Goal: Task Accomplishment & Management: Use online tool/utility

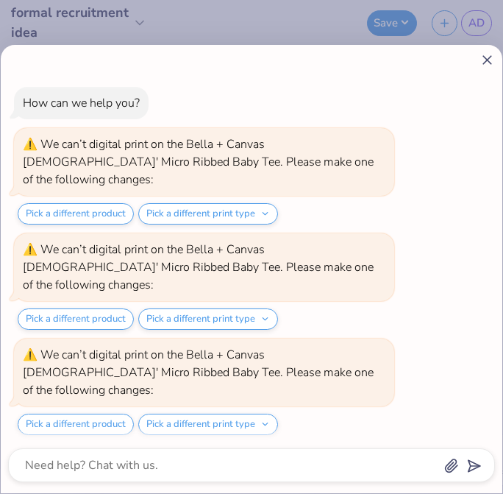
scroll to position [1156, 0]
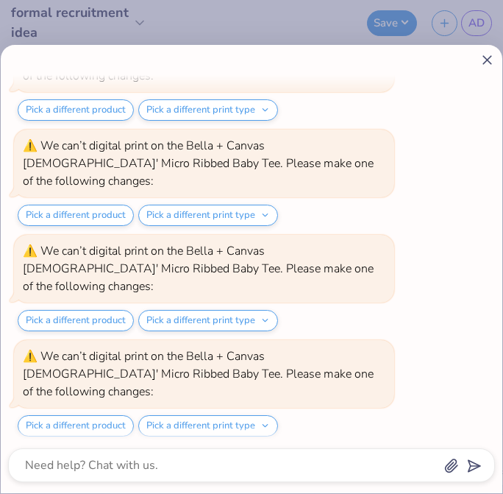
click at [492, 60] on icon at bounding box center [487, 59] width 15 height 15
type textarea "x"
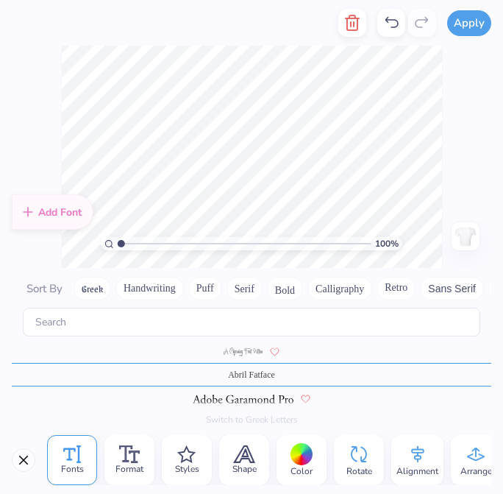
scroll to position [0, 0]
type textarea "L"
type textarea "love grows where dphie goes"
click at [185, 463] on span "Styles" at bounding box center [187, 469] width 24 height 12
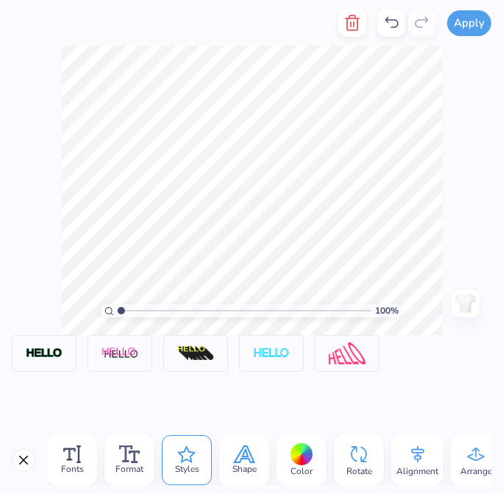
click at [238, 459] on icon at bounding box center [245, 454] width 20 height 16
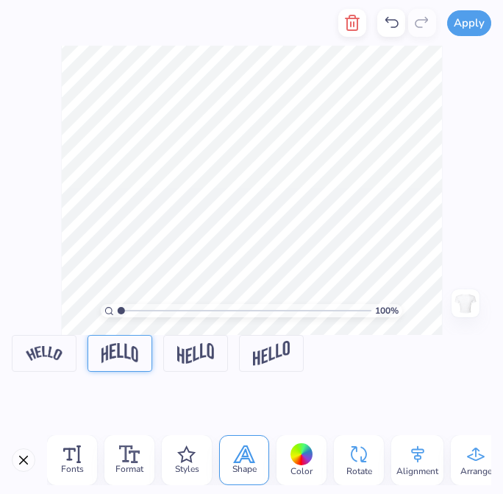
click at [125, 353] on img at bounding box center [120, 353] width 37 height 20
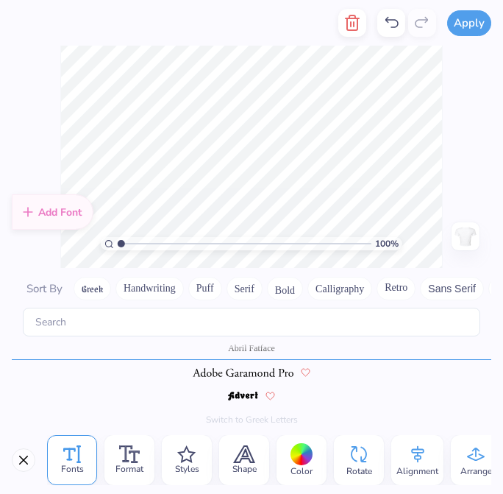
scroll to position [146, 0]
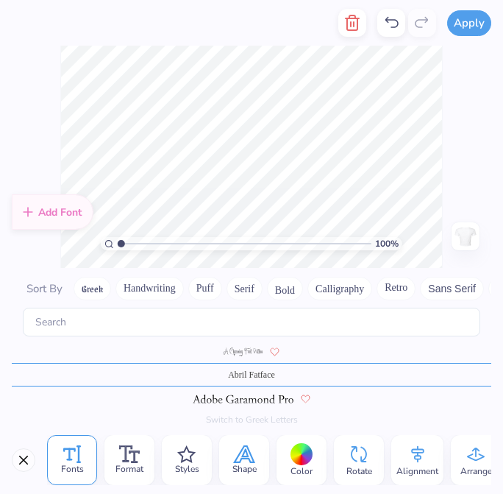
click at [236, 473] on span "Shape" at bounding box center [245, 469] width 24 height 12
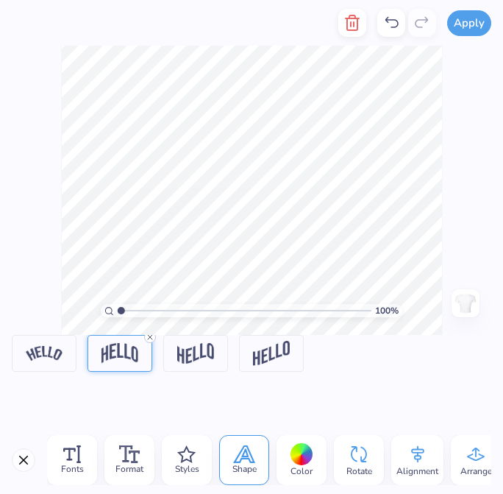
click at [153, 336] on icon at bounding box center [150, 337] width 9 height 9
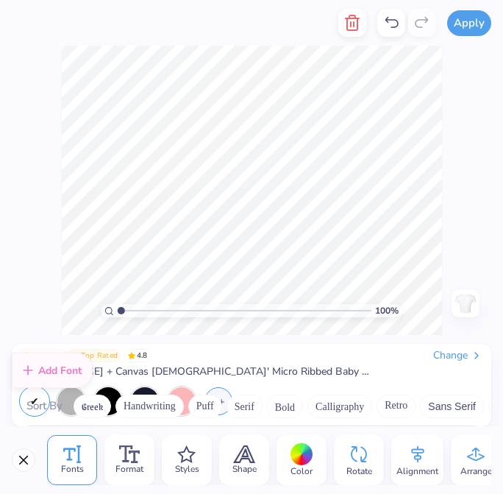
scroll to position [173, 0]
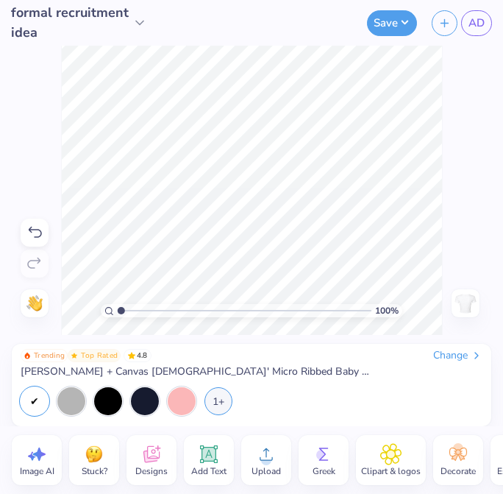
click at [28, 234] on icon at bounding box center [35, 233] width 18 height 18
click at [28, 233] on icon at bounding box center [35, 233] width 18 height 18
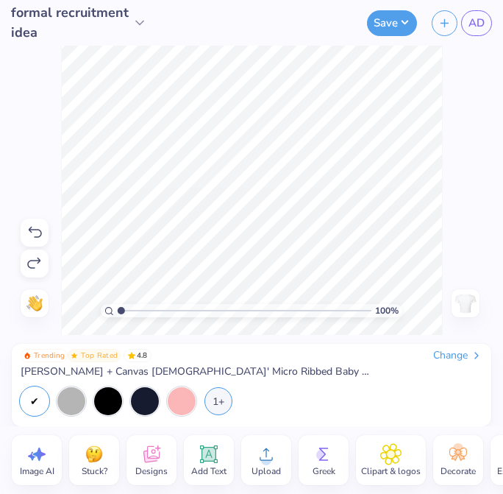
click at [29, 233] on icon at bounding box center [35, 233] width 18 height 18
click at [31, 233] on icon at bounding box center [35, 233] width 18 height 18
click at [43, 233] on icon at bounding box center [35, 233] width 18 height 18
click at [43, 233] on div at bounding box center [35, 233] width 28 height 28
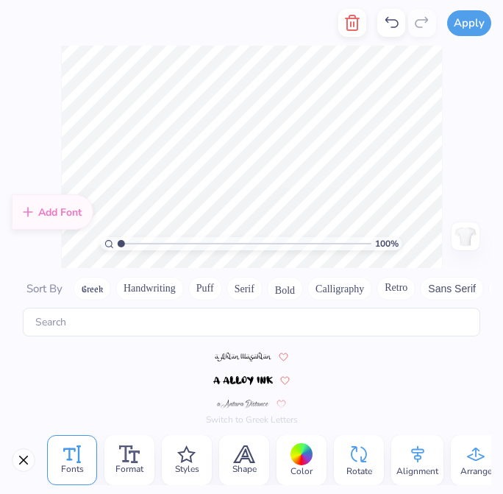
scroll to position [2855, 0]
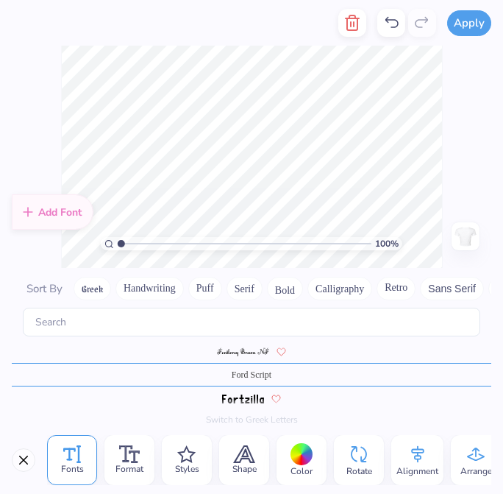
type textarea "t"
type textarea "love grows where"
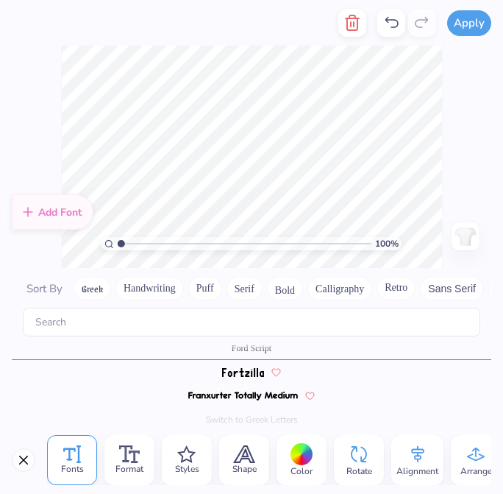
type textarea "where"
type textarea "goes"
type textarea "Dphie goes"
type textarea "Love Grows Where"
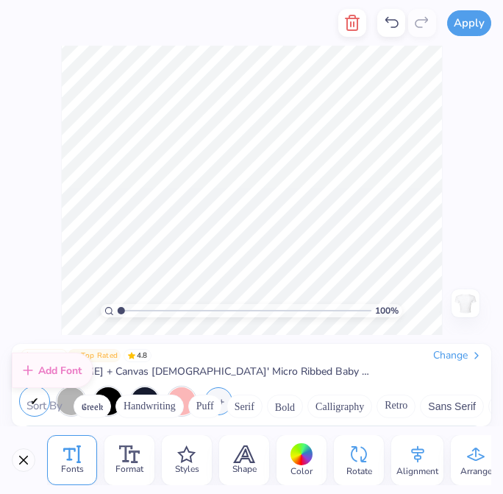
scroll to position [2882, 0]
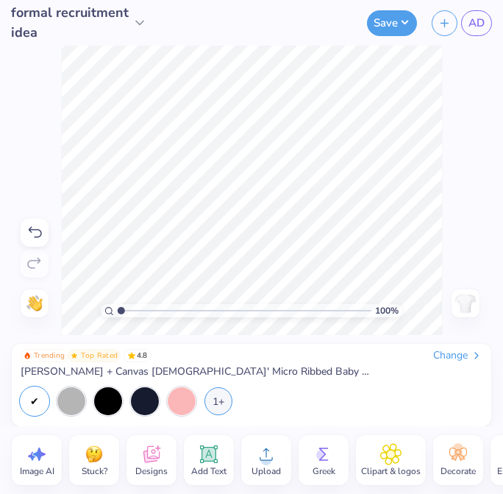
click at [48, 473] on span "Image AI" at bounding box center [37, 471] width 35 height 12
select select "4"
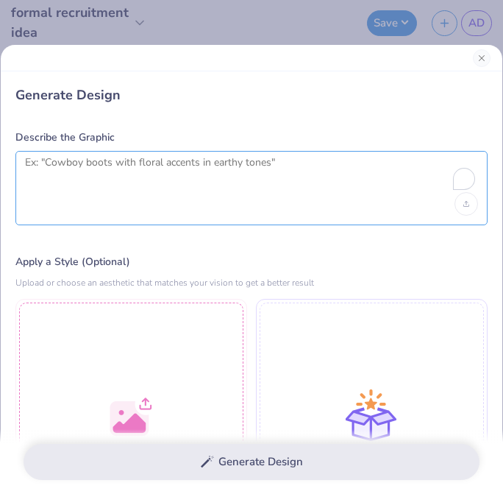
click at [133, 164] on textarea "To enrich screen reader interactions, please activate Accessibility in Grammarl…" at bounding box center [251, 174] width 453 height 37
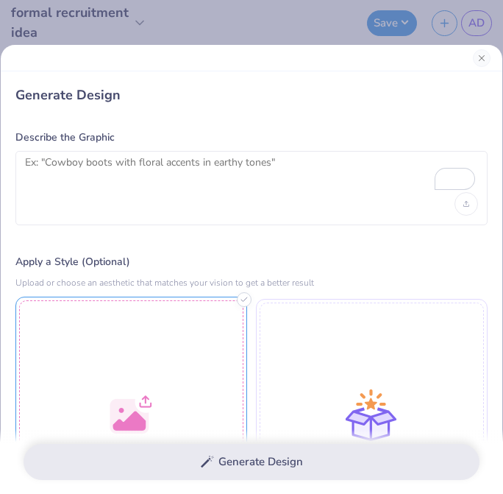
click at [176, 318] on div at bounding box center [131, 413] width 232 height 232
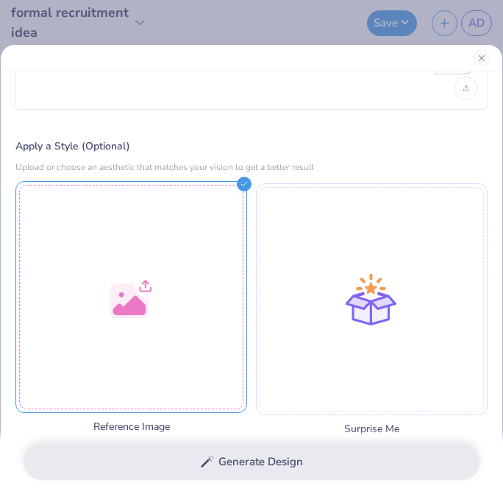
scroll to position [0, 0]
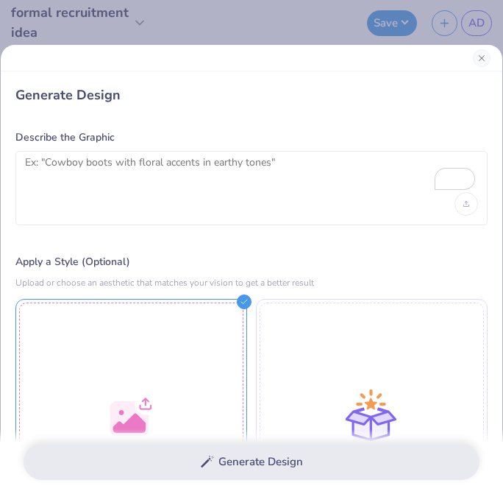
click at [222, 202] on div at bounding box center [251, 188] width 473 height 74
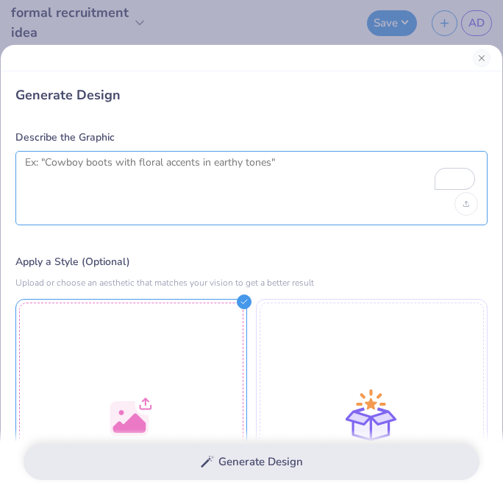
click at [204, 182] on textarea "To enrich screen reader interactions, please activate Accessibility in Grammarl…" at bounding box center [251, 174] width 453 height 37
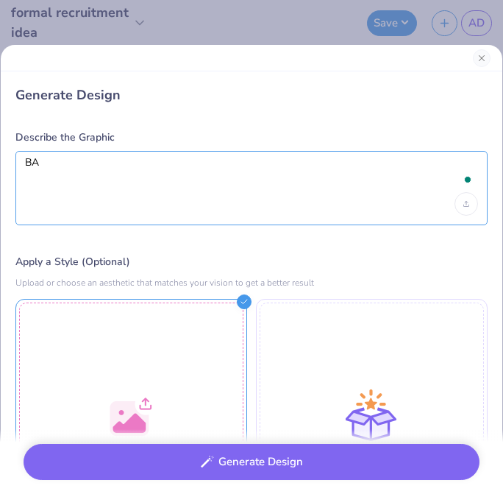
type textarea "B"
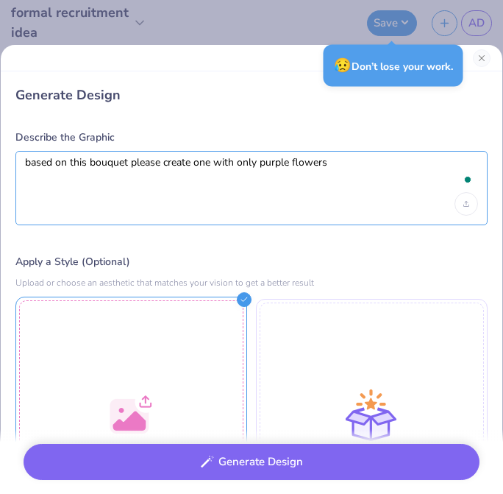
type textarea "based on this bouquet please create one with only purple flowers"
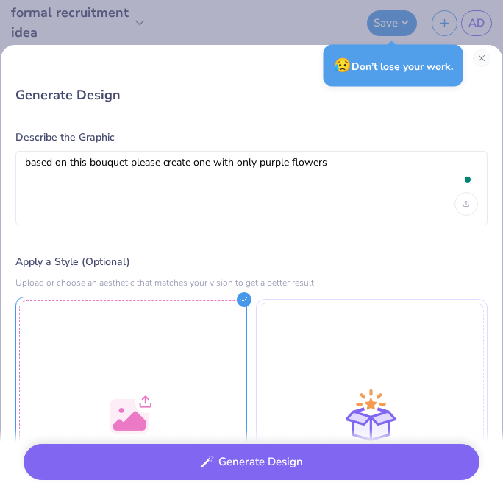
click at [170, 360] on div at bounding box center [131, 413] width 232 height 232
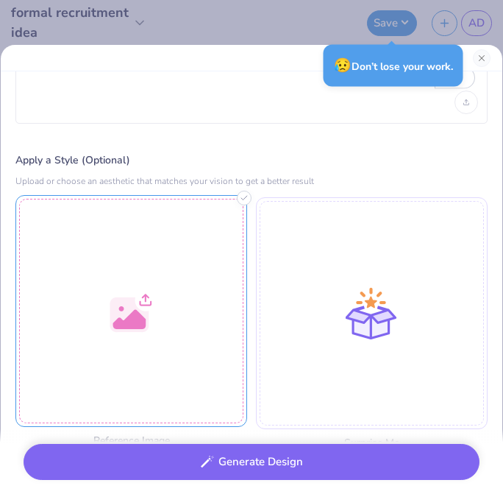
scroll to position [104, 0]
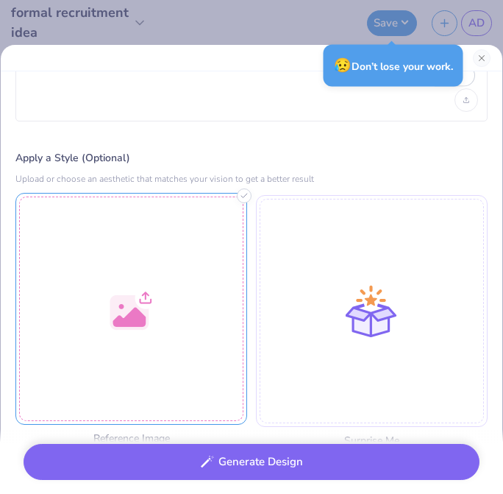
click at [170, 360] on div at bounding box center [131, 309] width 232 height 232
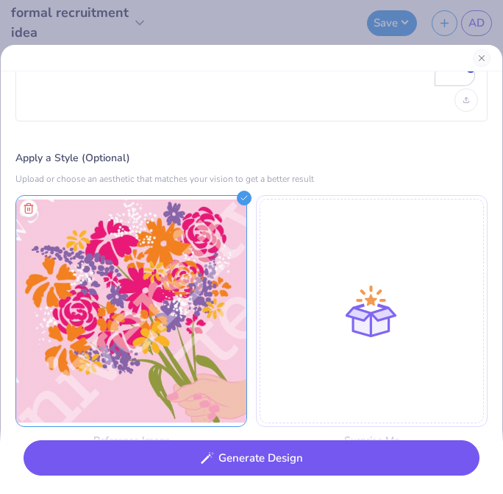
click at [350, 455] on button "Generate Design" at bounding box center [252, 458] width 456 height 36
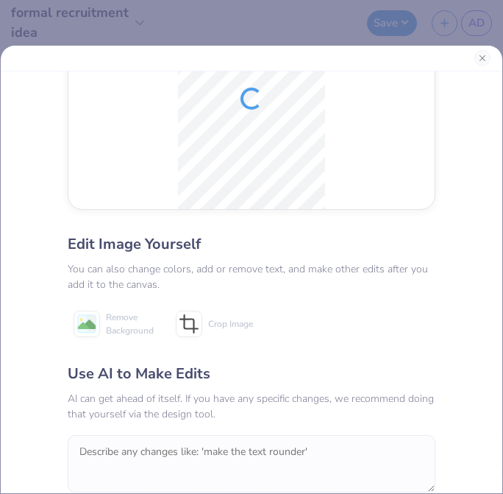
scroll to position [100, 0]
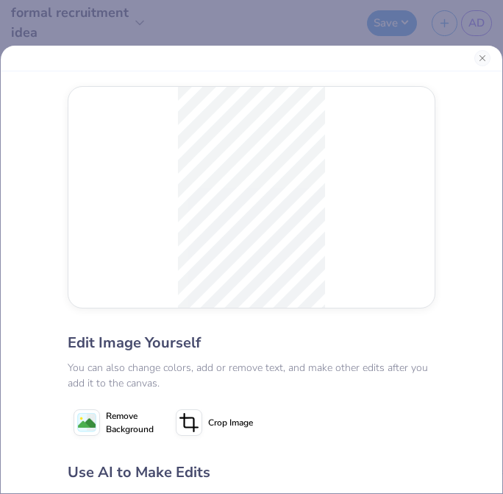
scroll to position [100, 0]
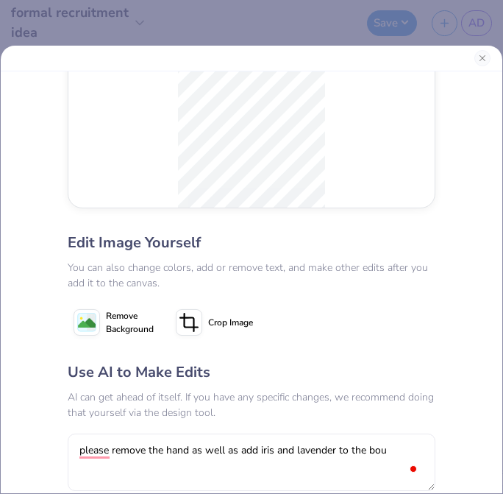
type textarea "please remove the hand as well as add iris and lavender to the bou"
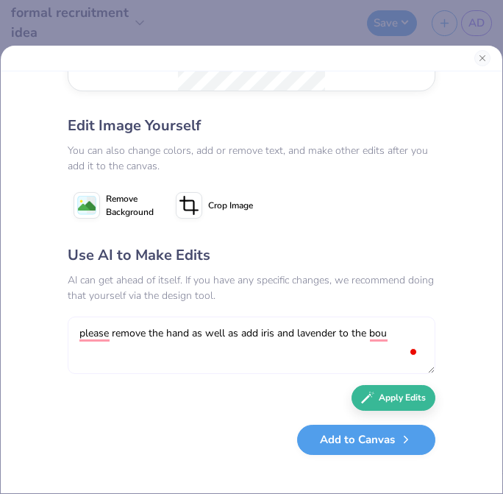
click at [393, 324] on textarea "please remove the hand as well as add iris and lavender to the bou" at bounding box center [252, 344] width 368 height 57
click at [390, 331] on textarea "please remove the hand as well as add iris and lavender to the bou" at bounding box center [252, 344] width 368 height 57
click at [101, 330] on textarea "please remove the hand as well as add iris and lavender to the bouquet" at bounding box center [252, 344] width 368 height 57
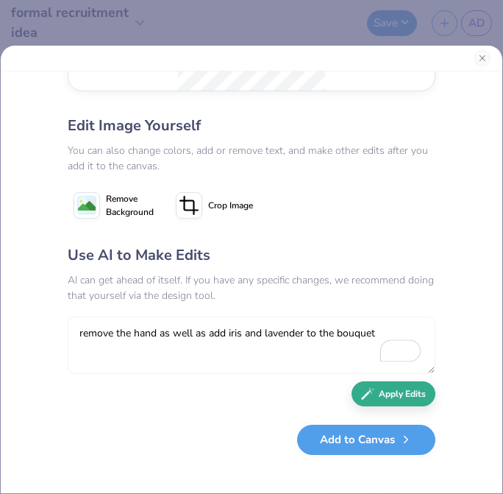
type textarea "remove the hand as well as add iris and lavender to the bouquet"
click at [387, 394] on button "Apply Edits" at bounding box center [394, 394] width 84 height 26
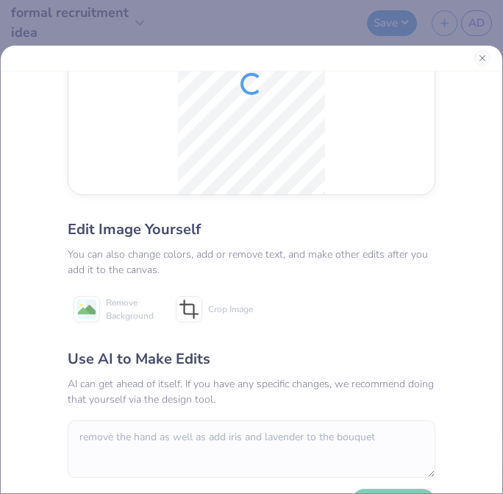
scroll to position [0, 0]
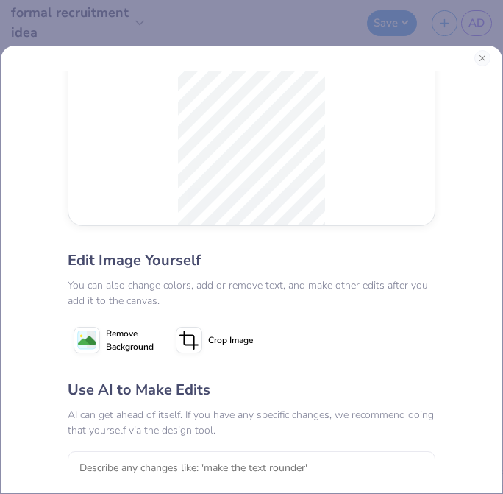
scroll to position [146, 0]
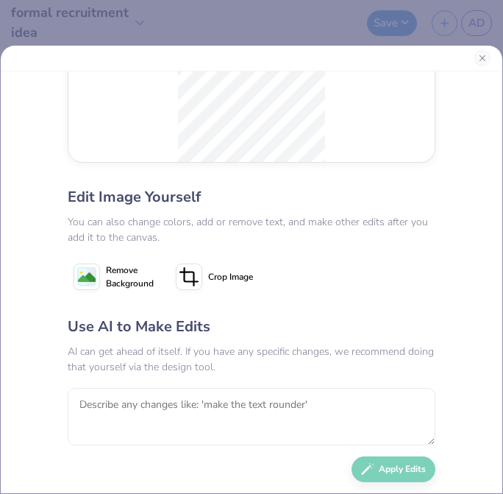
click at [94, 269] on image at bounding box center [87, 278] width 18 height 18
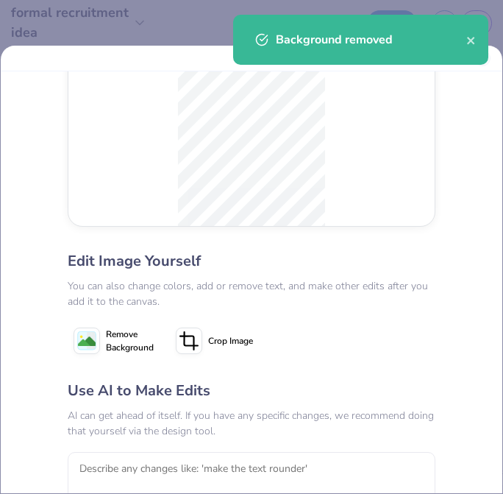
scroll to position [169, 0]
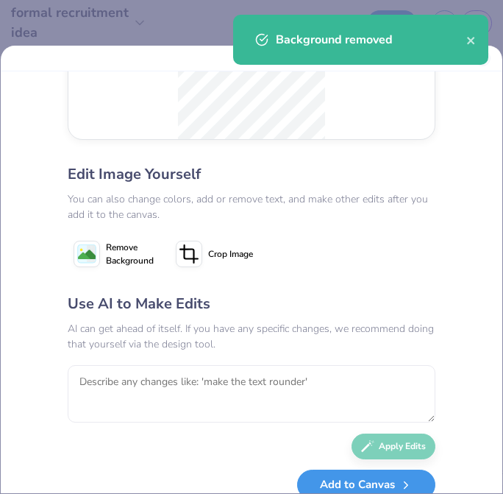
click at [358, 477] on button "Add to Canvas" at bounding box center [366, 485] width 138 height 30
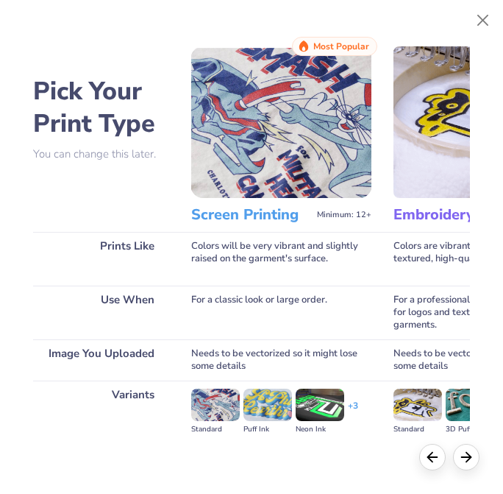
scroll to position [127, 0]
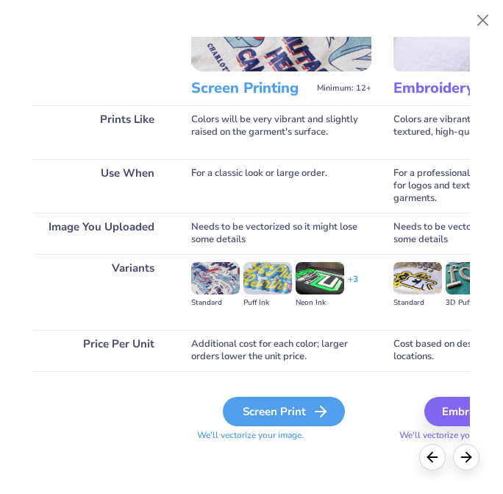
click at [289, 414] on div "Screen Print" at bounding box center [284, 411] width 122 height 29
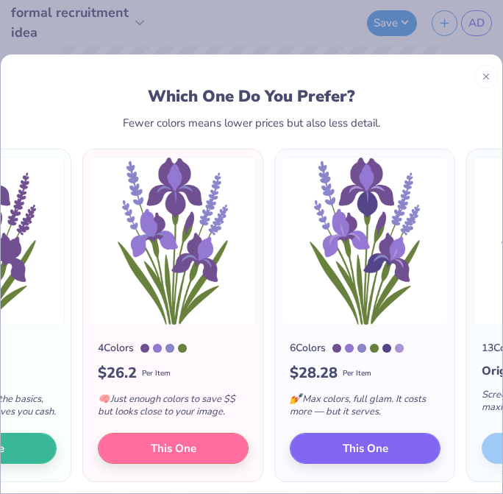
scroll to position [0, 131]
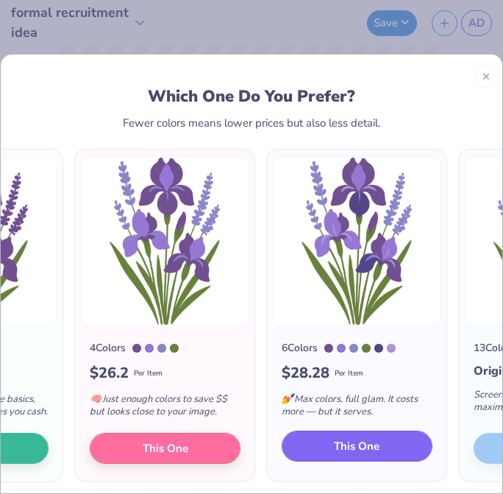
click at [353, 450] on span "This One" at bounding box center [357, 446] width 46 height 17
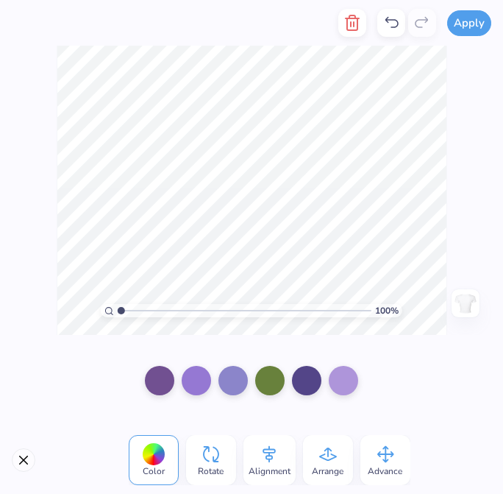
drag, startPoint x: 330, startPoint y: 100, endPoint x: 305, endPoint y: 177, distance: 80.3
click at [305, 177] on div at bounding box center [251, 247] width 503 height 494
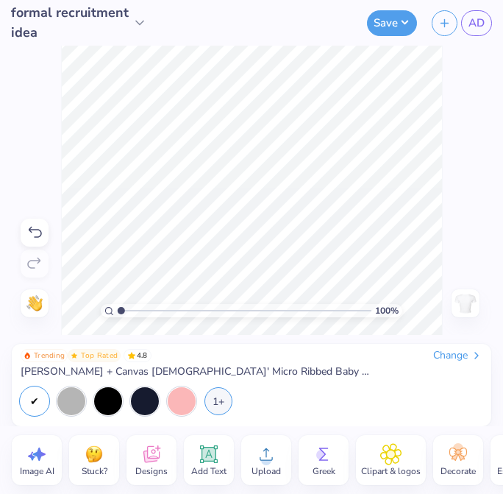
click at [163, 463] on div "Designs" at bounding box center [152, 460] width 50 height 50
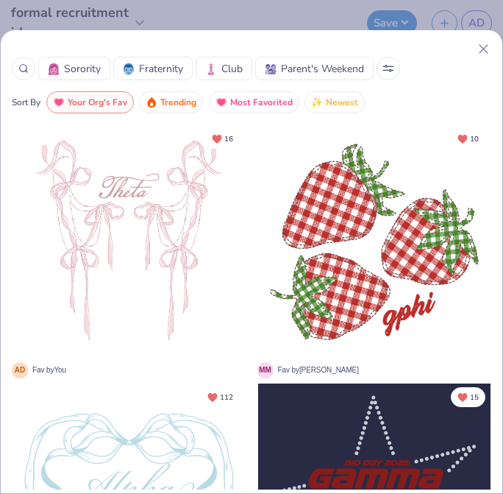
click at [487, 49] on icon at bounding box center [483, 48] width 15 height 15
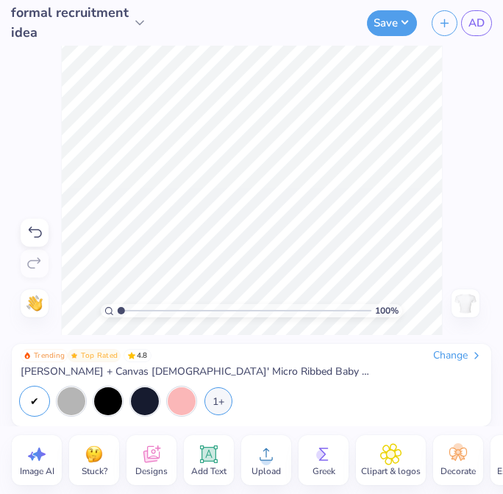
click at [283, 470] on div "Upload" at bounding box center [266, 460] width 50 height 50
click at [43, 474] on span "Image AI" at bounding box center [37, 471] width 35 height 12
select select "4"
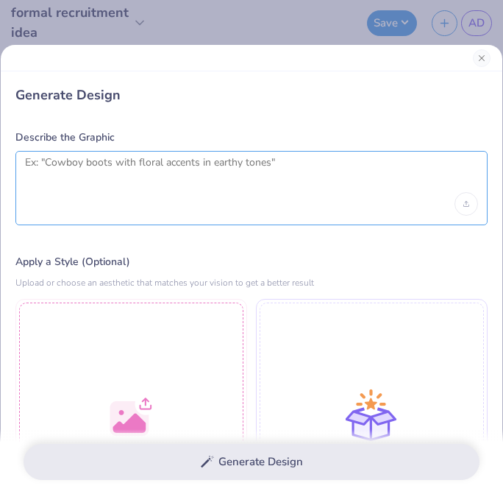
click at [100, 169] on textarea at bounding box center [251, 174] width 453 height 37
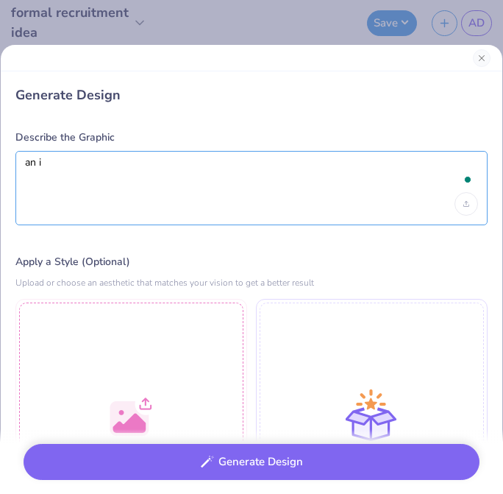
type textarea "an ir"
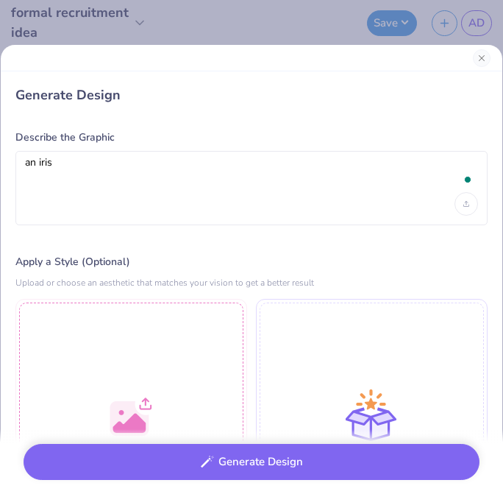
select select "4"
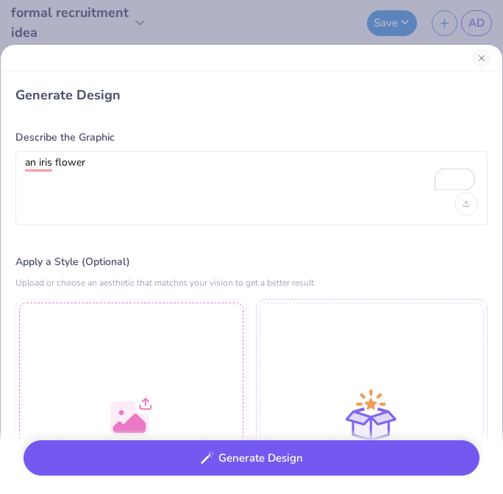
type textarea "an iris flower"
click at [212, 461] on icon "button" at bounding box center [207, 457] width 13 height 13
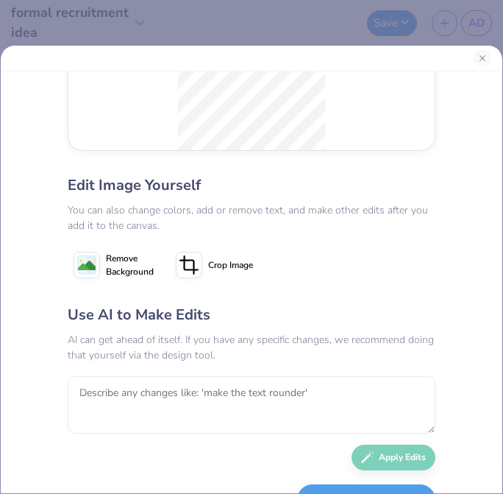
scroll to position [159, 0]
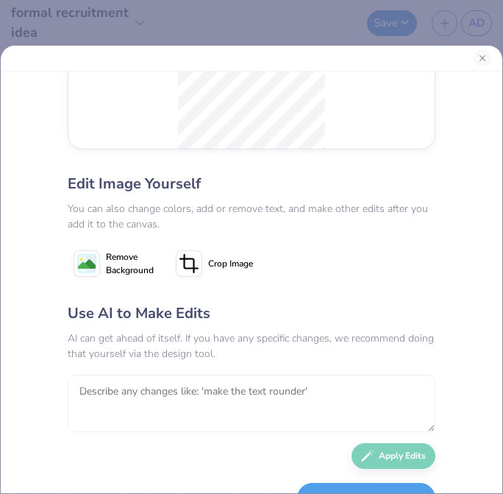
click at [208, 404] on textarea at bounding box center [252, 403] width 368 height 57
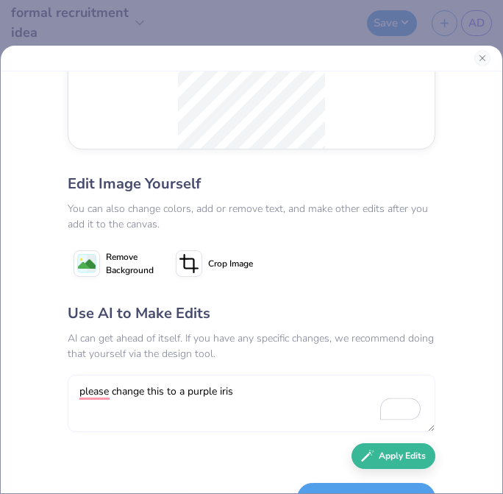
click at [92, 392] on textarea "please change this to a purple iris" at bounding box center [252, 403] width 368 height 57
click at [244, 397] on textarea "change this to a purple iris" at bounding box center [252, 403] width 368 height 57
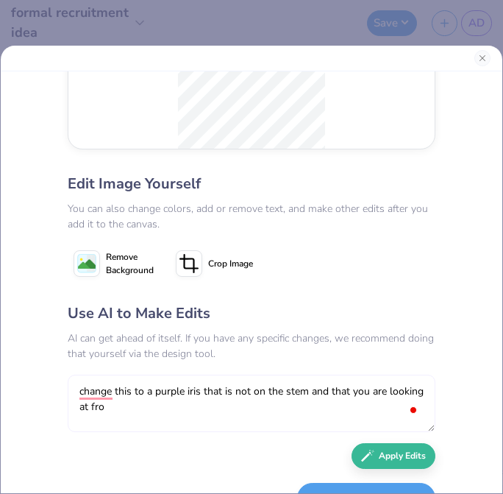
type textarea "change this to a purple iris that is not on the stem and that you are looking a…"
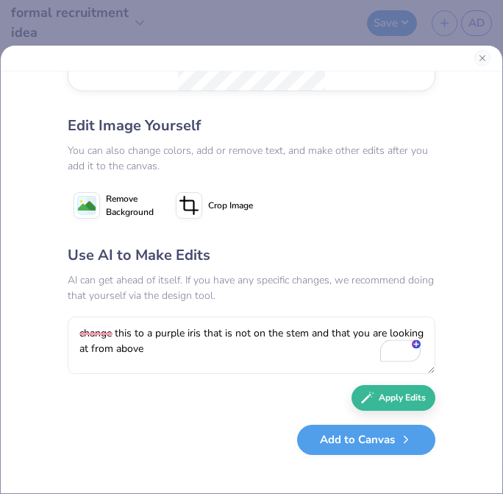
scroll to position [216, 0]
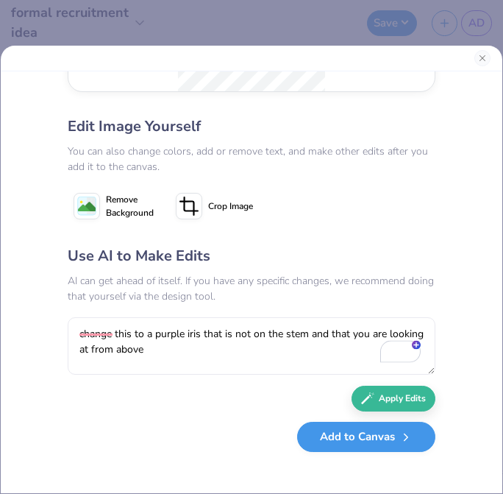
type textarea "change this to a purple iris that is not on the stem and that you are looking a…"
click at [336, 453] on div "Add to Canvas" at bounding box center [252, 440] width 368 height 30
click at [339, 428] on button "Add to Canvas" at bounding box center [366, 437] width 138 height 30
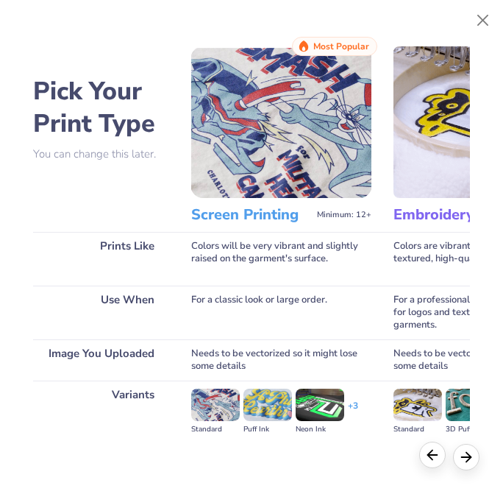
click at [434, 458] on icon at bounding box center [433, 455] width 16 height 16
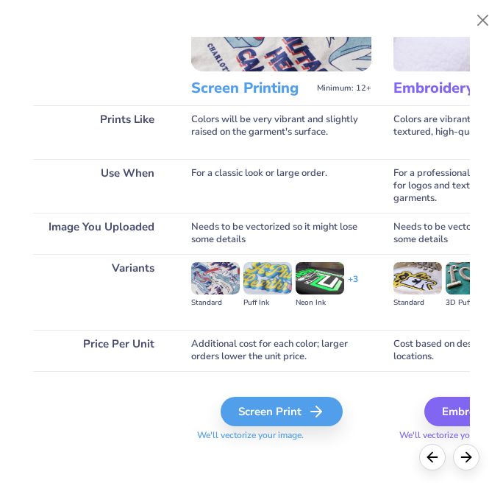
scroll to position [126, 0]
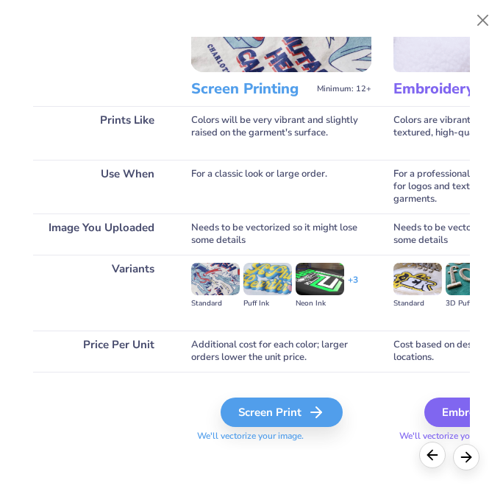
click at [436, 456] on icon at bounding box center [433, 455] width 16 height 16
click at [484, 29] on button "Close" at bounding box center [484, 21] width 28 height 28
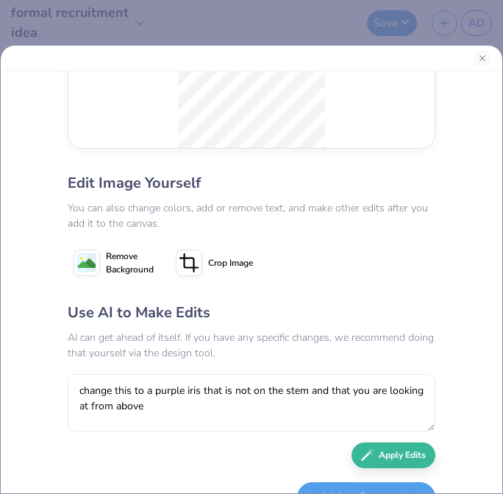
scroll to position [191, 0]
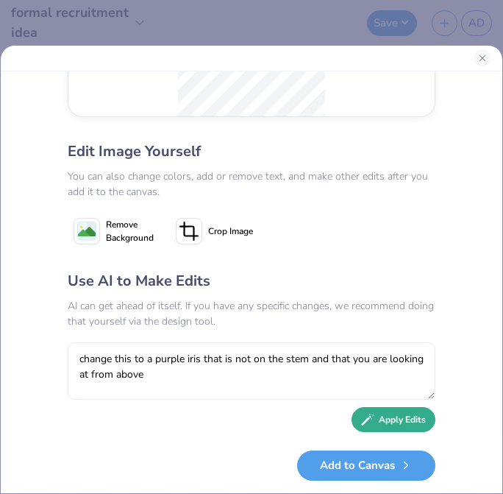
click at [392, 420] on button "Apply Edits" at bounding box center [394, 420] width 84 height 26
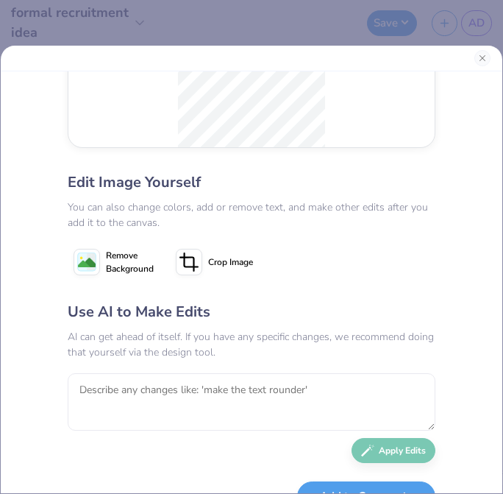
scroll to position [163, 0]
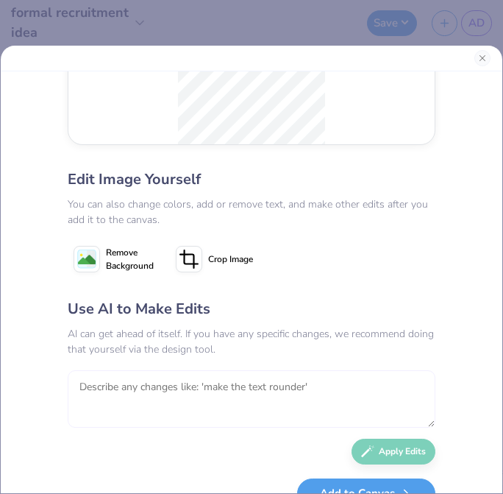
click at [316, 385] on textarea at bounding box center [252, 398] width 368 height 57
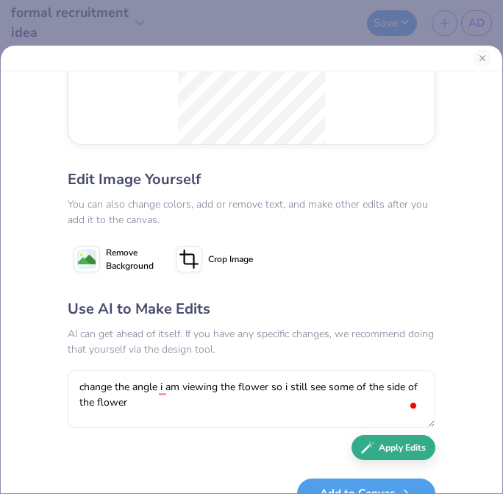
type textarea "change the angle i am viewing the flower so i still see some of the side of the…"
click at [389, 451] on button "Apply Edits" at bounding box center [394, 448] width 84 height 26
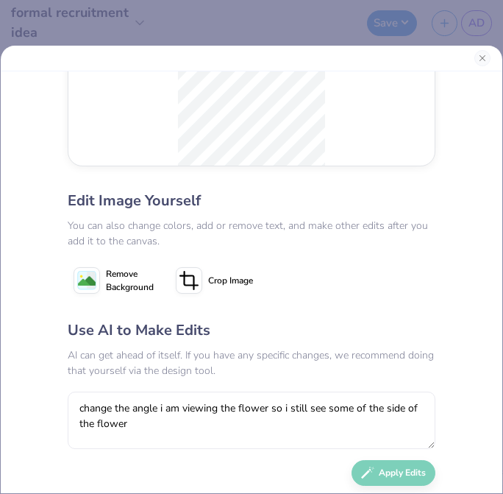
scroll to position [180, 0]
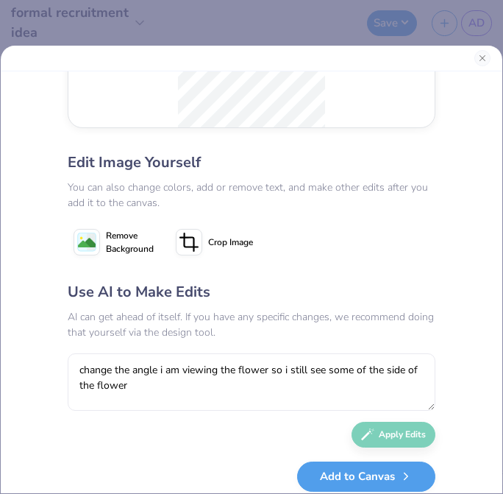
click at [130, 247] on span "Remove Background" at bounding box center [130, 242] width 48 height 26
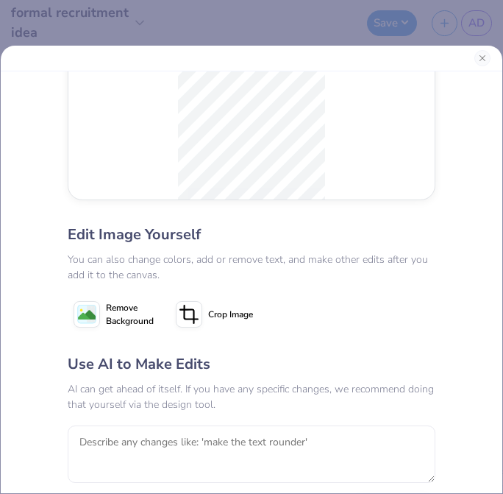
scroll to position [194, 0]
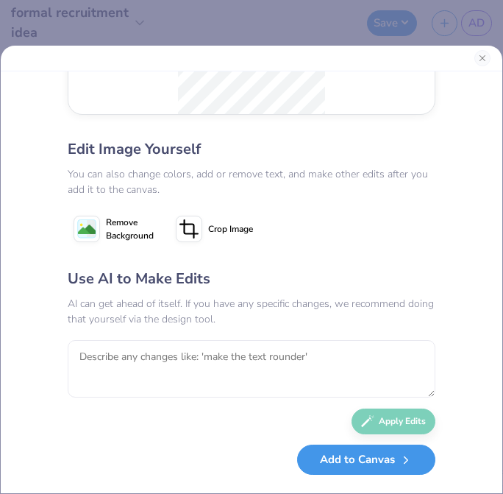
click at [359, 472] on button "Add to Canvas" at bounding box center [366, 460] width 138 height 30
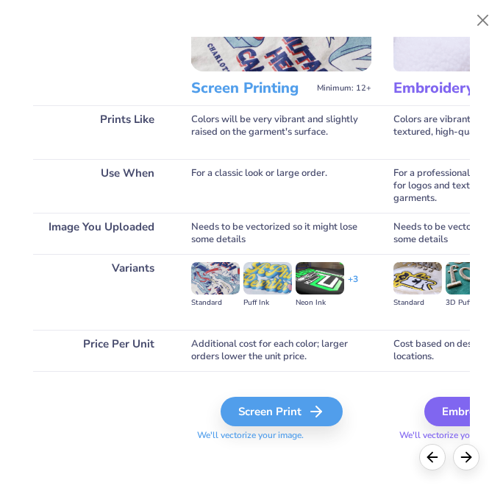
scroll to position [123, 0]
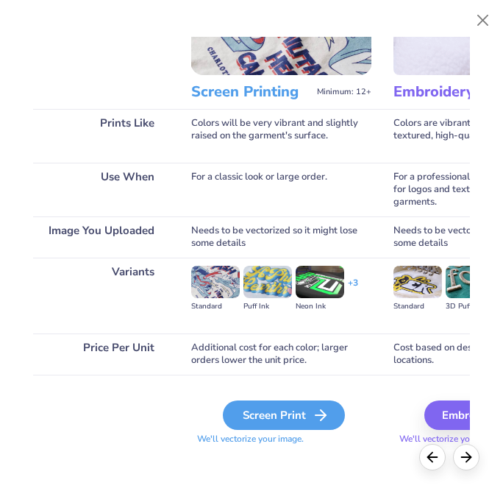
click at [314, 422] on icon at bounding box center [321, 415] width 18 height 18
click at [309, 408] on div "Screen Print" at bounding box center [284, 414] width 122 height 29
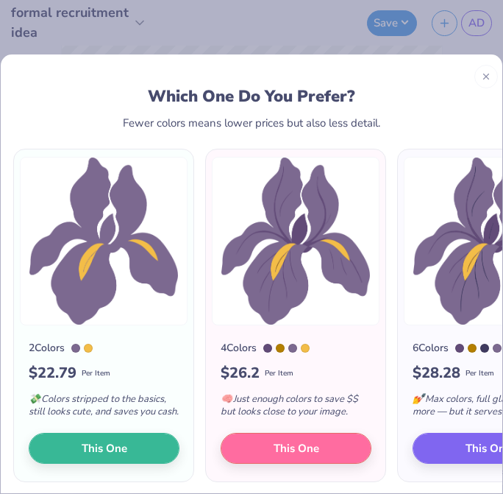
click at [489, 74] on line at bounding box center [486, 76] width 5 height 5
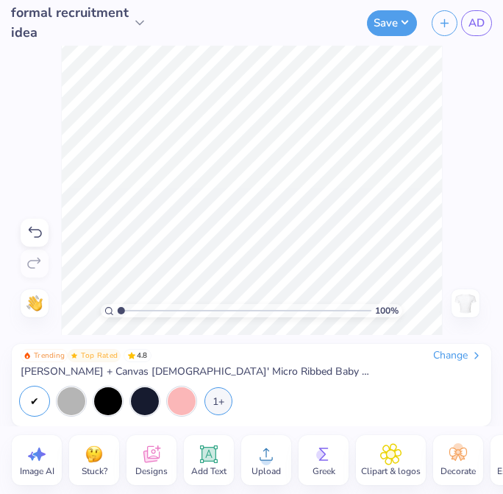
click at [267, 472] on span "Upload" at bounding box center [266, 471] width 29 height 12
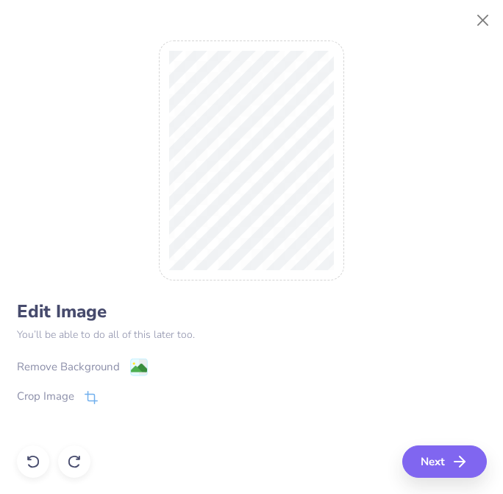
click at [136, 371] on image at bounding box center [138, 368] width 16 height 16
click at [475, 18] on button "Close" at bounding box center [484, 21] width 28 height 28
click at [475, 18] on div "Edit Image You’ll be able to do all of this later too. Remove Background Crop I…" at bounding box center [251, 247] width 503 height 494
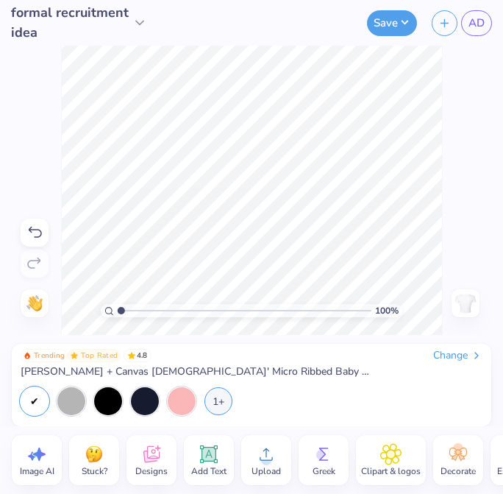
click at [282, 473] on div "Upload" at bounding box center [266, 460] width 50 height 50
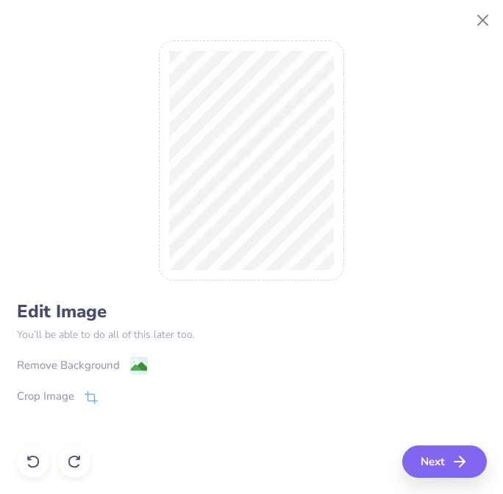
click at [97, 391] on div "Crop Image" at bounding box center [252, 397] width 470 height 18
click at [95, 395] on icon at bounding box center [91, 398] width 13 height 13
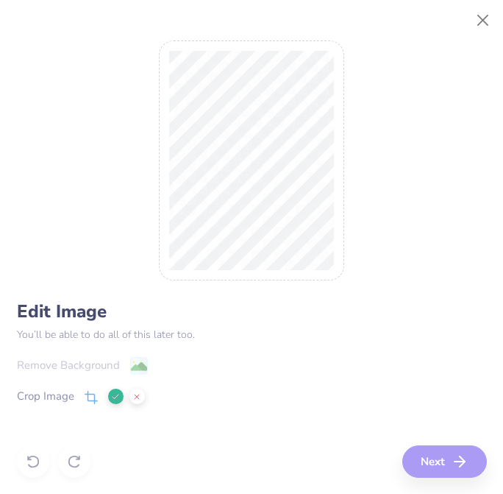
click at [151, 236] on div "Edit Image You’ll be able to do all of this later too. Remove Background Crop I…" at bounding box center [252, 247] width 470 height 461
click at [332, 339] on p "You’ll be able to do all of this later too." at bounding box center [252, 334] width 470 height 15
click at [118, 395] on icon at bounding box center [115, 396] width 9 height 9
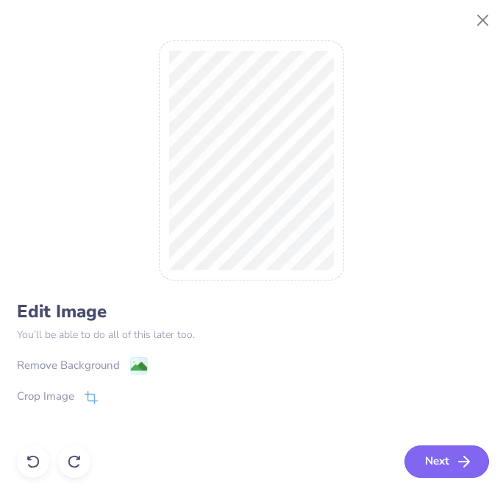
click at [457, 452] on button "Next" at bounding box center [447, 461] width 85 height 32
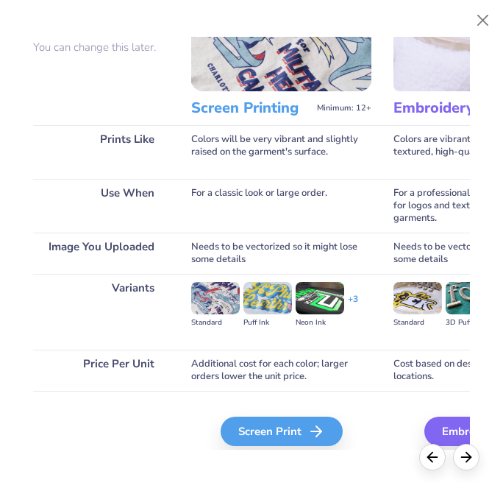
scroll to position [127, 0]
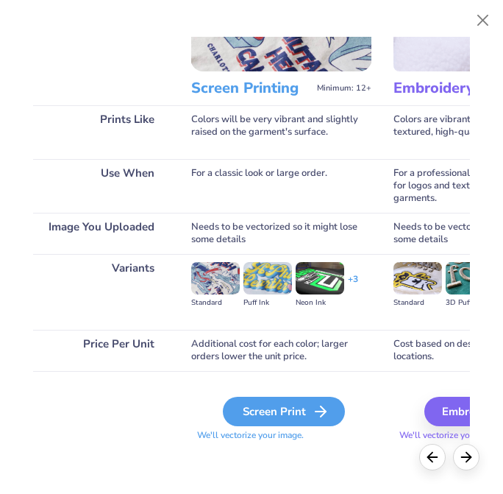
click at [294, 425] on div "Screen Print" at bounding box center [284, 411] width 122 height 29
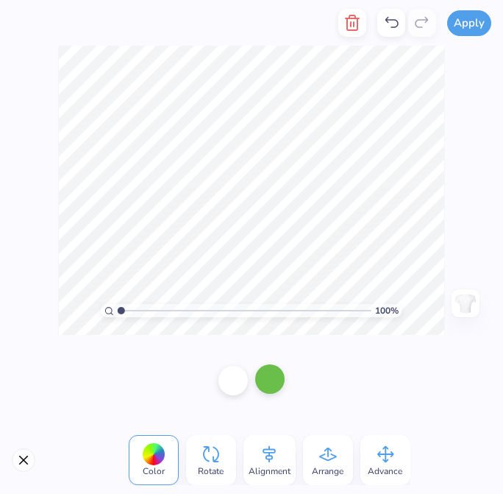
click at [274, 382] on div at bounding box center [269, 378] width 29 height 29
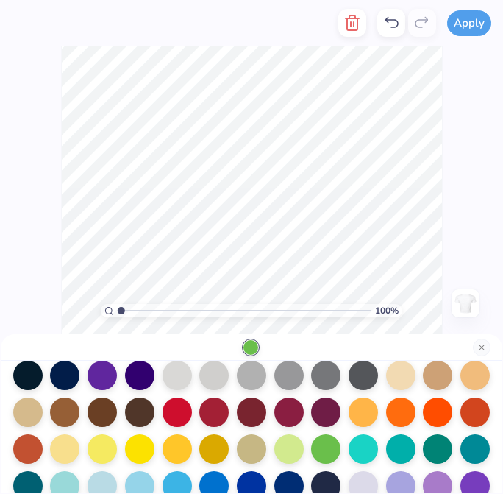
scroll to position [206, 0]
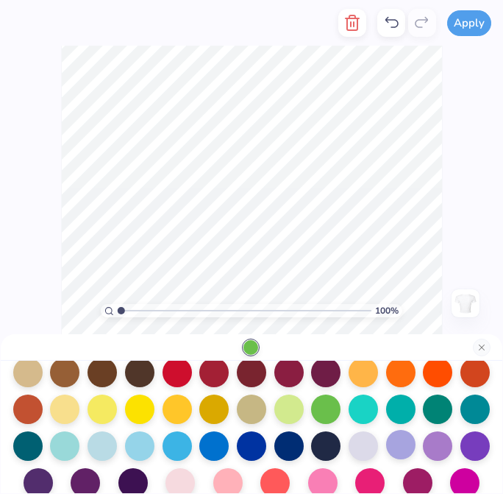
click at [399, 453] on div at bounding box center [400, 444] width 29 height 29
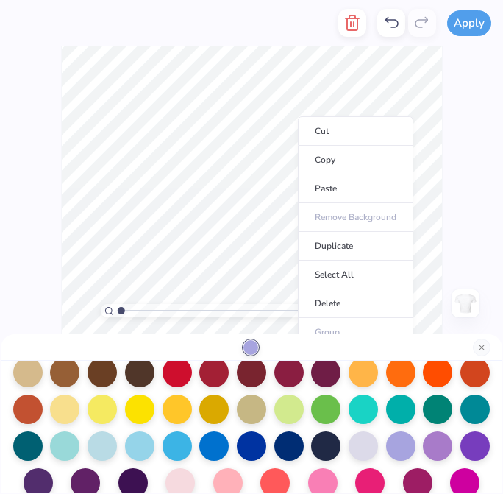
click at [369, 221] on ul "Cut Copy Paste Remove Background Duplicate Select All Delete Group Ungroup Brin…" at bounding box center [356, 303] width 116 height 374
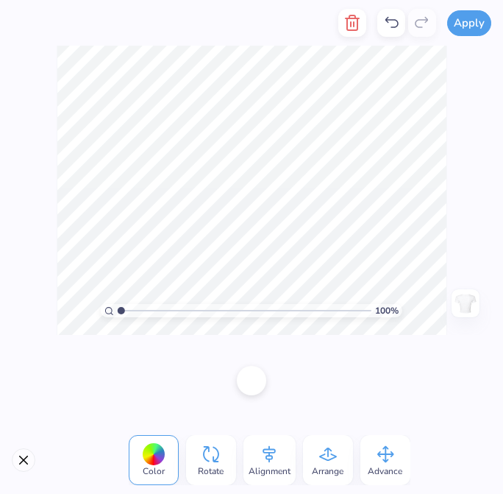
click at [337, 475] on span "Arrange" at bounding box center [328, 471] width 32 height 12
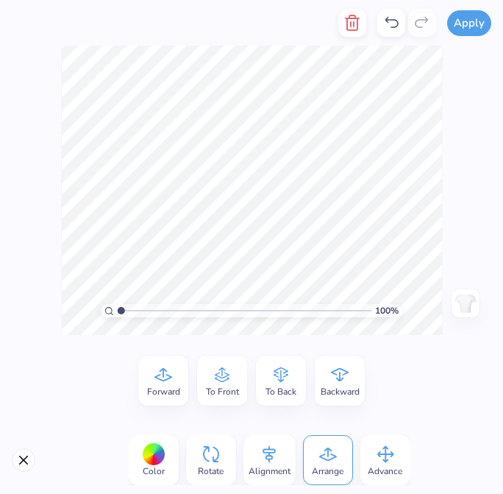
click at [293, 477] on div "Alignment" at bounding box center [270, 460] width 52 height 50
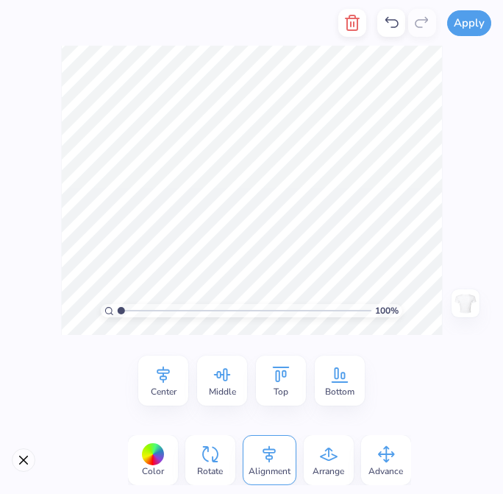
click at [205, 469] on span "Rotate" at bounding box center [210, 471] width 26 height 12
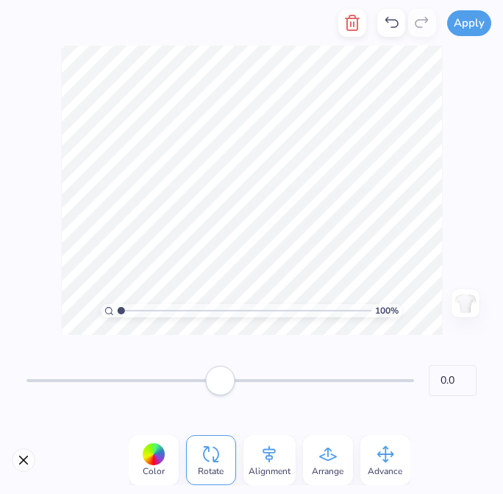
click at [363, 456] on div "Advance" at bounding box center [386, 460] width 50 height 50
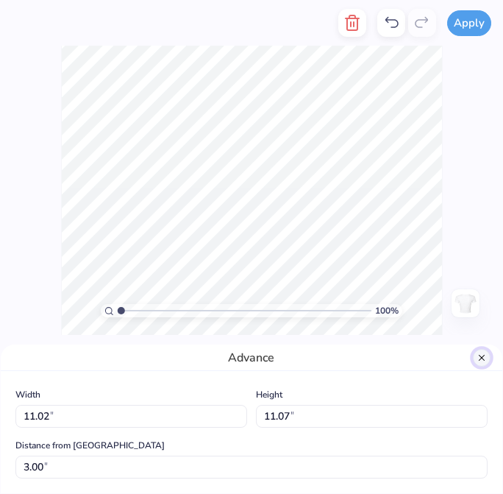
click at [480, 358] on button "Close" at bounding box center [482, 358] width 18 height 18
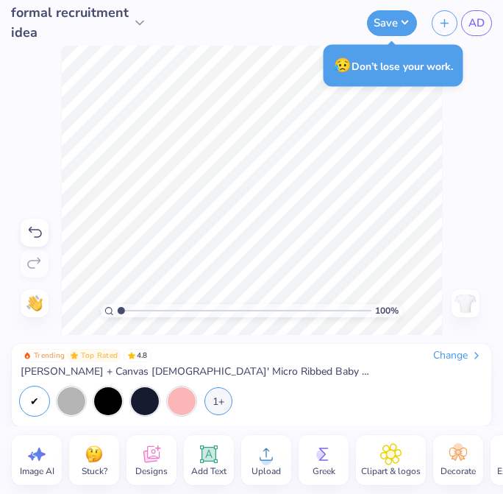
click at [35, 222] on div at bounding box center [35, 233] width 28 height 28
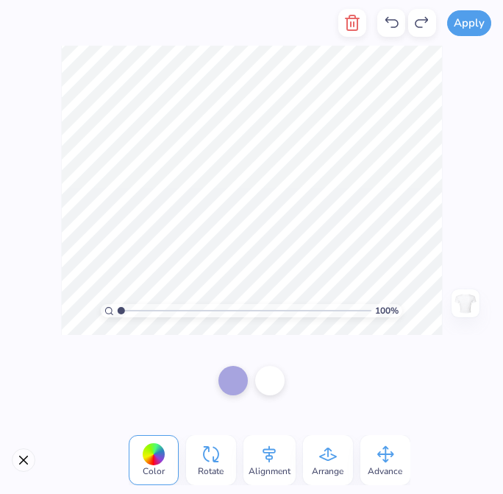
click at [274, 376] on div at bounding box center [269, 380] width 29 height 29
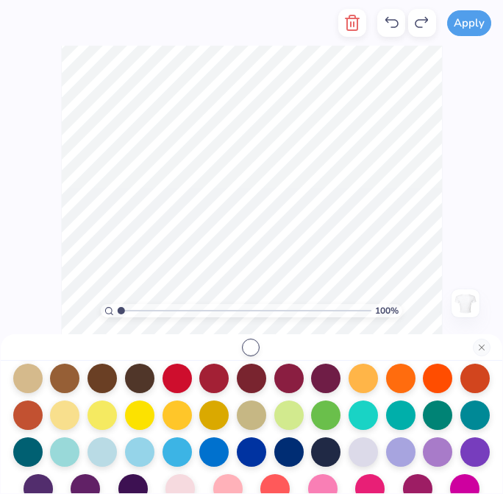
scroll to position [222, 0]
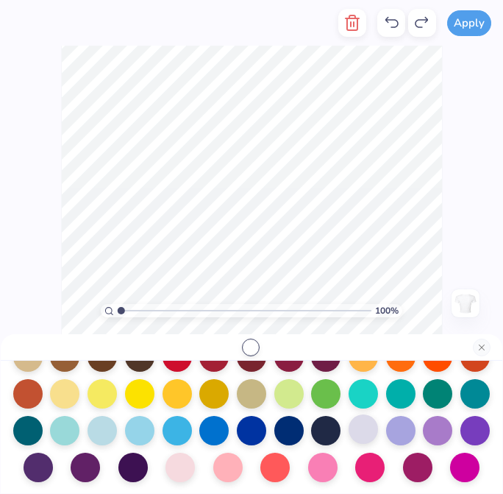
click at [374, 434] on div at bounding box center [363, 428] width 29 height 29
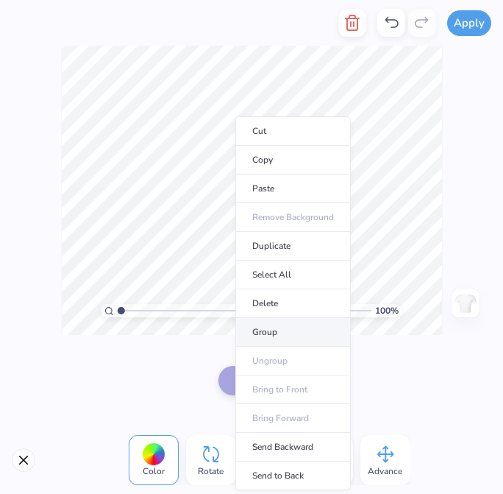
click at [273, 337] on li "Group" at bounding box center [294, 332] width 116 height 29
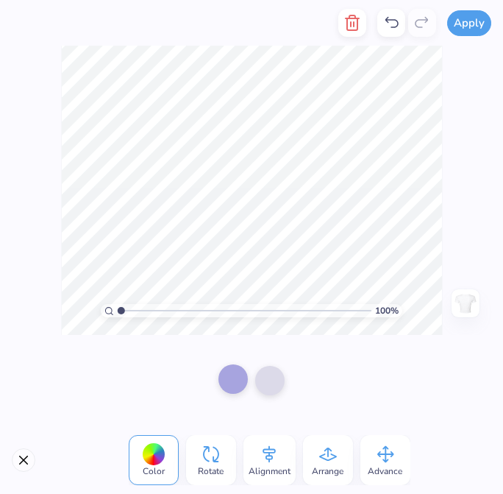
click at [233, 373] on div at bounding box center [233, 378] width 29 height 29
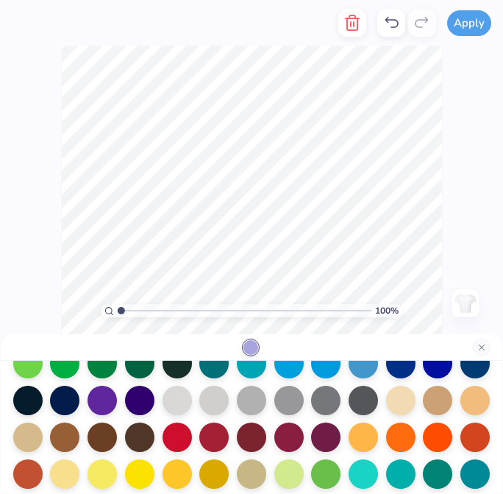
scroll to position [225, 0]
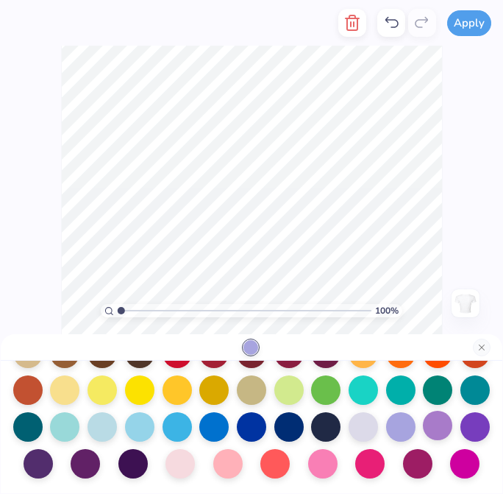
click at [449, 429] on div at bounding box center [437, 425] width 29 height 29
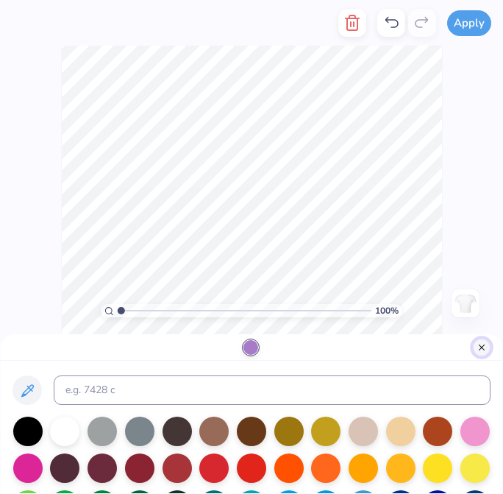
click at [484, 343] on button "Close" at bounding box center [482, 348] width 18 height 18
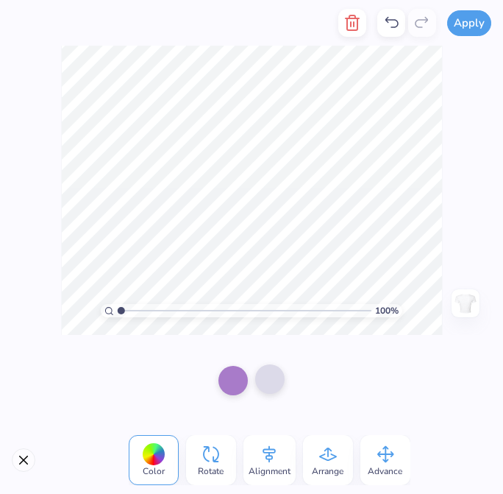
click at [273, 382] on div at bounding box center [269, 378] width 29 height 29
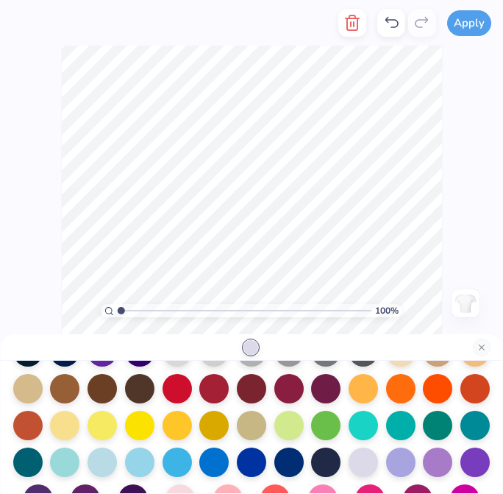
scroll to position [191, 0]
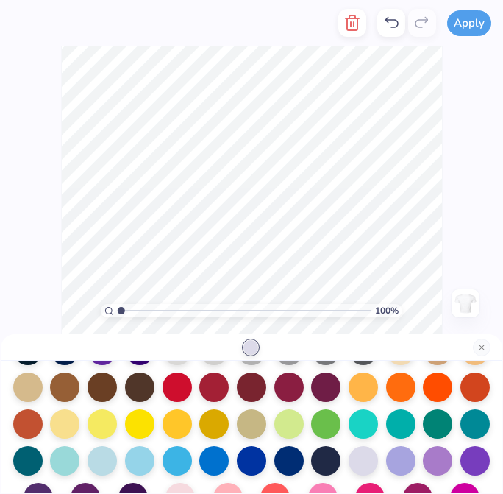
click at [410, 463] on div at bounding box center [400, 460] width 29 height 29
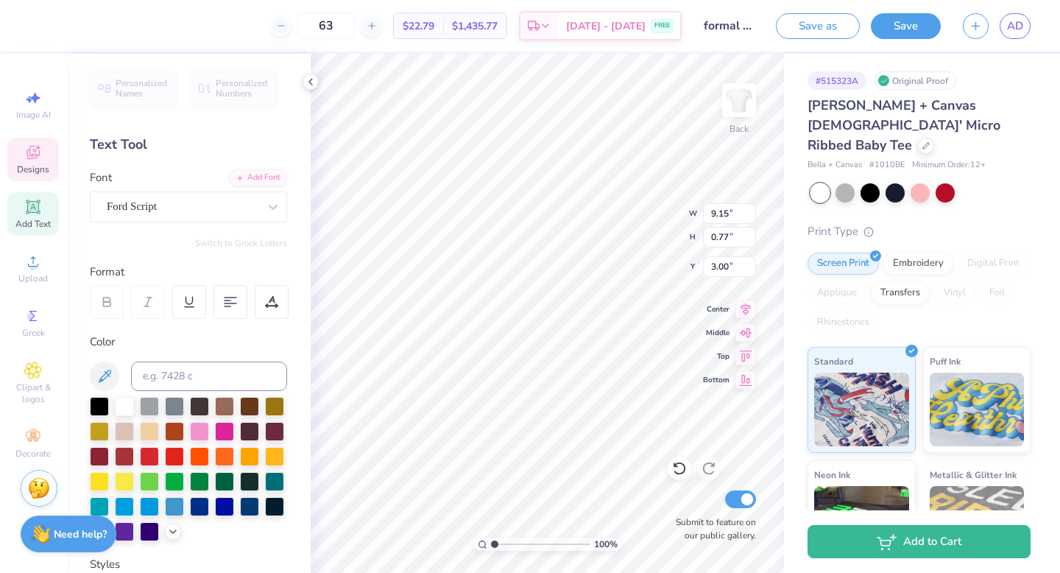
scroll to position [0, 1]
type input "5.39"
type input "1.04"
type input "6.14"
type textarea "Dphie goes"
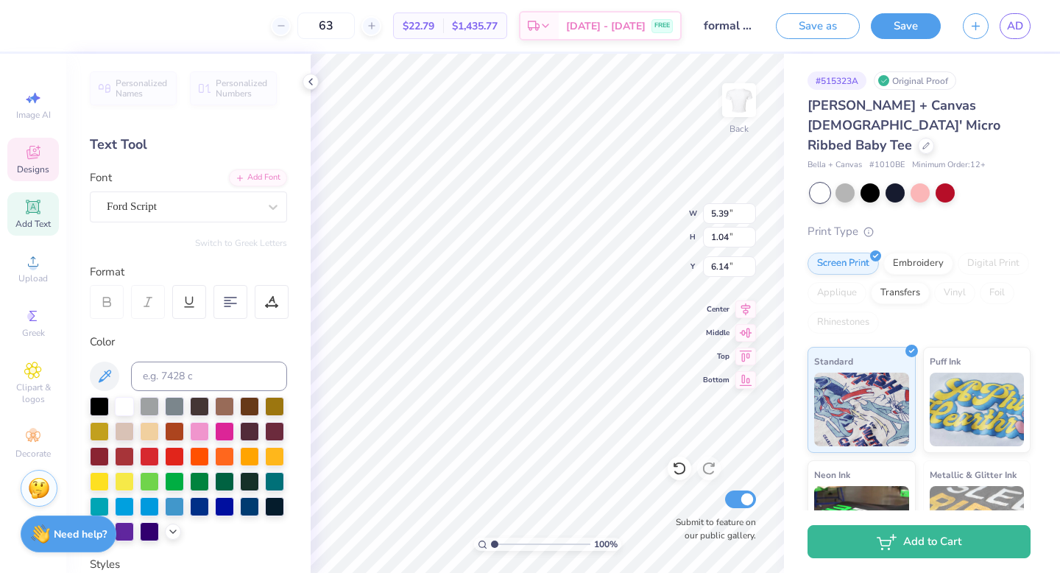
scroll to position [0, 1]
type input "5.35"
type input "1.09"
type input "3.65"
type input "2.97"
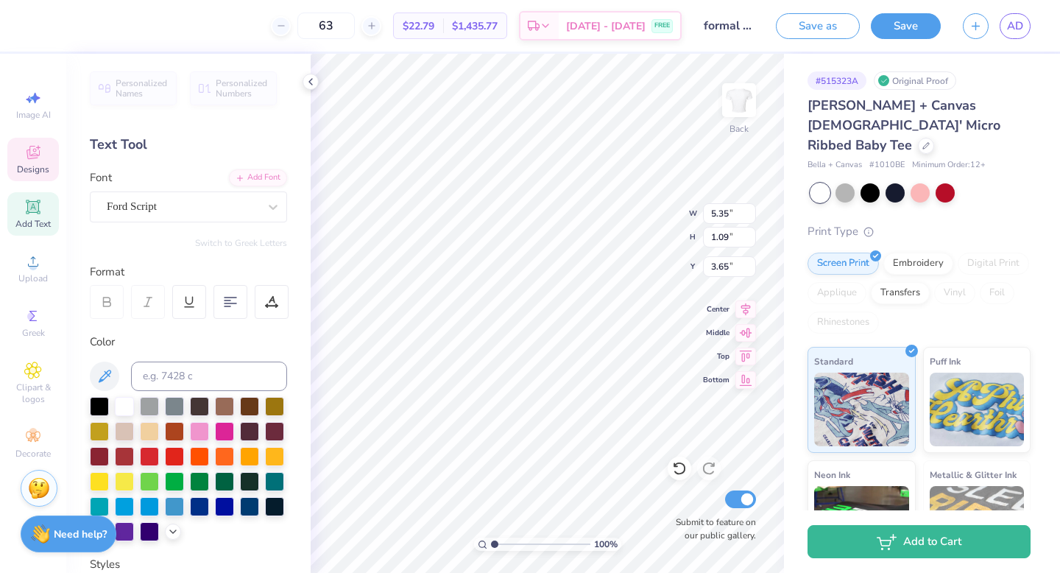
type input "0.71"
type input "4.74"
type input "5.32"
type input "1.15"
type input "5.80"
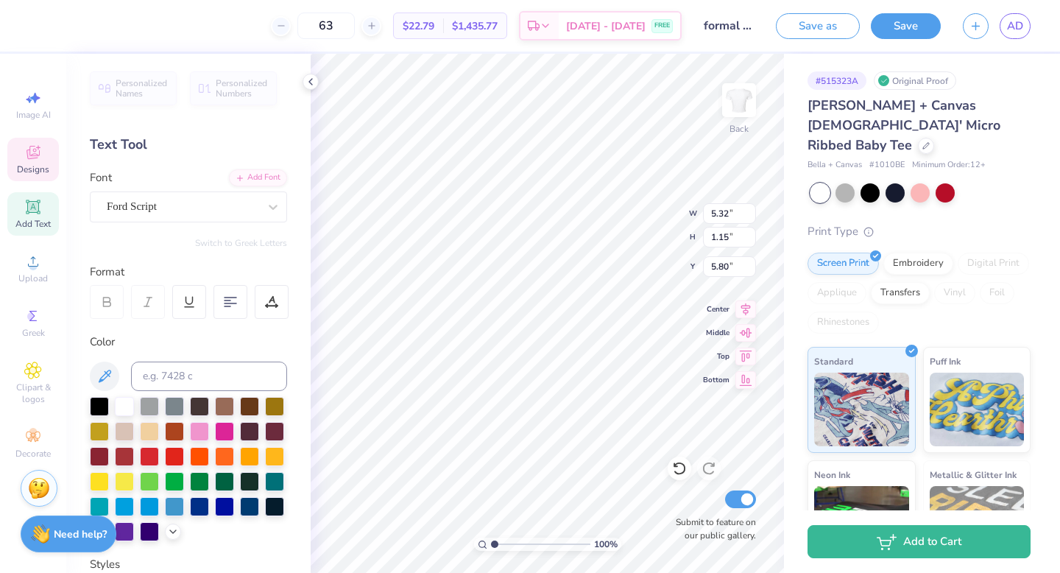
type input "2.97"
type input "0.71"
type input "4.74"
type input "5.32"
type input "1.15"
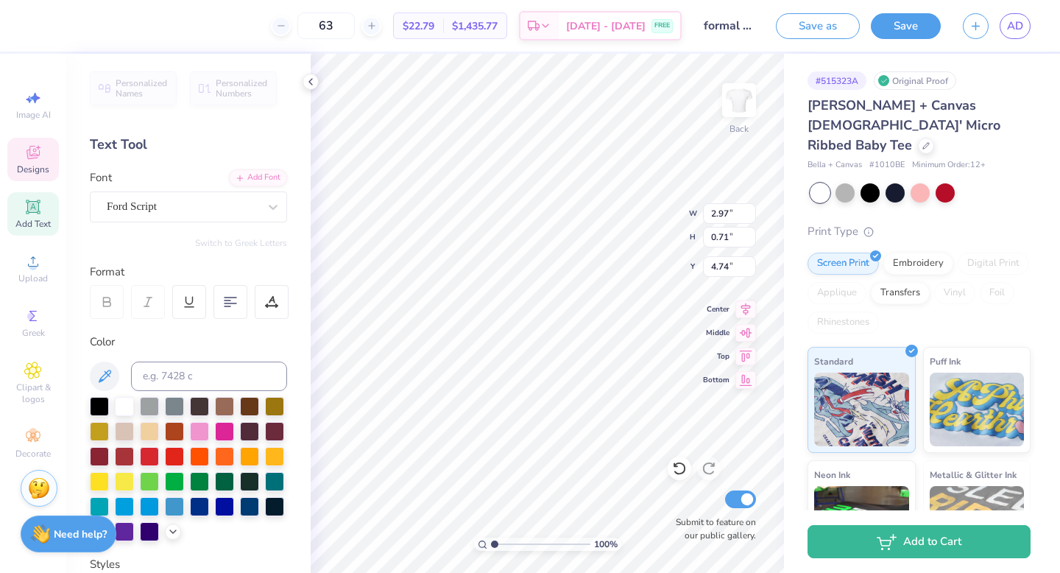
type input "5.80"
type textarea "Dphie Goes"
type input "2.97"
type input "0.71"
type input "4.81"
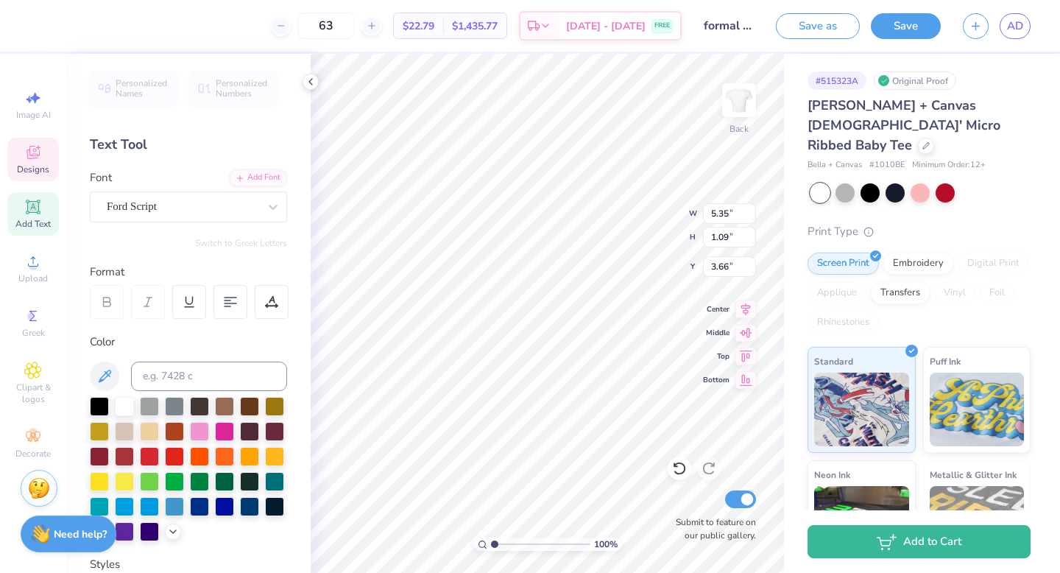
scroll to position [0, 4]
type input "8.72"
type input "1.15"
type input "3.48"
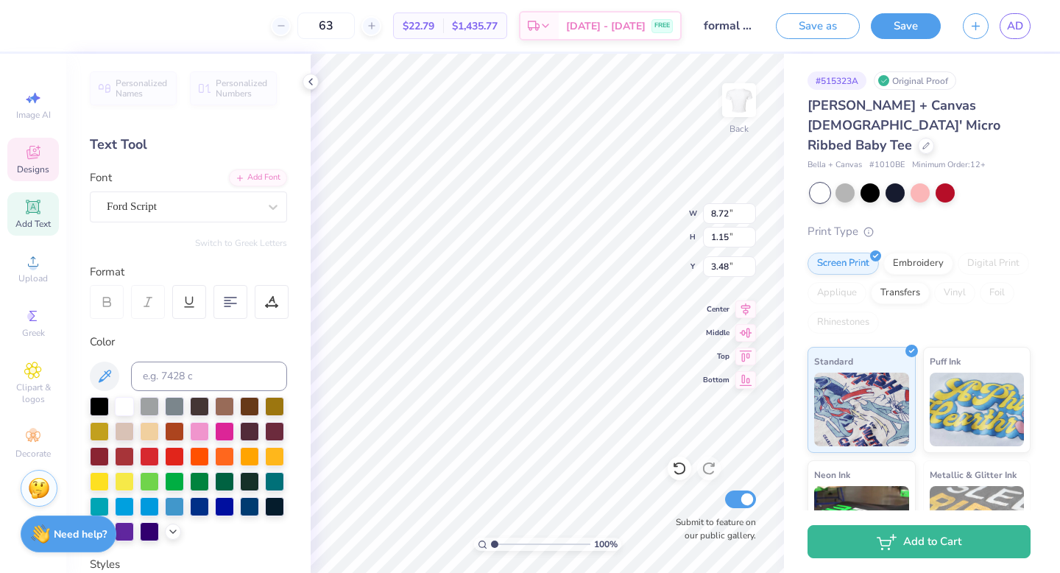
type textarea "Love Grows Where"
type input "5.32"
type input "6.36"
click at [183, 207] on div "Ford Script" at bounding box center [182, 206] width 155 height 23
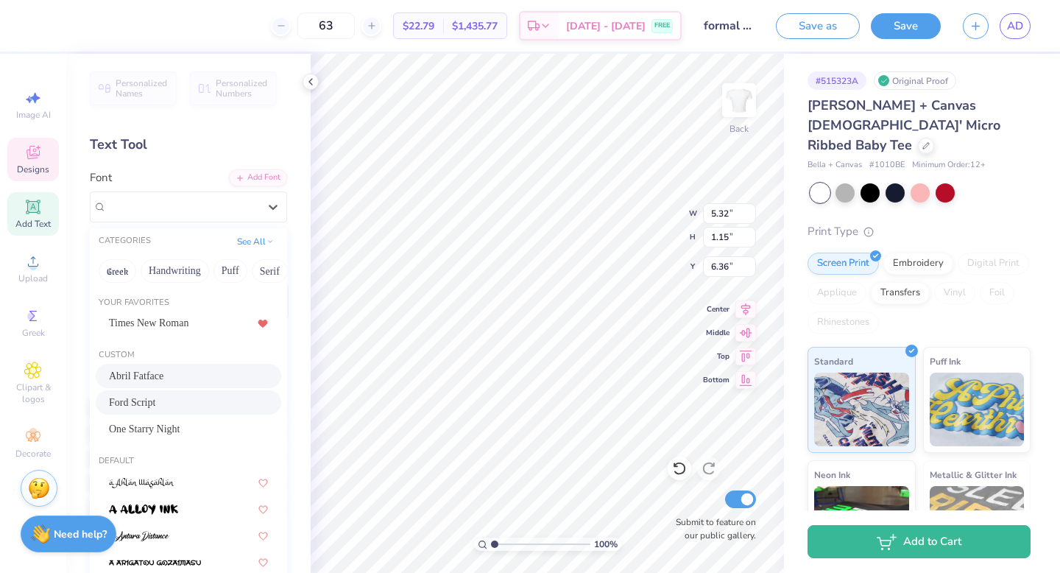
click at [163, 368] on span "Abril Fatface" at bounding box center [136, 375] width 54 height 15
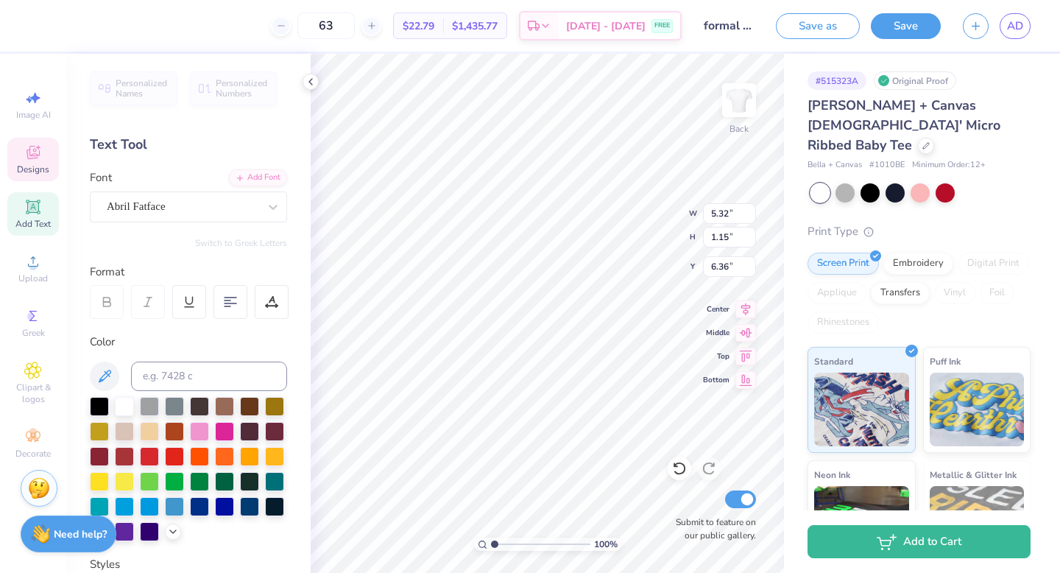
type input "5.45"
type input "1.11"
type input "5.19"
type textarea "goes"
type textarea "Delta Phi Epsilon"
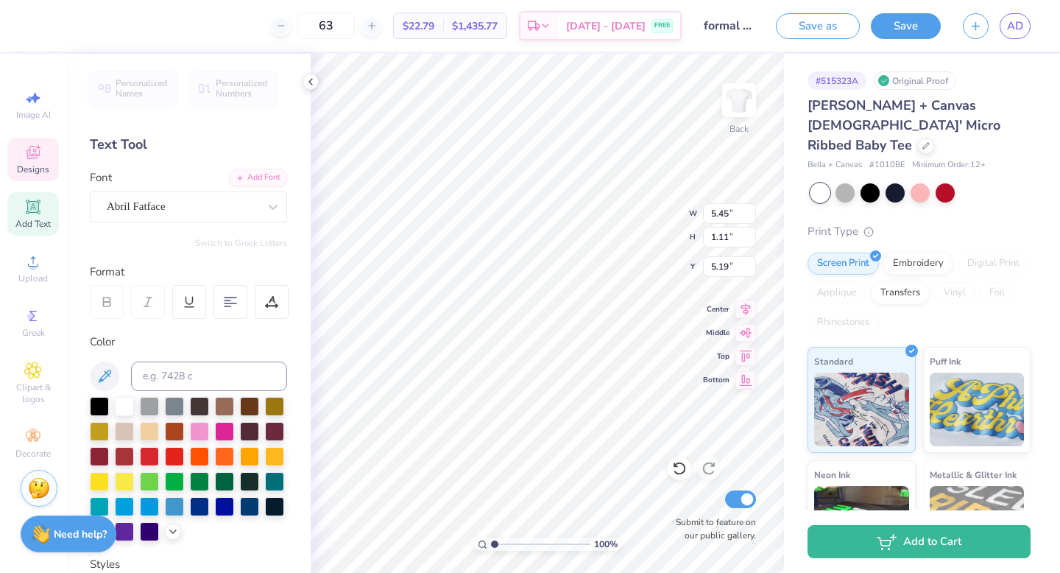
scroll to position [0, 4]
type input "2.38"
type input "2.41"
type input "5.10"
type input "8.74"
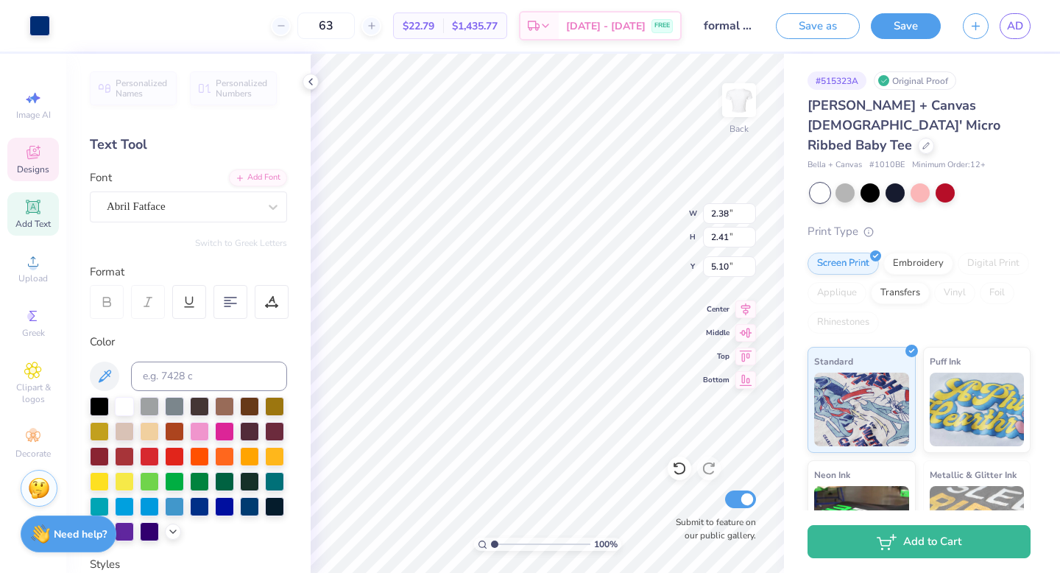
type input "1.10"
type input "5.20"
type input "6.61"
type input "6.65"
type input "5.15"
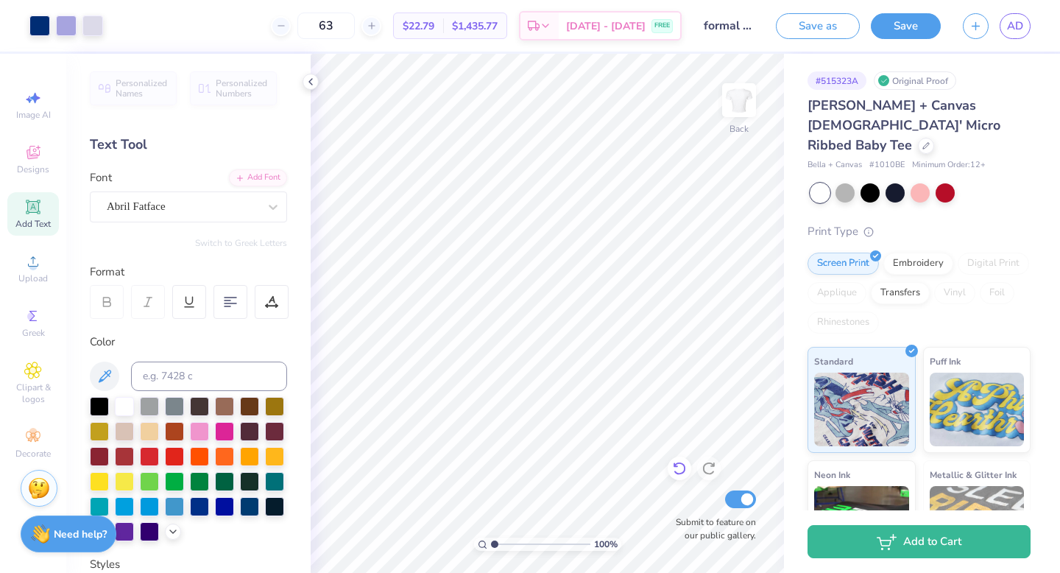
click at [668, 472] on div "100 % Back Submit to feature on our public gallery." at bounding box center [547, 313] width 473 height 519
click at [672, 472] on icon at bounding box center [679, 468] width 15 height 15
type textarea "Dphie"
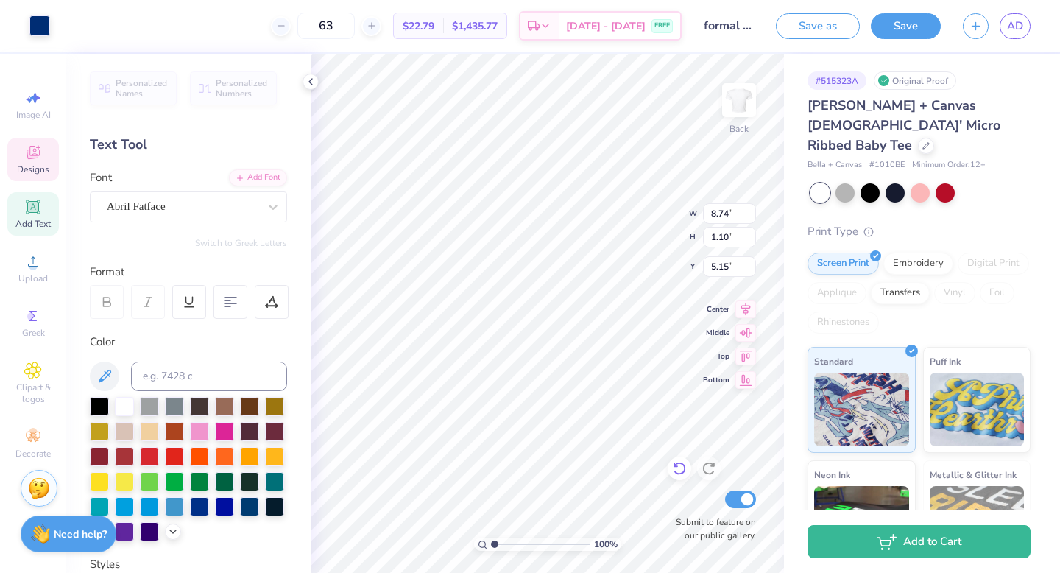
type input "3.05"
type input "5.02"
type input "8.74"
type input "5.15"
type input "2.08"
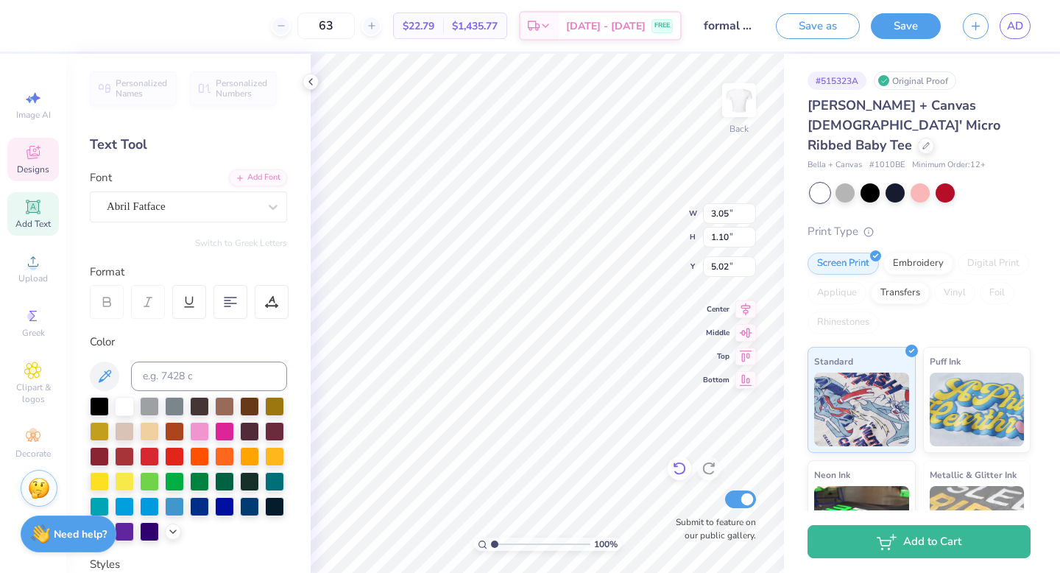
type input "0.77"
type input "6.65"
type input "2.38"
type input "2.41"
type input "2.08"
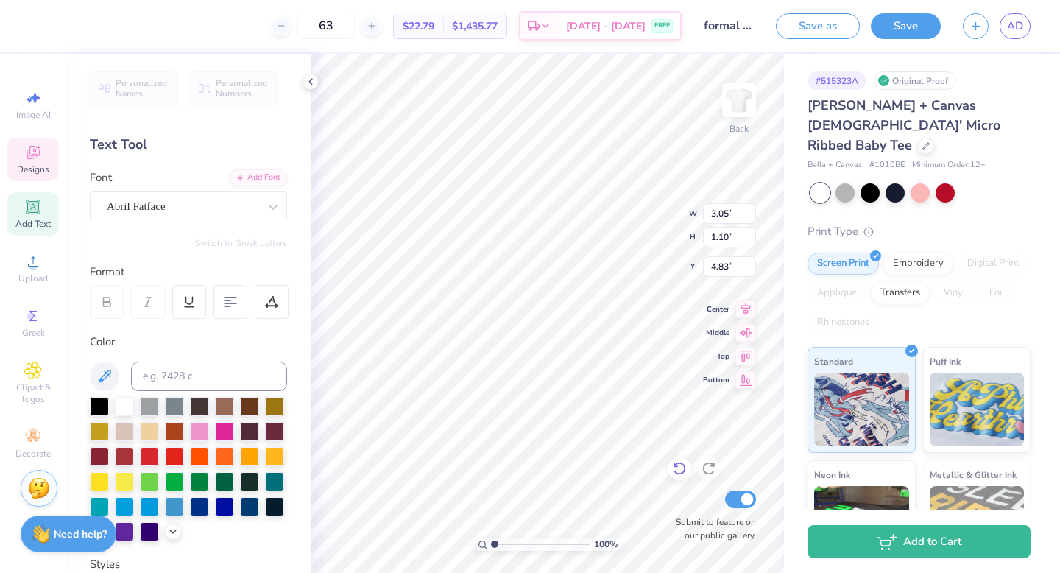
type input "0.77"
type input "5.00"
click at [676, 464] on icon at bounding box center [679, 468] width 13 height 13
type input "9.45"
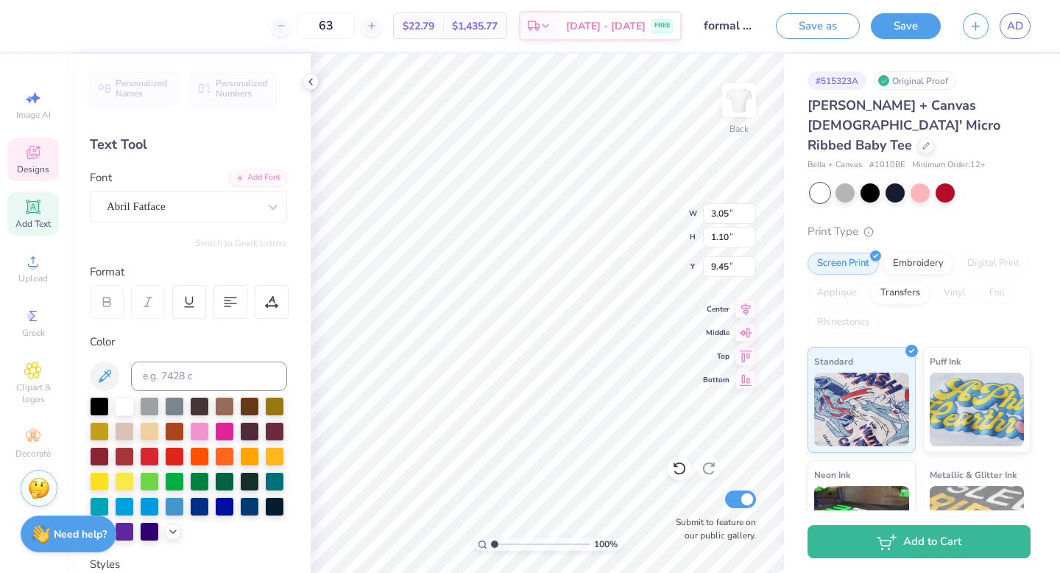
type input "9.15"
type input "0.77"
type input "3.67"
type textarea "L"
type textarea "G"
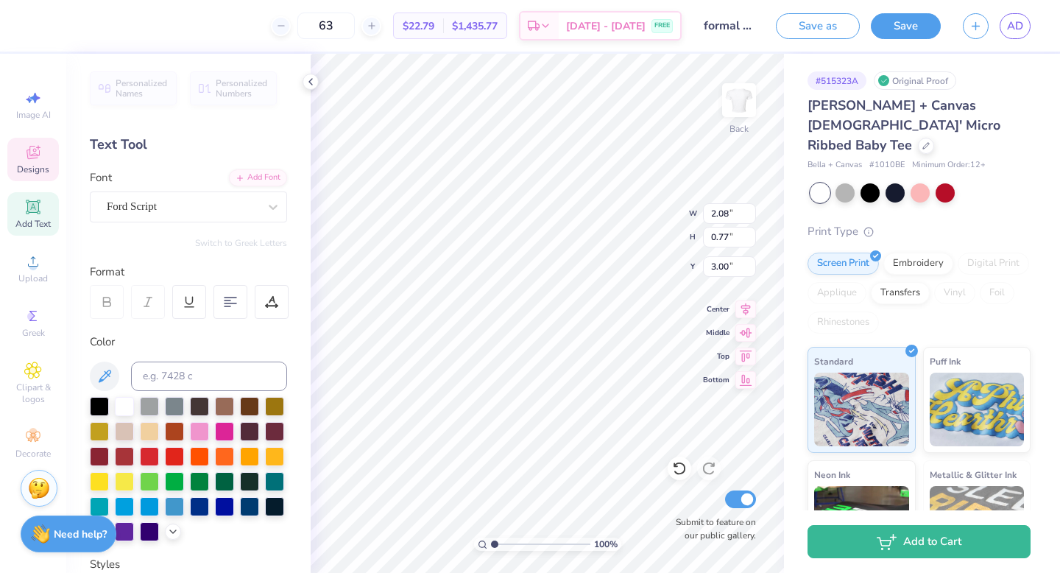
type textarea "L"
type textarea "love grows where"
type input "8.59"
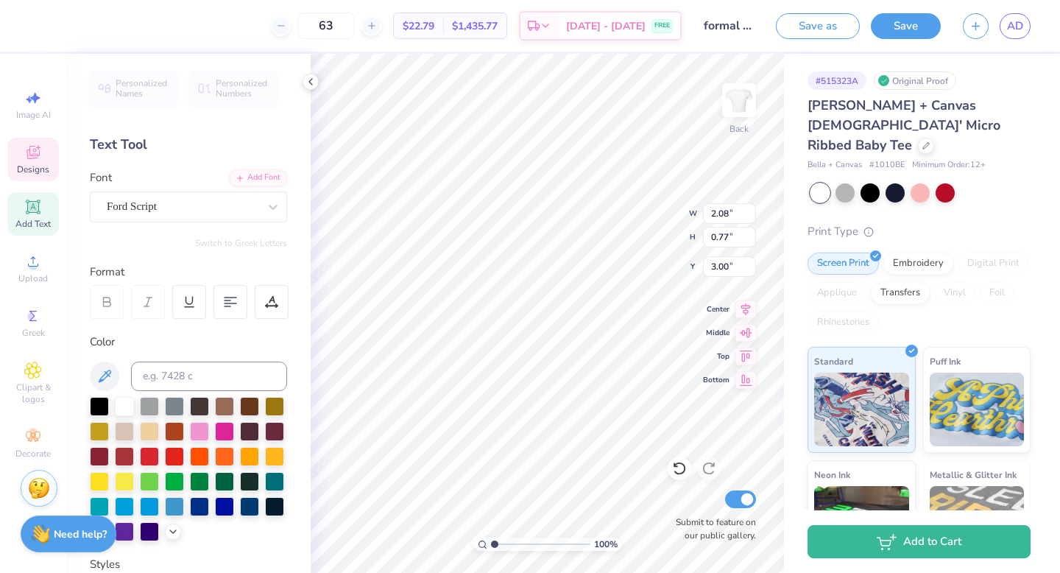
type input "1.09"
type input "3.04"
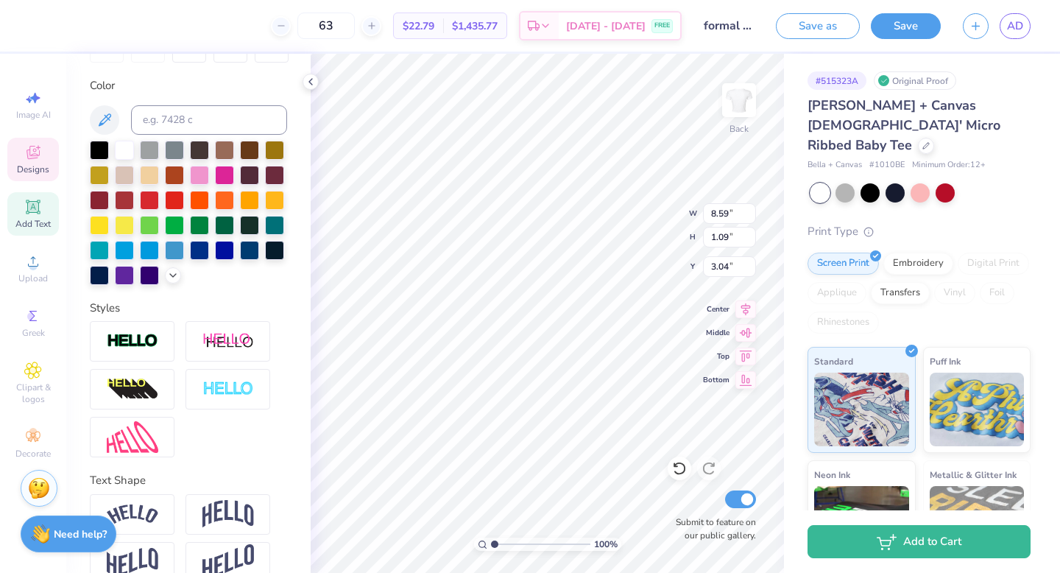
scroll to position [259, 0]
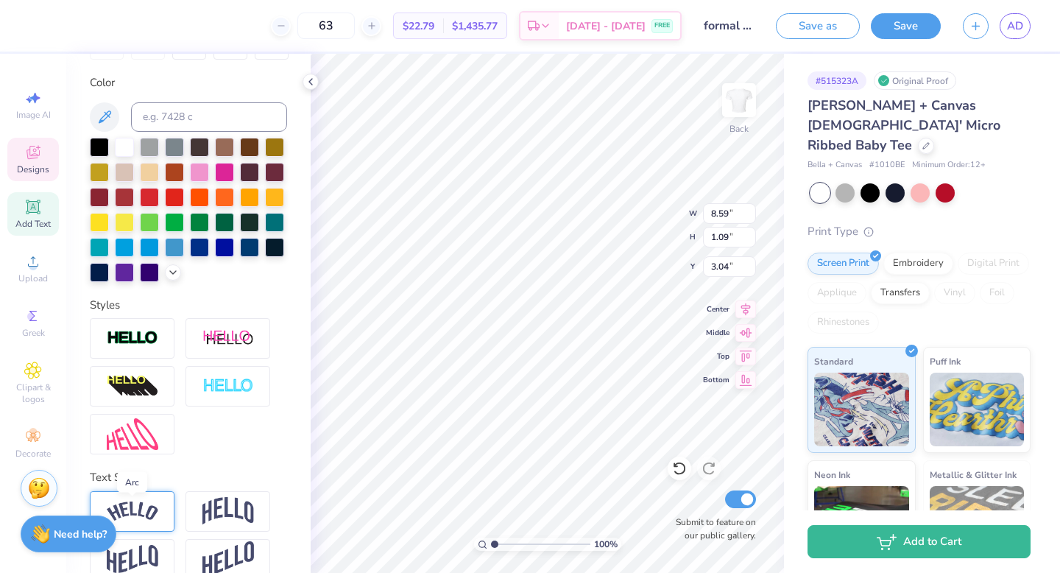
click at [146, 513] on img at bounding box center [133, 511] width 52 height 20
type input "9.48"
type input "1.73"
type input "2.33"
click at [221, 504] on img at bounding box center [228, 511] width 52 height 28
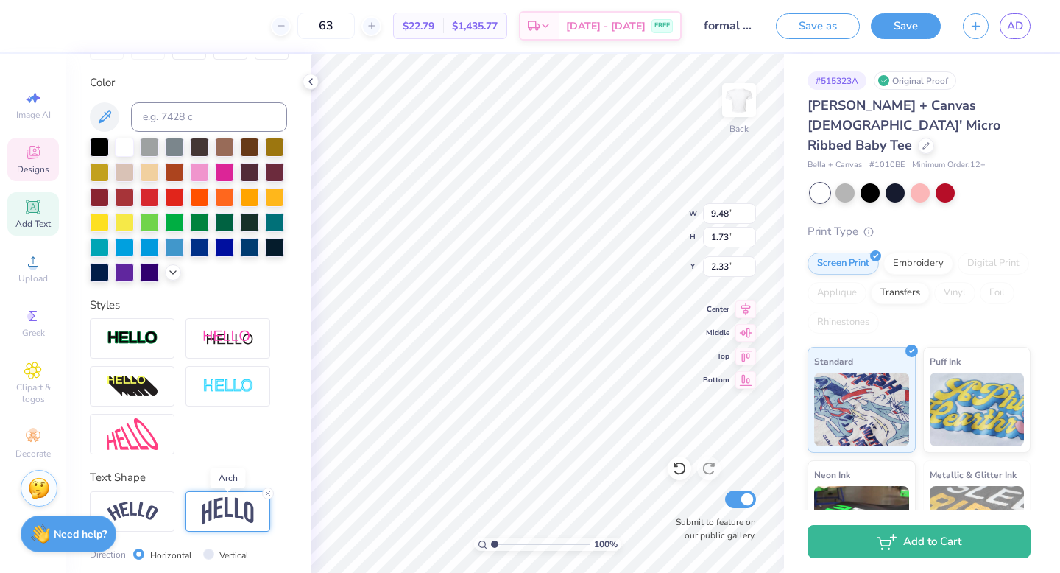
type input "8.59"
type input "2.10"
click at [163, 504] on div at bounding box center [132, 511] width 85 height 40
type input "9.48"
type input "1.73"
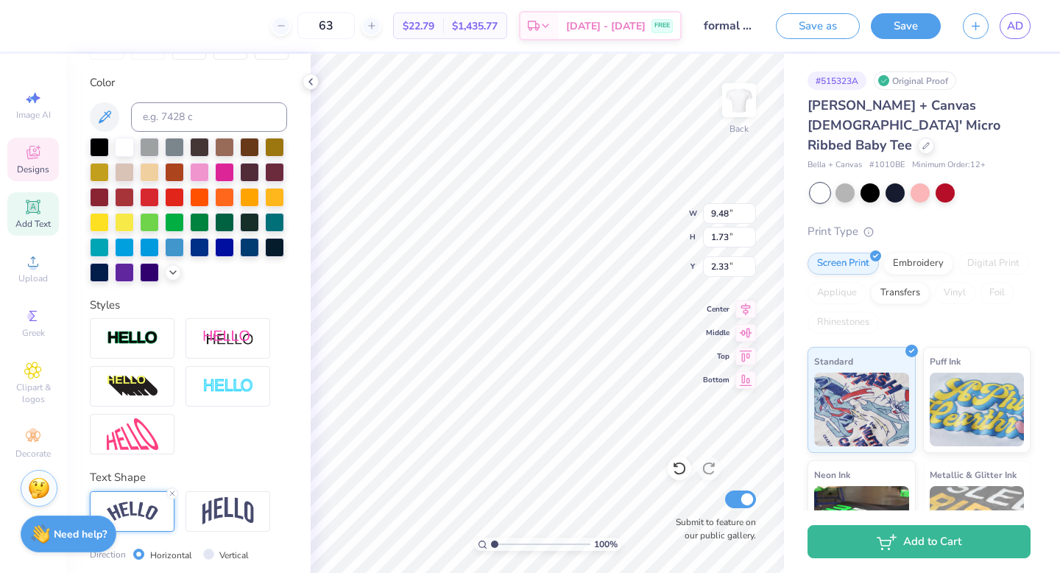
type input "2.47"
type input "8.28"
type input "5.40"
type input "1.20"
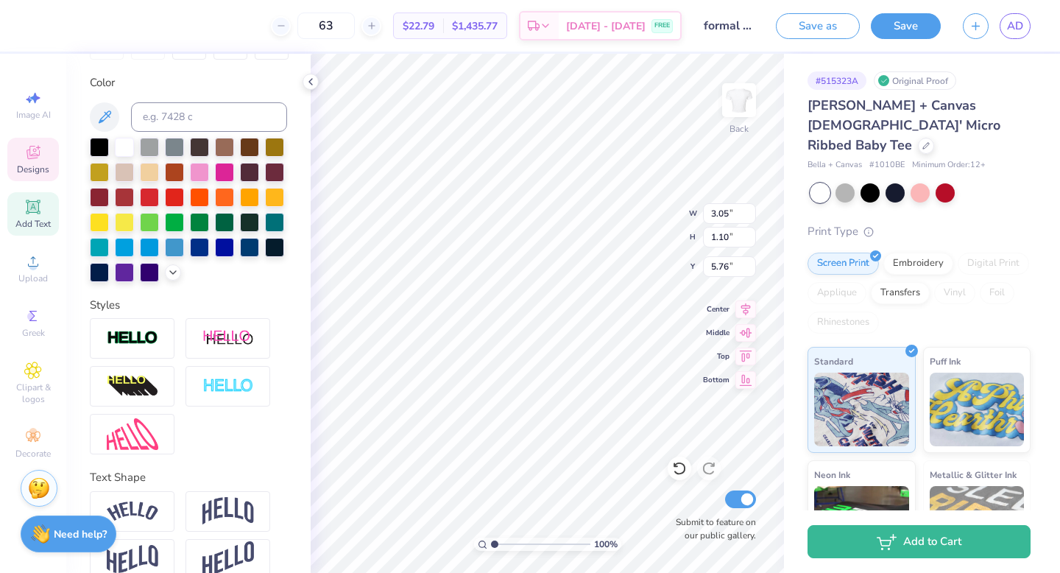
type textarea "Delta Phi Epsilon"
type input "2.38"
type input "2.41"
type input "6.09"
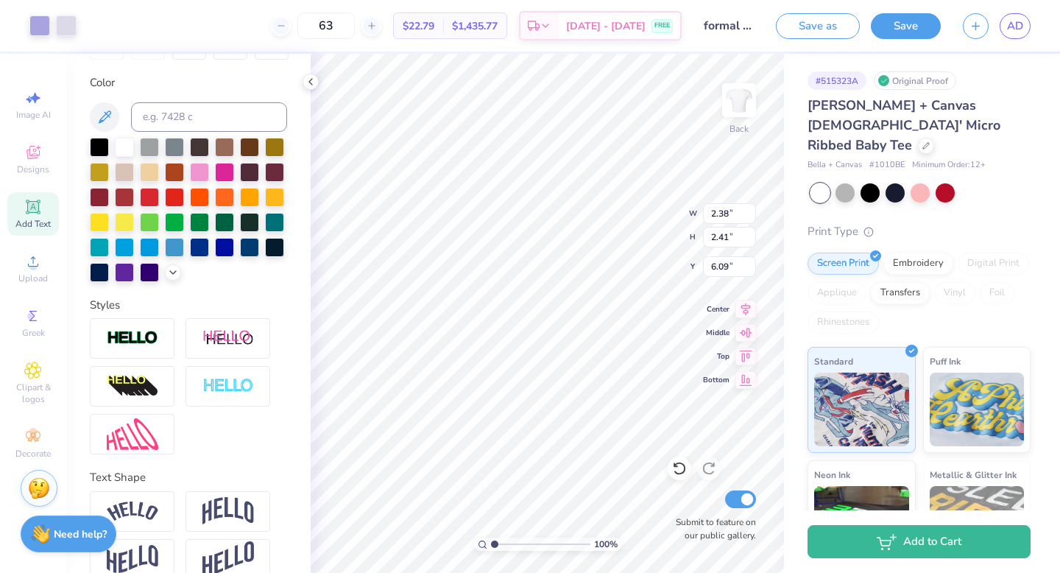
type input "8.74"
type input "1.10"
type input "4.23"
click at [175, 490] on icon at bounding box center [172, 493] width 9 height 9
type input "8.59"
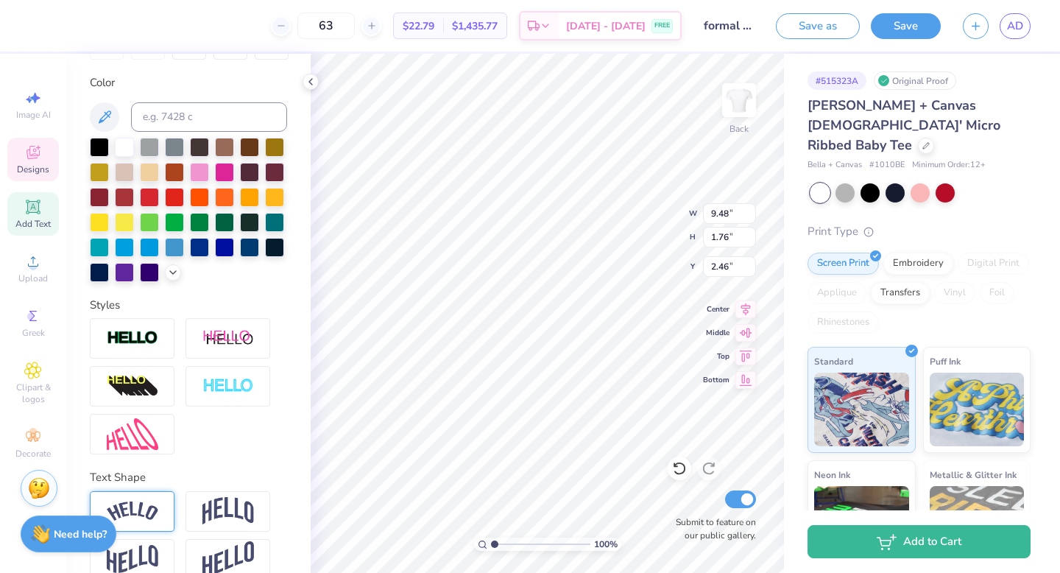
type input "1.12"
type input "3.16"
type input "8.59"
type input "1.12"
type input "3.16"
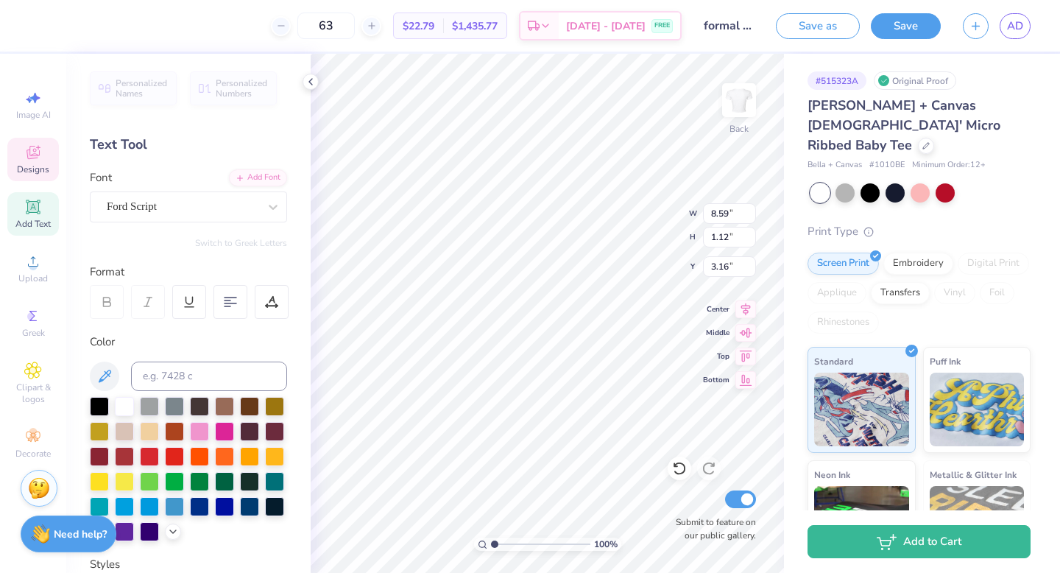
scroll to position [259, 0]
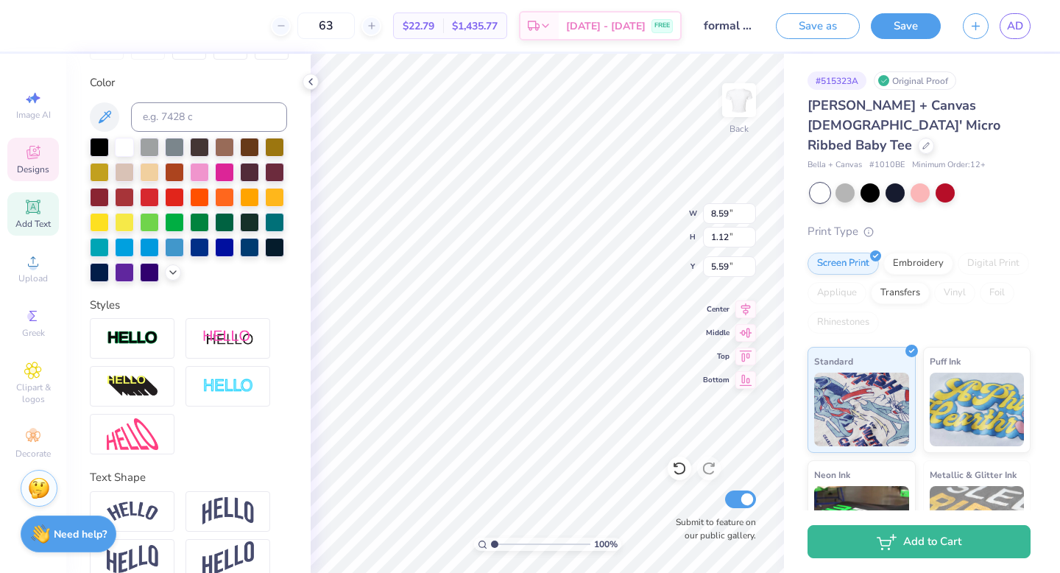
type input "5.59"
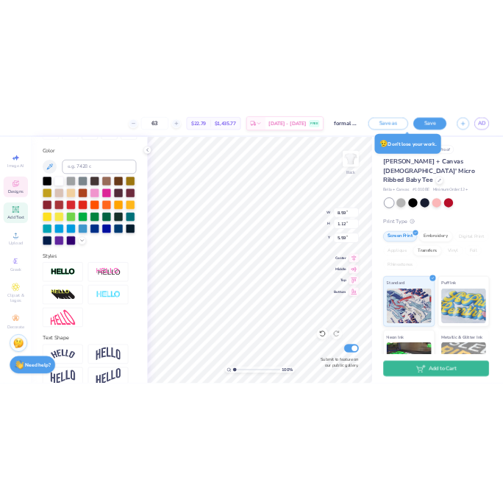
scroll to position [0, 0]
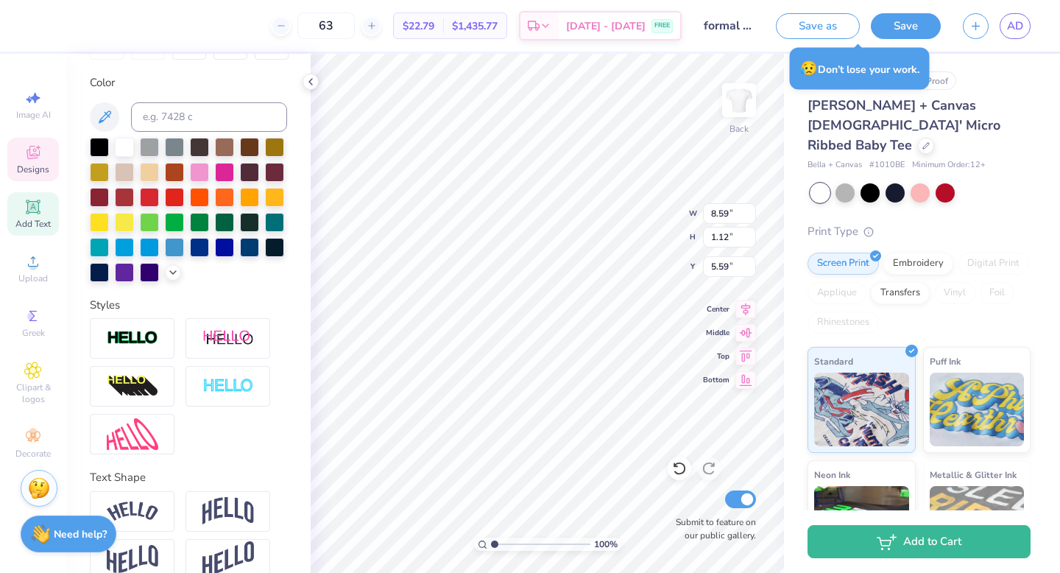
type textarea "goes"
type input "2.21"
type input "0.92"
type input "5.78"
type input "8.59"
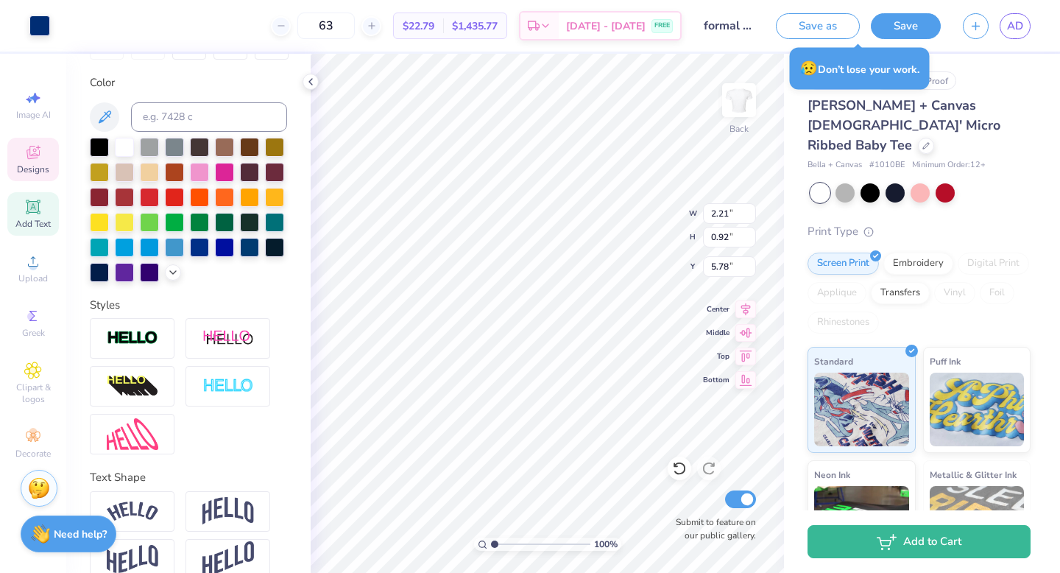
type input "1.12"
type input "5.59"
click at [651, 238] on div "100 % Back W 8.59 8.59 " H 1.12 1.12 " Y 5.59 5.59 " Center Middle Top Bottom S…" at bounding box center [547, 313] width 473 height 519
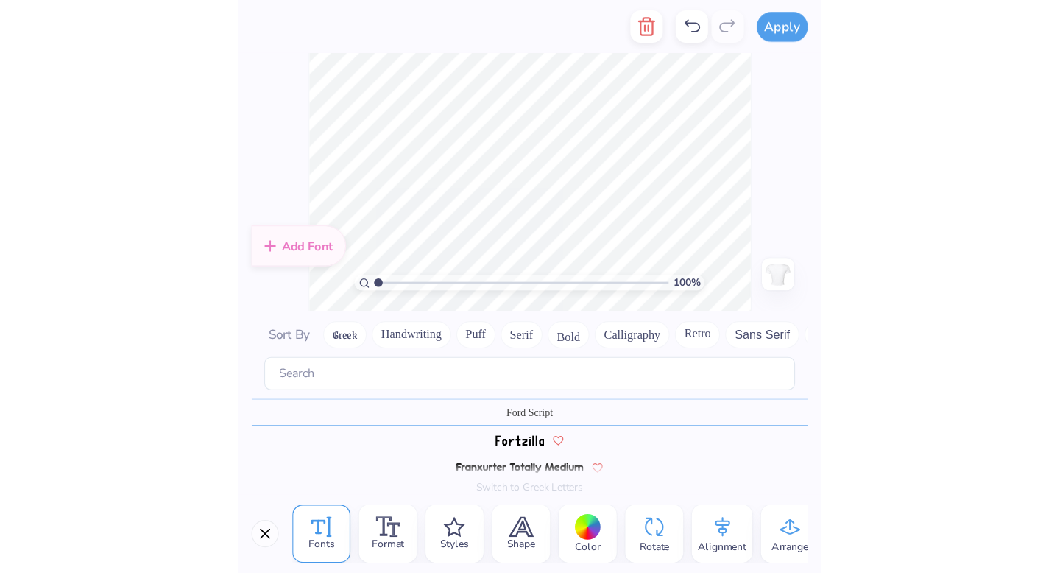
scroll to position [2882, 0]
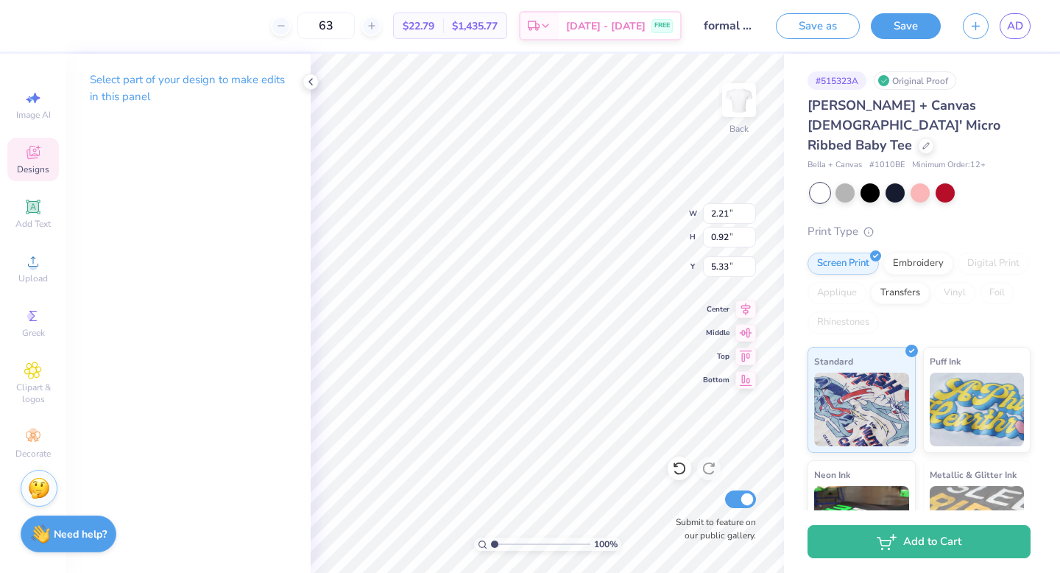
click at [26, 163] on span "Designs" at bounding box center [33, 169] width 32 height 12
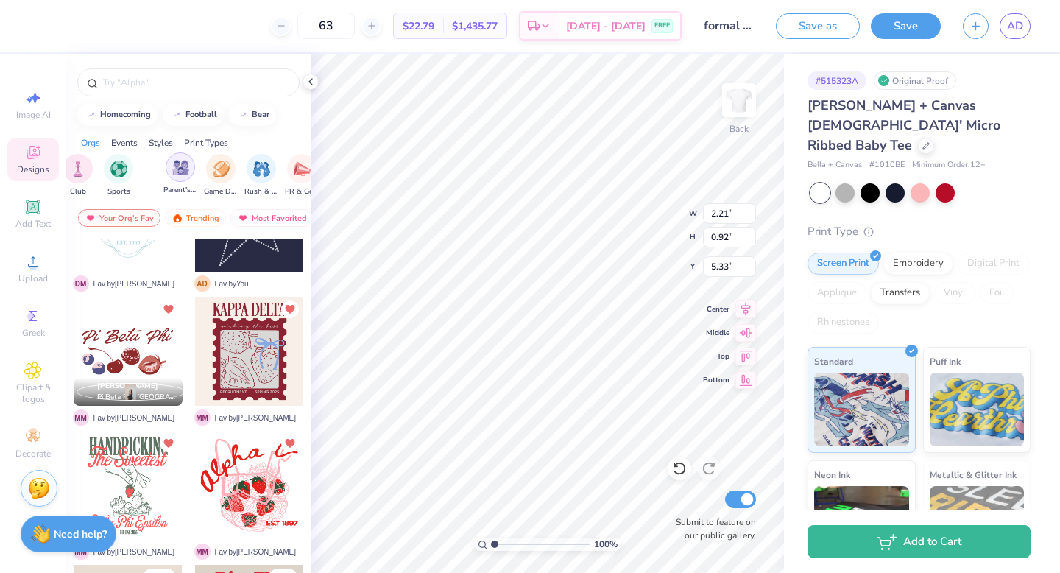
scroll to position [0, 97]
click at [304, 169] on img "filter for PR & General" at bounding box center [299, 167] width 17 height 17
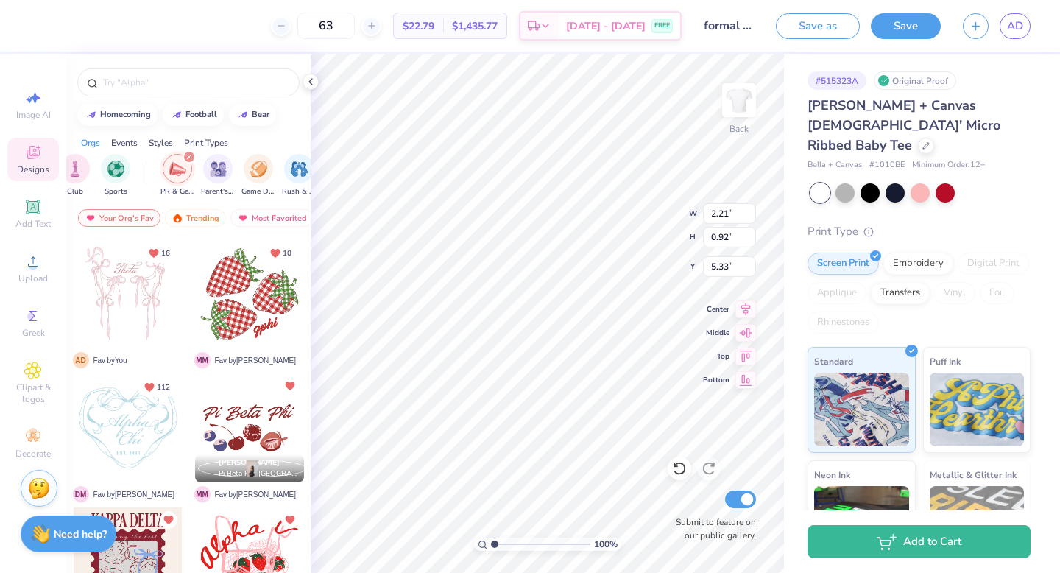
click at [190, 155] on icon "filter for PR & General" at bounding box center [189, 157] width 4 height 4
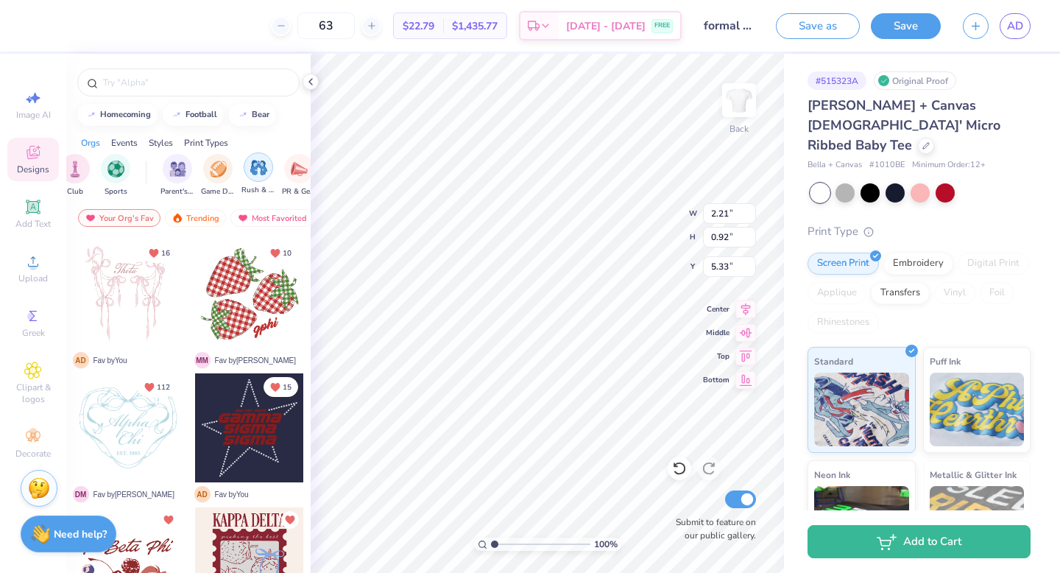
click at [263, 178] on div "filter for Rush & Bid" at bounding box center [258, 166] width 29 height 29
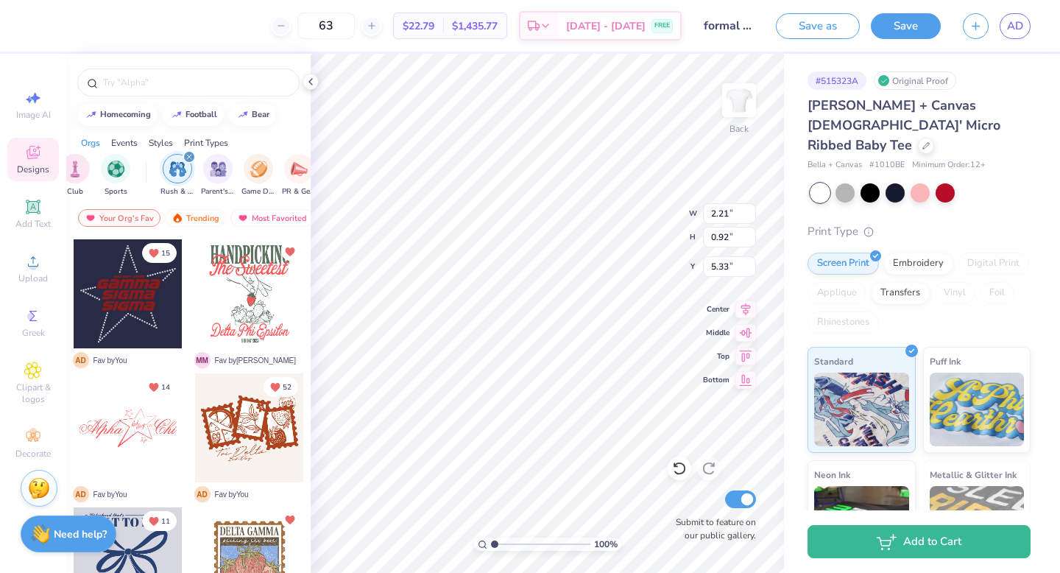
scroll to position [13, 0]
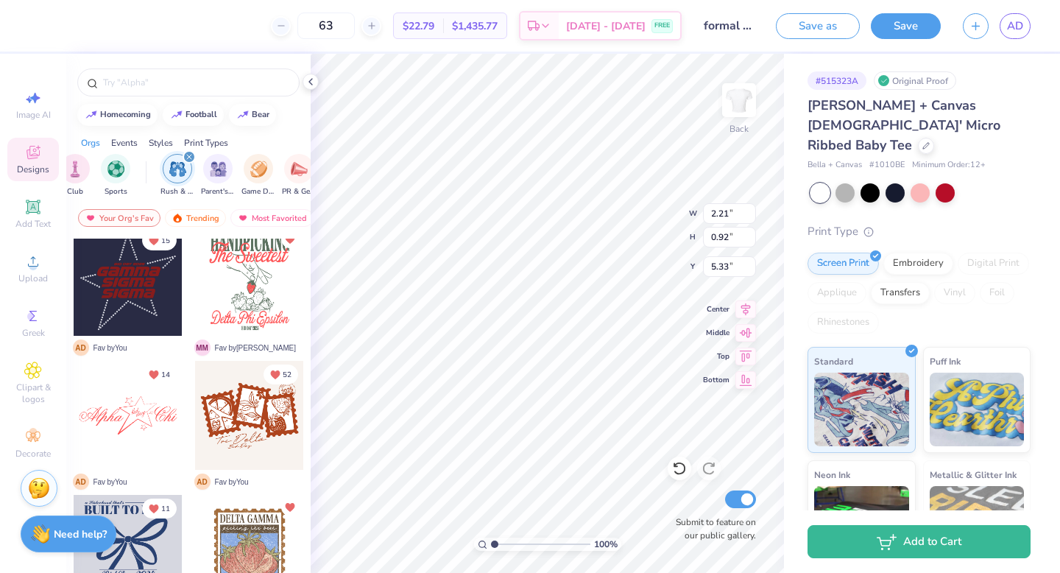
click at [132, 540] on div at bounding box center [128, 549] width 109 height 109
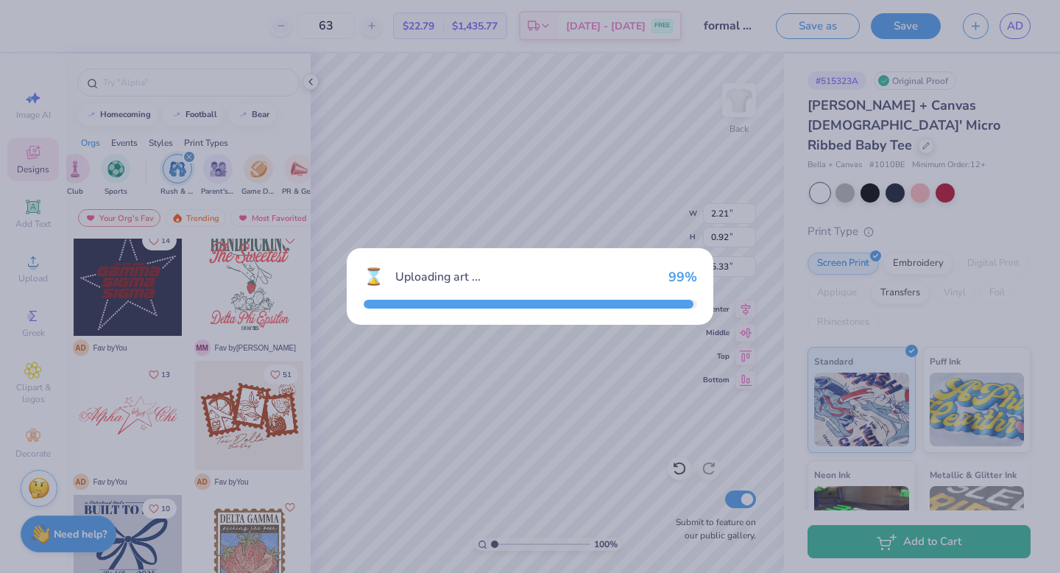
type input "8.85"
type input "9.87"
type input "3.00"
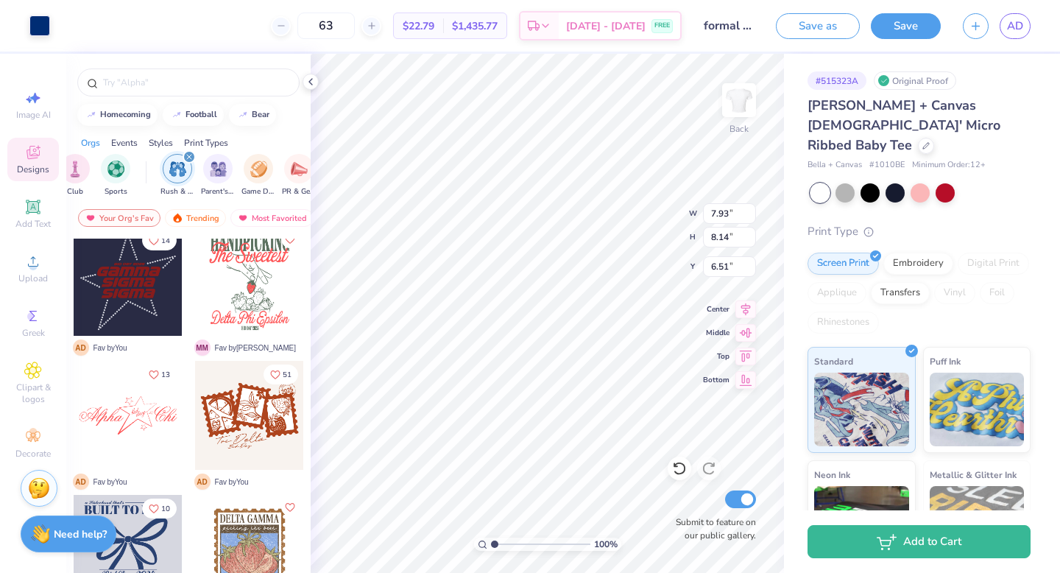
type input "7.93"
type input "8.14"
type input "6.51"
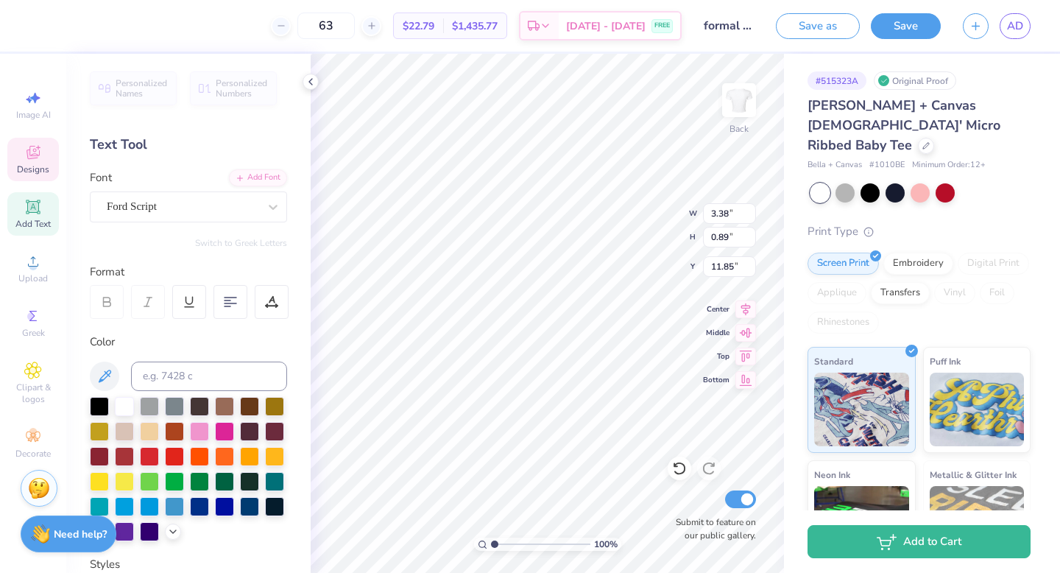
type input "8.85"
type input "0.90"
type input "5.26"
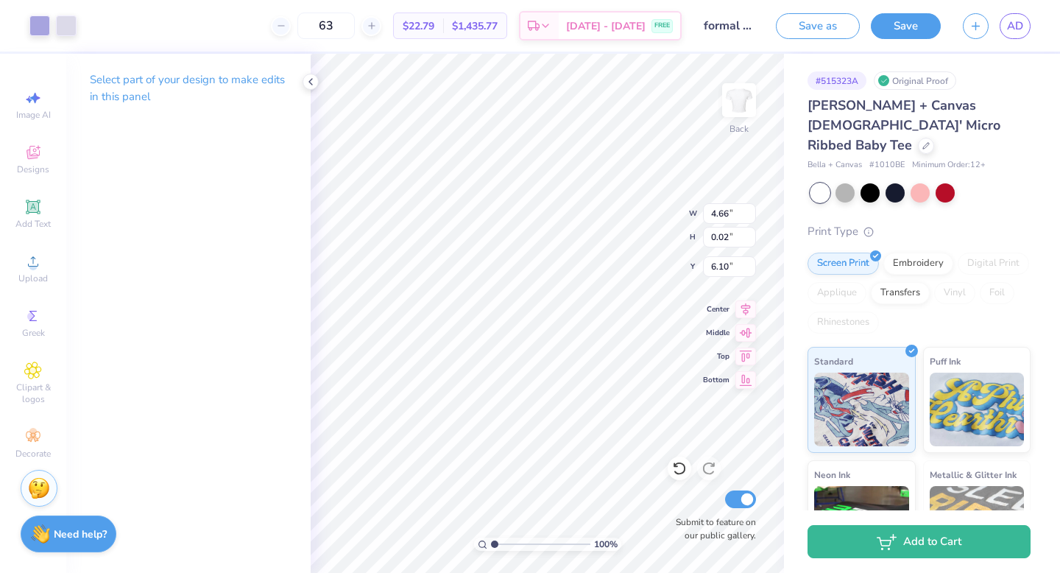
type input "2.38"
type input "2.41"
type input "4.92"
type input "1.80"
type input "1.81"
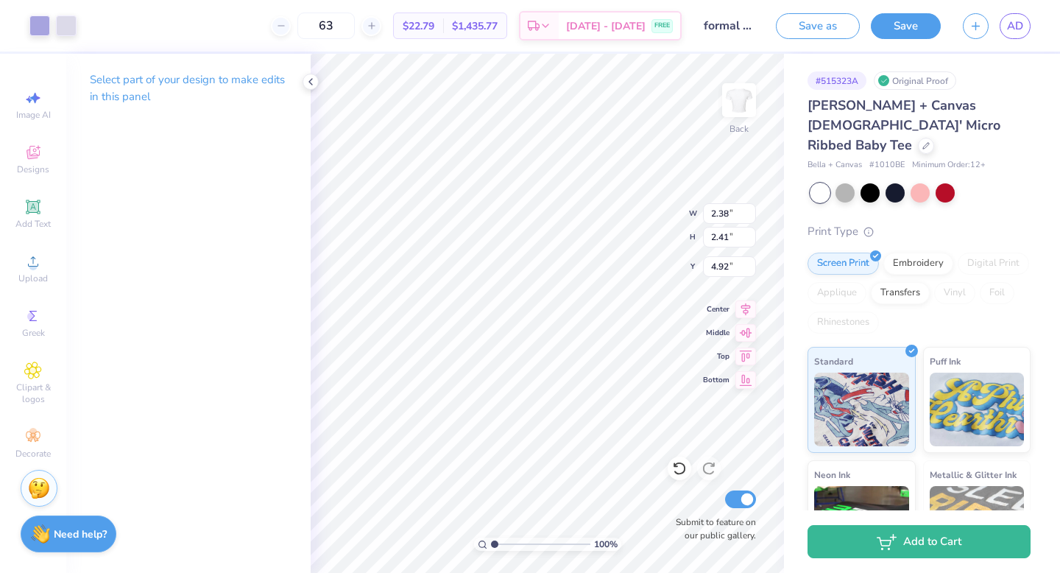
type input "5.39"
type input "1.51"
type input "1.52"
type input "5.34"
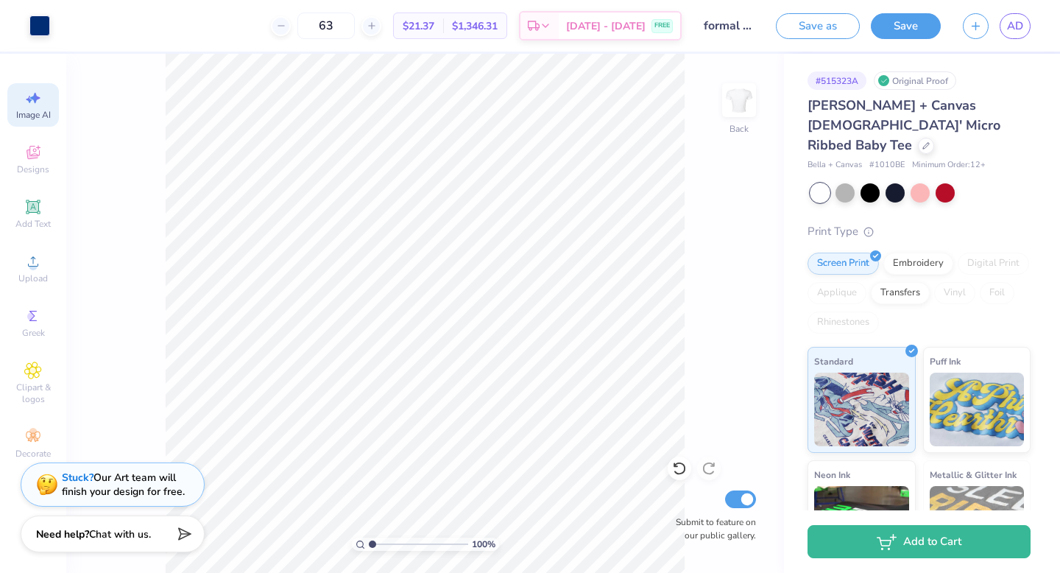
click at [45, 119] on span "Image AI" at bounding box center [33, 115] width 35 height 12
select select "4"
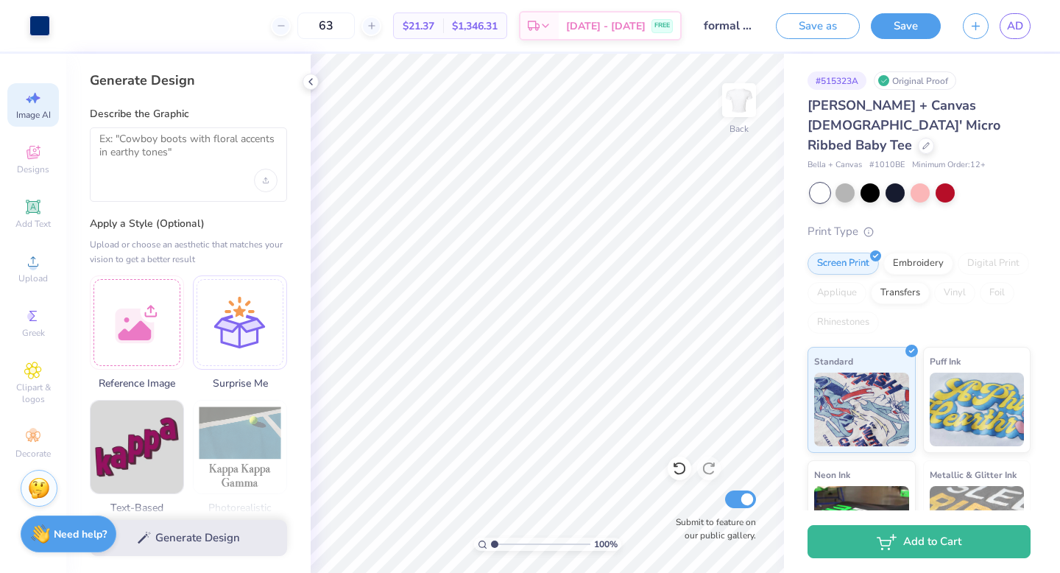
click at [172, 183] on div at bounding box center [188, 164] width 197 height 74
click at [164, 158] on textarea at bounding box center [188, 150] width 178 height 37
click at [311, 77] on icon at bounding box center [311, 82] width 12 height 12
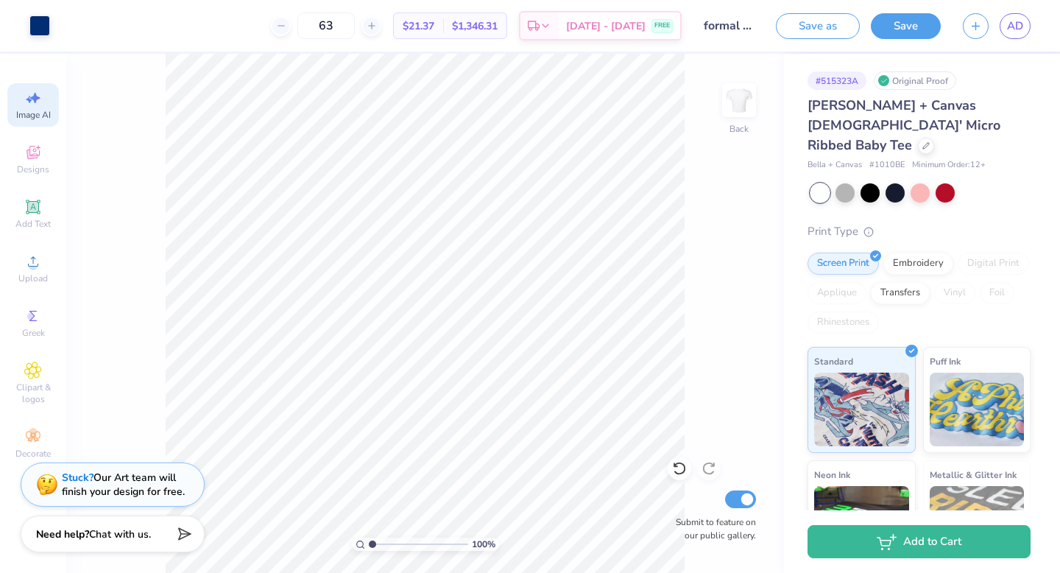
click at [690, 466] on div "100 % Back Submit to feature on our public gallery." at bounding box center [425, 313] width 718 height 519
click at [682, 466] on icon at bounding box center [679, 468] width 15 height 15
type input "1.51"
type input "1.52"
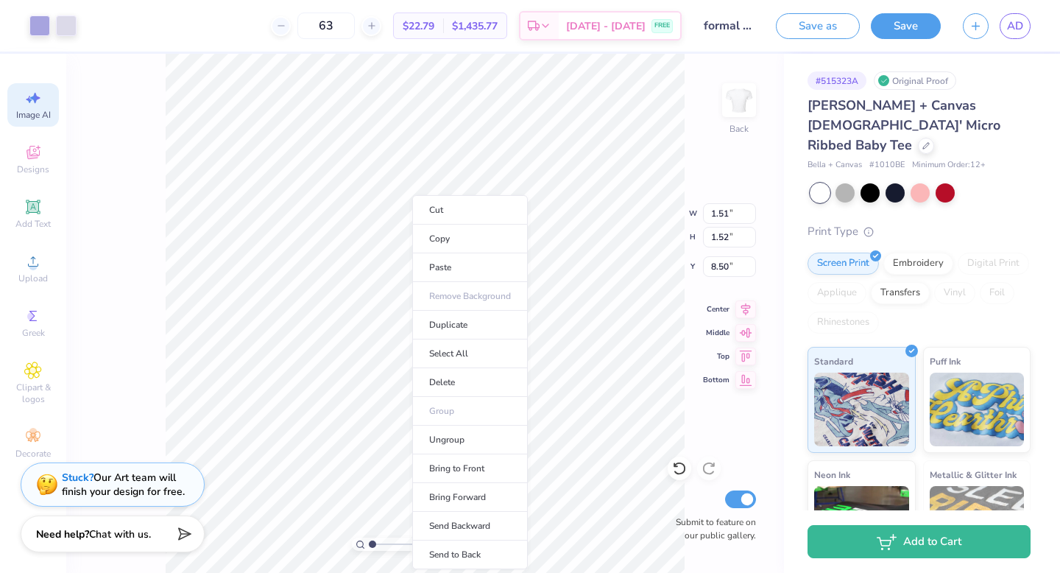
type input "7.23"
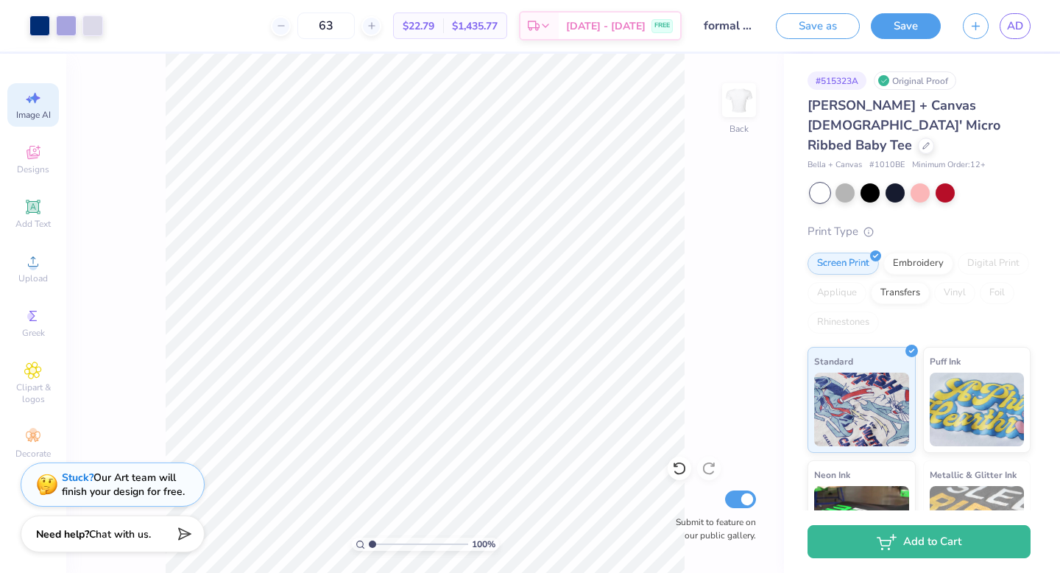
select select "4"
type input "8.50"
click at [40, 29] on div at bounding box center [39, 24] width 21 height 21
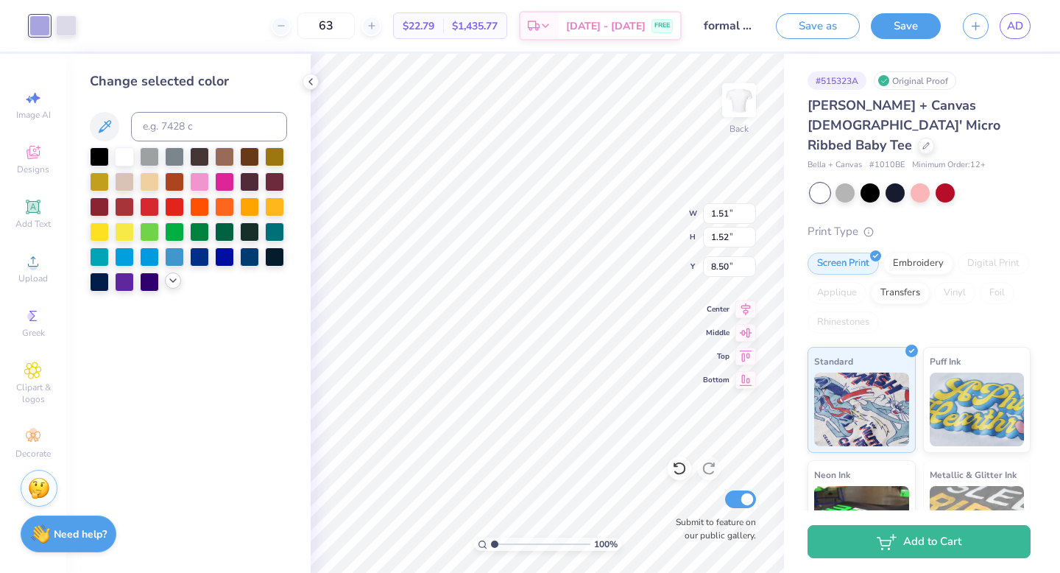
click at [170, 281] on icon at bounding box center [173, 281] width 12 height 12
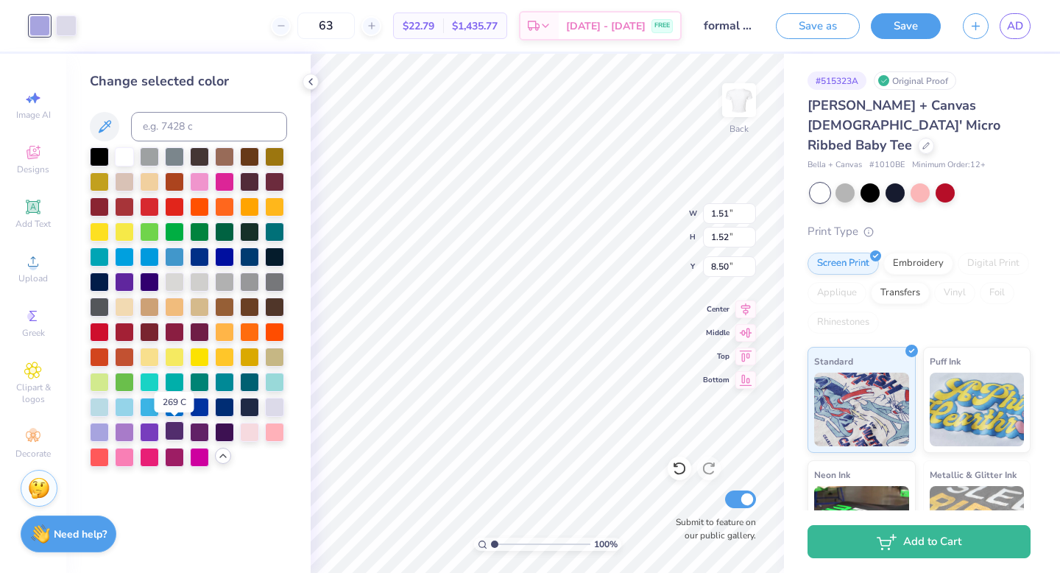
click at [174, 433] on div at bounding box center [174, 430] width 19 height 19
click at [67, 26] on div at bounding box center [66, 24] width 21 height 21
click at [124, 425] on div at bounding box center [124, 430] width 19 height 19
click at [97, 429] on div at bounding box center [99, 430] width 19 height 19
click at [124, 431] on div at bounding box center [124, 430] width 19 height 19
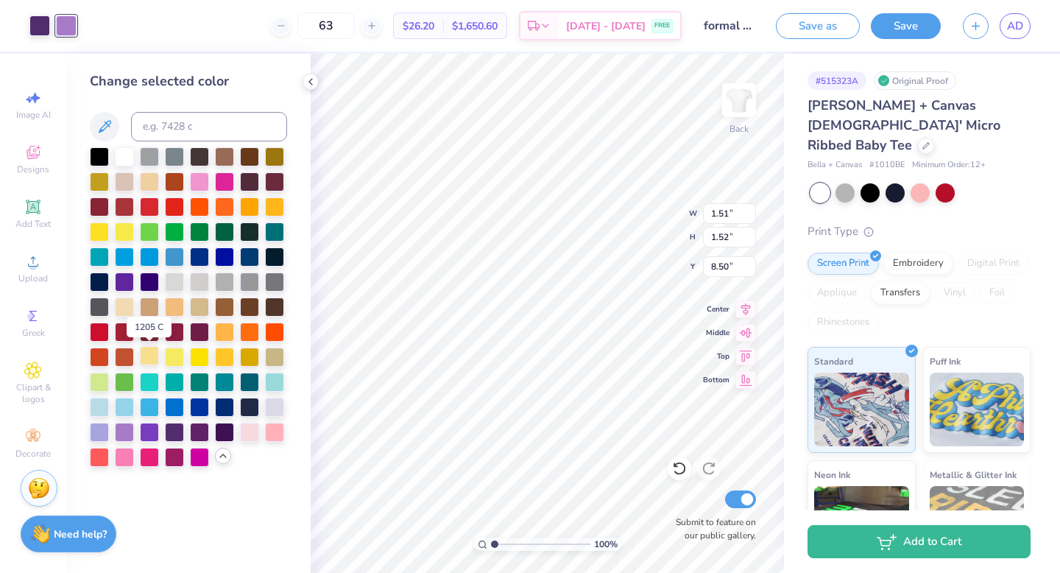
click at [150, 359] on div at bounding box center [149, 355] width 19 height 19
click at [36, 24] on div at bounding box center [39, 24] width 21 height 21
click at [144, 309] on div at bounding box center [149, 305] width 19 height 19
click at [184, 305] on div at bounding box center [174, 305] width 19 height 19
click at [134, 305] on div at bounding box center [124, 305] width 19 height 19
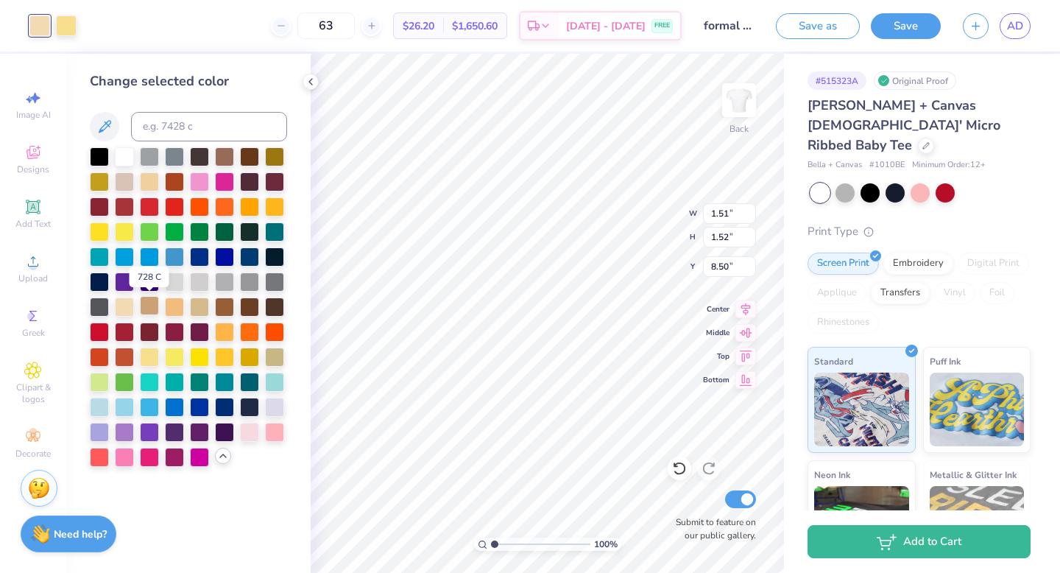
click at [151, 311] on div at bounding box center [149, 305] width 19 height 19
click at [64, 21] on div at bounding box center [66, 24] width 21 height 21
click at [140, 302] on div at bounding box center [149, 305] width 19 height 19
click at [125, 303] on div at bounding box center [124, 305] width 19 height 19
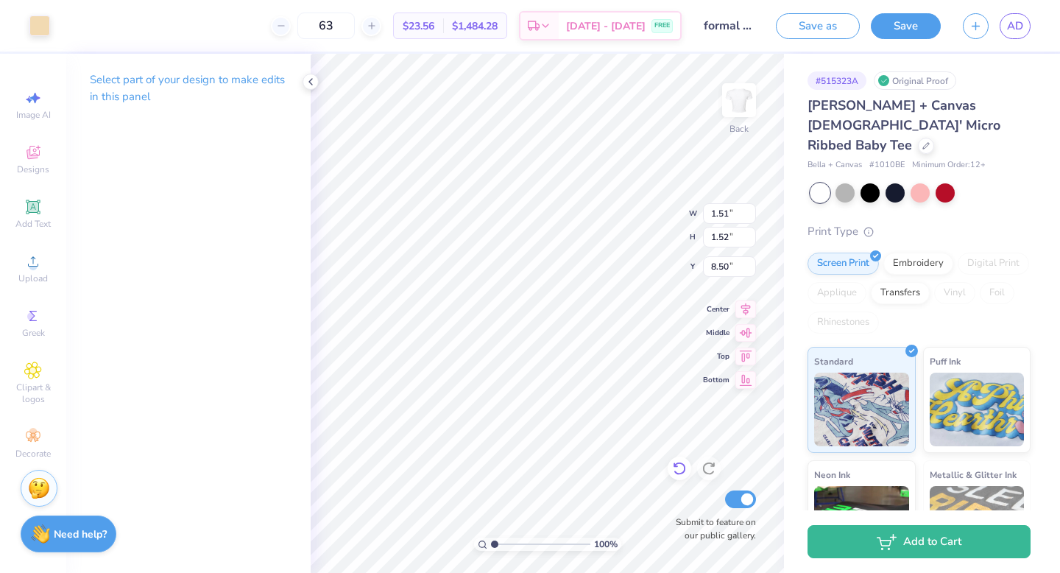
click at [680, 478] on div at bounding box center [680, 468] width 24 height 24
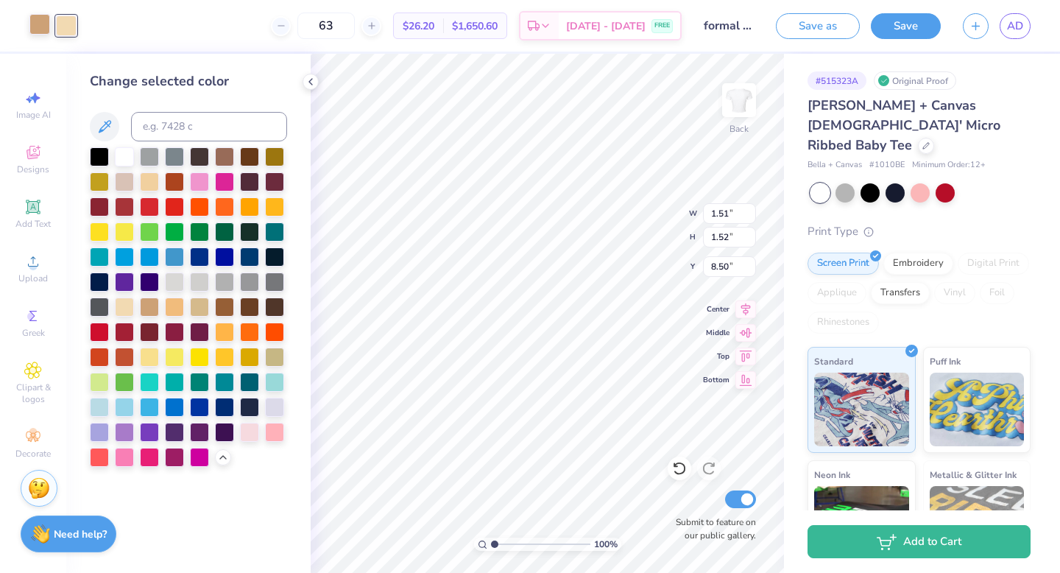
click at [41, 25] on div at bounding box center [39, 24] width 21 height 21
click at [171, 357] on div at bounding box center [174, 355] width 19 height 19
click at [250, 360] on div at bounding box center [249, 355] width 19 height 19
click at [67, 34] on div at bounding box center [66, 24] width 21 height 21
click at [155, 315] on div at bounding box center [149, 305] width 19 height 19
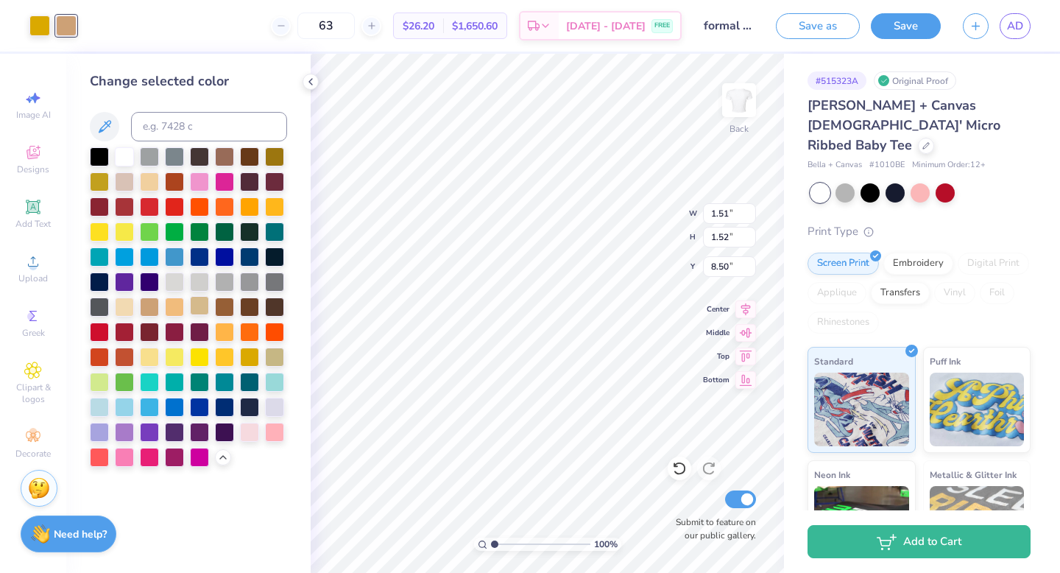
click at [199, 308] on div at bounding box center [199, 305] width 19 height 19
click at [128, 303] on div at bounding box center [124, 305] width 19 height 19
click at [145, 182] on div at bounding box center [149, 180] width 19 height 19
type input "1.27"
type input "1.29"
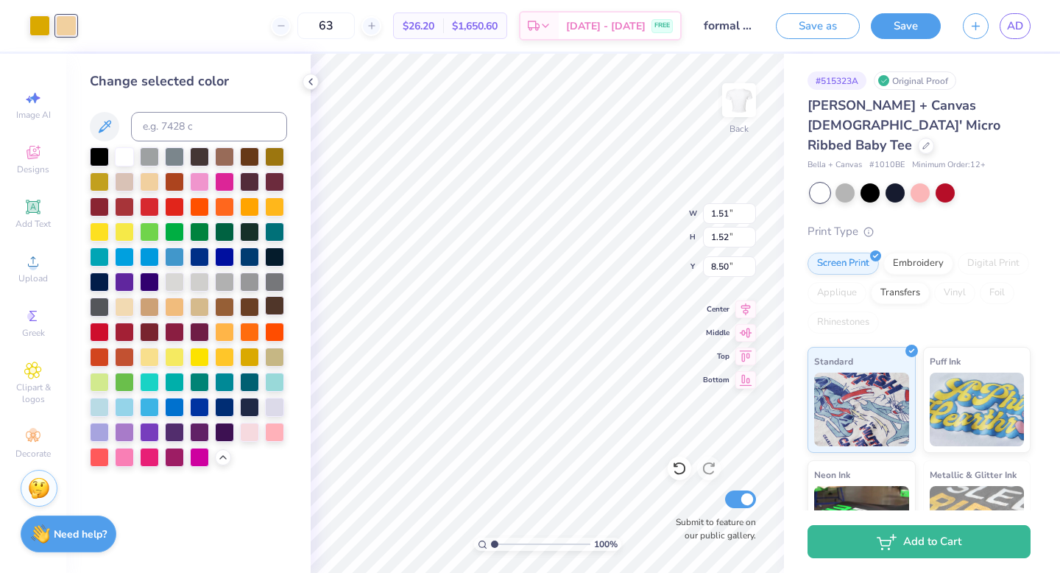
type input "7.41"
type input "0.83"
type input "0.84"
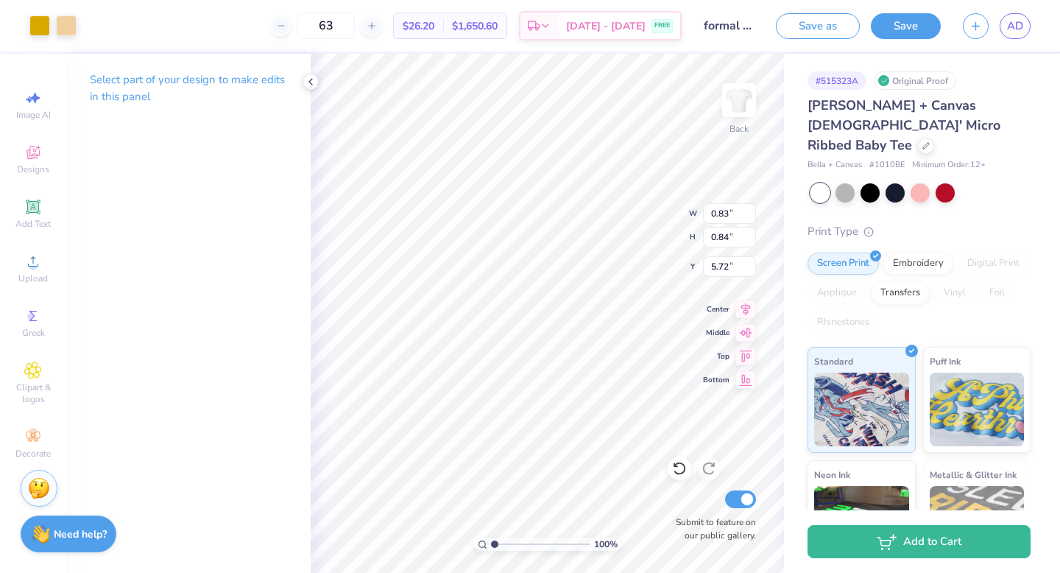
type input "7.66"
type input "0.82"
type input "0.90"
type input "7.56"
type input "0.82"
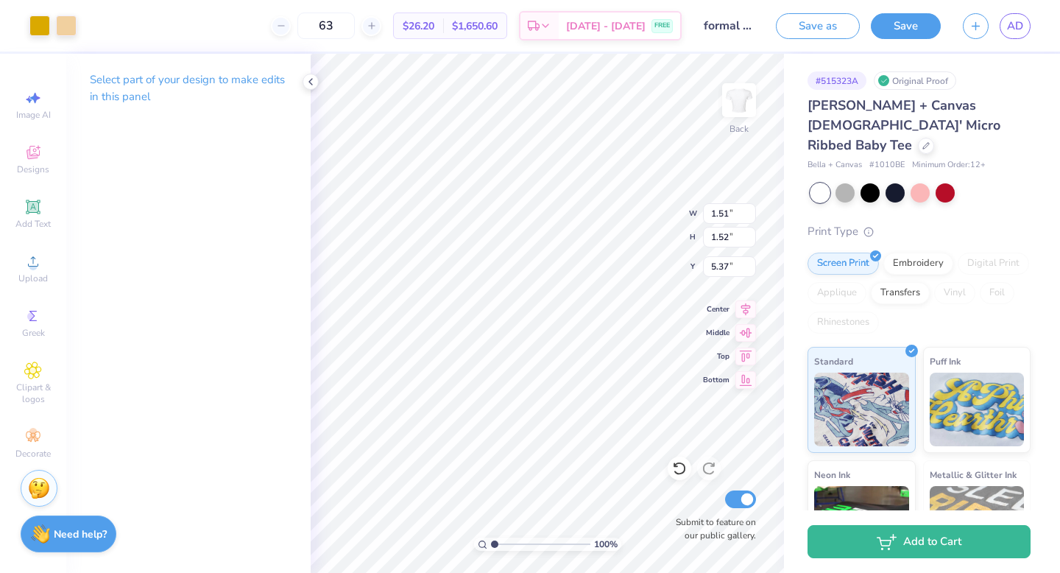
type input "0.90"
type input "7.60"
type input "1.51"
type input "1.52"
type input "7.37"
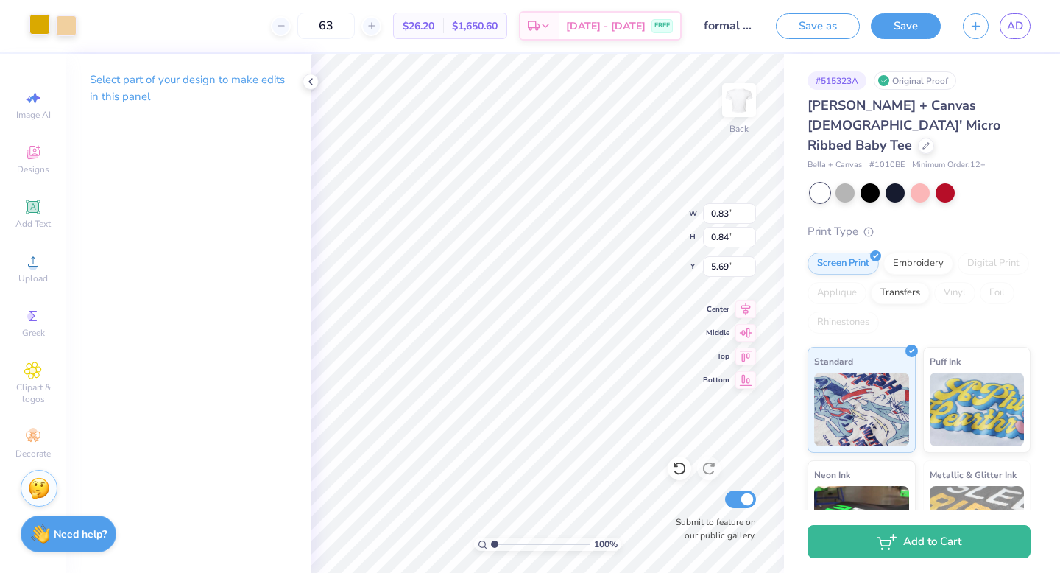
click at [40, 26] on div at bounding box center [39, 24] width 21 height 21
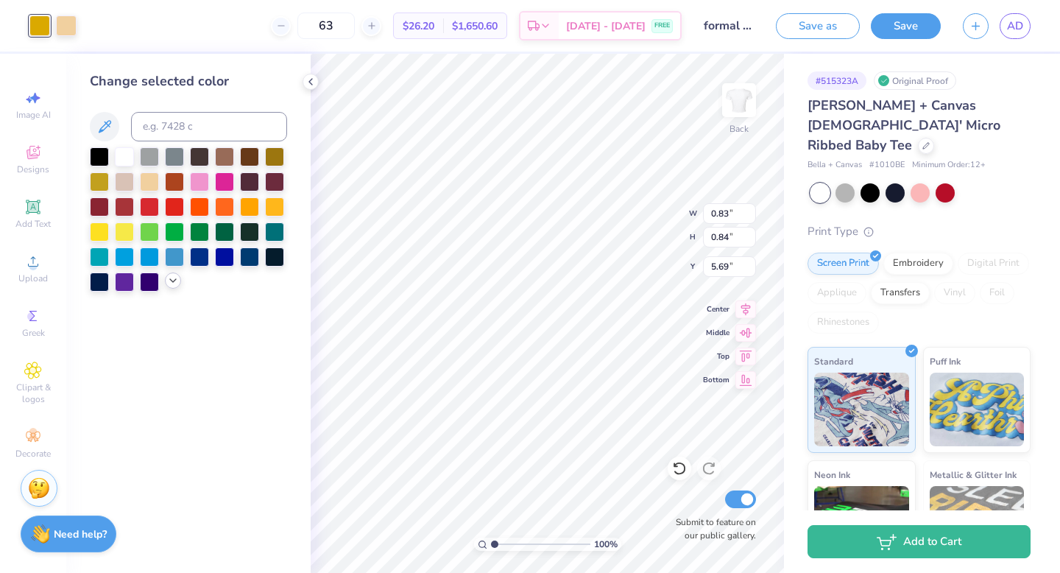
click at [173, 286] on div at bounding box center [173, 280] width 16 height 16
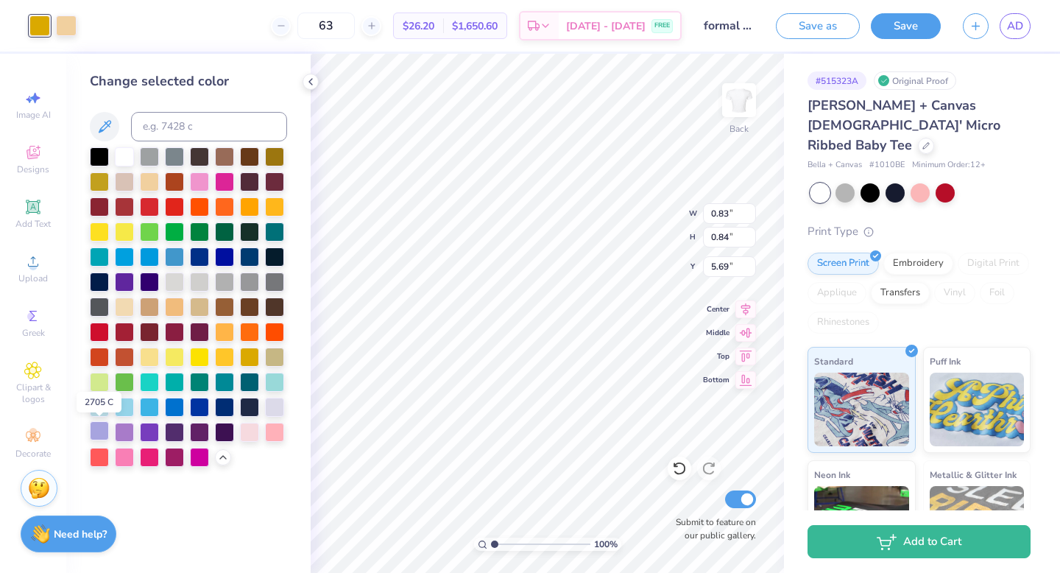
click at [101, 425] on div at bounding box center [99, 430] width 19 height 19
click at [71, 26] on div at bounding box center [66, 24] width 21 height 21
click at [281, 405] on div at bounding box center [274, 405] width 19 height 19
click at [36, 30] on div at bounding box center [39, 24] width 21 height 21
click at [123, 425] on div at bounding box center [124, 430] width 19 height 19
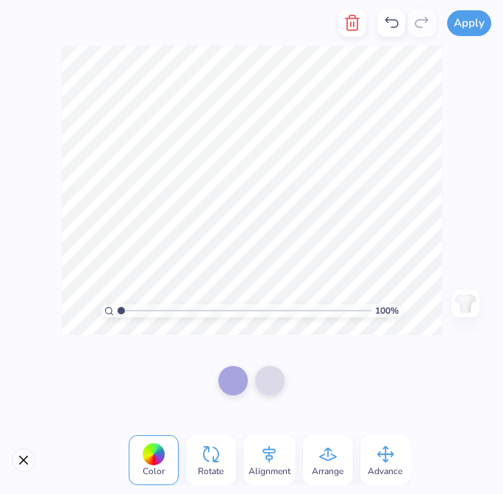
click at [392, 24] on icon at bounding box center [392, 23] width 18 height 18
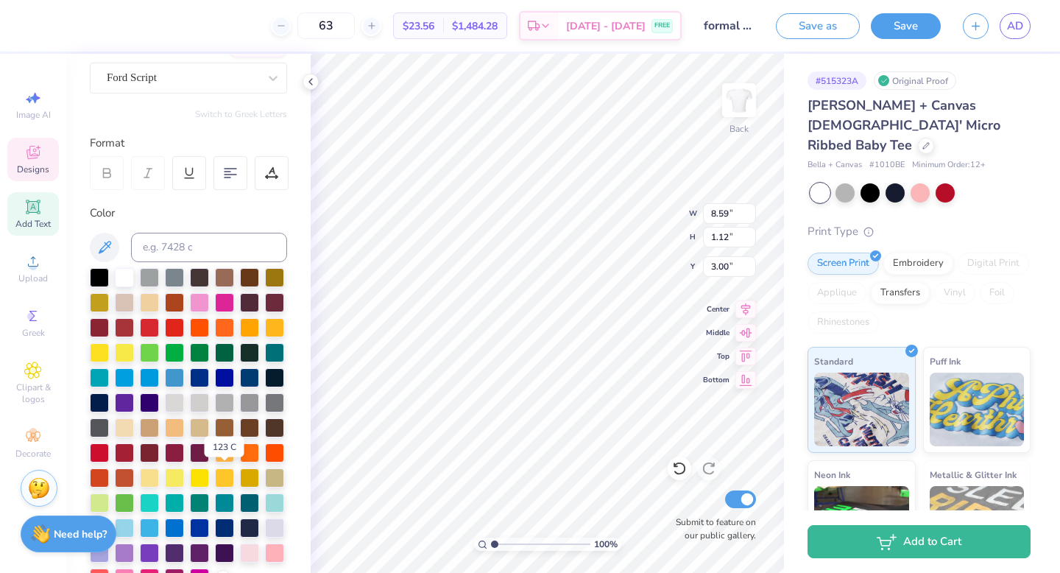
scroll to position [185, 0]
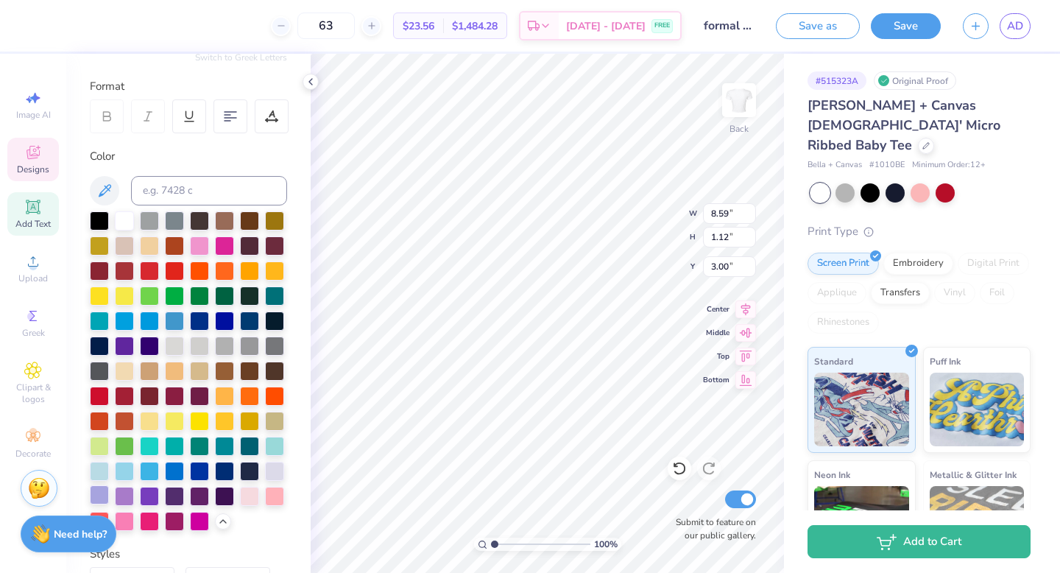
click at [100, 492] on div at bounding box center [99, 494] width 19 height 19
type input "2.21"
type input "0.92"
type input "5.69"
click at [102, 498] on div at bounding box center [99, 494] width 19 height 19
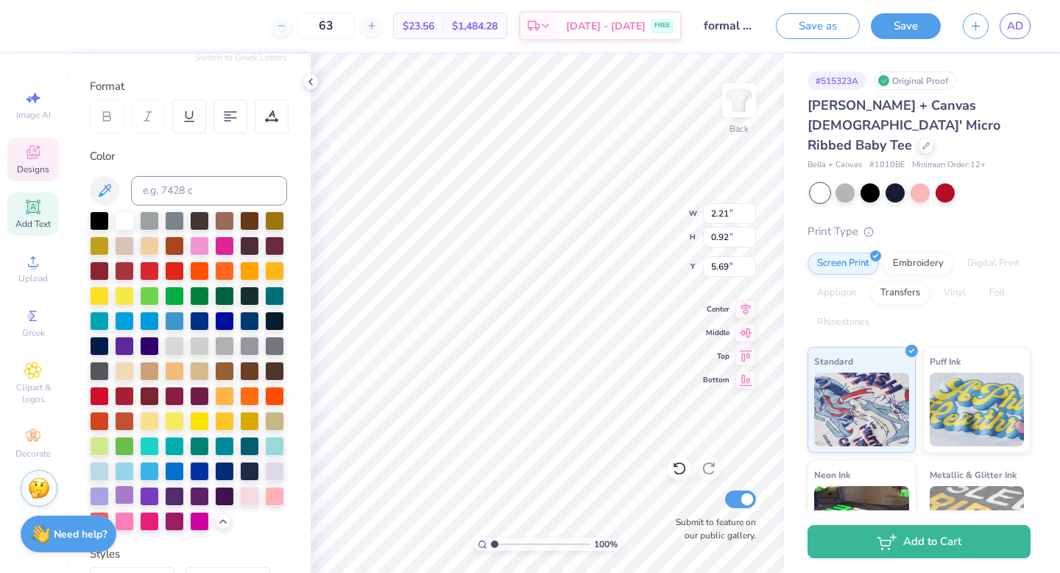
type input "8.74"
type input "1.10"
type input "4.16"
click at [125, 494] on div at bounding box center [124, 494] width 19 height 19
click at [109, 485] on div at bounding box center [99, 494] width 19 height 19
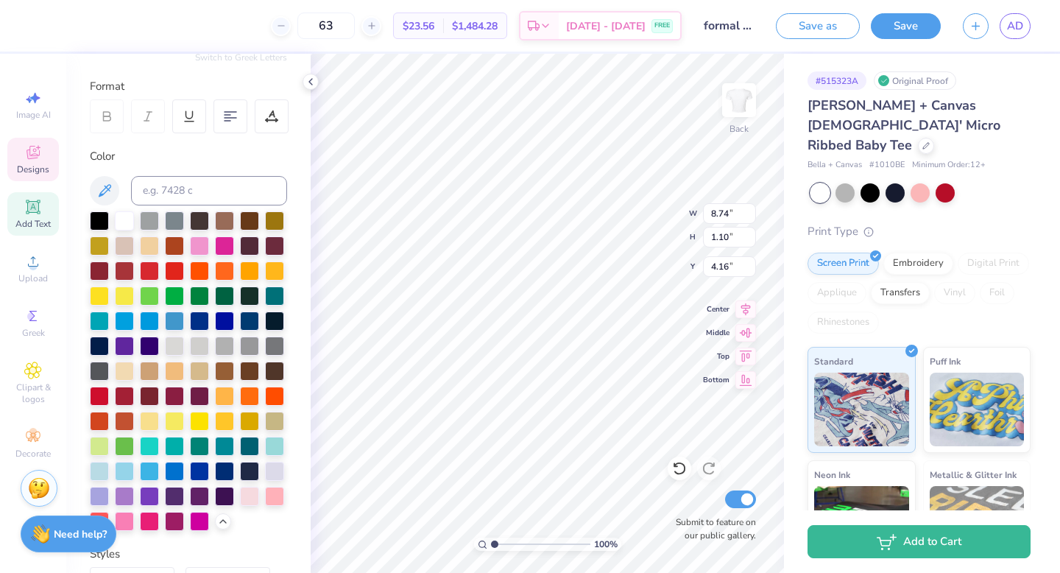
type input "8.59"
type input "1.12"
type input "3.00"
click at [121, 492] on div at bounding box center [124, 494] width 19 height 19
type input "2.21"
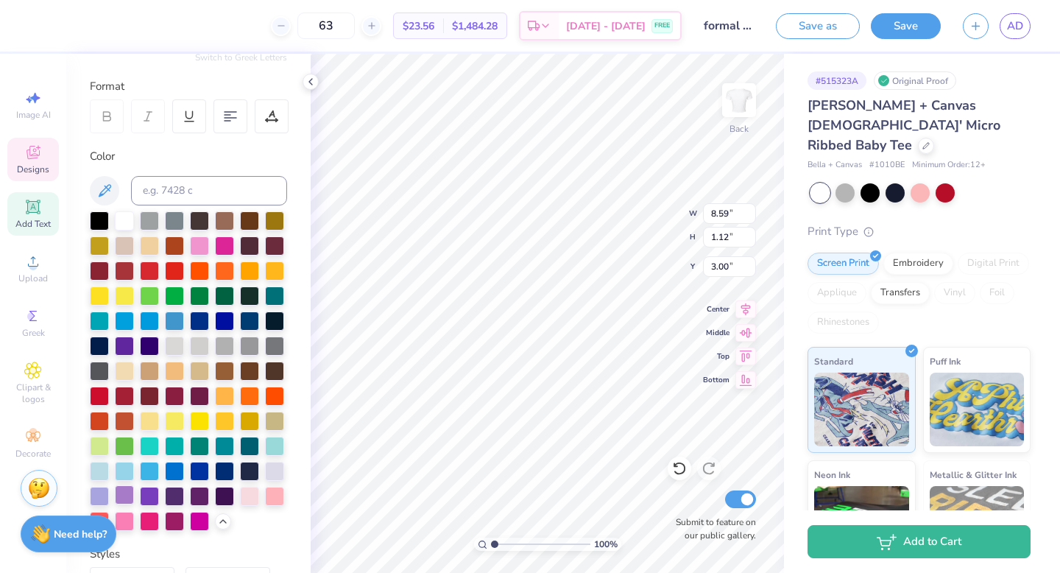
type input "0.92"
type input "5.69"
click at [123, 489] on div at bounding box center [124, 494] width 19 height 19
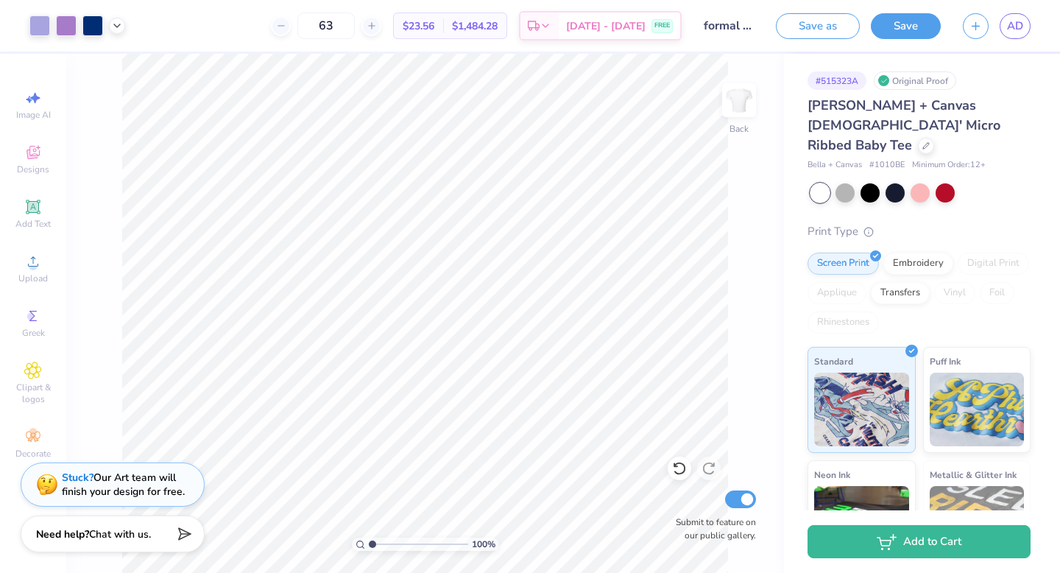
click at [948, 24] on div "Save as Save AD" at bounding box center [918, 26] width 284 height 52
click at [927, 21] on button "Save" at bounding box center [906, 24] width 70 height 26
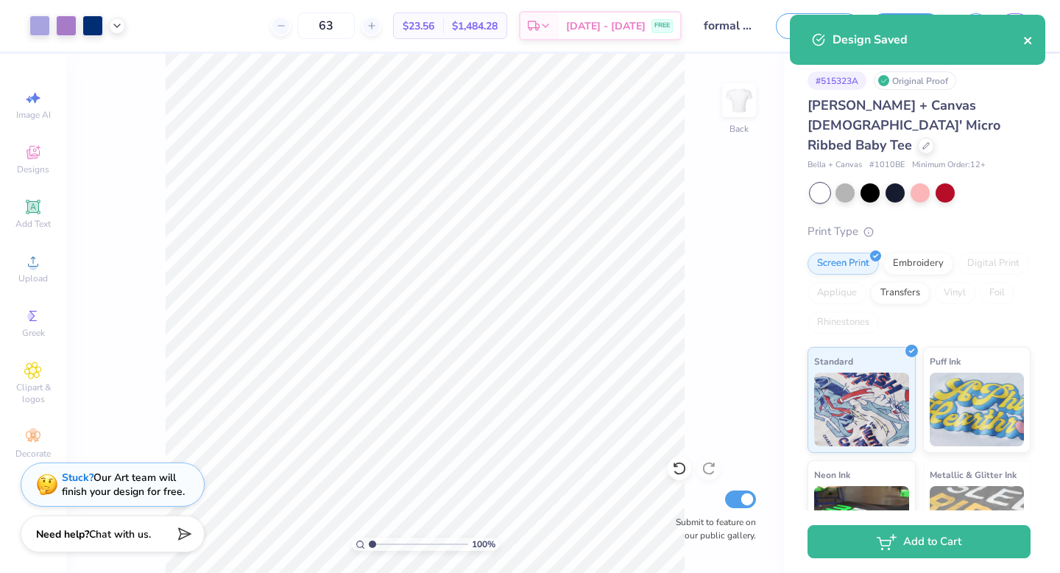
click at [1031, 40] on icon "close" at bounding box center [1028, 41] width 10 height 12
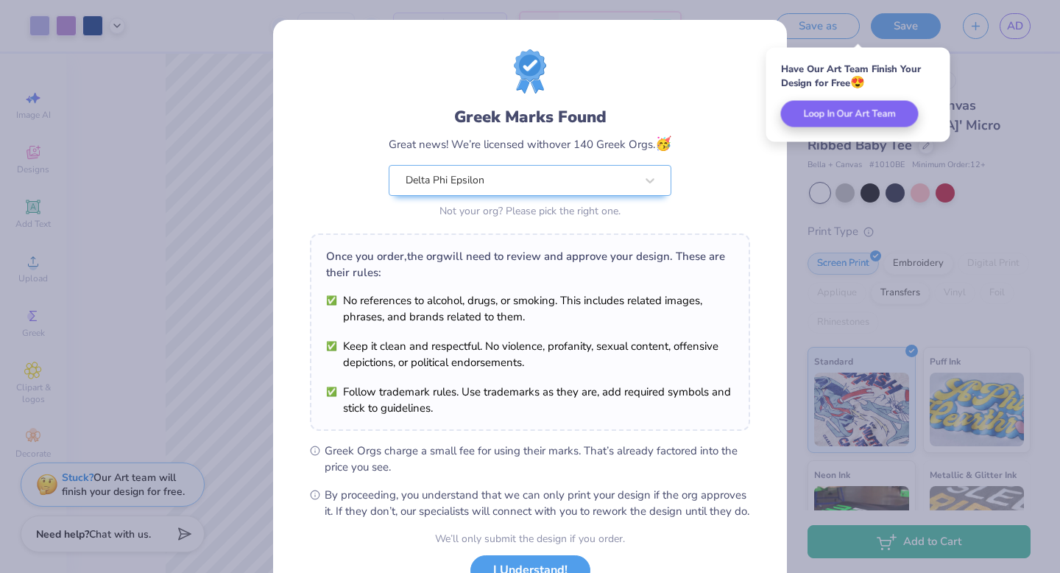
scroll to position [116, 0]
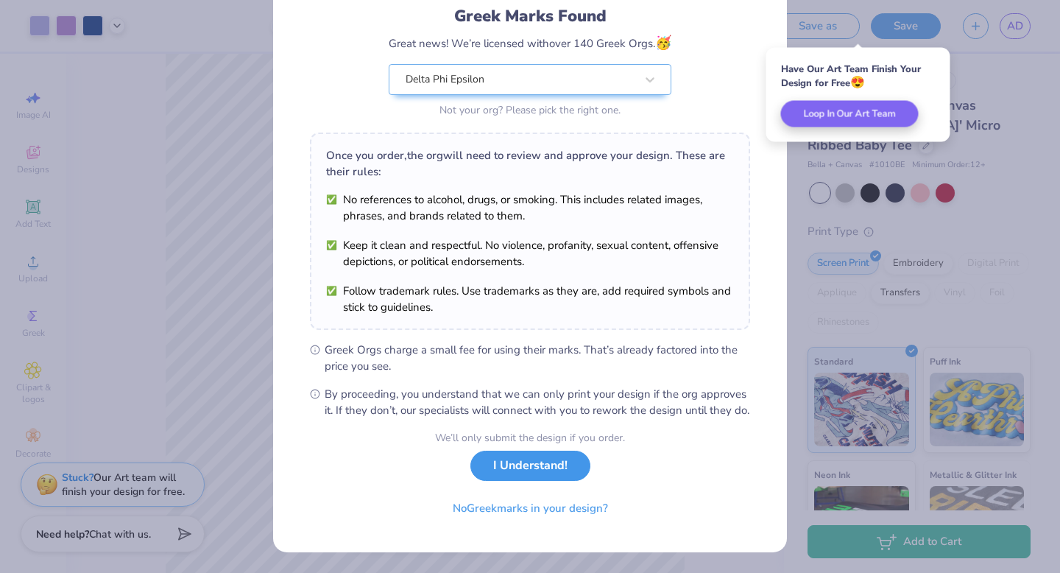
click at [547, 461] on button "I Understand!" at bounding box center [530, 465] width 120 height 30
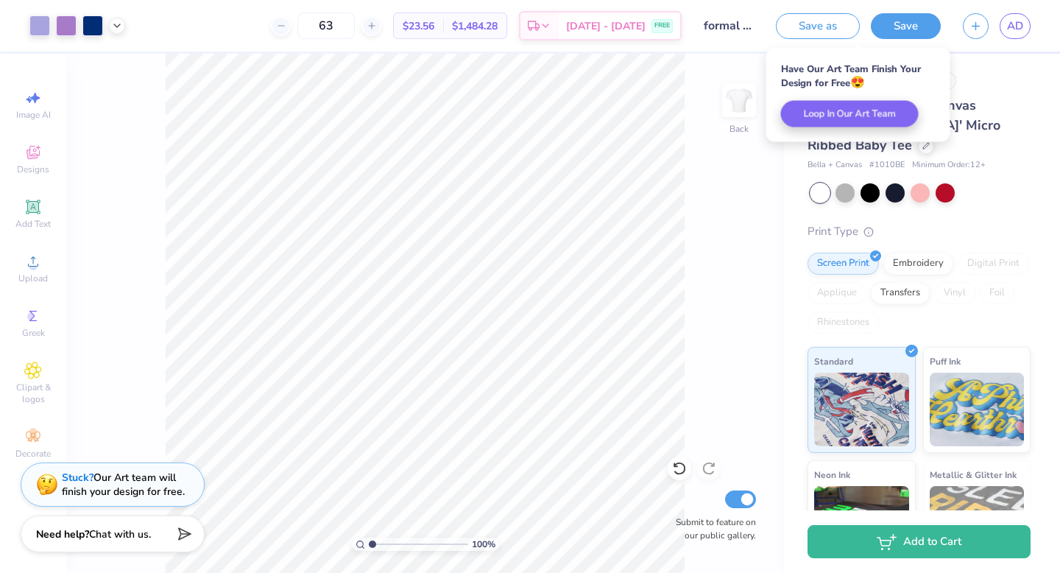
scroll to position [0, 0]
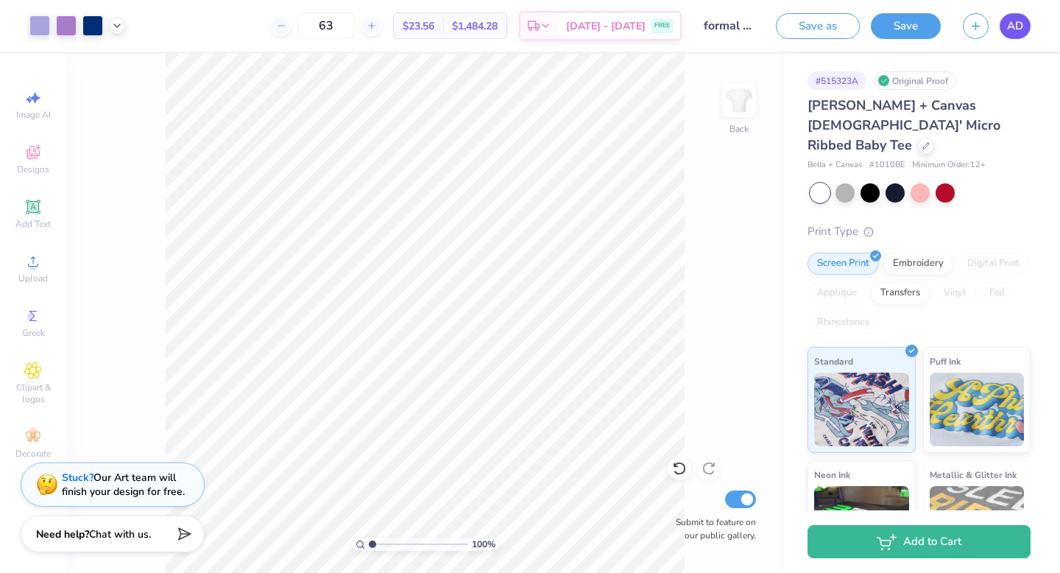
click at [1018, 37] on link "AD" at bounding box center [1015, 26] width 31 height 26
click at [907, 31] on button "Save" at bounding box center [906, 24] width 70 height 26
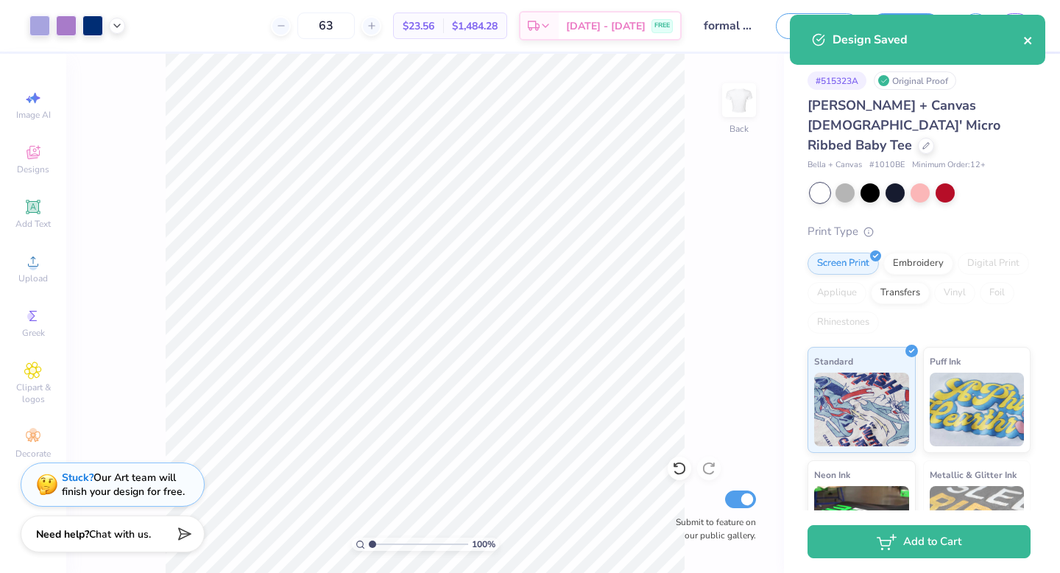
click at [1030, 35] on icon "close" at bounding box center [1028, 41] width 10 height 12
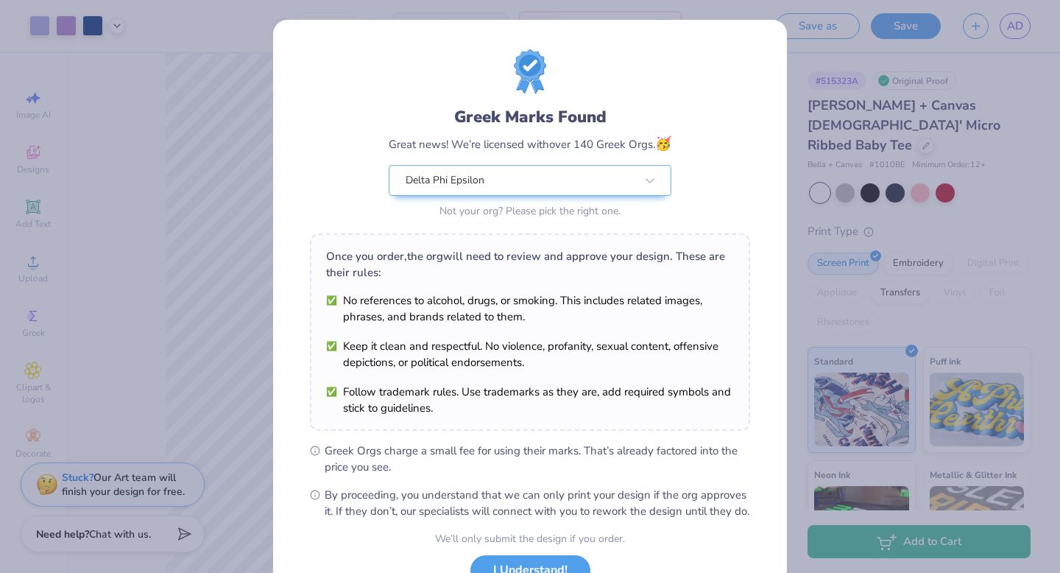
click at [1022, 18] on div "Design Saved" at bounding box center [917, 15] width 261 height 6
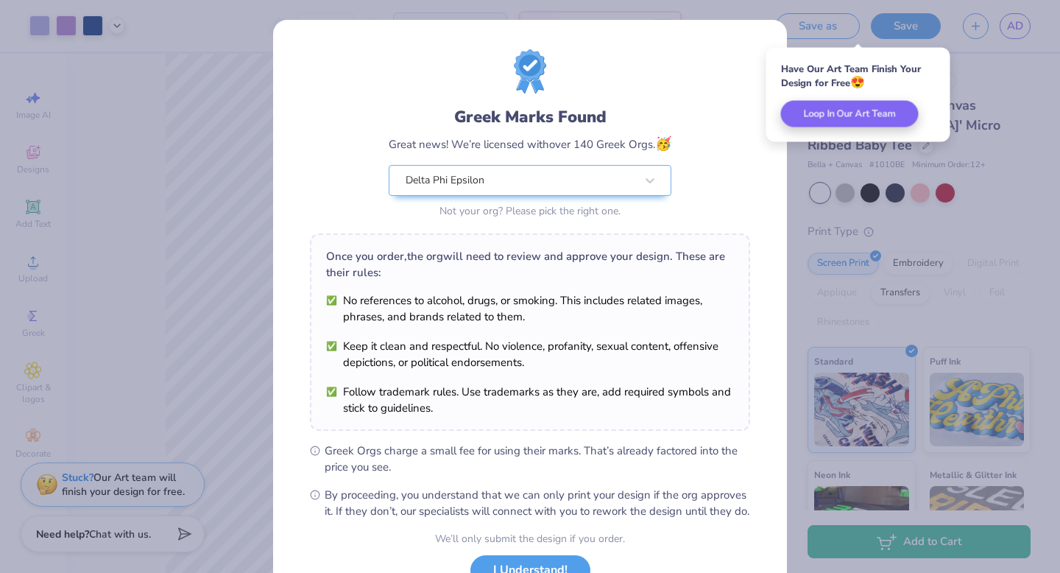
scroll to position [116, 0]
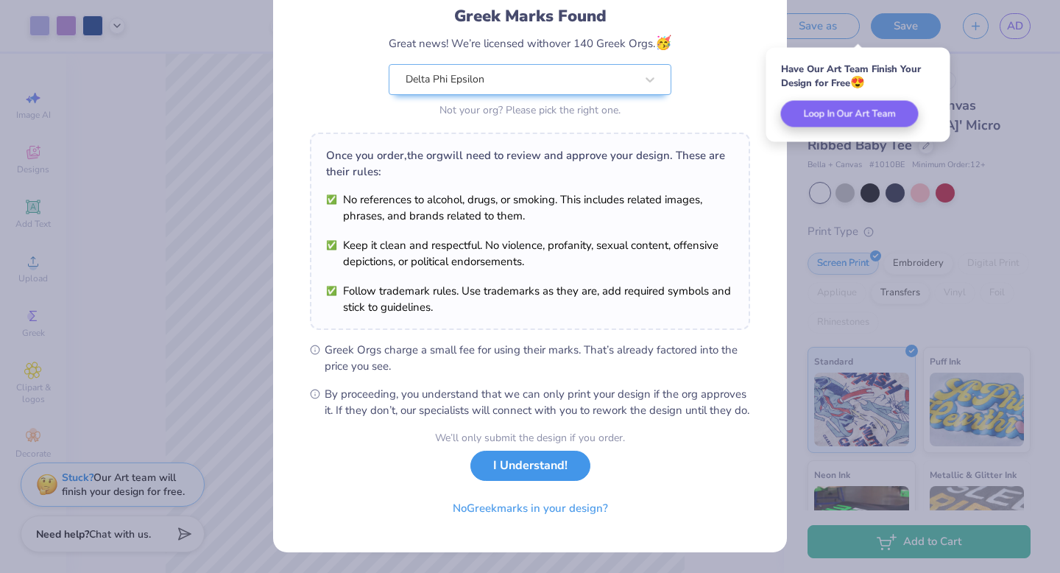
click at [520, 470] on button "I Understand!" at bounding box center [530, 465] width 120 height 30
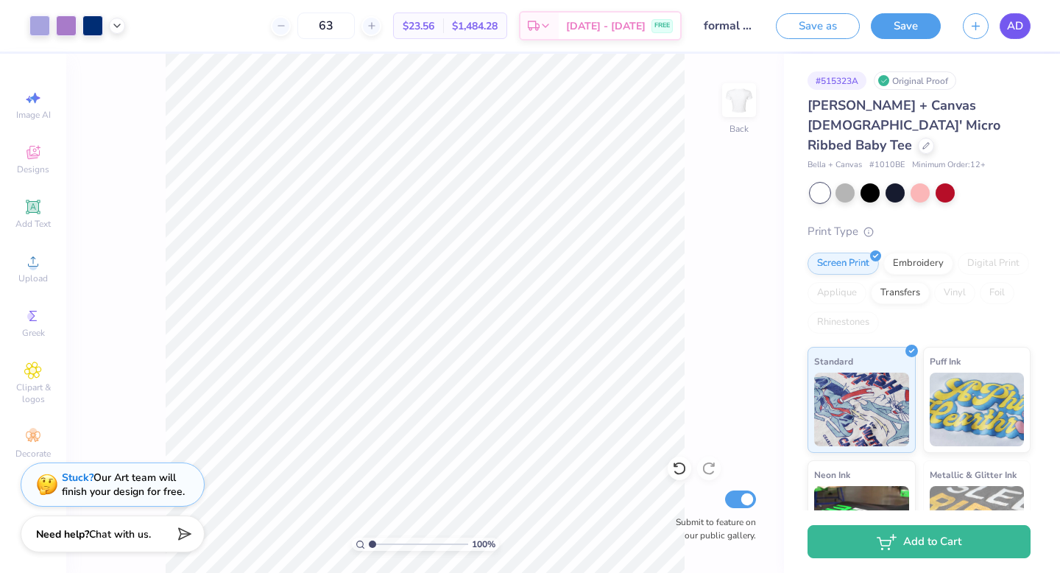
click at [1013, 37] on link "AD" at bounding box center [1015, 26] width 31 height 26
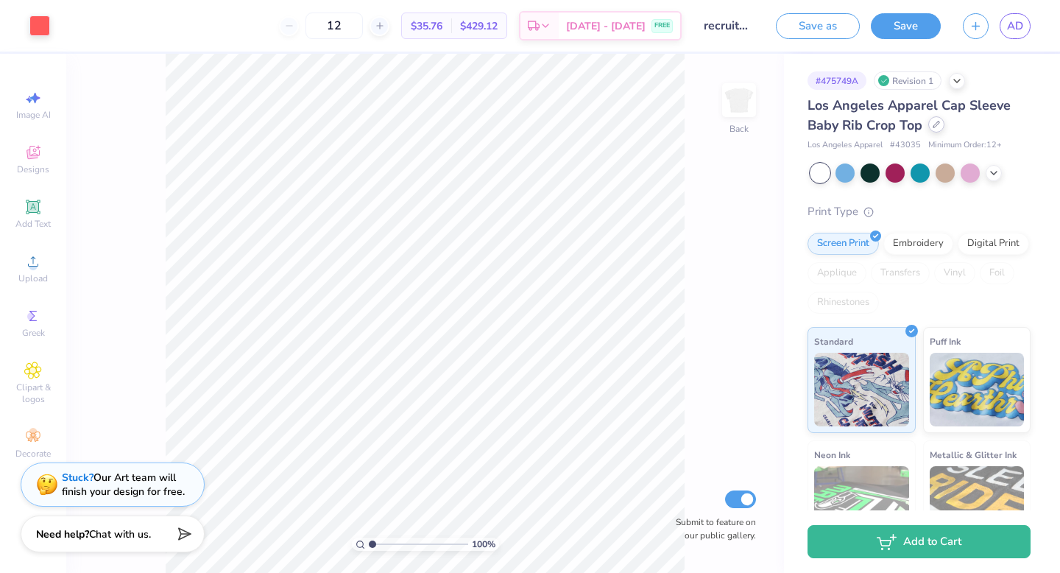
click at [928, 127] on div at bounding box center [936, 124] width 16 height 16
click at [937, 130] on div at bounding box center [936, 124] width 16 height 16
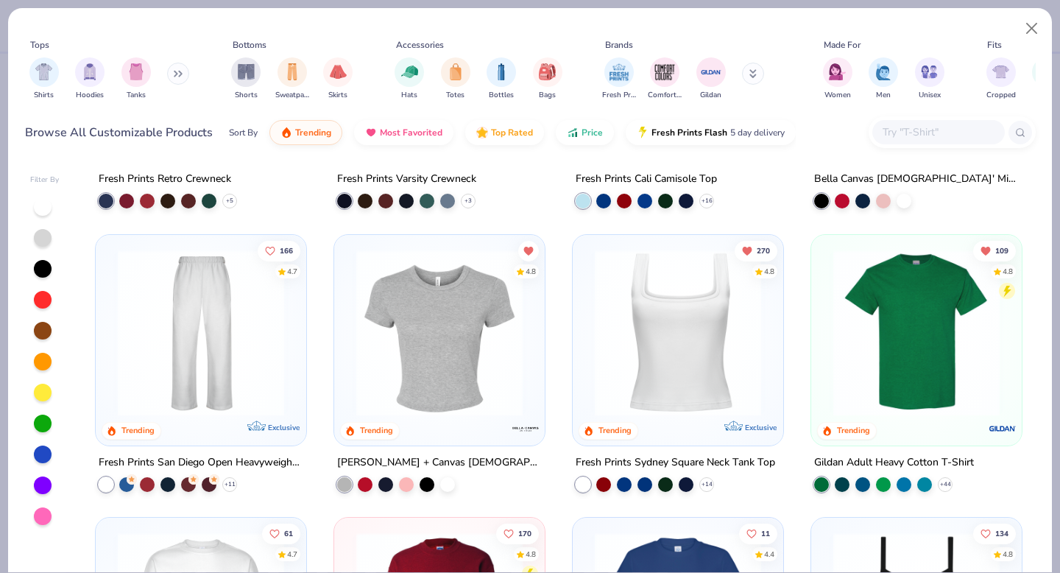
scroll to position [531, 0]
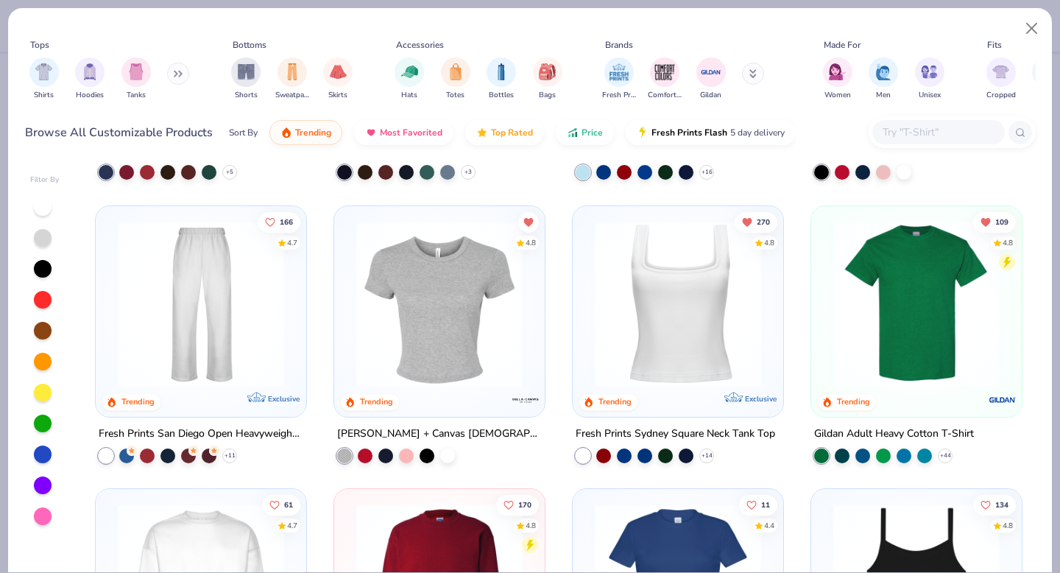
click at [524, 312] on img at bounding box center [439, 303] width 181 height 166
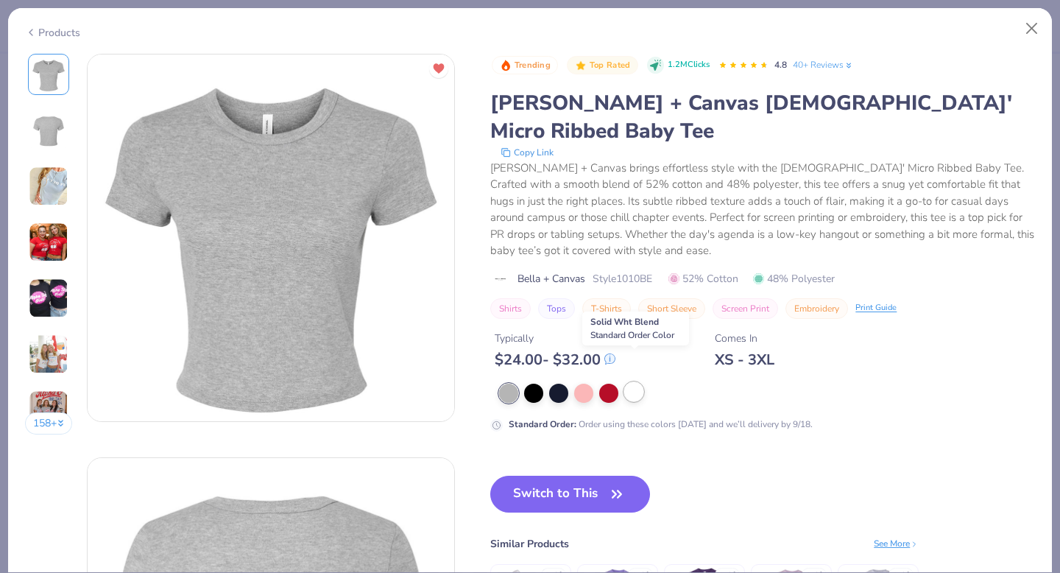
click at [631, 382] on div at bounding box center [633, 391] width 19 height 19
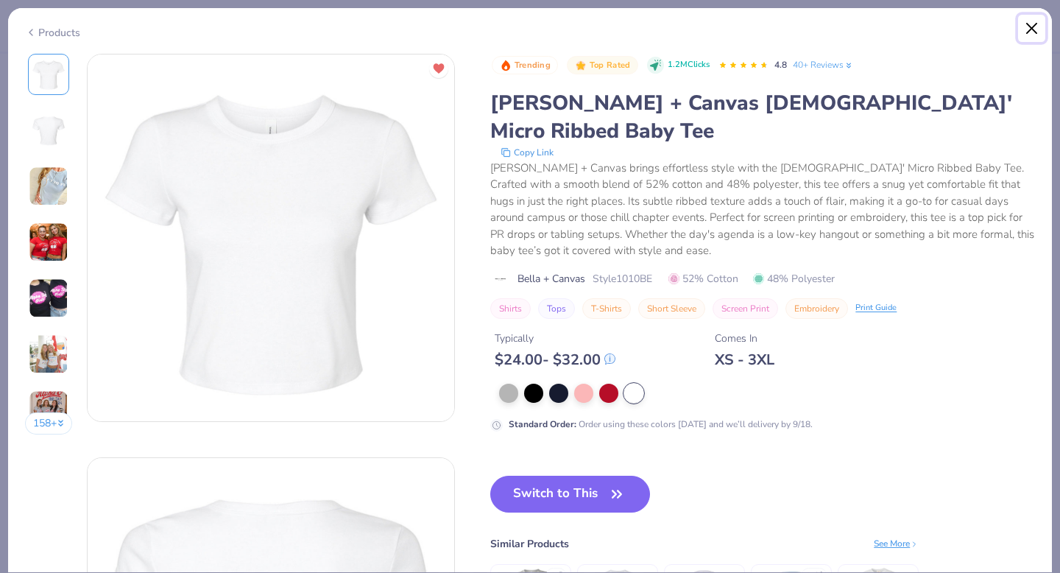
click at [1031, 29] on button "Close" at bounding box center [1032, 29] width 28 height 28
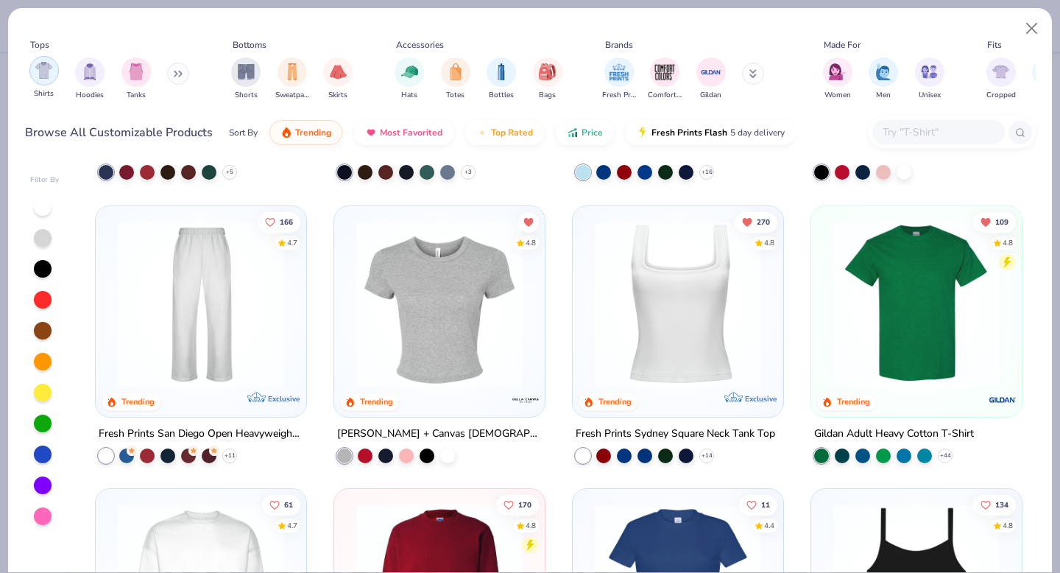
click at [46, 82] on div "filter for Shirts" at bounding box center [43, 70] width 29 height 29
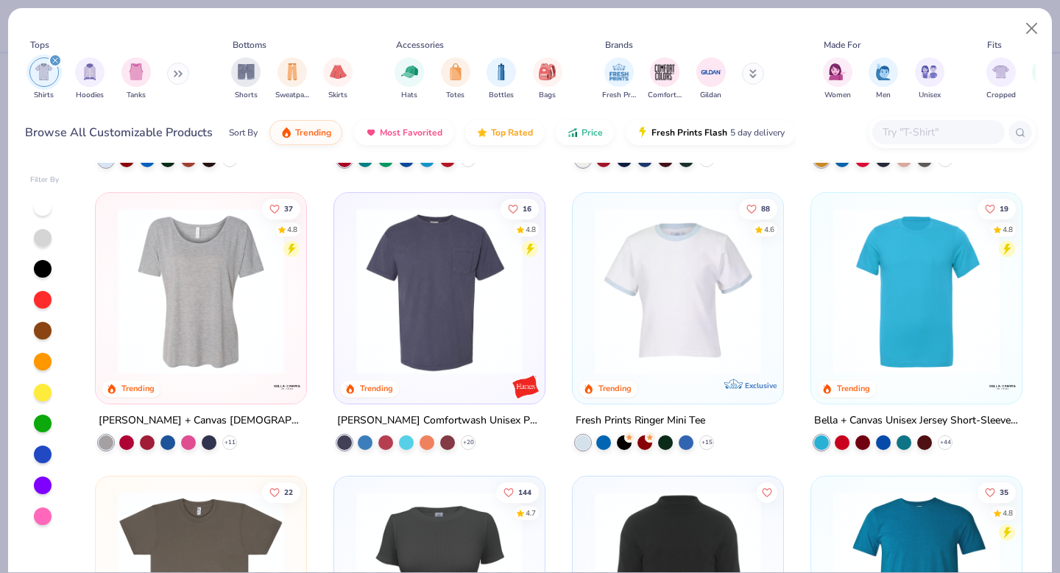
scroll to position [952, 0]
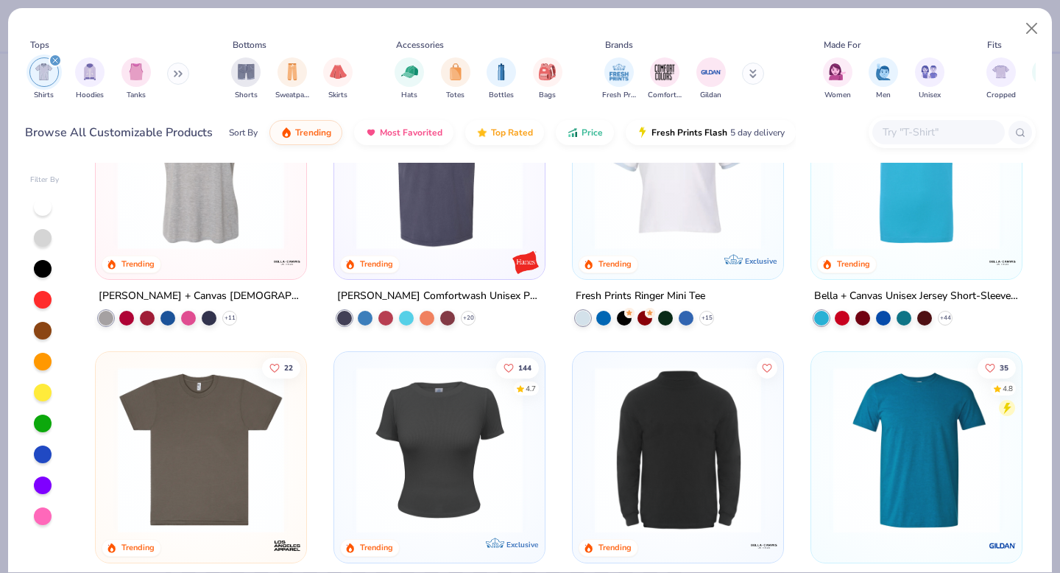
click at [252, 222] on img at bounding box center [200, 166] width 181 height 166
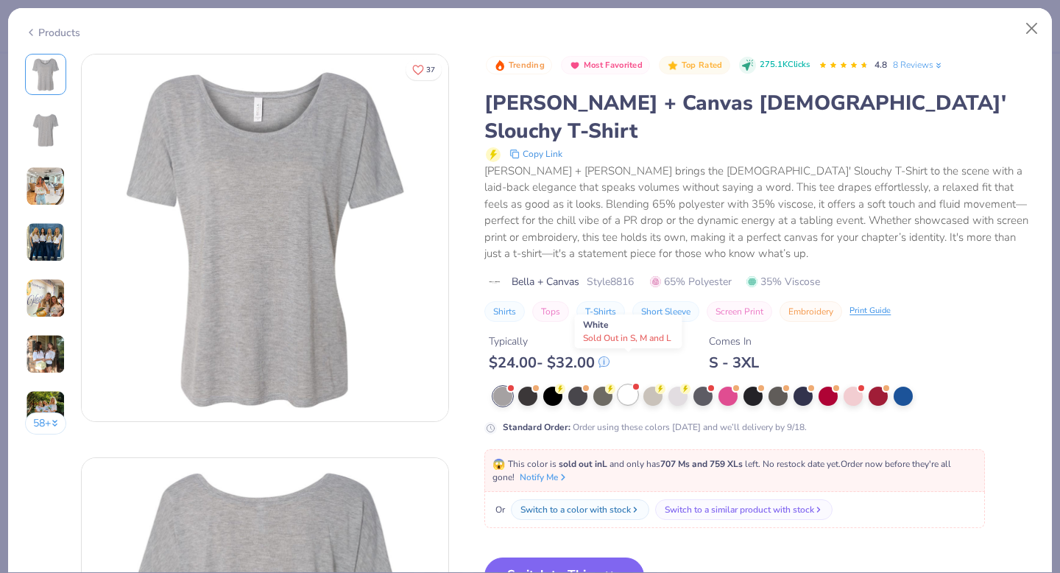
click at [629, 385] on div at bounding box center [627, 394] width 19 height 19
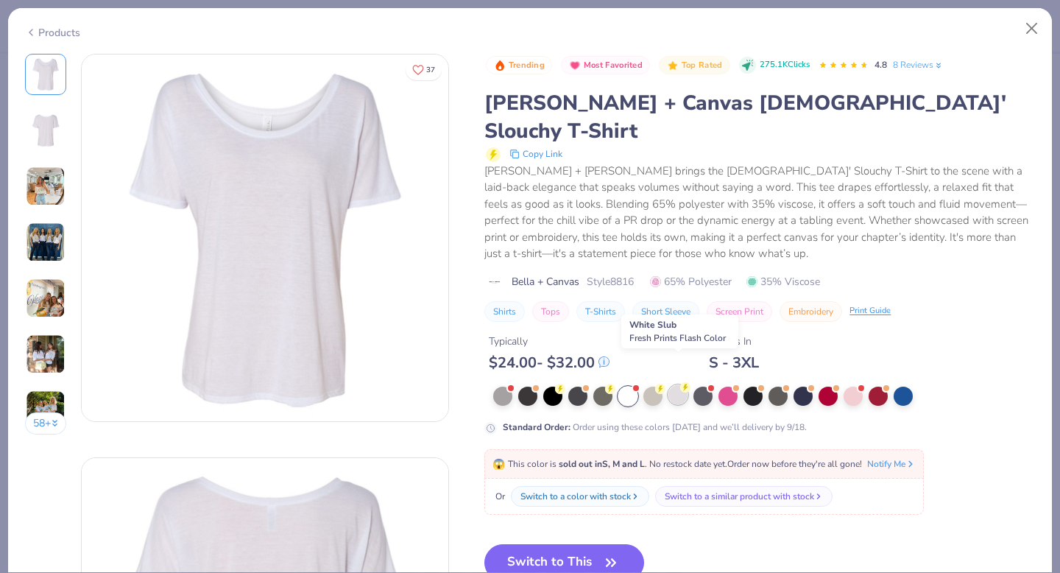
click at [678, 385] on div at bounding box center [677, 394] width 19 height 19
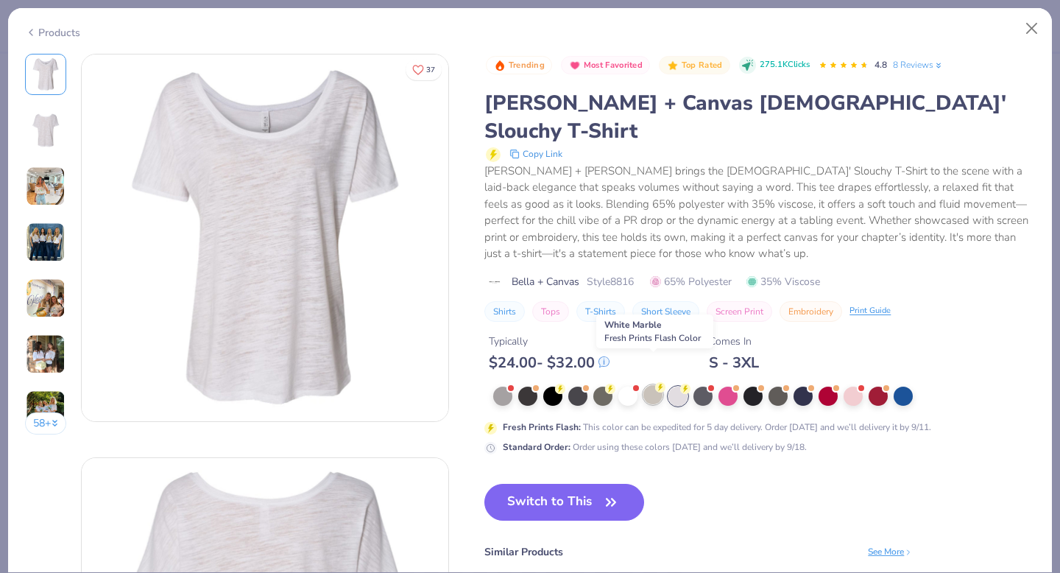
click at [654, 385] on div at bounding box center [652, 394] width 19 height 19
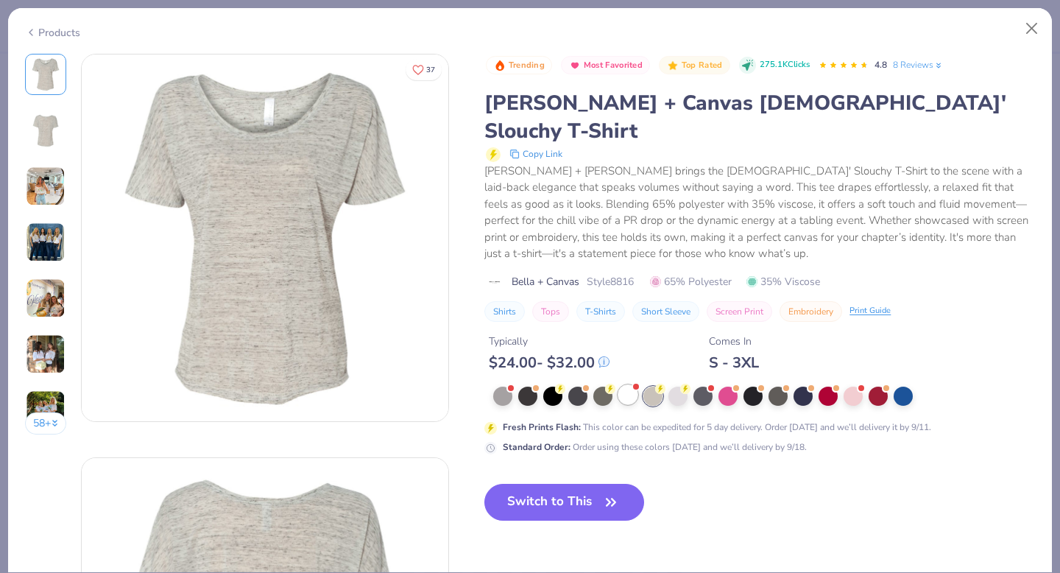
click at [632, 385] on div at bounding box center [627, 394] width 19 height 19
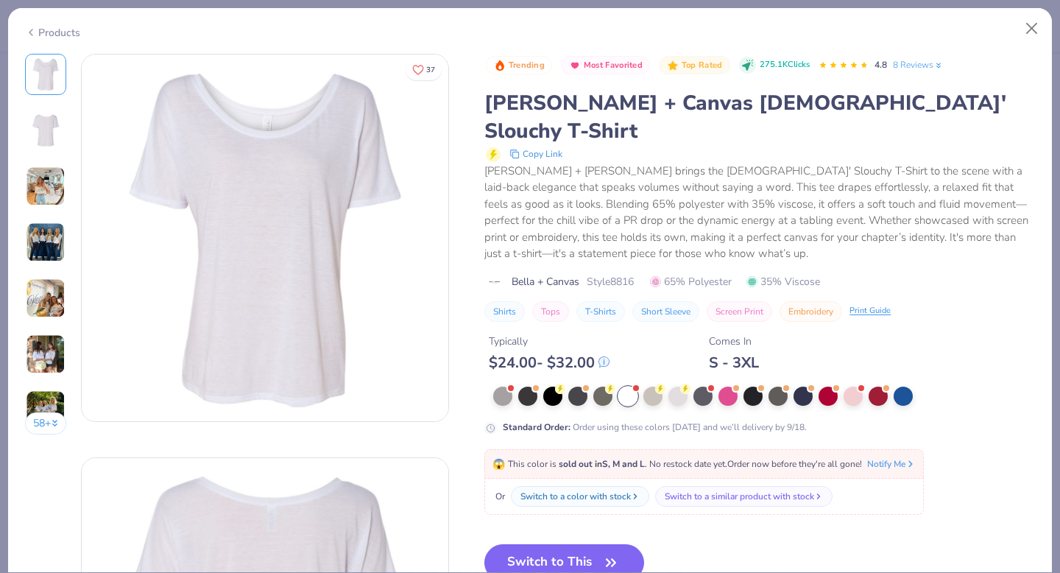
click at [57, 170] on img at bounding box center [46, 186] width 40 height 40
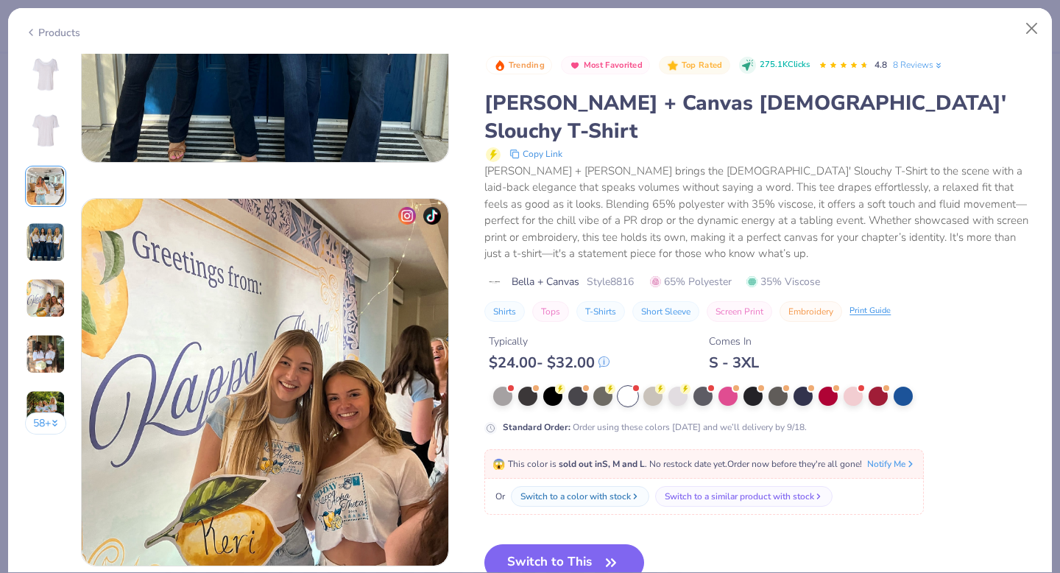
scroll to position [1471, 0]
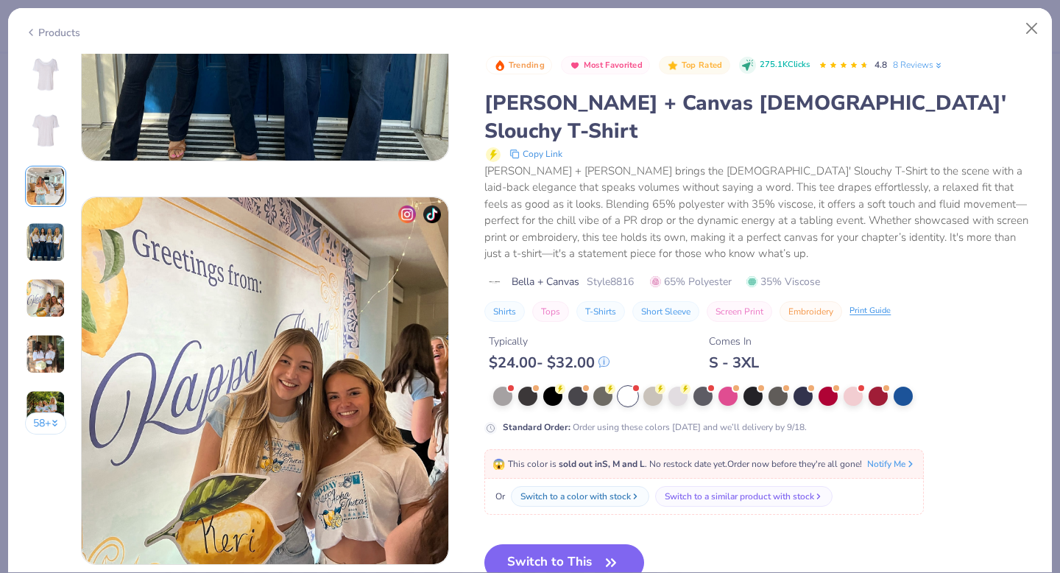
click at [52, 69] on img at bounding box center [45, 74] width 35 height 35
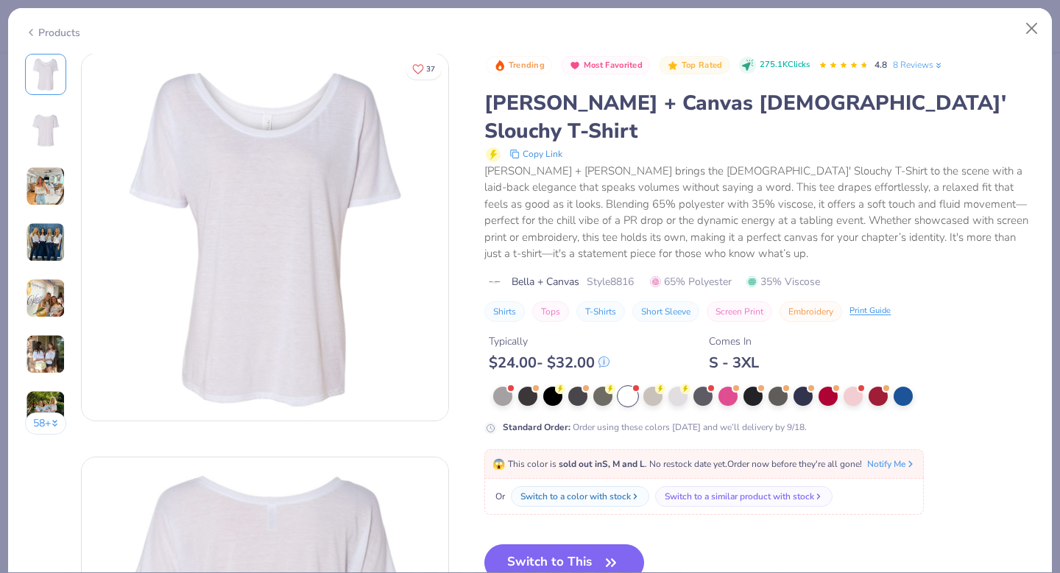
scroll to position [0, 0]
click at [1042, 21] on button "Close" at bounding box center [1032, 29] width 28 height 28
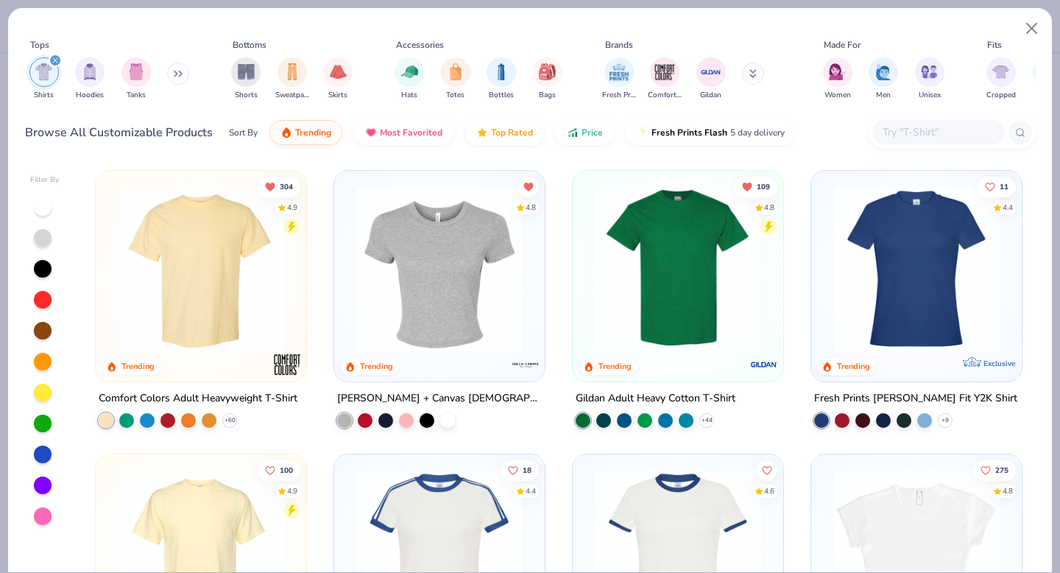
click at [481, 253] on img at bounding box center [439, 268] width 181 height 166
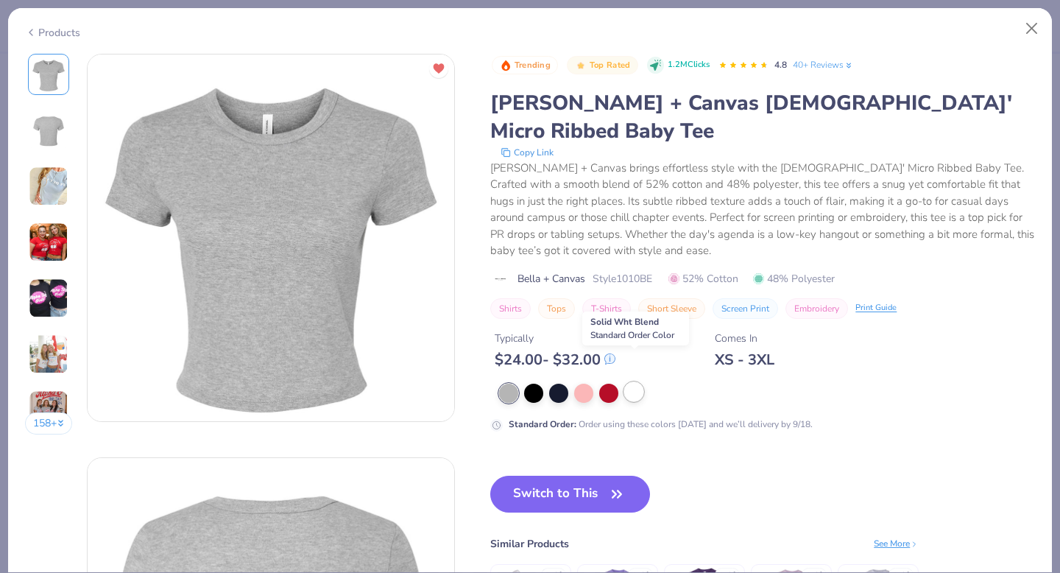
click at [630, 382] on div at bounding box center [633, 391] width 19 height 19
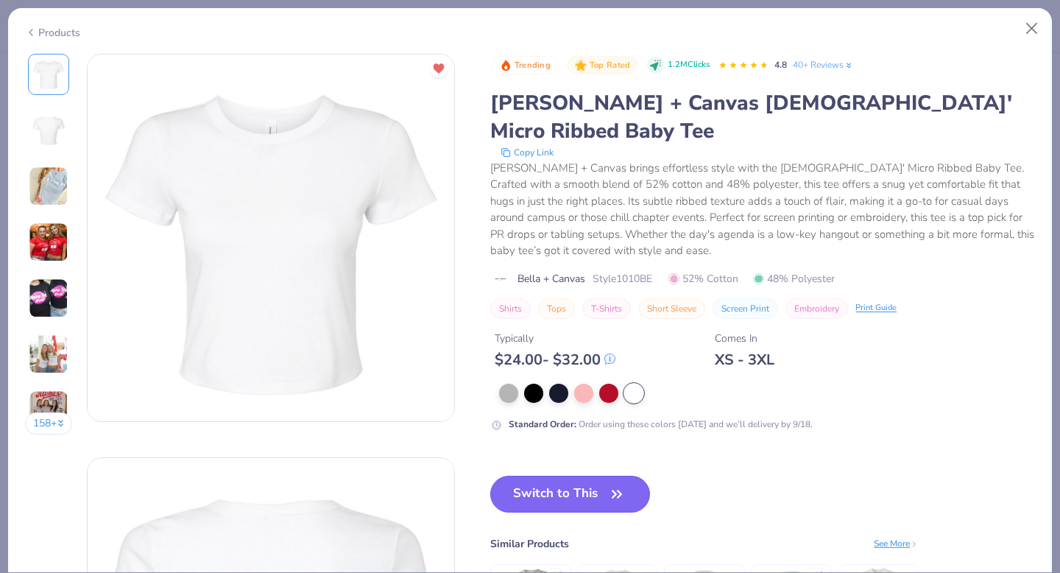
click at [618, 490] on icon "button" at bounding box center [616, 493] width 9 height 7
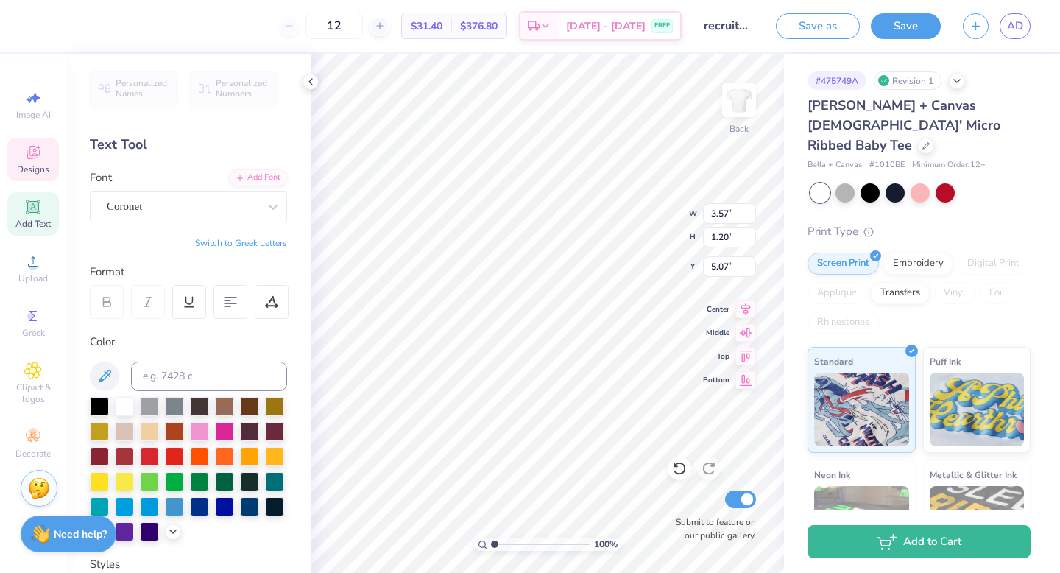
type textarea "Delta Phi"
type input "5.30"
type textarea "Phi"
type textarea "Epsilon"
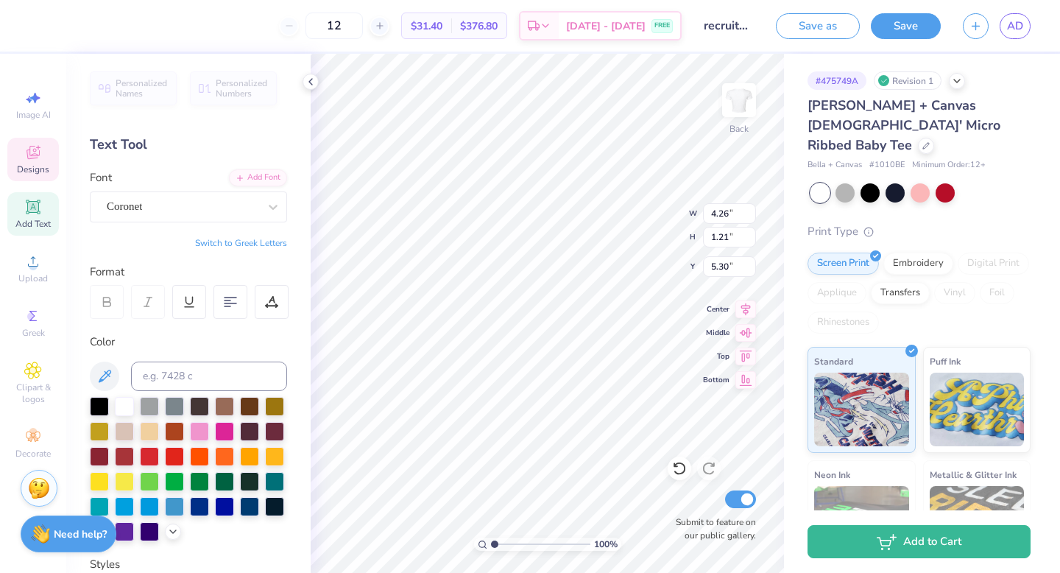
scroll to position [0, 1]
type input "3.55"
type input "3.00"
type input "3.26"
type textarea "Phi"
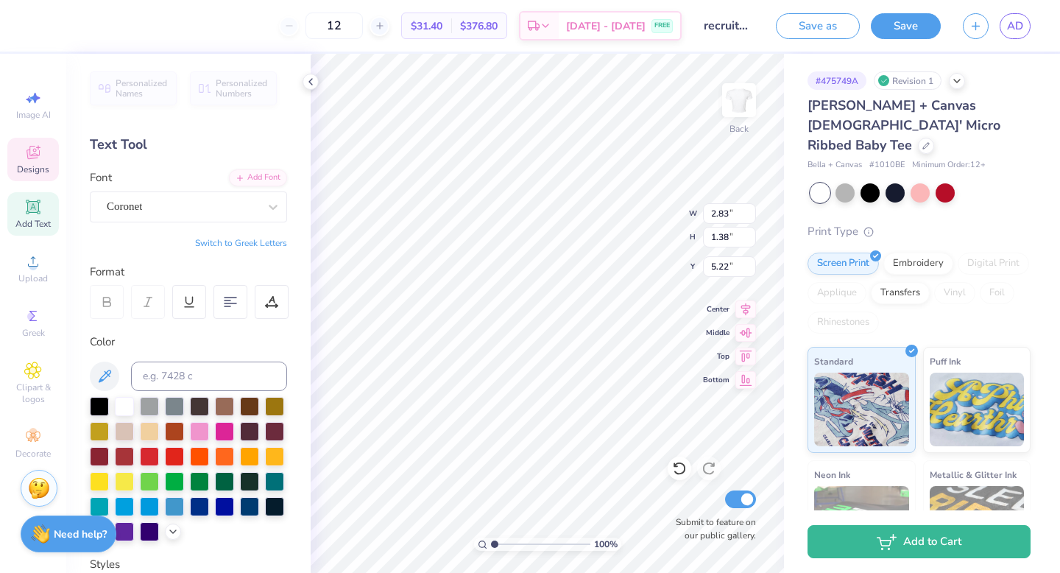
type textarea "Dphie"
type input "4.24"
type input "3.25"
type input "6.66"
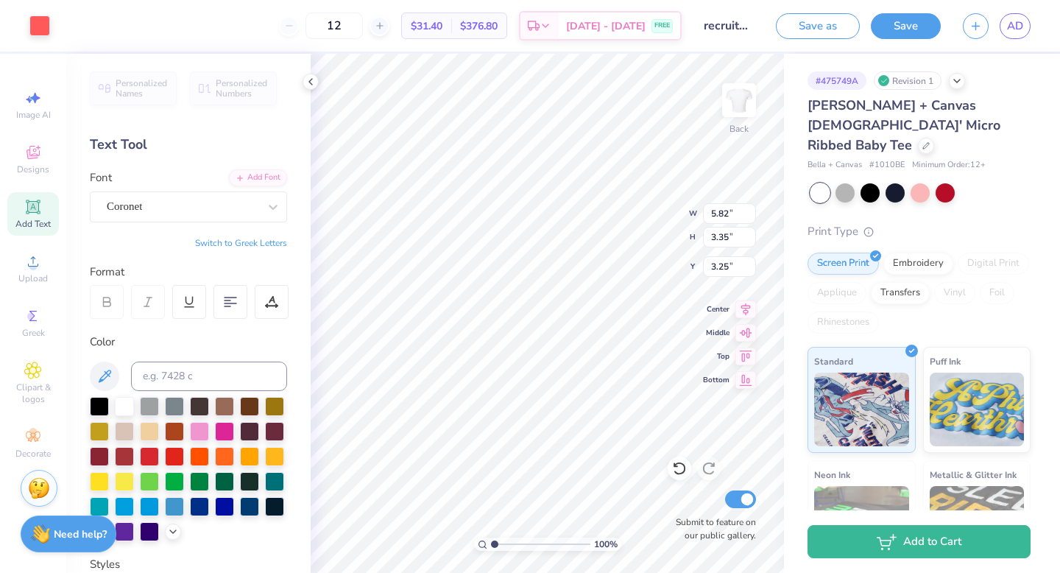
type input "3.83"
type input "3.28"
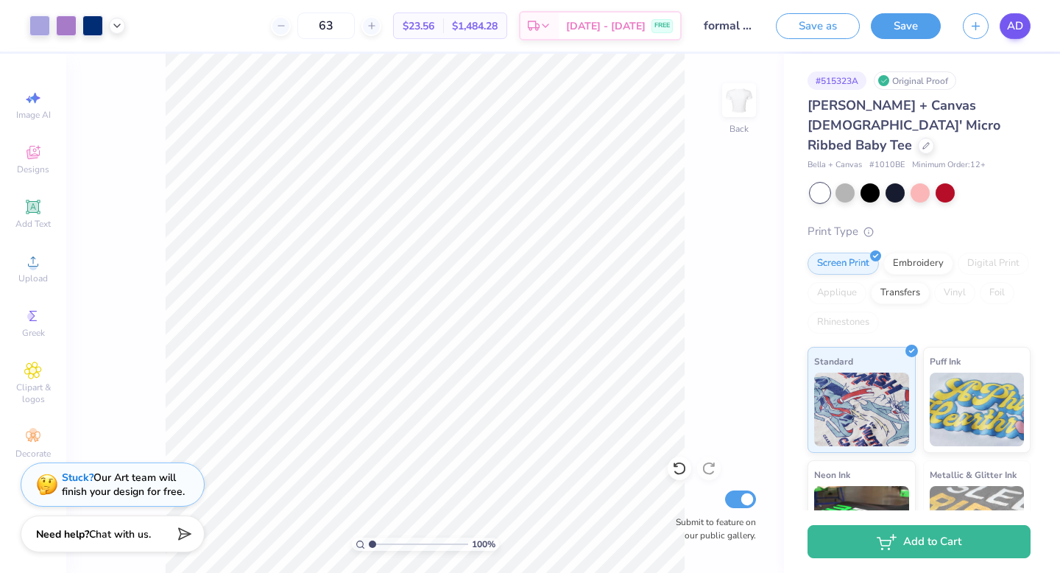
click at [1021, 28] on span "AD" at bounding box center [1015, 26] width 16 height 17
click at [1023, 19] on link "AD" at bounding box center [1015, 26] width 31 height 26
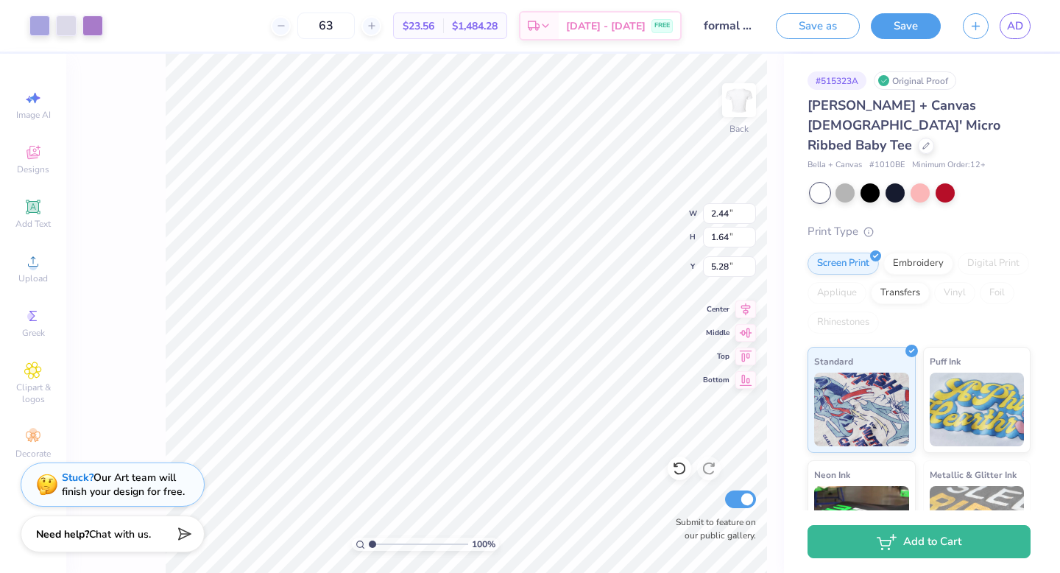
type input "2.44"
type input "1.64"
type input "5.28"
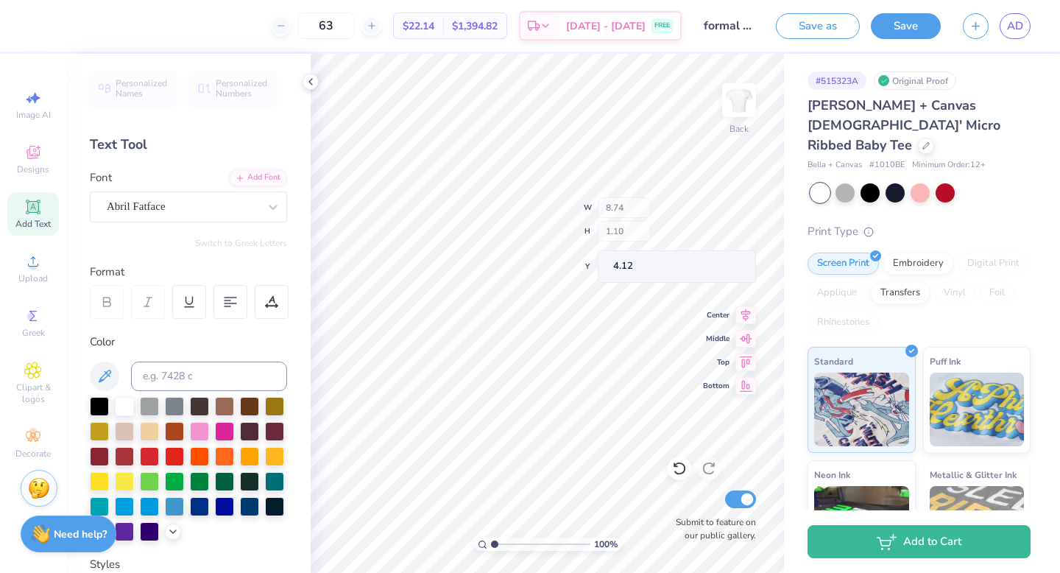
type input "4.12"
click at [37, 257] on icon at bounding box center [33, 261] width 18 height 18
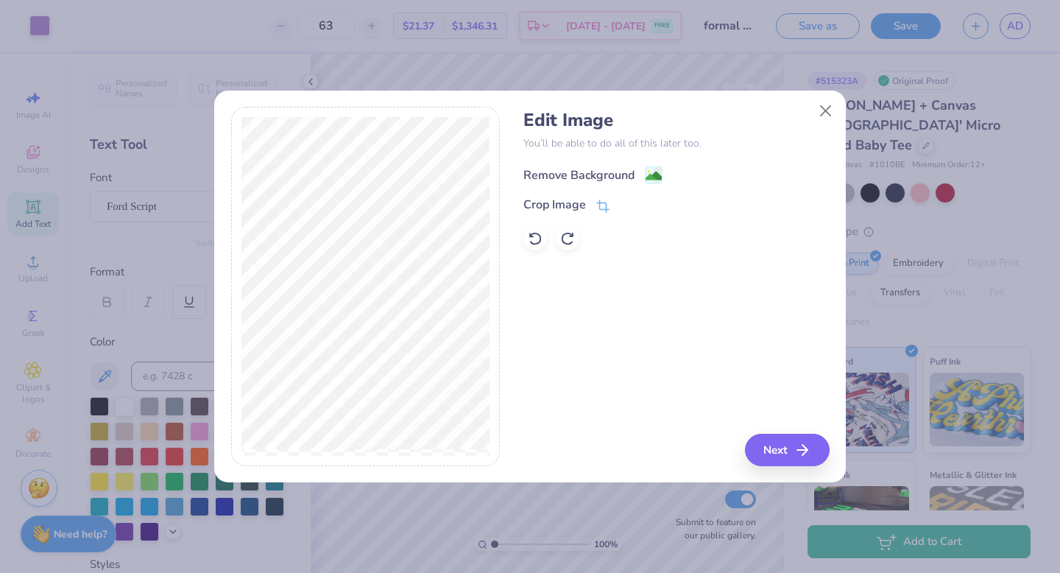
click at [633, 167] on div "Remove Background" at bounding box center [578, 175] width 111 height 18
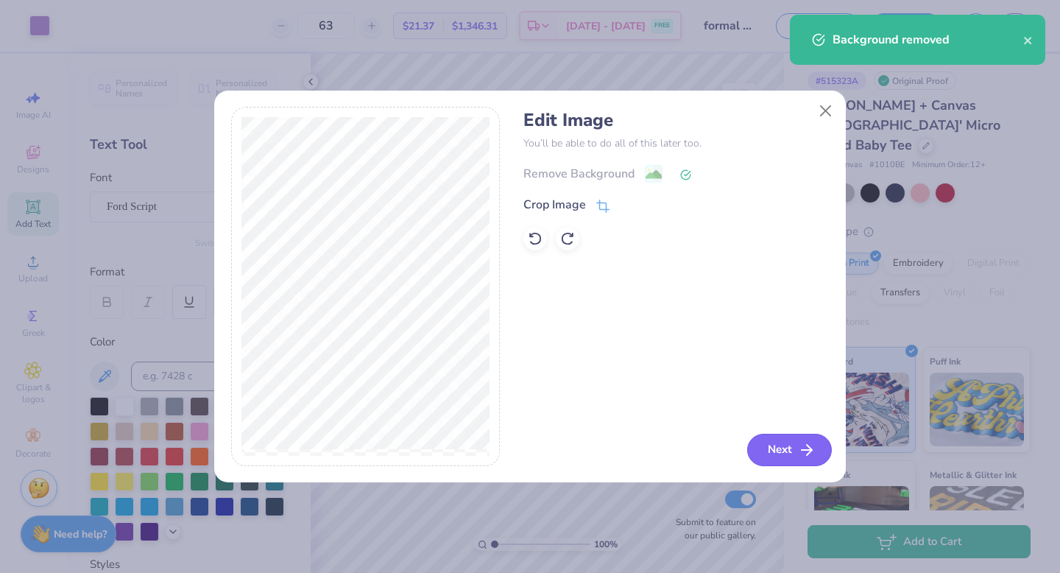
click at [780, 448] on button "Next" at bounding box center [789, 450] width 85 height 32
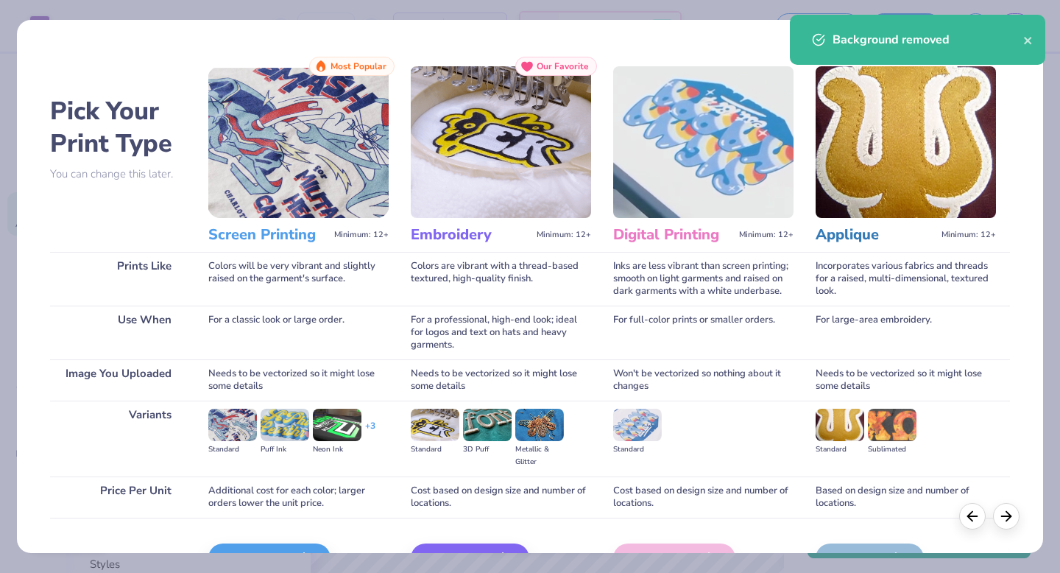
scroll to position [88, 0]
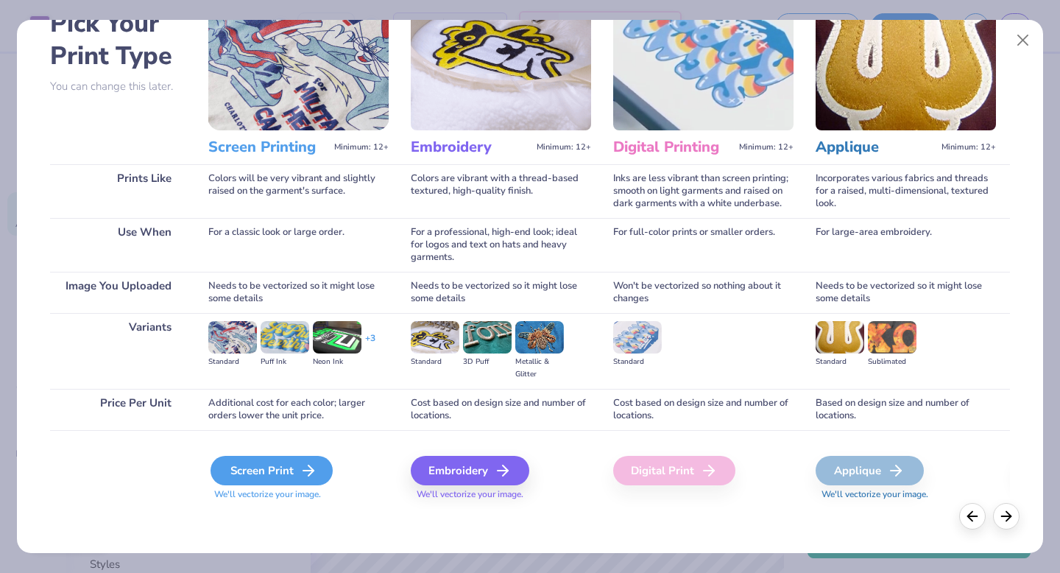
click at [282, 474] on div "Screen Print" at bounding box center [272, 470] width 122 height 29
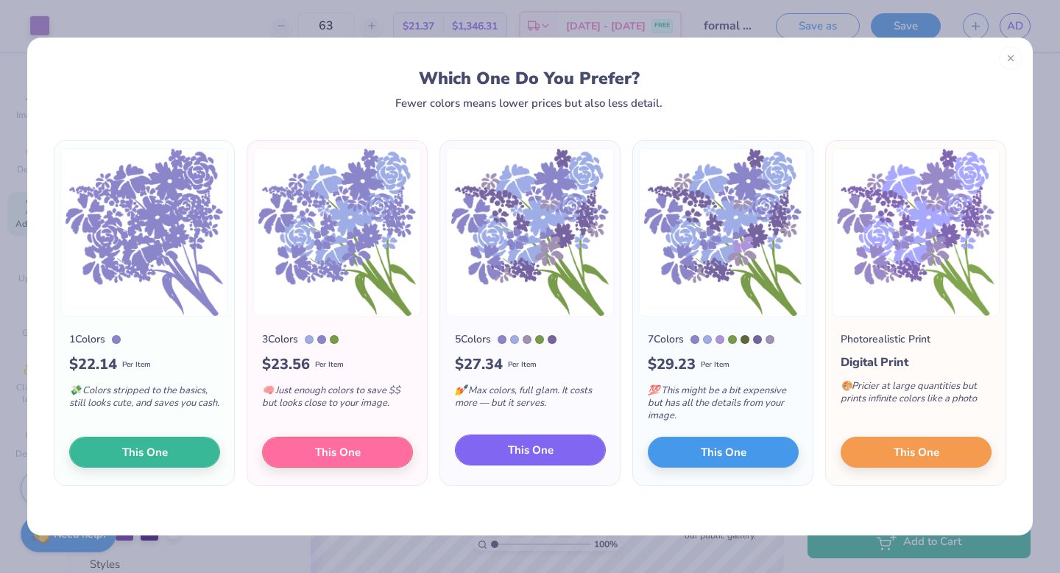
click at [520, 450] on span "This One" at bounding box center [531, 450] width 46 height 17
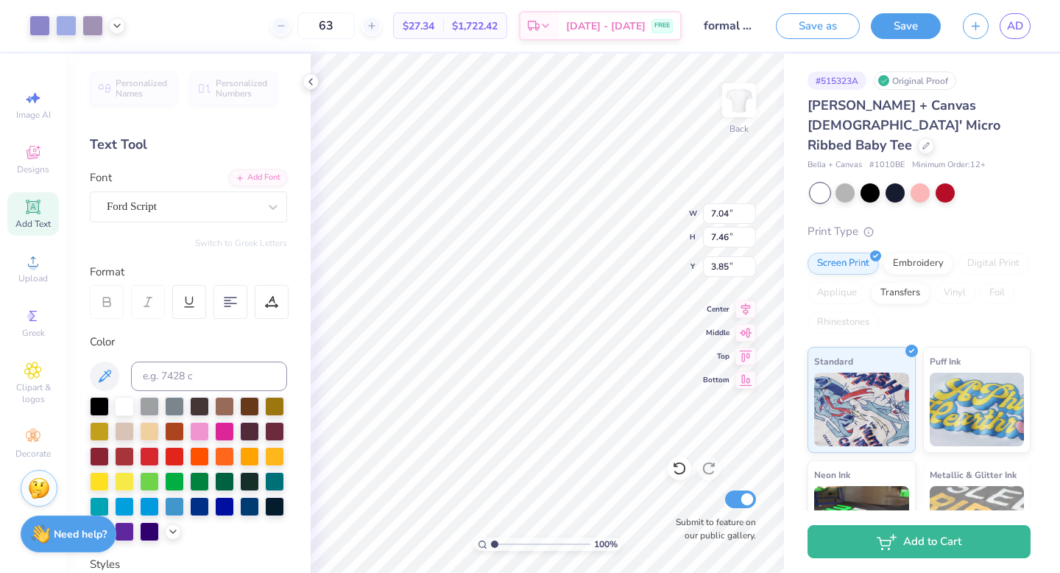
type input "7.04"
type input "7.46"
type input "2.66"
type input "8.59"
type input "1.12"
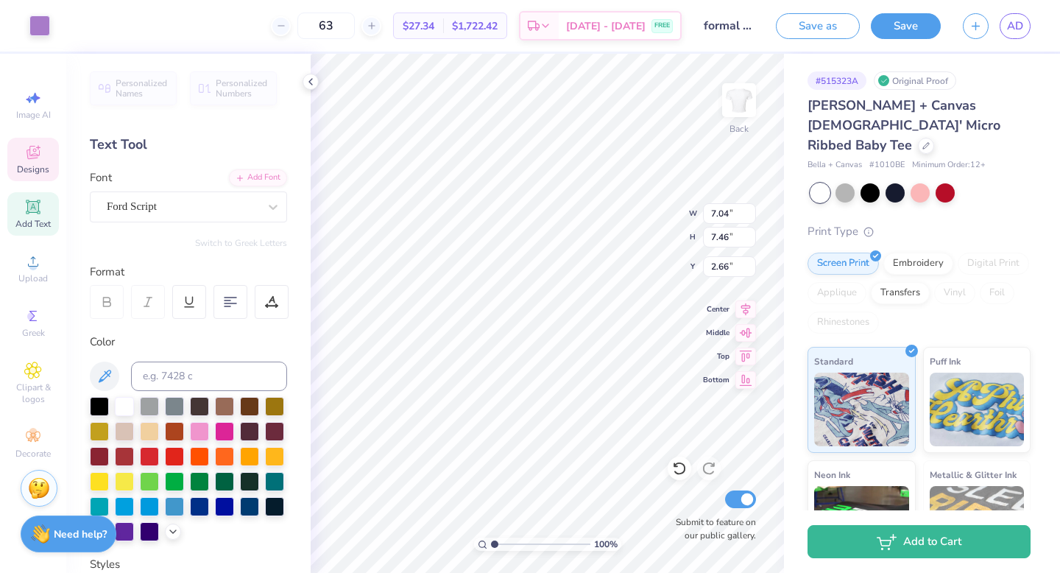
type input "3.00"
type textarea "l"
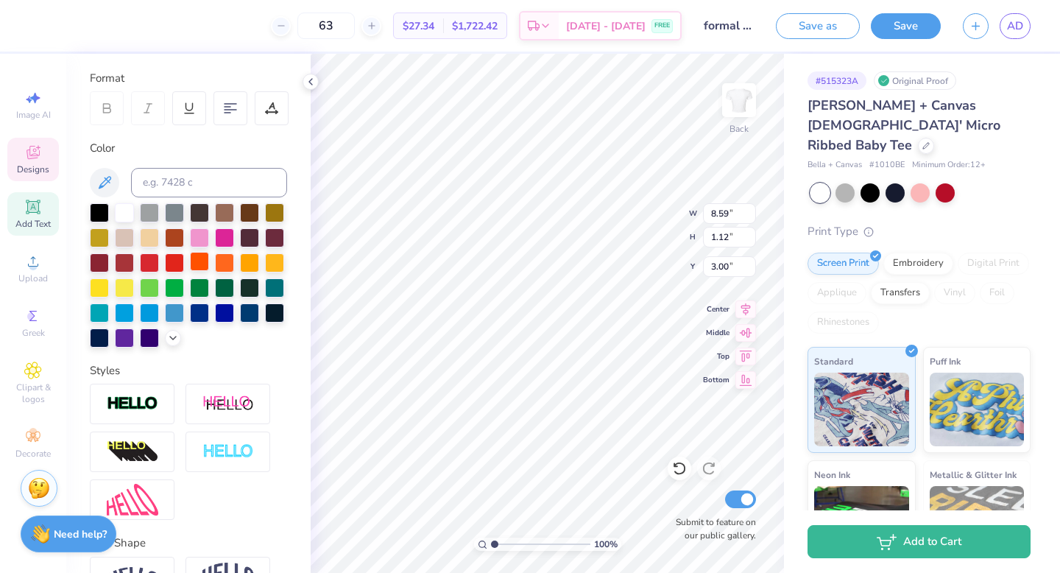
scroll to position [283, 0]
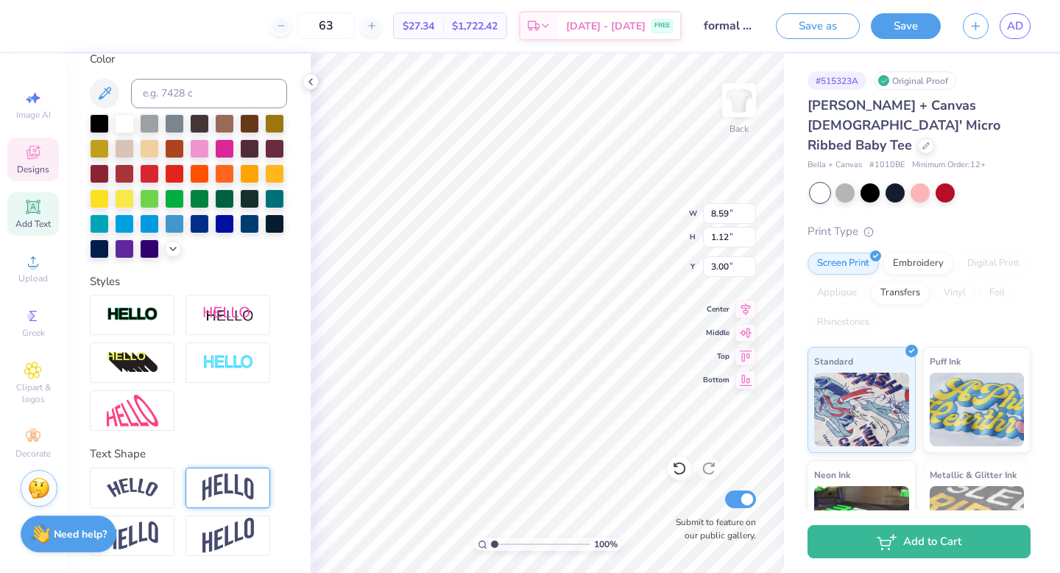
type textarea "Love Grows Where Delta Phi Epsilon Grows"
click at [219, 479] on img at bounding box center [228, 487] width 52 height 28
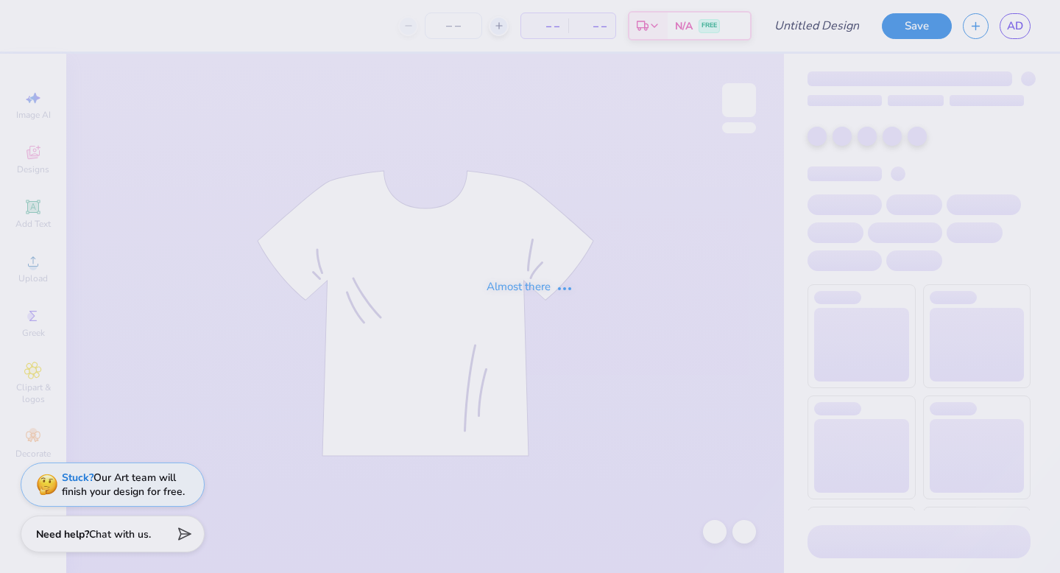
type input "formal recruitment idea"
type input "63"
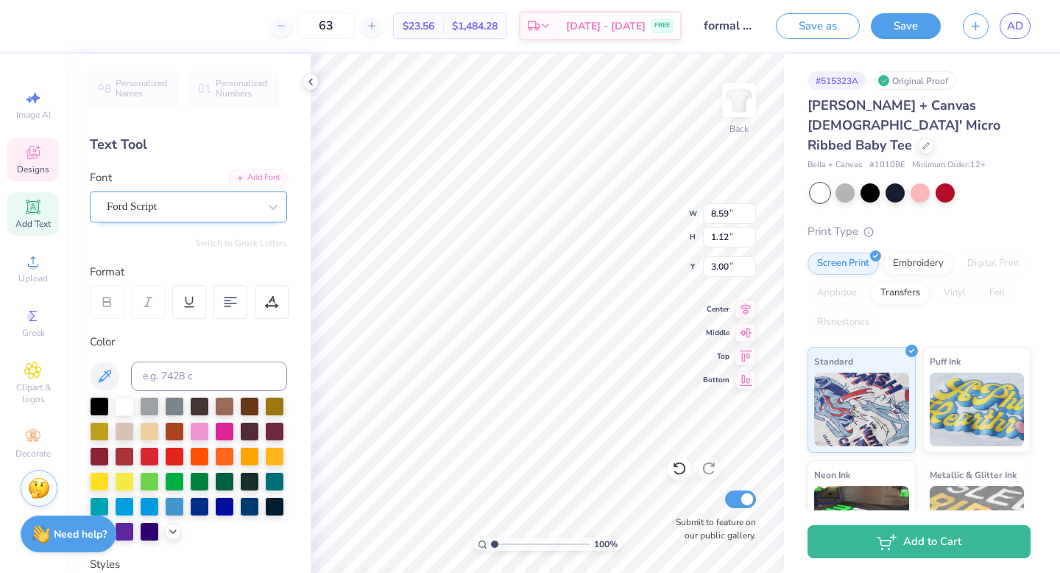
click at [125, 191] on div "Ford Script" at bounding box center [188, 206] width 197 height 31
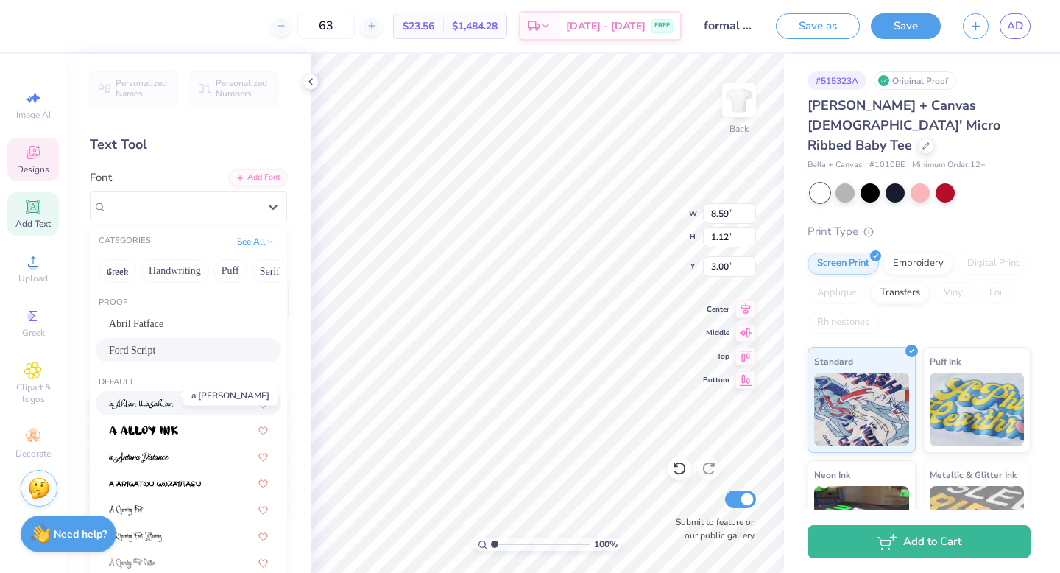
scroll to position [73, 0]
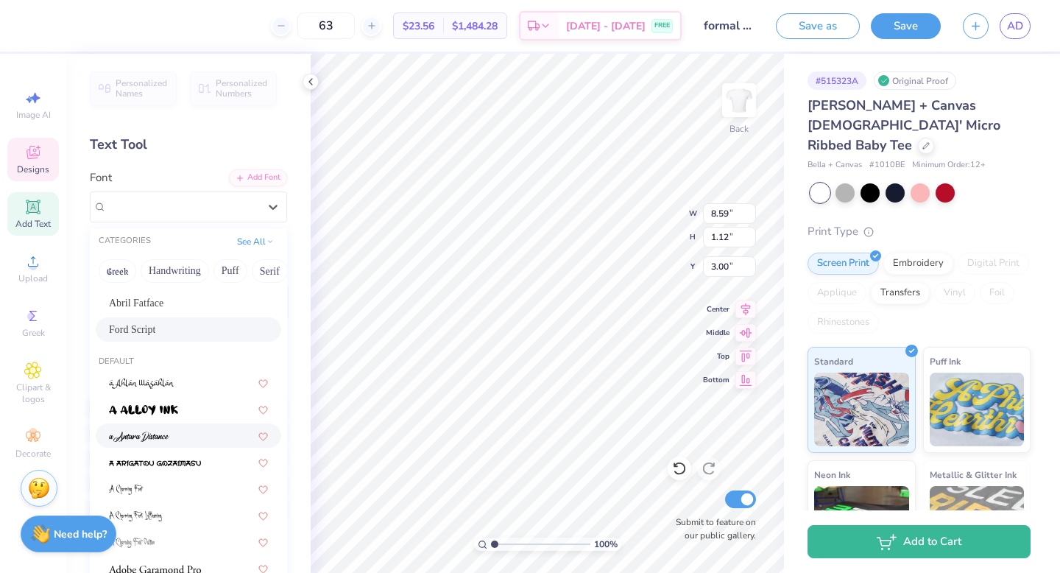
click at [158, 436] on img at bounding box center [139, 436] width 60 height 10
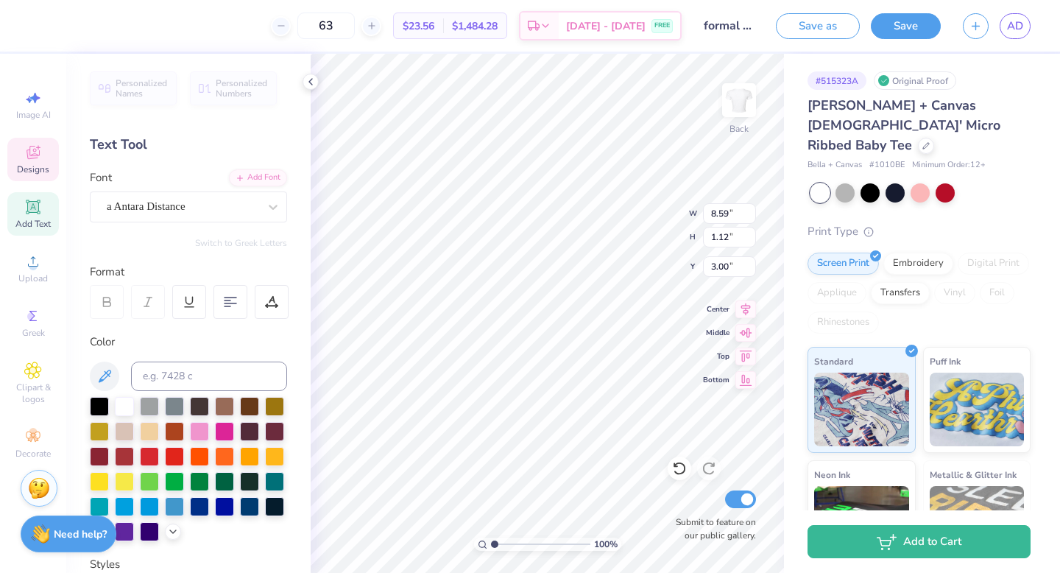
type input "5.13"
type input "1.14"
type input "2.96"
type input "2.21"
type input "0.92"
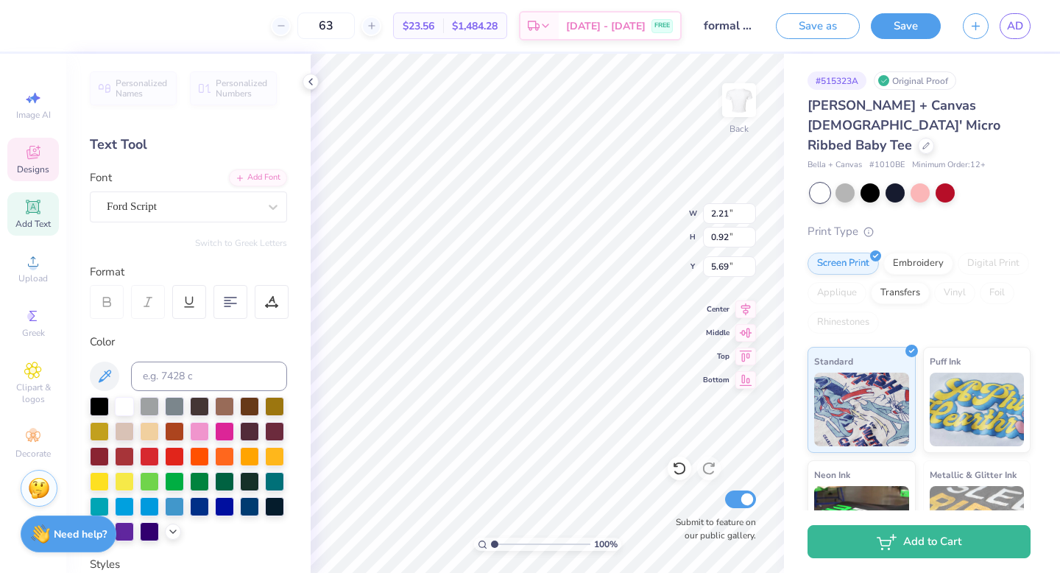
type input "5.64"
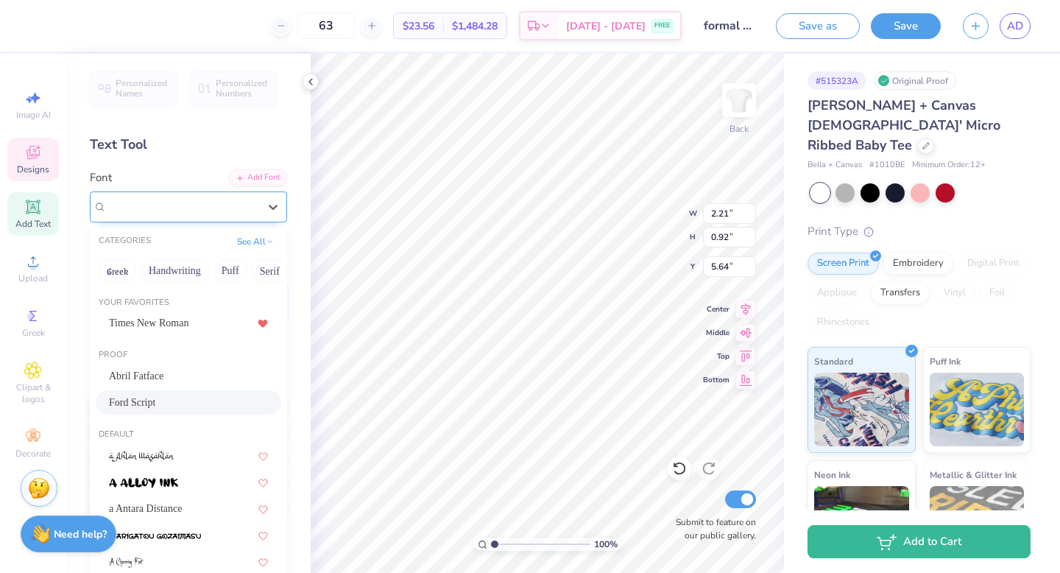
click at [141, 205] on div "Ford Script" at bounding box center [182, 206] width 155 height 23
click at [162, 520] on div "a Antara Distance" at bounding box center [188, 508] width 185 height 24
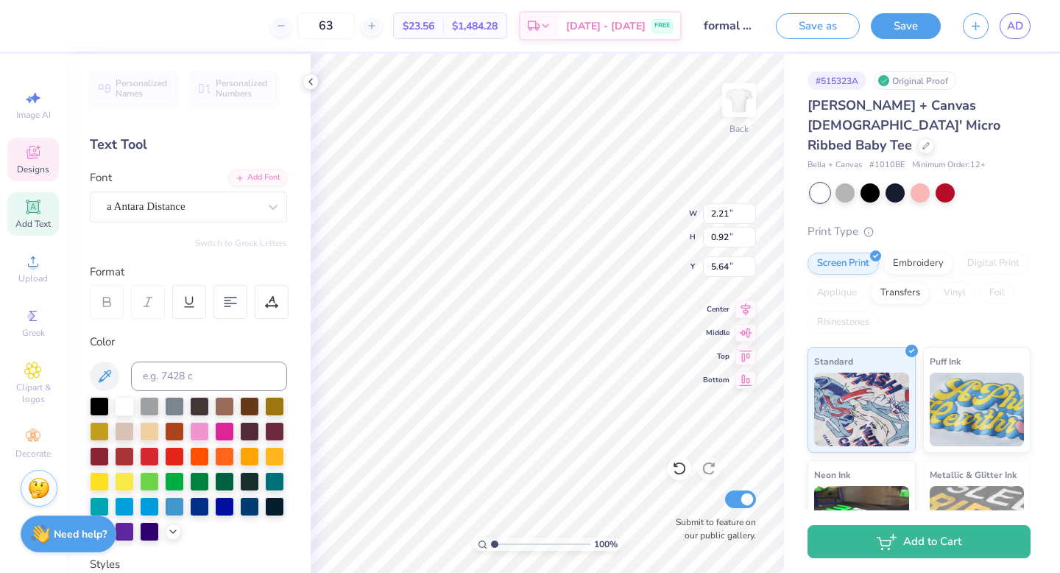
type input "1.39"
type input "0.78"
type input "5.77"
type input "3.00"
type input "1.39"
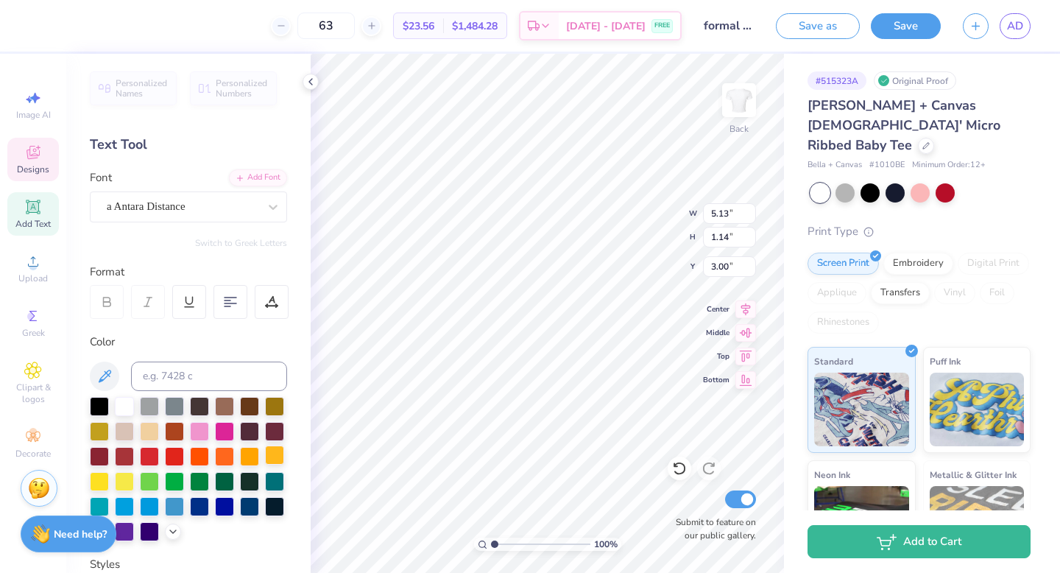
type input "0.78"
type input "5.72"
type input "5.26"
type input "8.02"
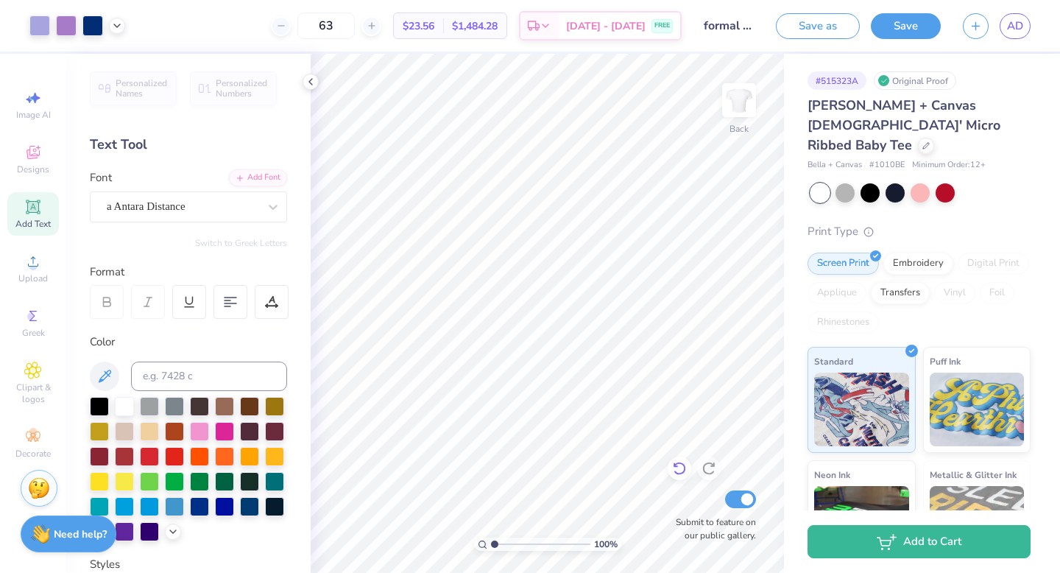
click at [680, 464] on icon at bounding box center [679, 468] width 15 height 15
click at [681, 464] on icon at bounding box center [679, 468] width 15 height 15
type input "5.29"
type input "5.28"
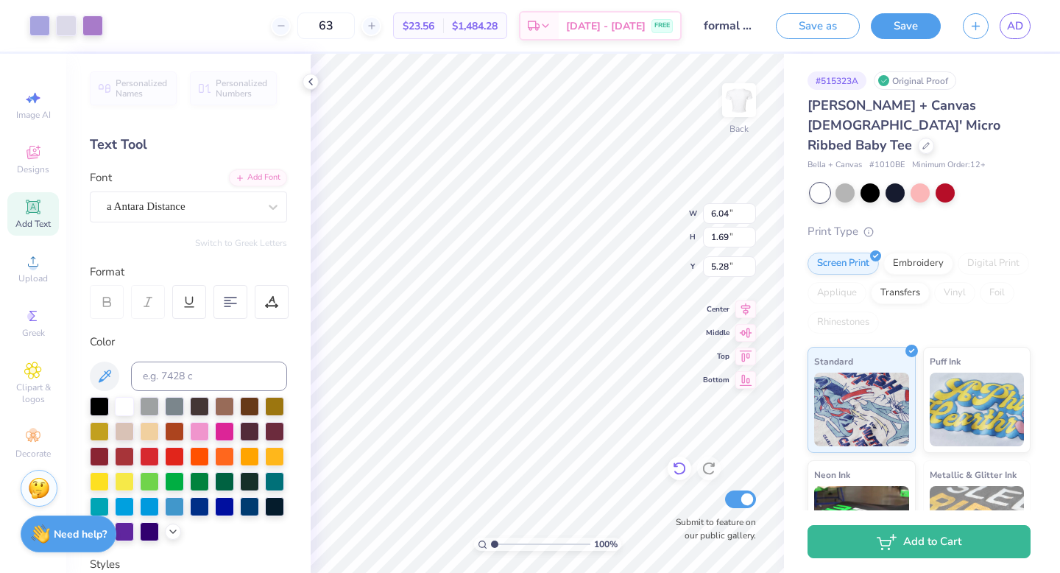
type input "7.66"
type input "5.73"
type input "5.26"
type input "9.68"
type input "1.39"
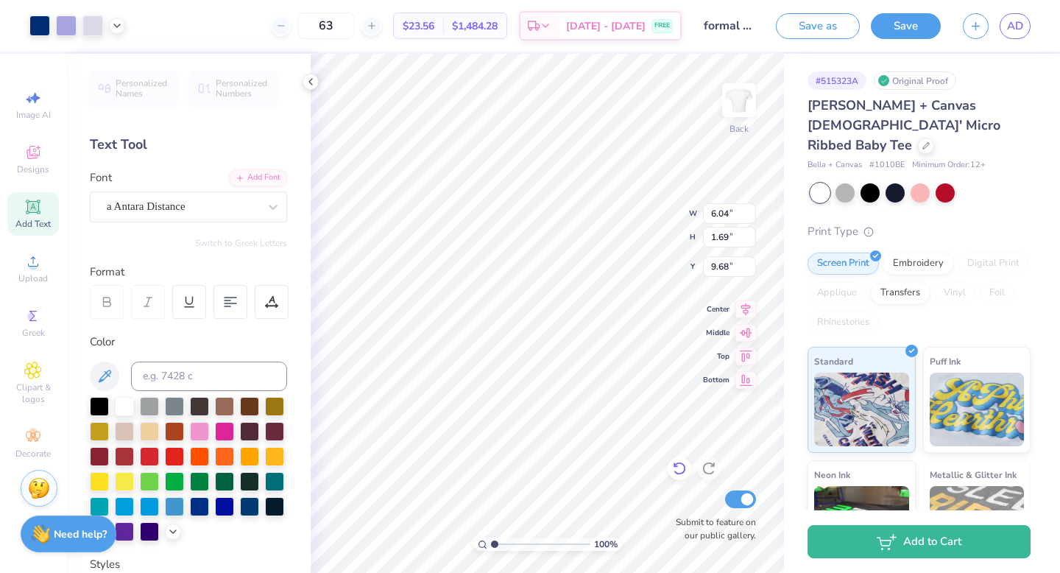
type input "0.78"
type input "5.47"
type textarea "Dphie"
type input "4.14"
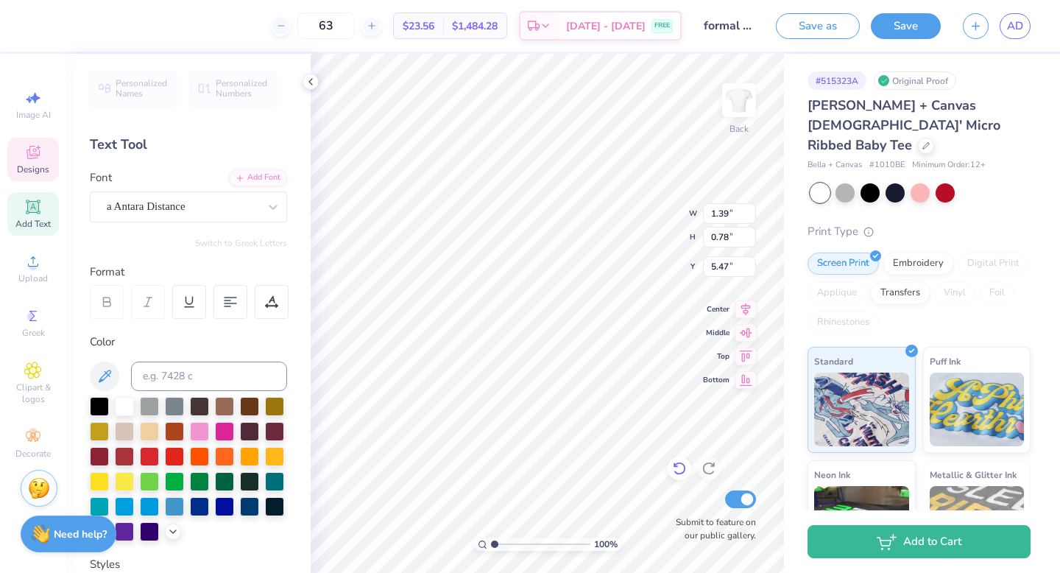
type input "4.46"
type input "4.47"
type textarea "Delta Phi Epsilon goes"
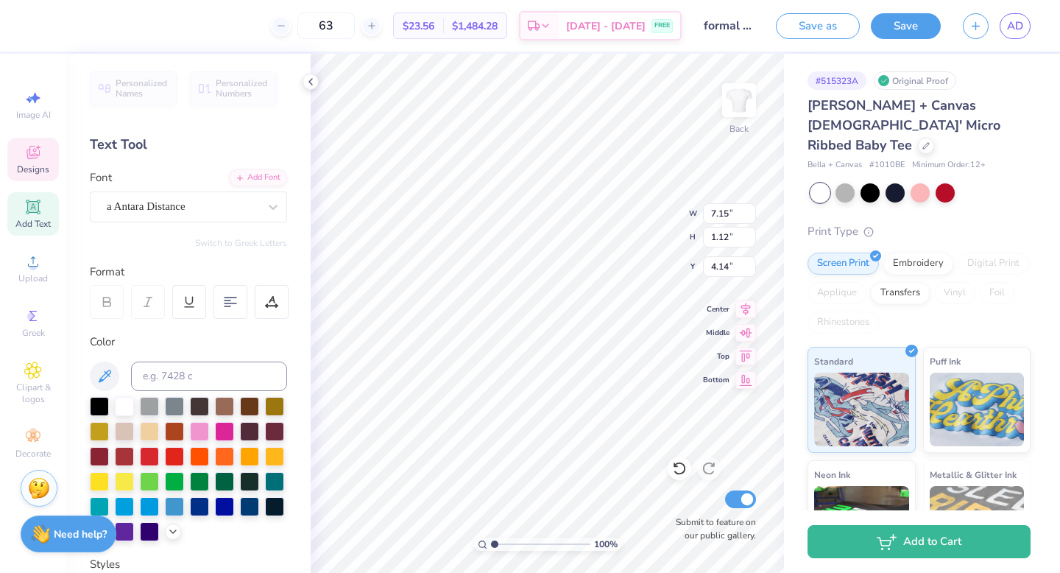
type input "4.14"
type textarea "Delta Phi Epsilon Goes"
type input "5.13"
type input "1.14"
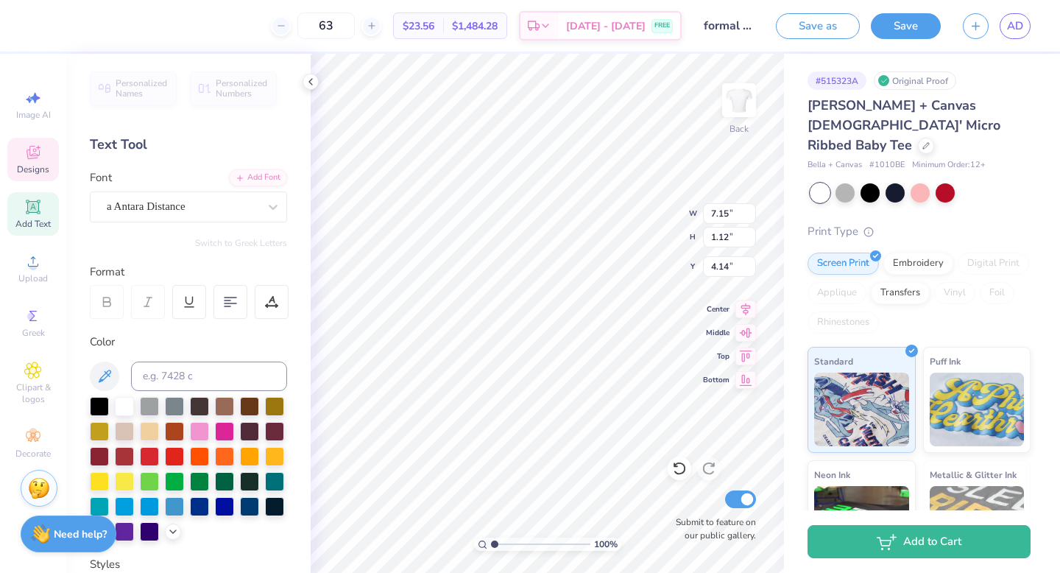
type input "3.00"
type textarea "Love Grows Where"
click at [679, 470] on icon at bounding box center [679, 468] width 15 height 15
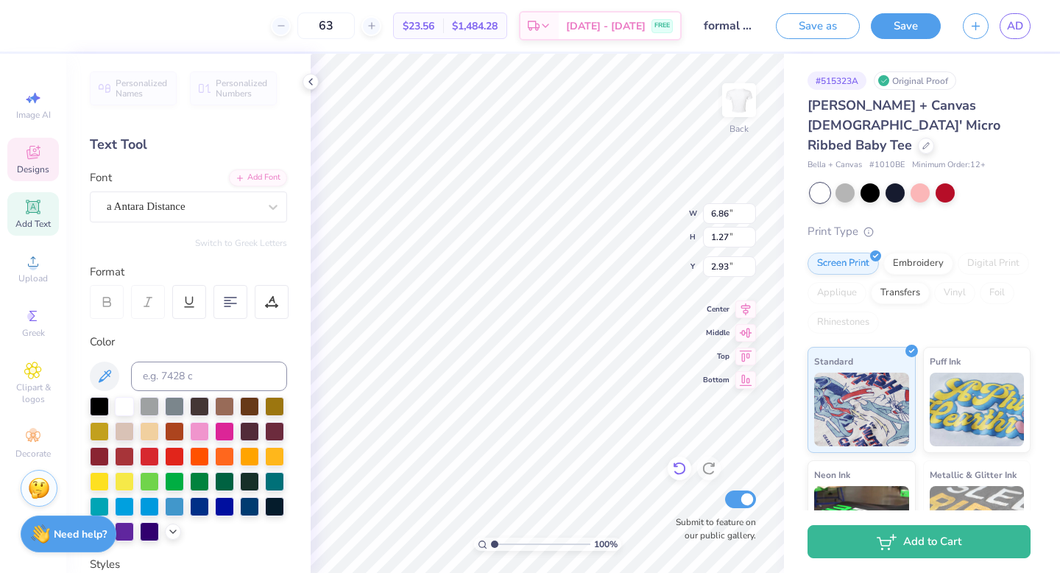
type input "5.13"
type input "1.14"
type input "3.00"
click at [679, 470] on icon at bounding box center [679, 468] width 15 height 15
click at [674, 461] on icon at bounding box center [679, 468] width 15 height 15
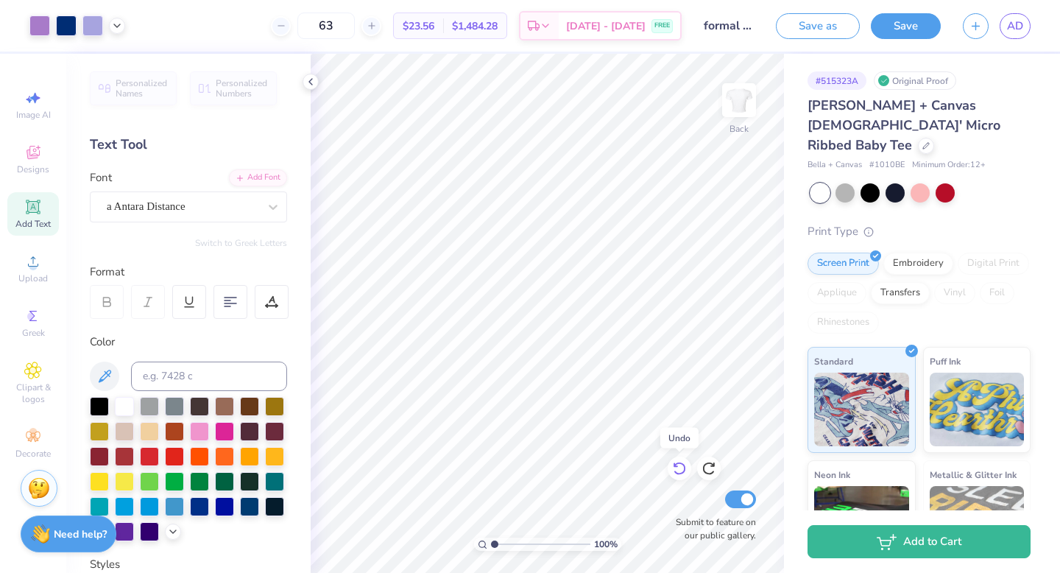
click at [674, 461] on icon at bounding box center [679, 468] width 15 height 15
type textarea "dphie goes"
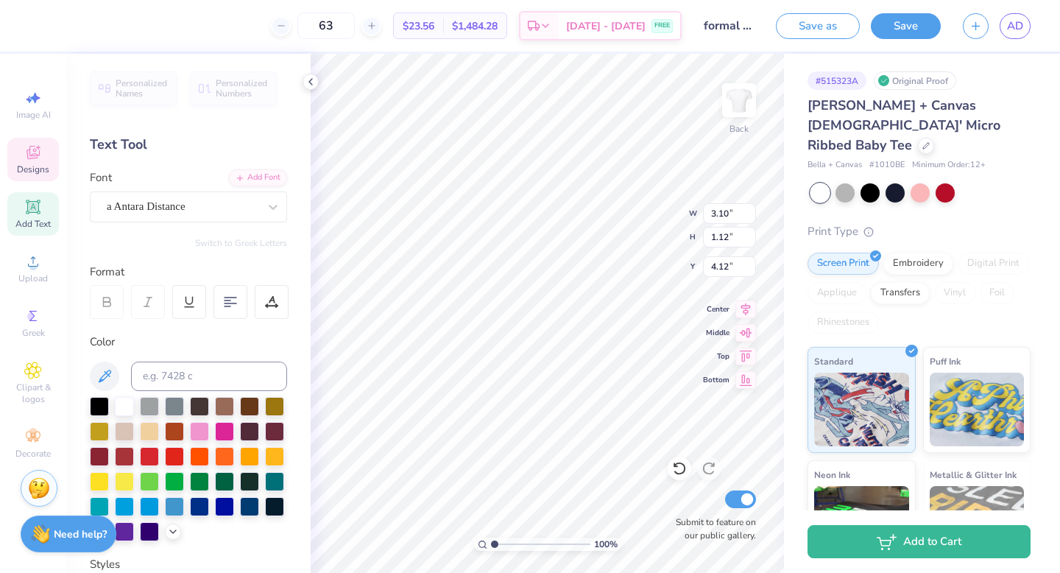
type input "4.14"
type input "1.68"
click at [747, 234] on input "1.68" at bounding box center [729, 237] width 53 height 21
drag, startPoint x: 753, startPoint y: 232, endPoint x: 743, endPoint y: 233, distance: 10.4
type input "1.7"
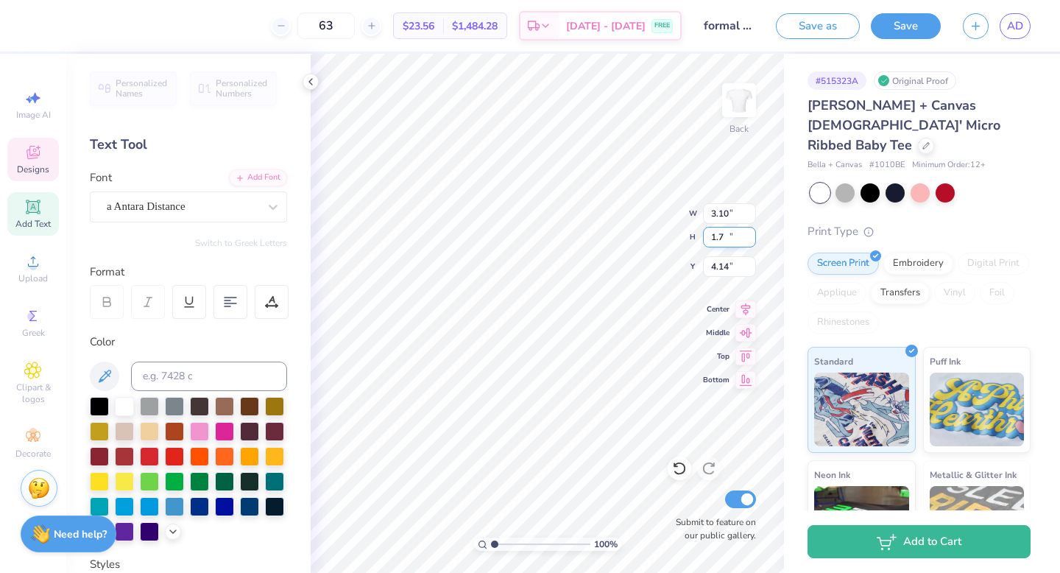
click at [751, 233] on input "1.7" at bounding box center [729, 237] width 53 height 21
type input "4.70"
type input "1.70"
type input "3.85"
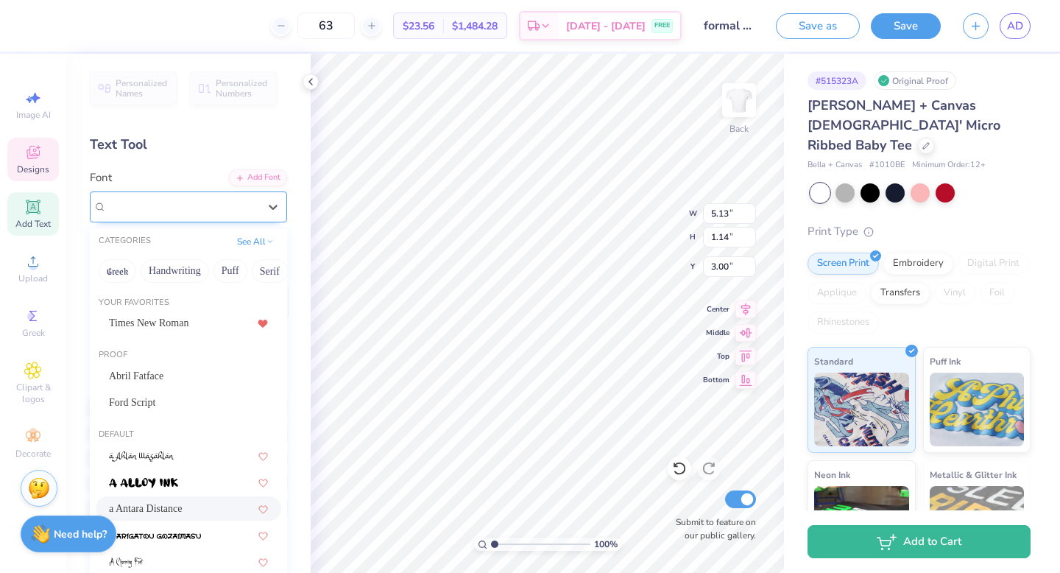
click at [183, 210] on div "a Antara Distance" at bounding box center [182, 206] width 155 height 23
click at [197, 323] on div "Times New Roman" at bounding box center [188, 322] width 159 height 15
type input "7.87"
type input "1.07"
type input "2.91"
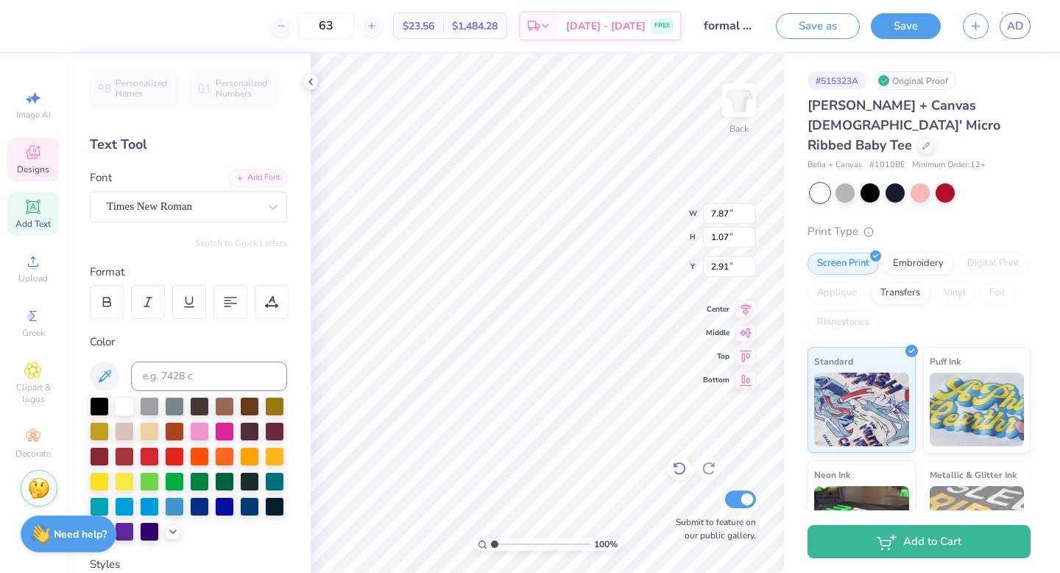
click at [676, 465] on icon at bounding box center [675, 465] width 3 height 3
type input "5.13"
type input "1.14"
type input "3.00"
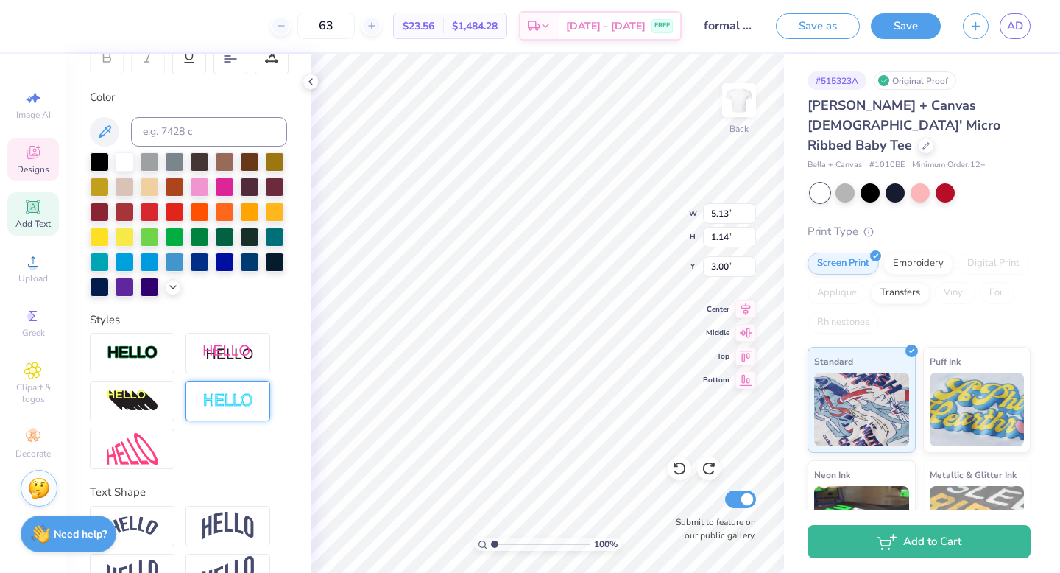
scroll to position [283, 0]
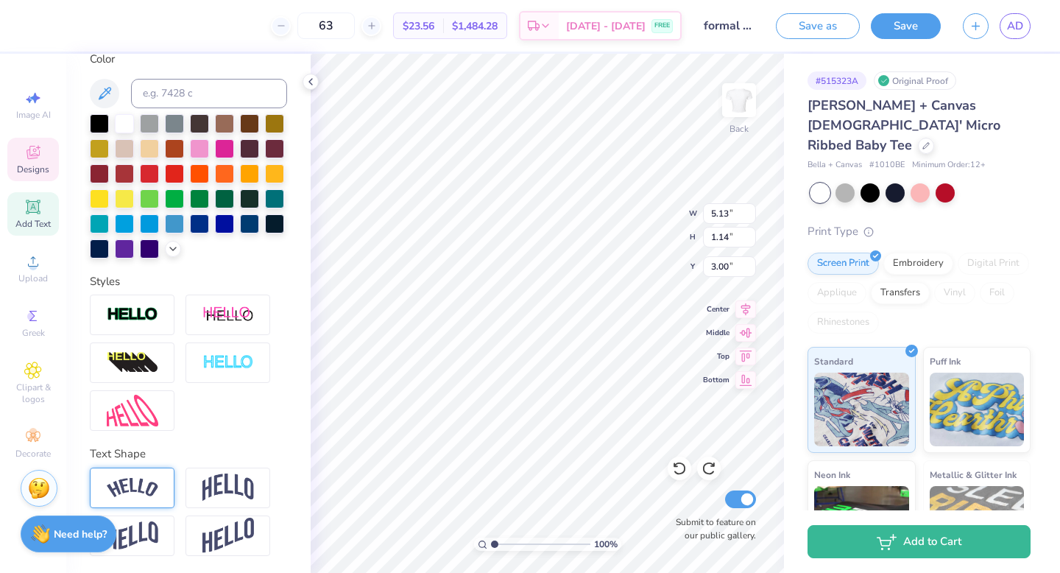
type textarea "love grows where dphie goes"
click at [155, 489] on img at bounding box center [133, 488] width 52 height 20
type input "2.50"
type input "6.04"
type input "1.69"
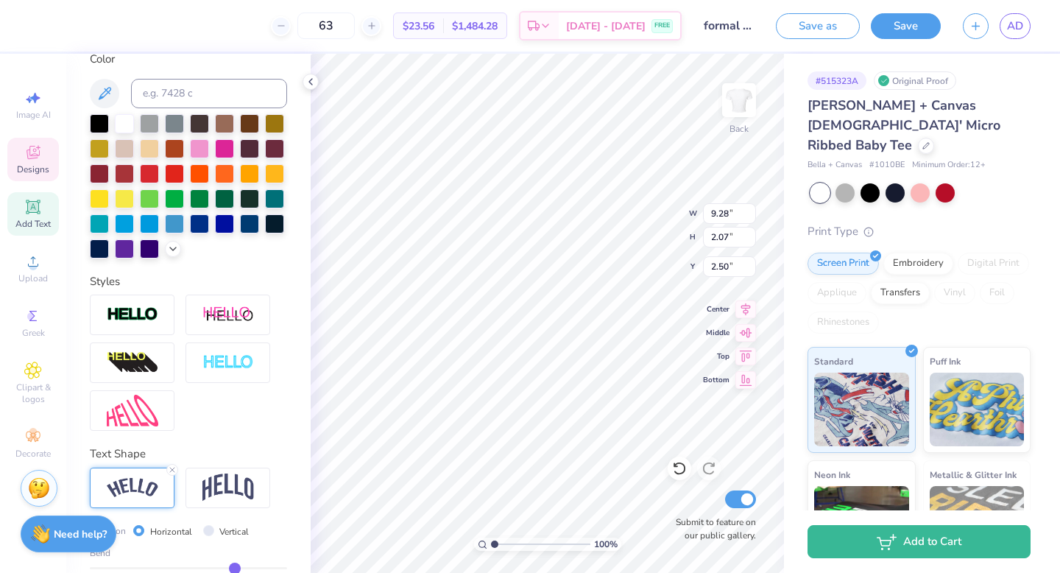
type input "9.68"
type input "4.26"
type input "3.00"
type input "2.19"
click at [174, 467] on line at bounding box center [172, 469] width 4 height 4
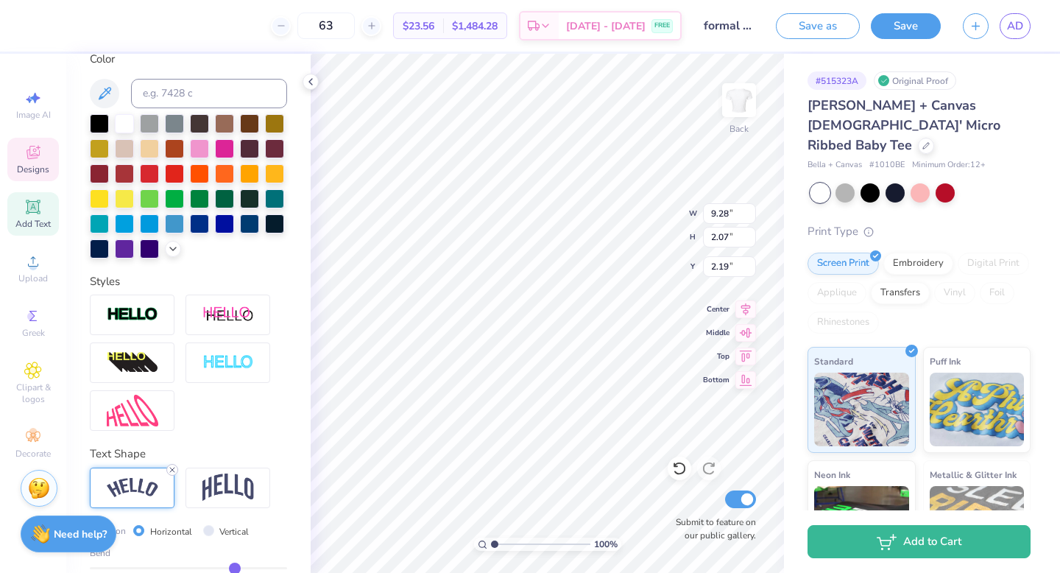
type input "8.29"
type input "1.15"
type input "2.96"
type textarea "love grows where delta phi epsilon goes"
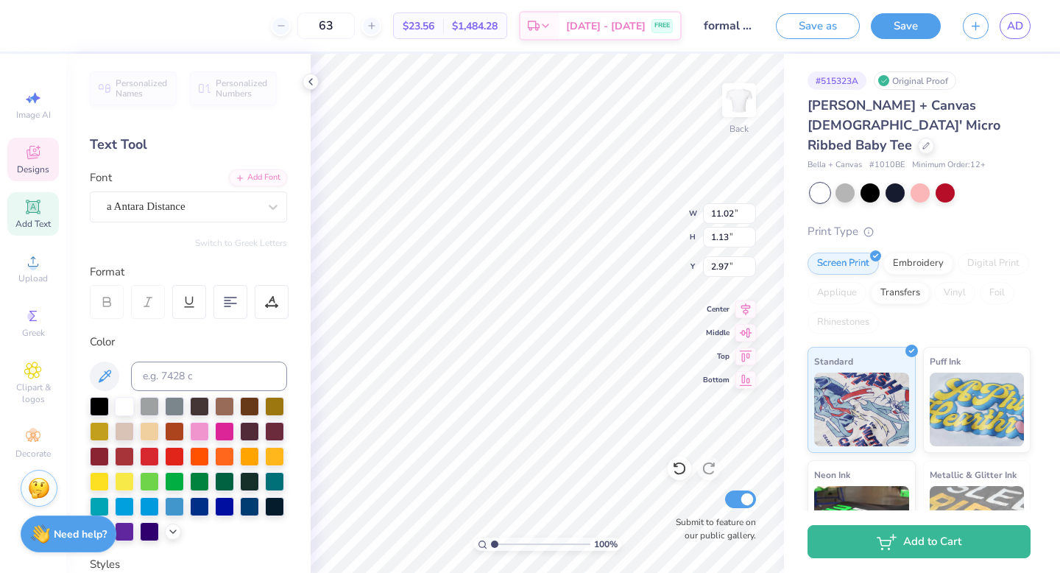
scroll to position [283, 0]
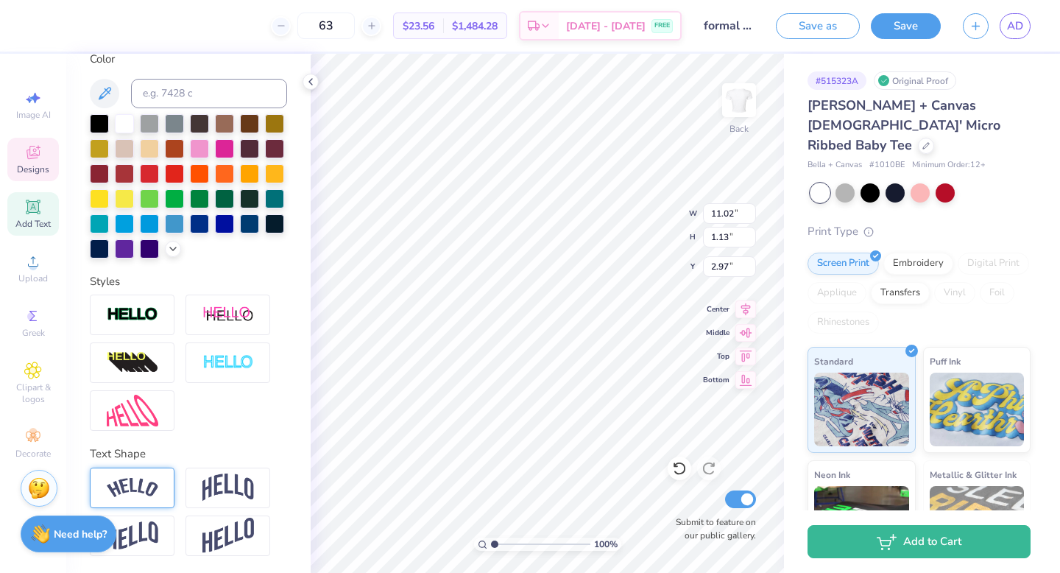
click at [140, 478] on img at bounding box center [133, 488] width 52 height 20
type input "2.24"
type input "2.12"
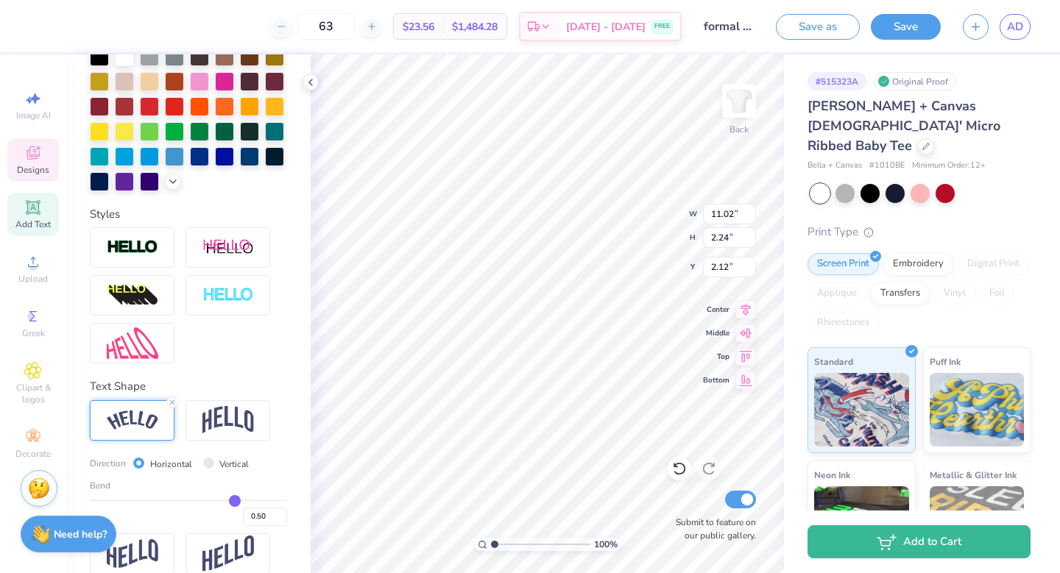
scroll to position [369, 0]
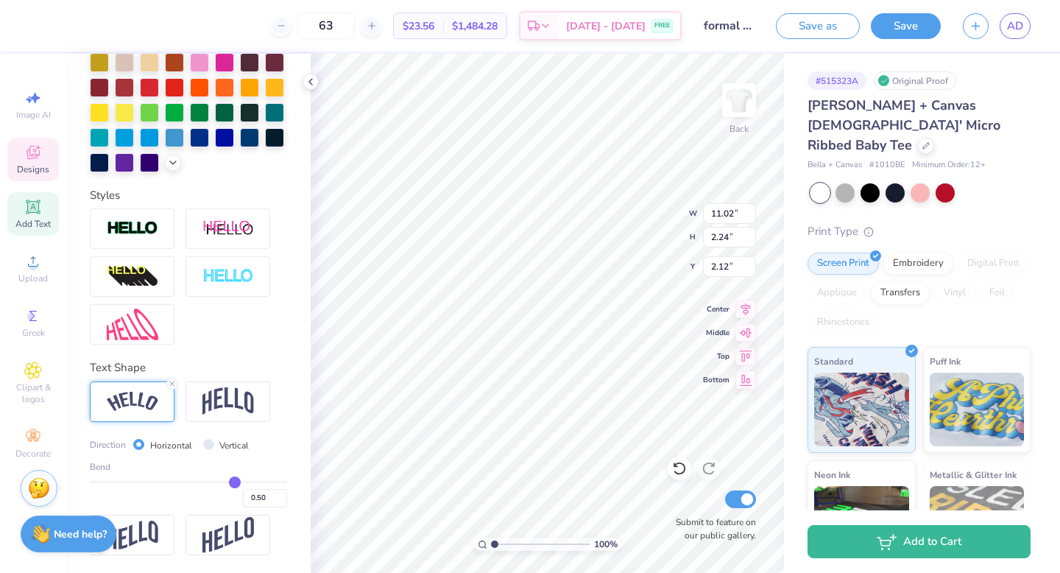
type input "0.51"
type input "0.52"
type input "0.55"
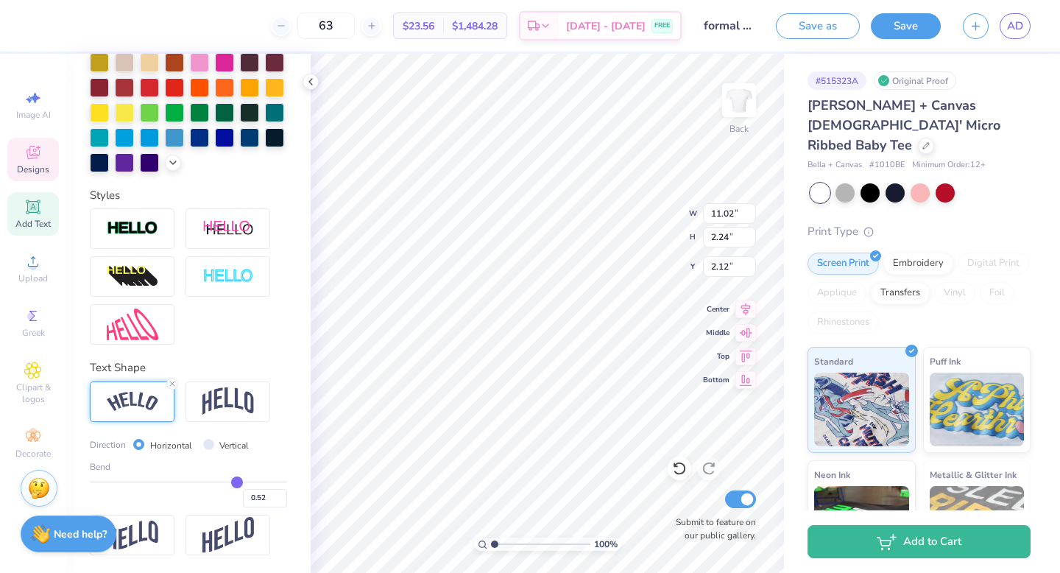
type input "0.55"
type input "0.58"
type input "0.63"
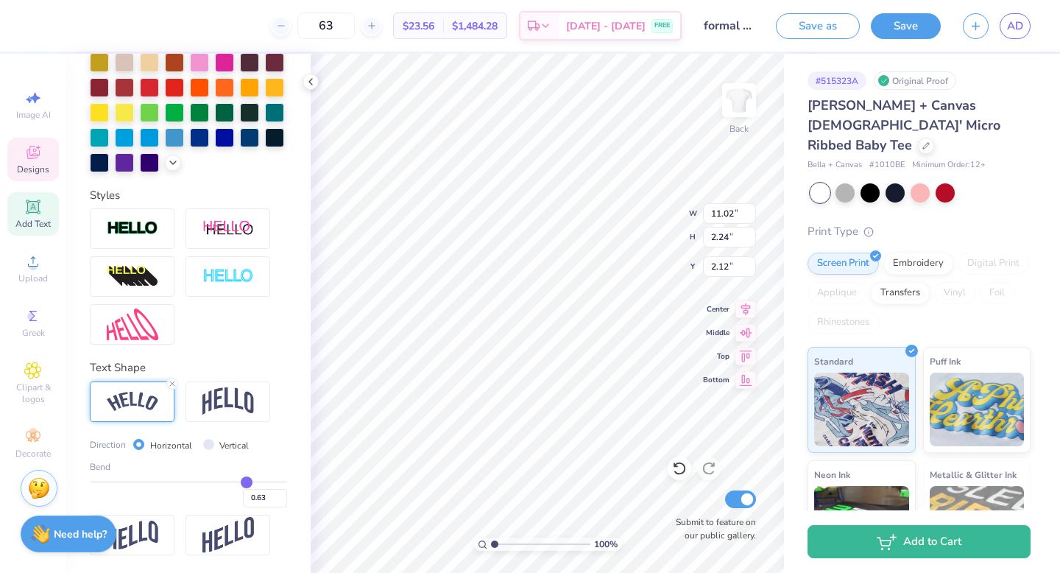
type input "0.67"
type input "0.71"
type input "0.73"
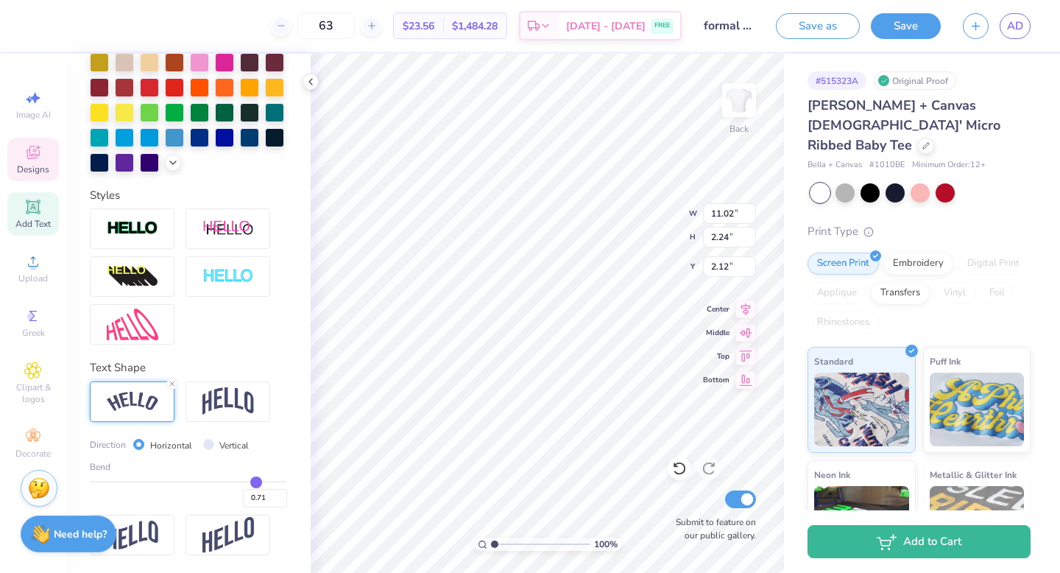
type input "0.73"
type input "0.75"
type input "0.76"
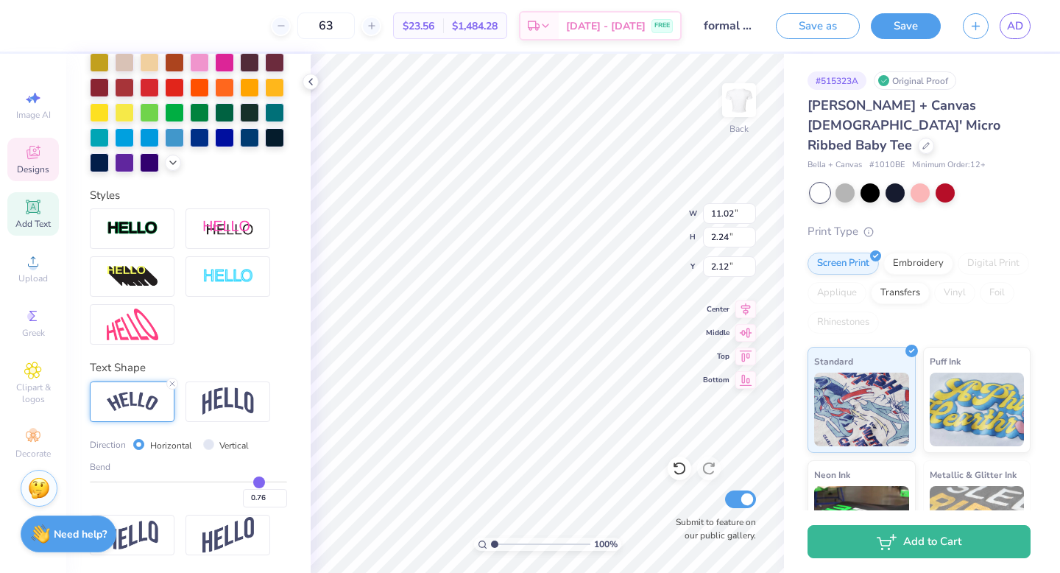
type input "0.78"
type input "0.8"
type input "0.80"
type input "0.83"
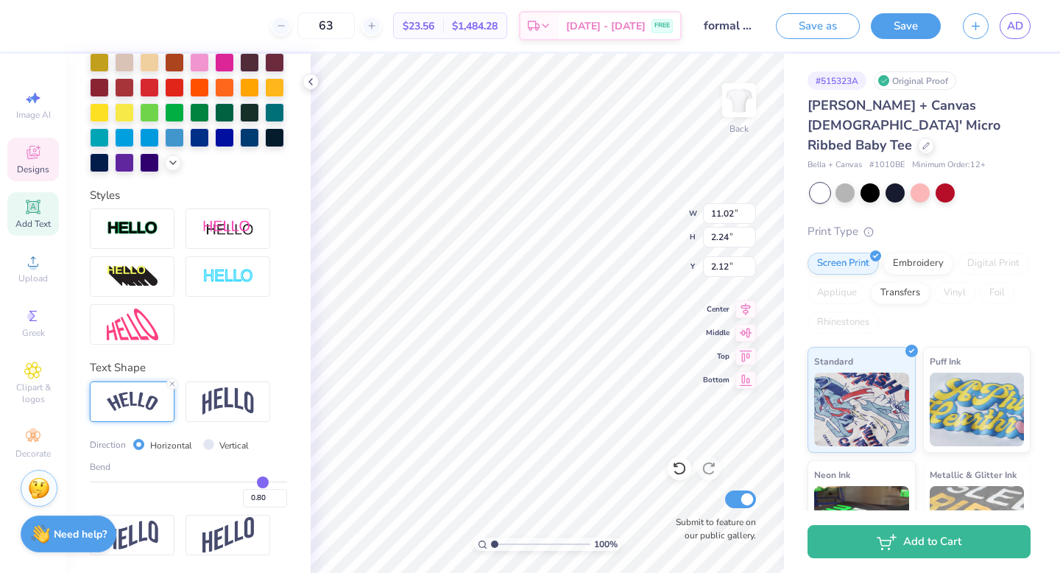
type input "0.83"
type input "0.85"
type input "0.87"
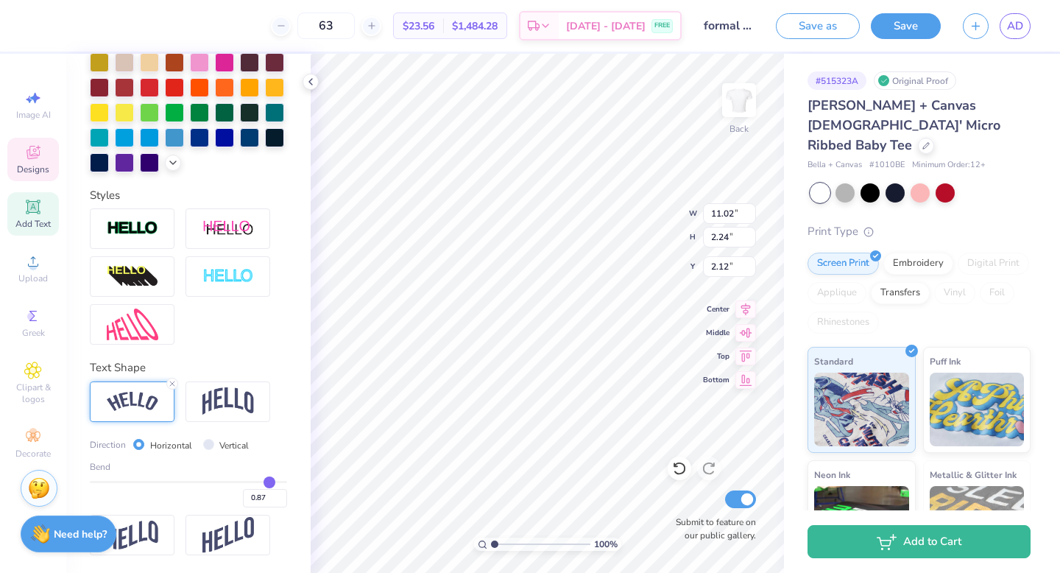
type input "0.88"
type input "0.89"
type input "0.9"
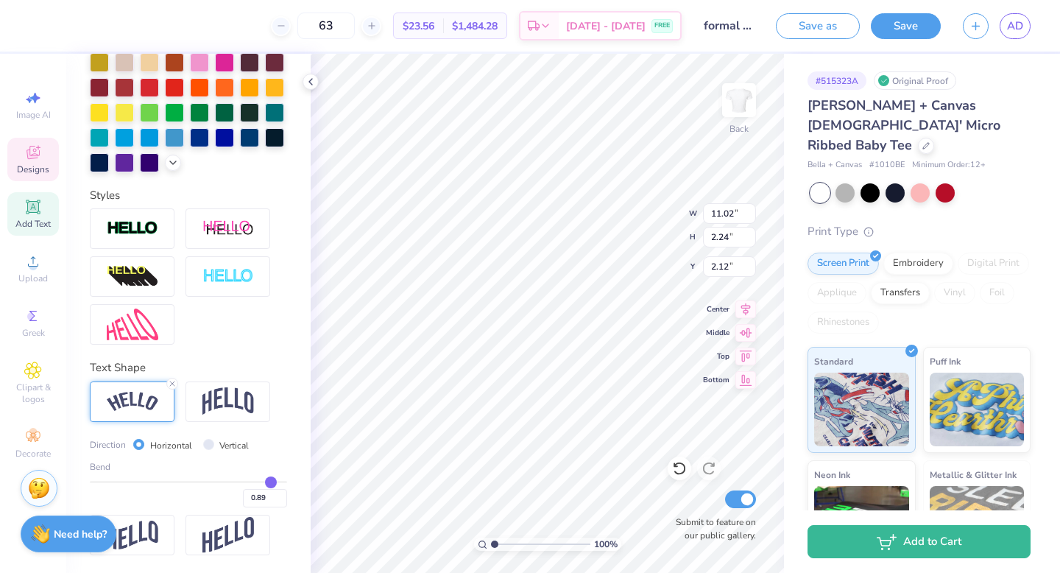
type input "0.90"
type input "0.91"
type input "0.93"
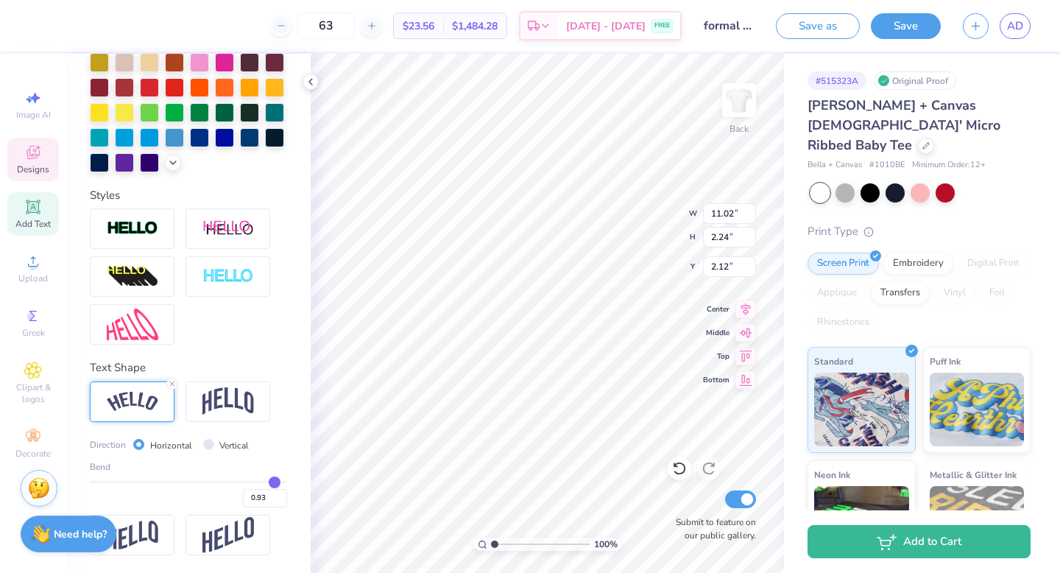
type input "0.95"
type input "0.98"
type input "1"
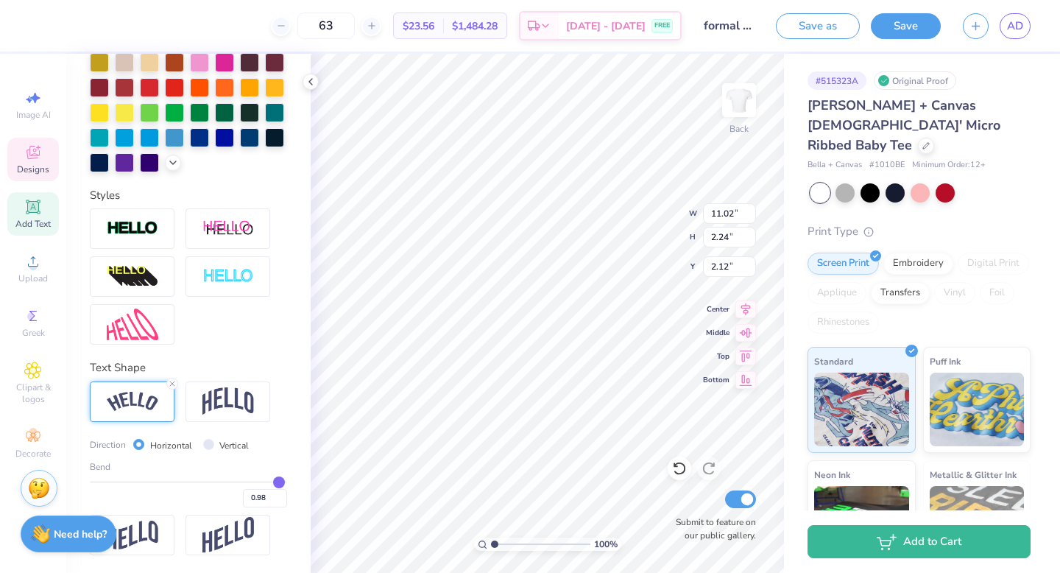
type input "1.00"
drag, startPoint x: 236, startPoint y: 478, endPoint x: 283, endPoint y: 477, distance: 47.9
type input "1"
click at [283, 481] on input "range" at bounding box center [188, 482] width 197 height 2
type input "5.62"
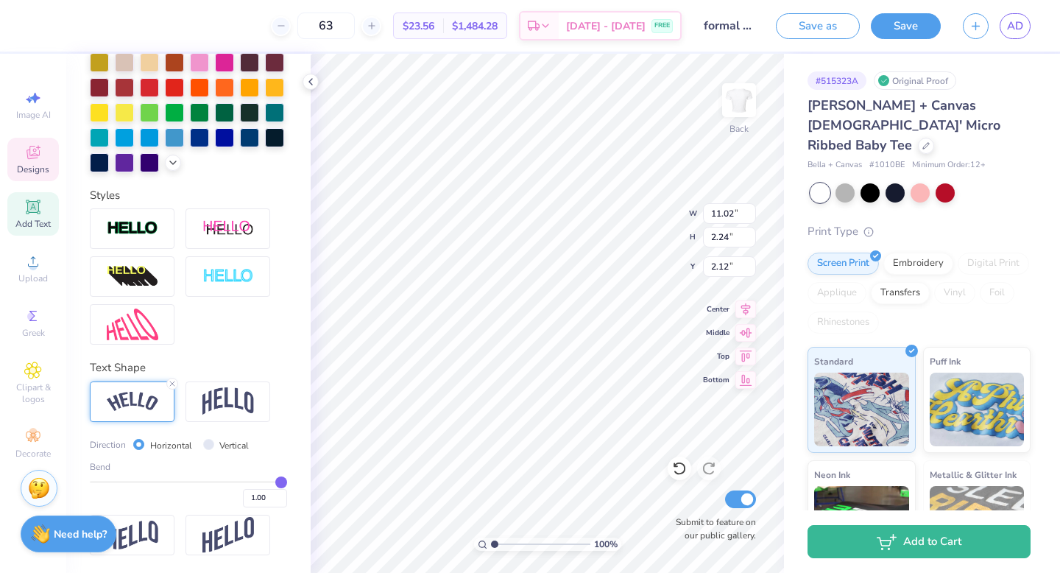
type input "0.55"
type input "0.98"
type input "0.93"
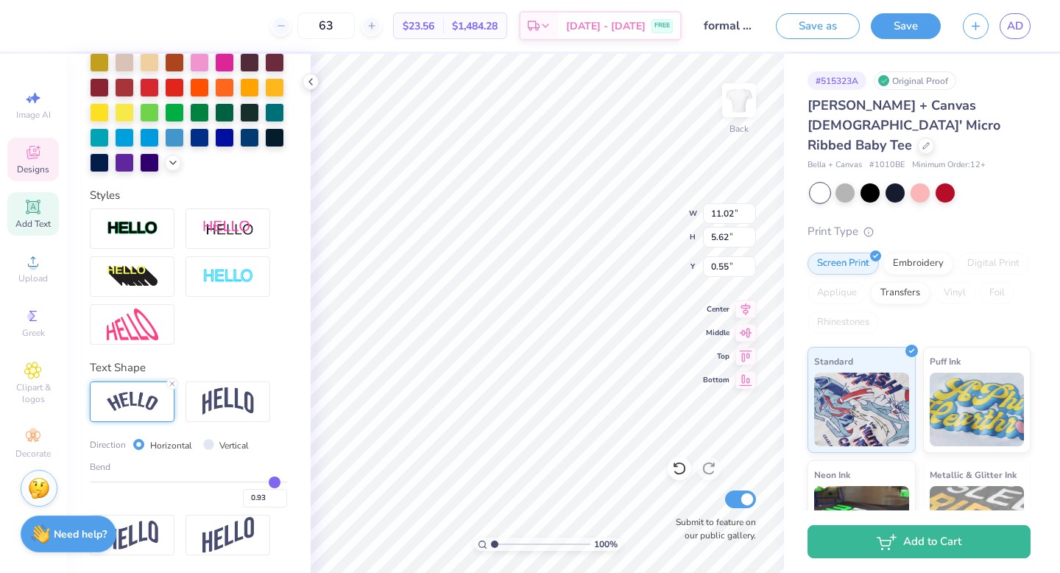
type input "0.89"
type input "0.86"
type input "0.84"
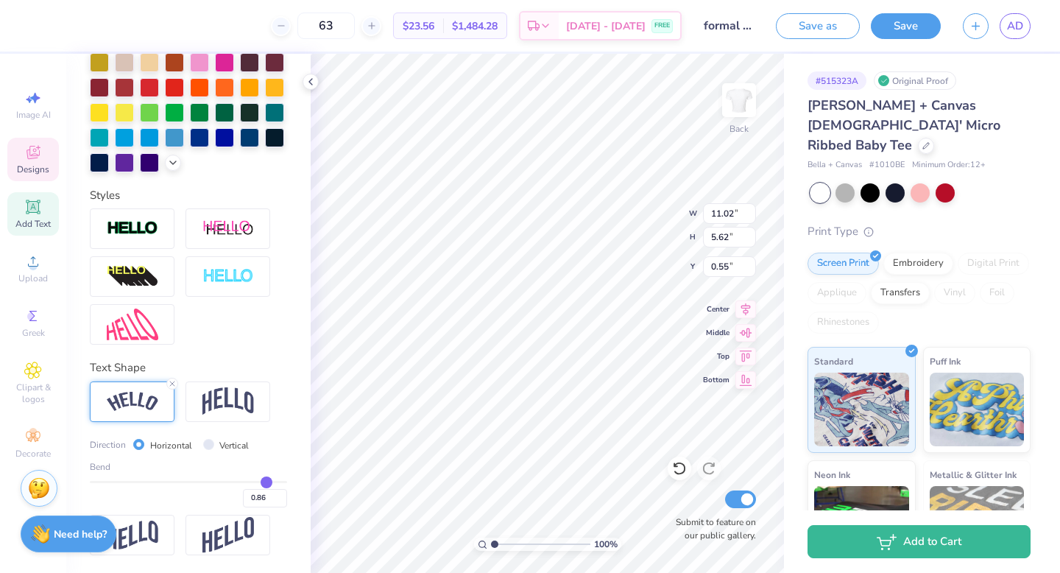
type input "0.84"
type input "0.82"
type input "0.8"
type input "0.80"
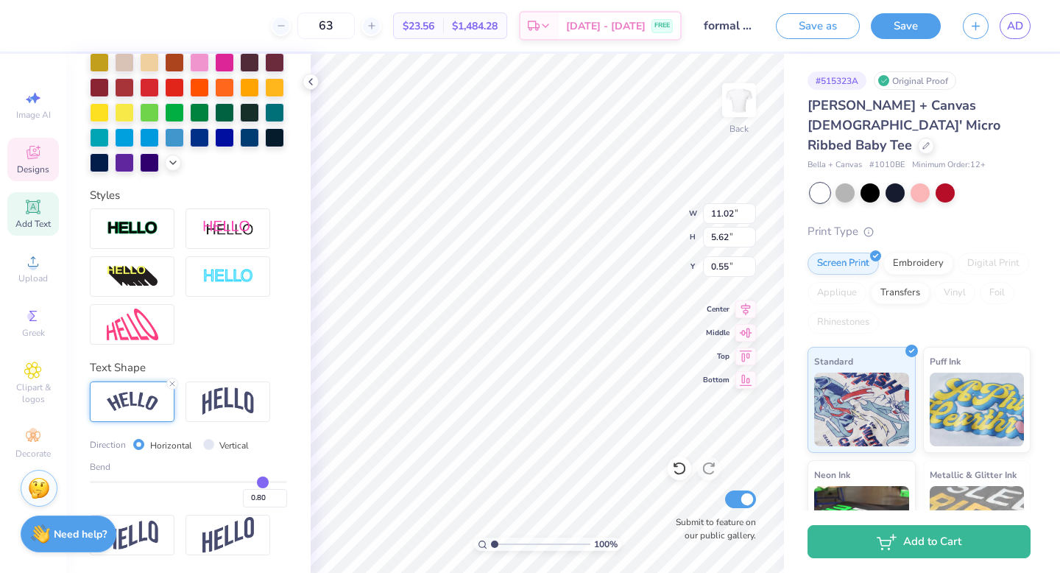
type input "0.79"
type input "0.78"
type input "0.77"
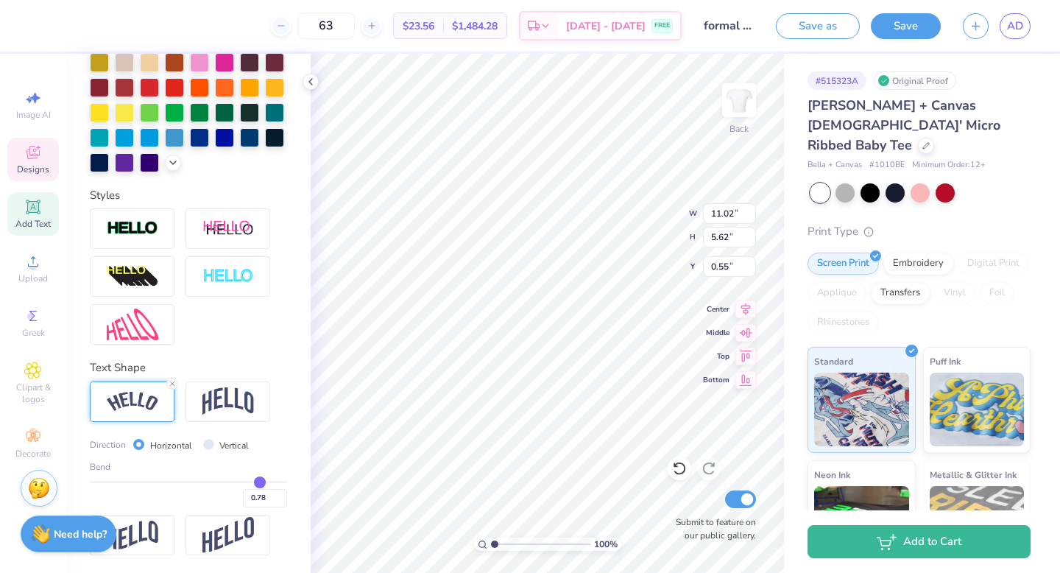
type input "0.77"
type input "0.76"
type input "0.74"
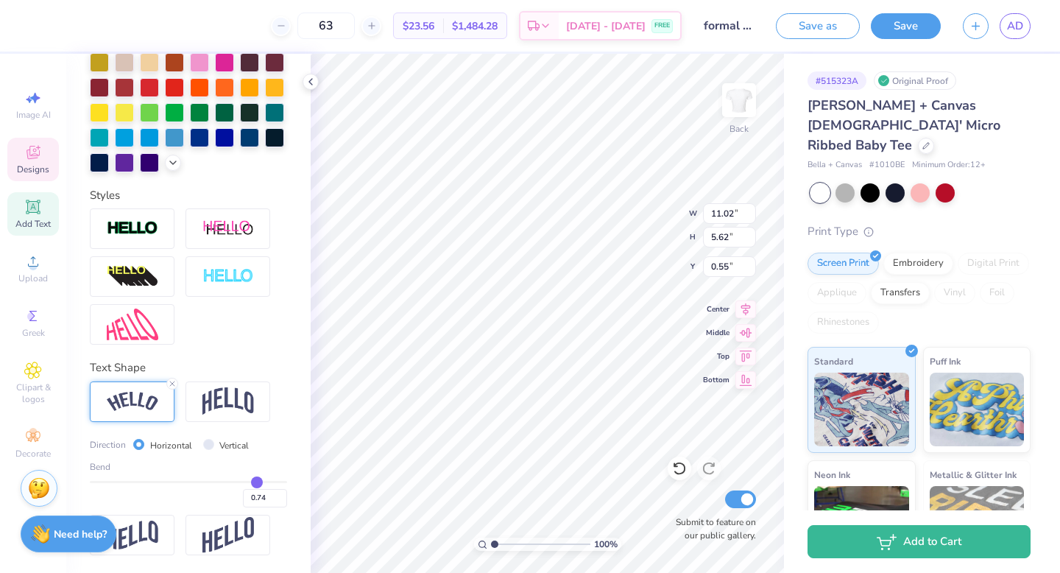
type input "0.73"
type input "0.72"
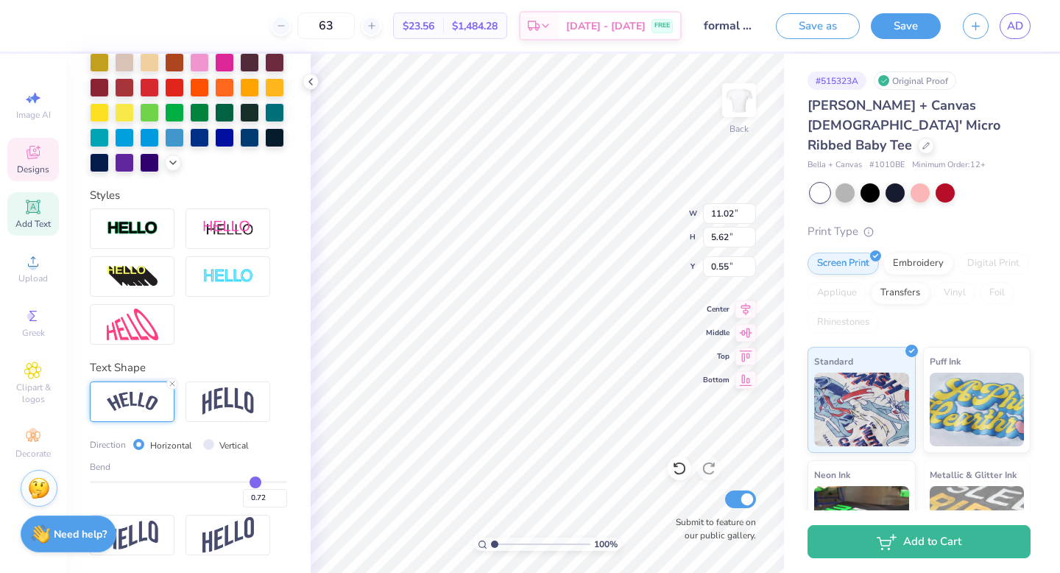
drag, startPoint x: 283, startPoint y: 477, endPoint x: 255, endPoint y: 475, distance: 28.7
click at [255, 481] on input "range" at bounding box center [188, 482] width 197 height 2
type input "10.64"
type input "3.48"
type input "1.55"
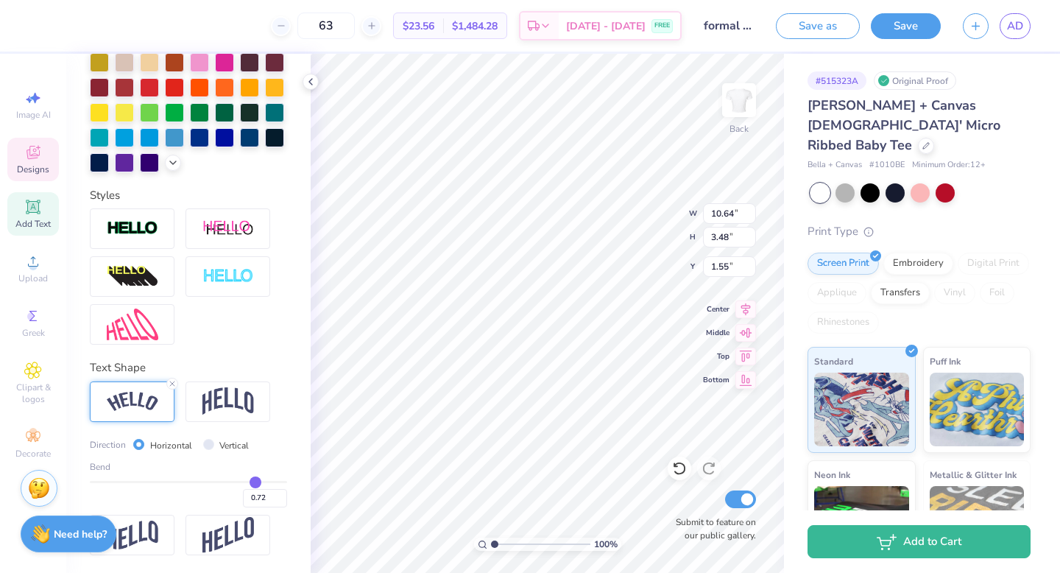
type input "10.01"
type input "5.63"
type input "1.74"
type input "6.53"
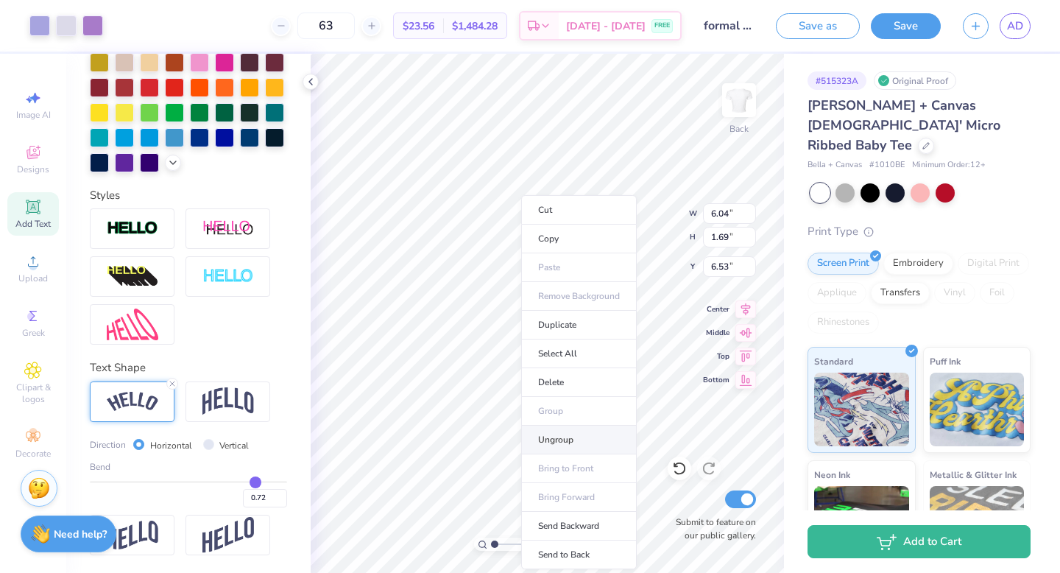
click at [553, 433] on li "Ungroup" at bounding box center [579, 439] width 116 height 29
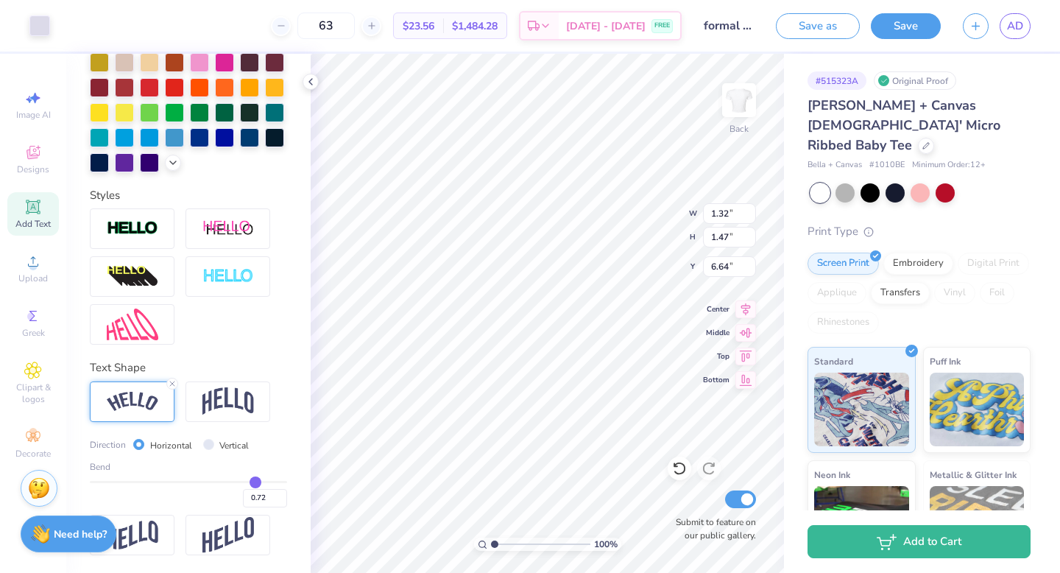
type input "8.50"
click at [684, 466] on icon at bounding box center [679, 468] width 13 height 13
type input "9.26"
click at [679, 464] on icon at bounding box center [679, 468] width 15 height 15
type input "6.53"
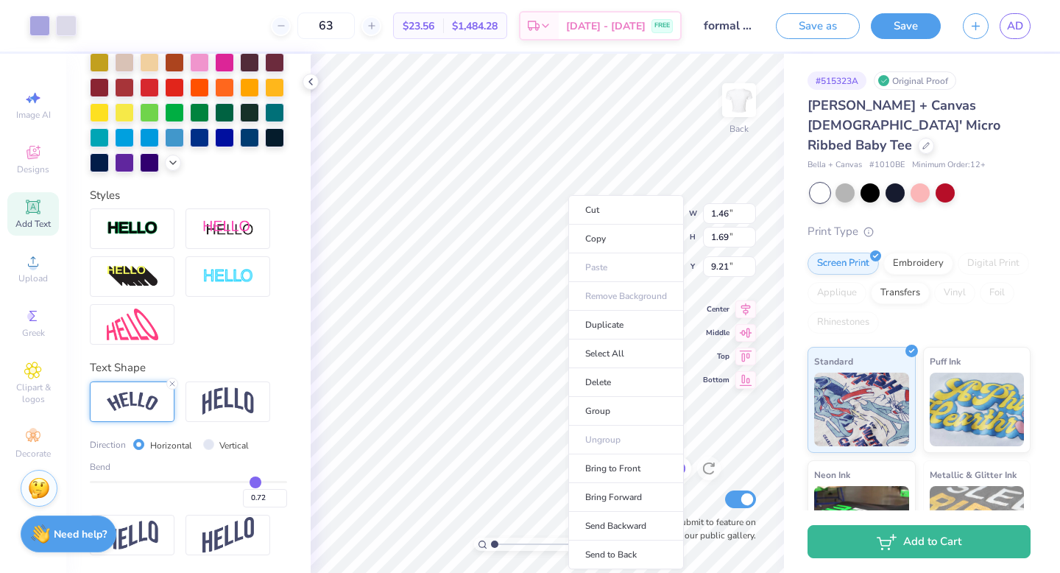
type input "9.21"
click at [610, 405] on li "Group" at bounding box center [626, 411] width 116 height 29
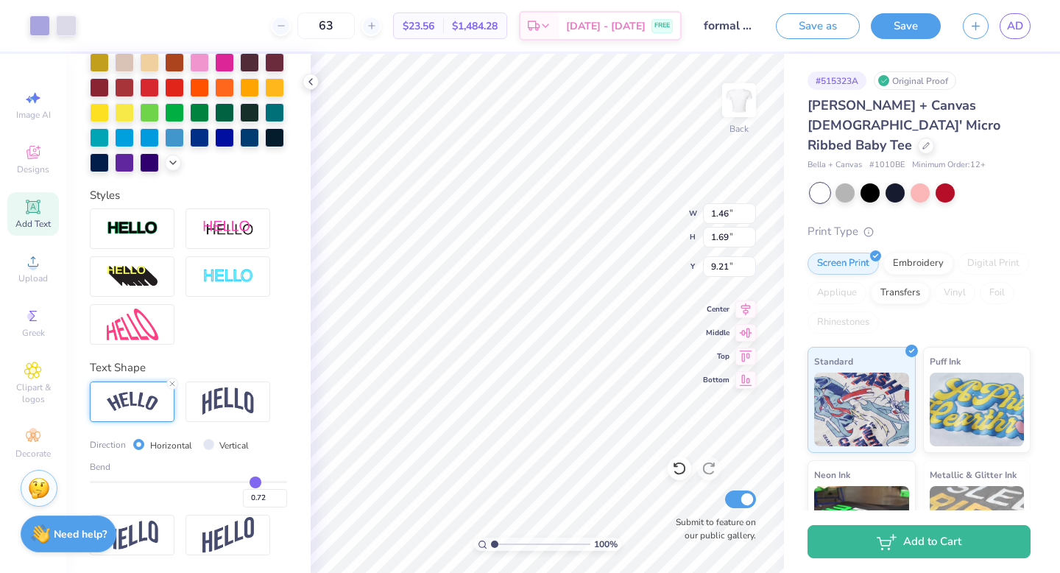
type input "1.48"
type input "1.64"
type input "9.26"
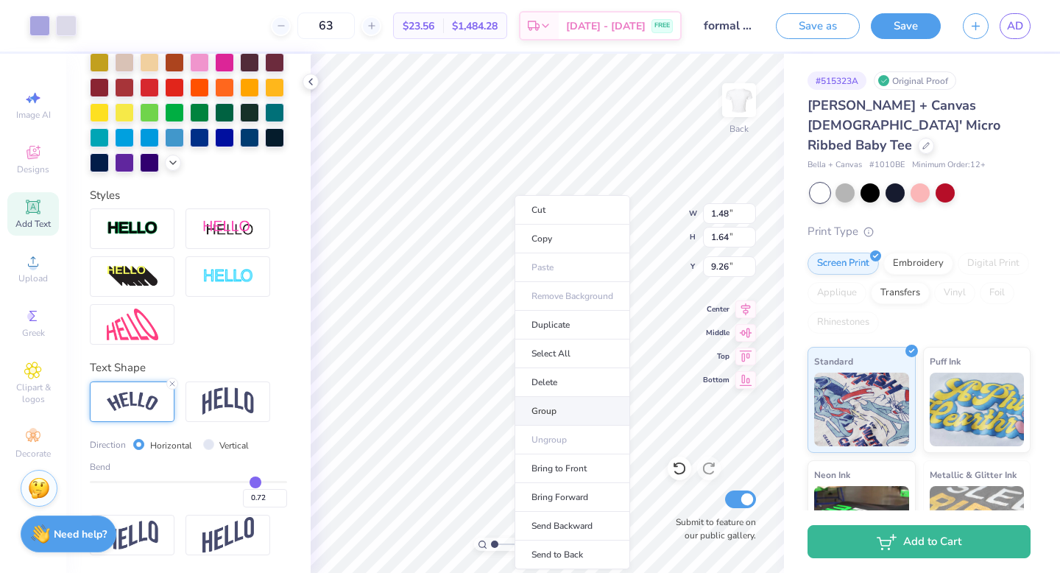
click at [561, 411] on li "Group" at bounding box center [572, 411] width 116 height 29
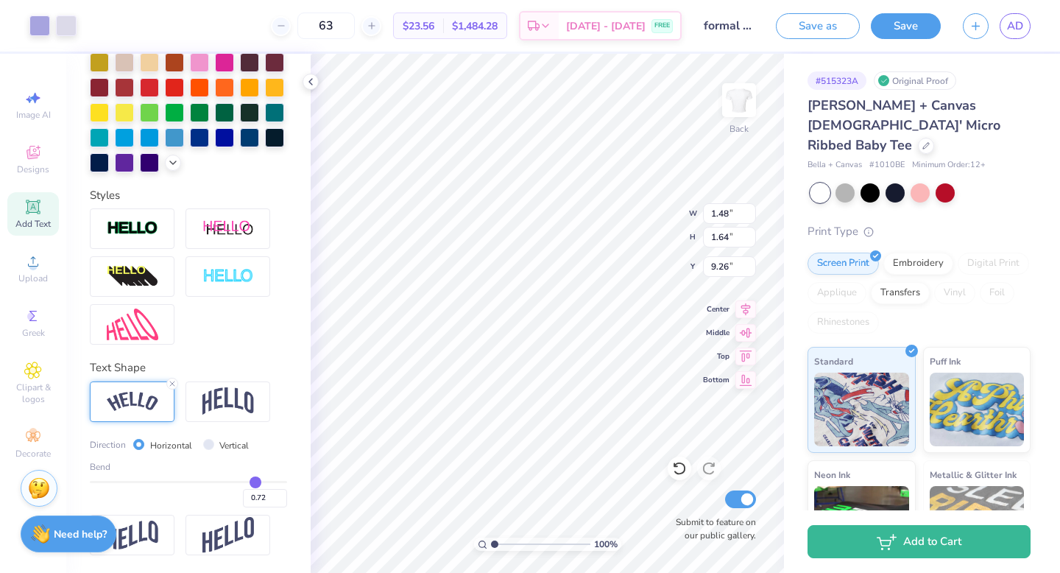
type input "10.01"
type input "6.05"
type input "1.74"
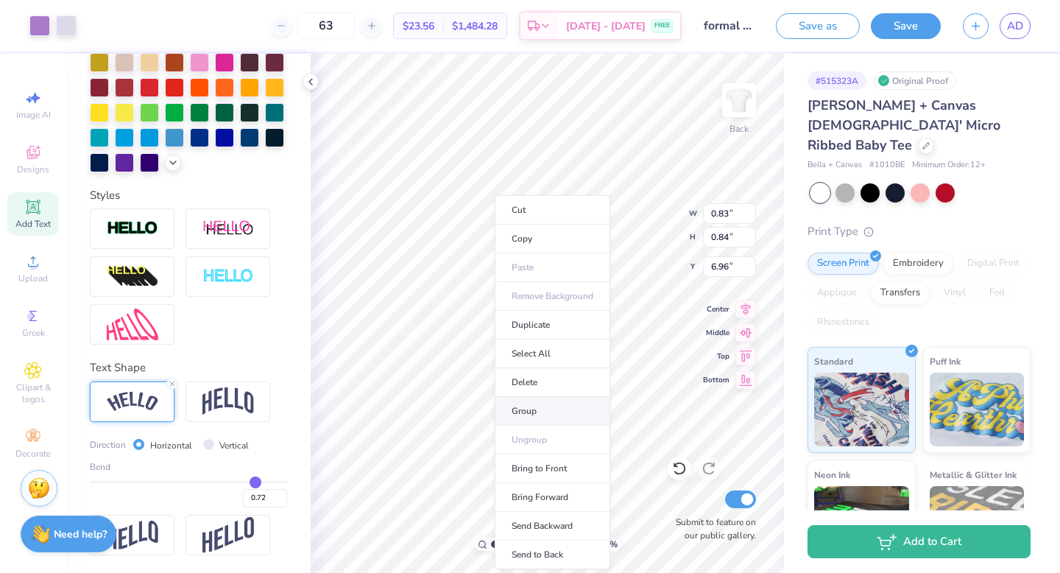
click at [526, 407] on li "Group" at bounding box center [553, 411] width 116 height 29
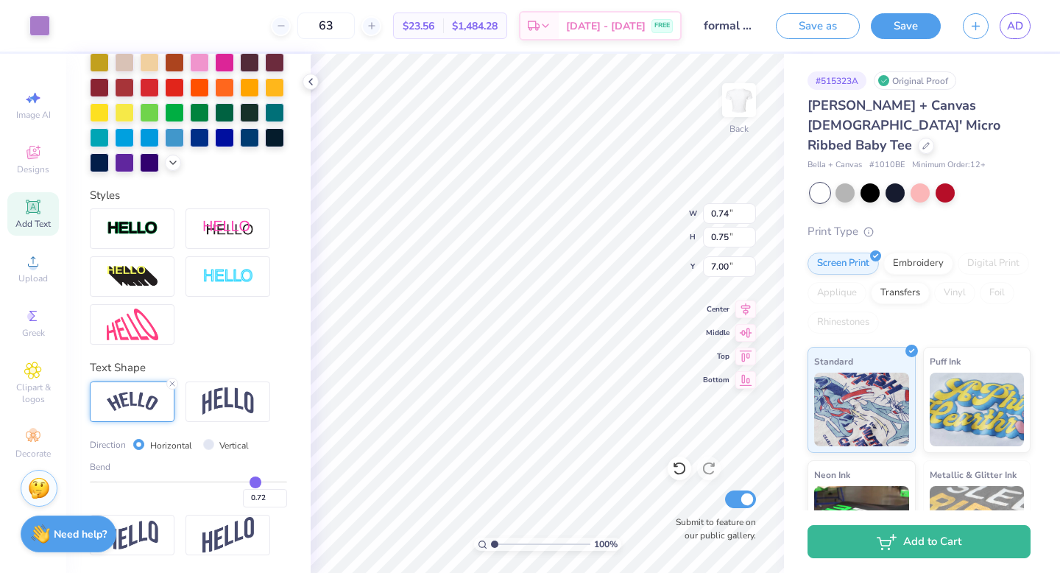
type input "0.74"
type input "0.75"
type input "7.00"
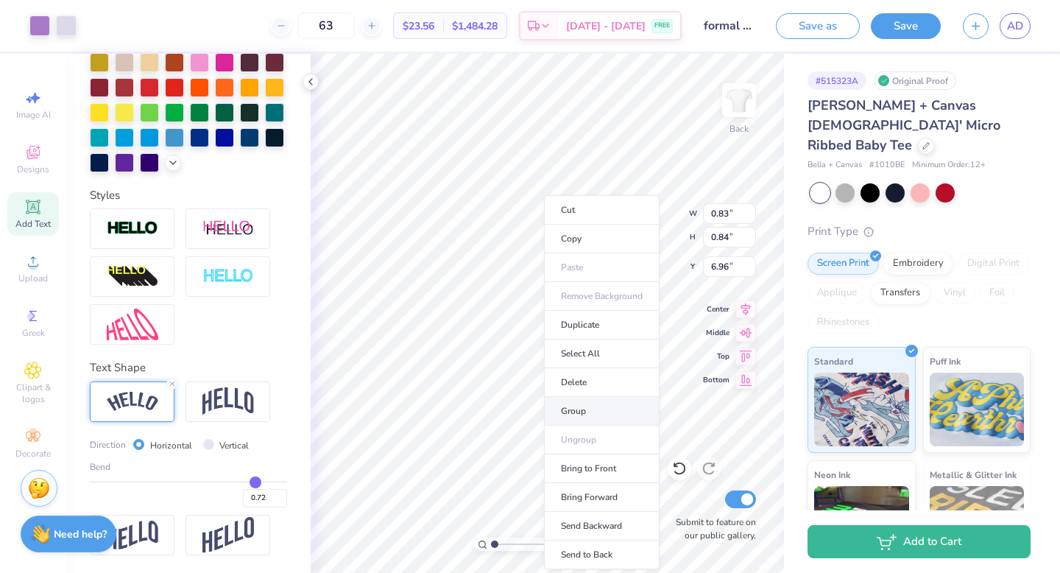
click at [566, 410] on li "Group" at bounding box center [602, 411] width 116 height 29
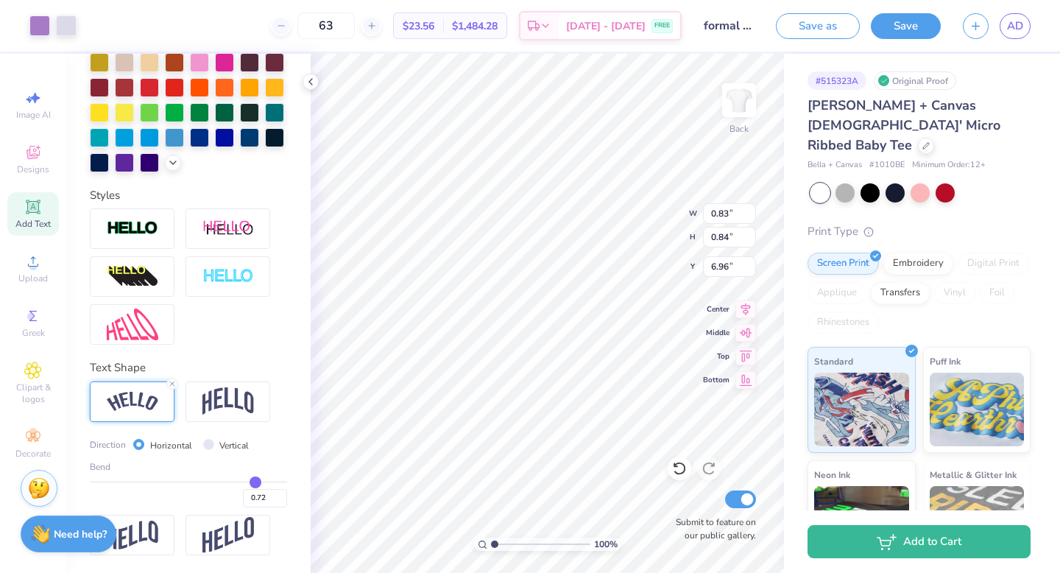
type input "0.83"
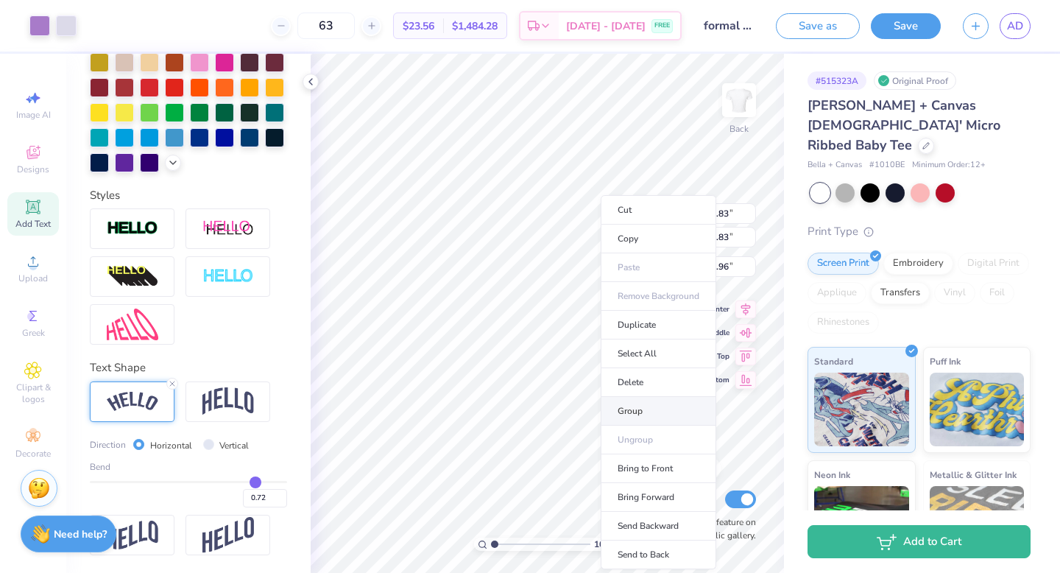
click at [618, 398] on li "Group" at bounding box center [659, 411] width 116 height 29
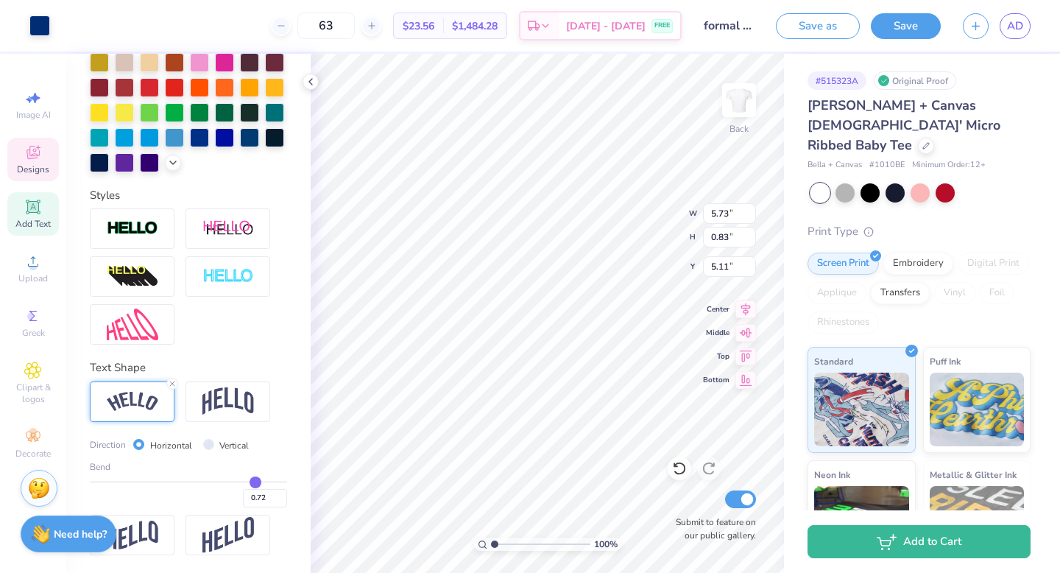
type input "5.73"
type input "0.03"
type input "5.11"
type input "3.49"
type input "0.83"
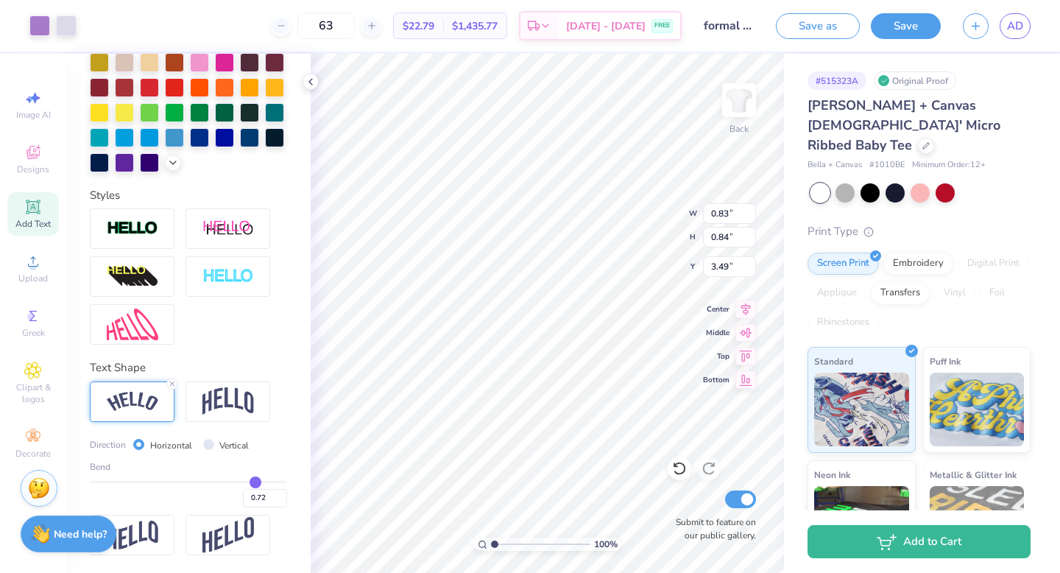
type input "0.84"
type input "4.76"
type input "1.48"
type input "1.64"
type input "5.73"
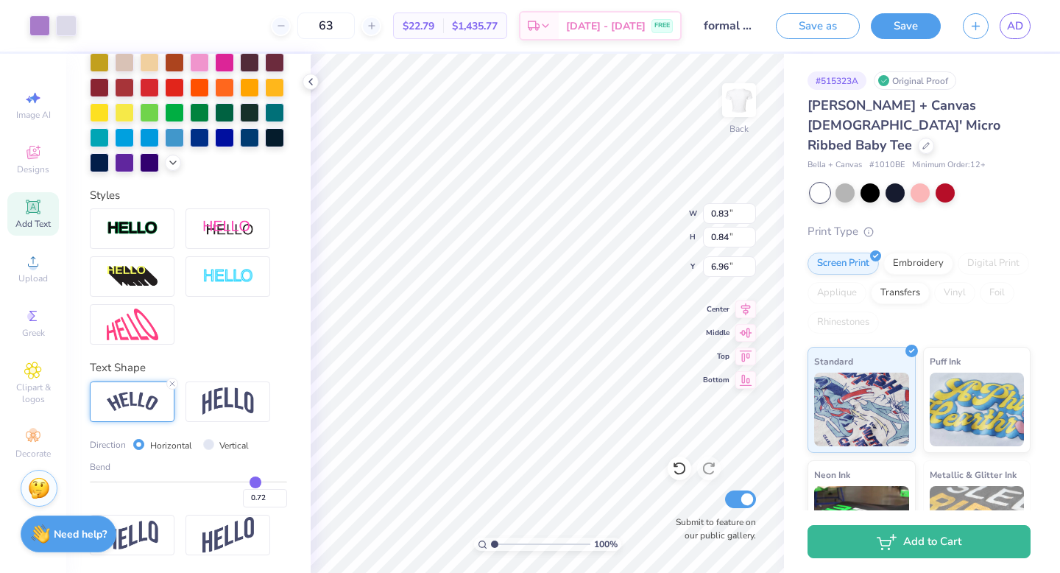
type input "5.18"
type input "1.48"
type input "1.64"
type input "5.31"
type input "5.60"
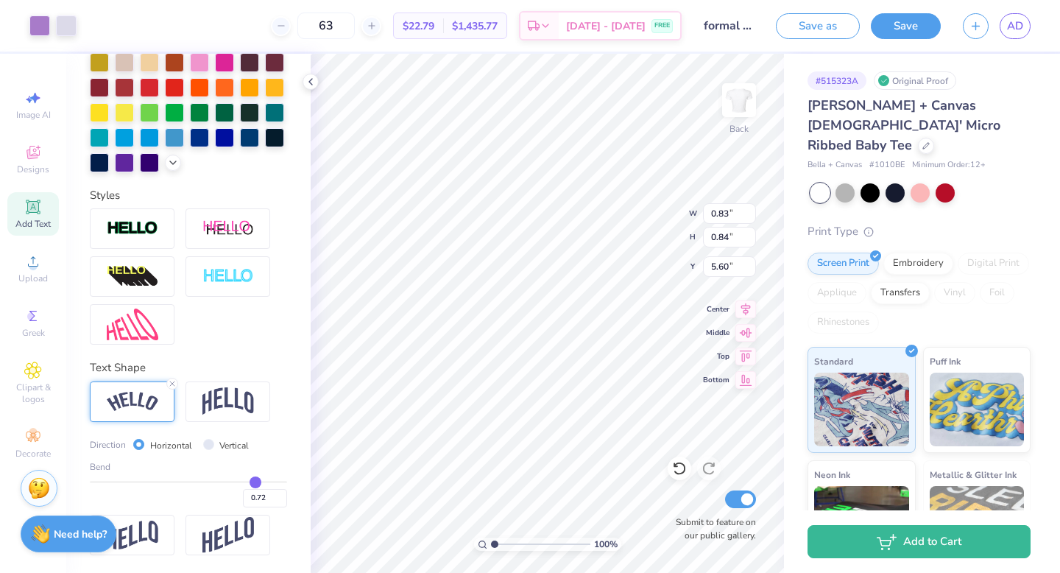
type input "0.83"
type input "4.34"
type input "3.93"
type input "4.48"
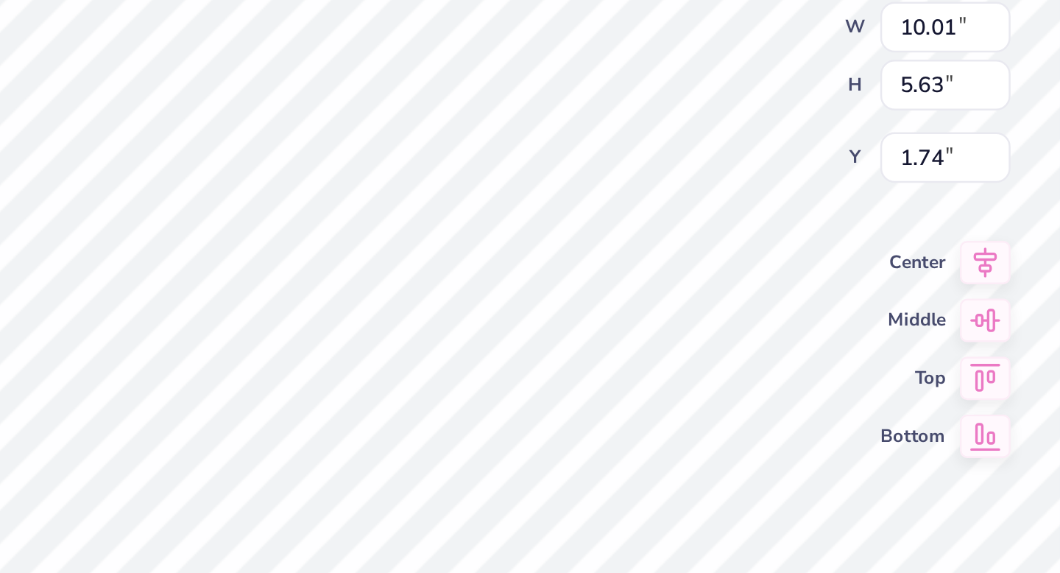
type input "1.33"
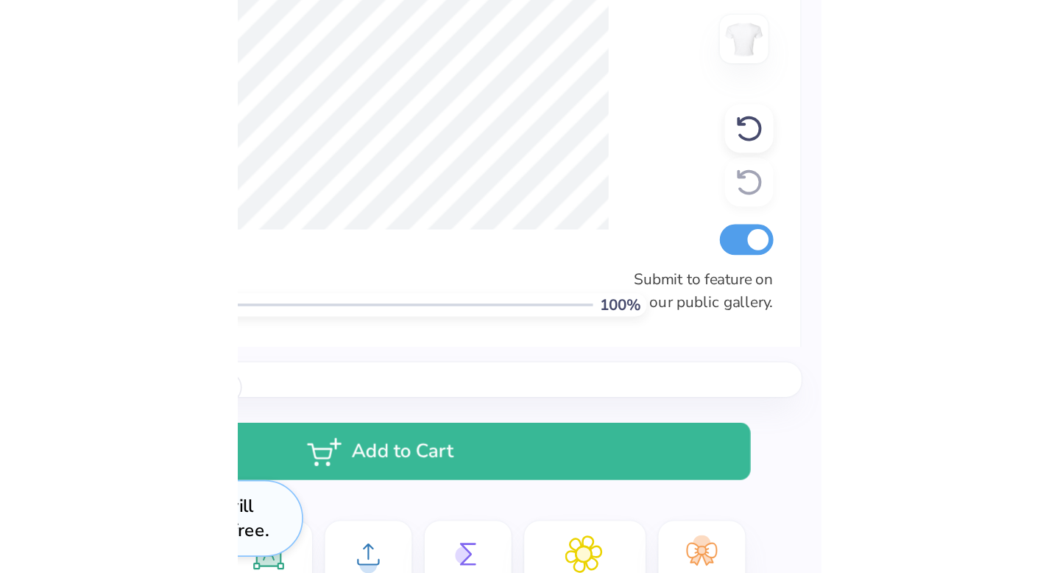
scroll to position [0, 0]
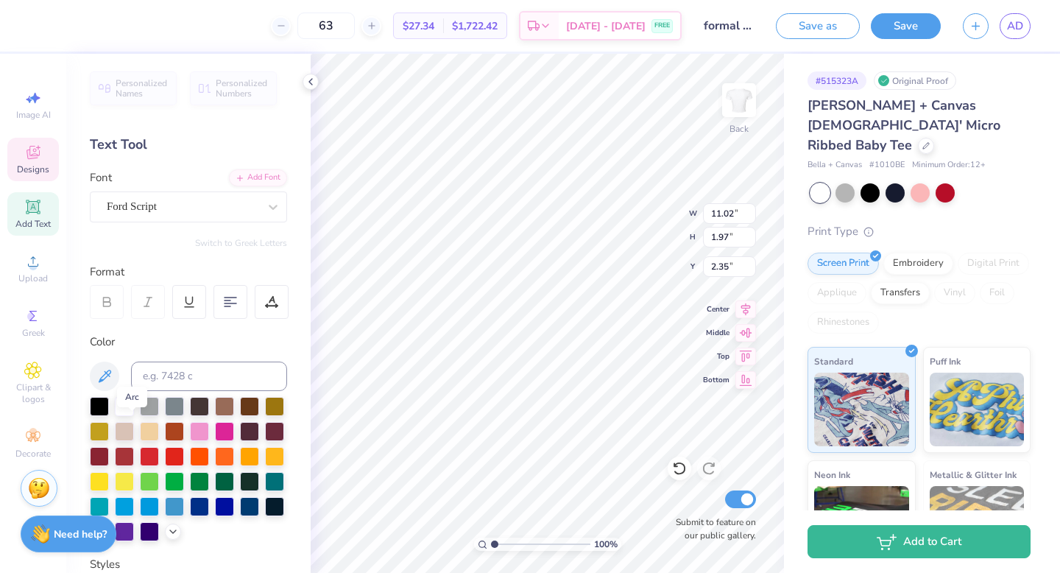
scroll to position [344, 0]
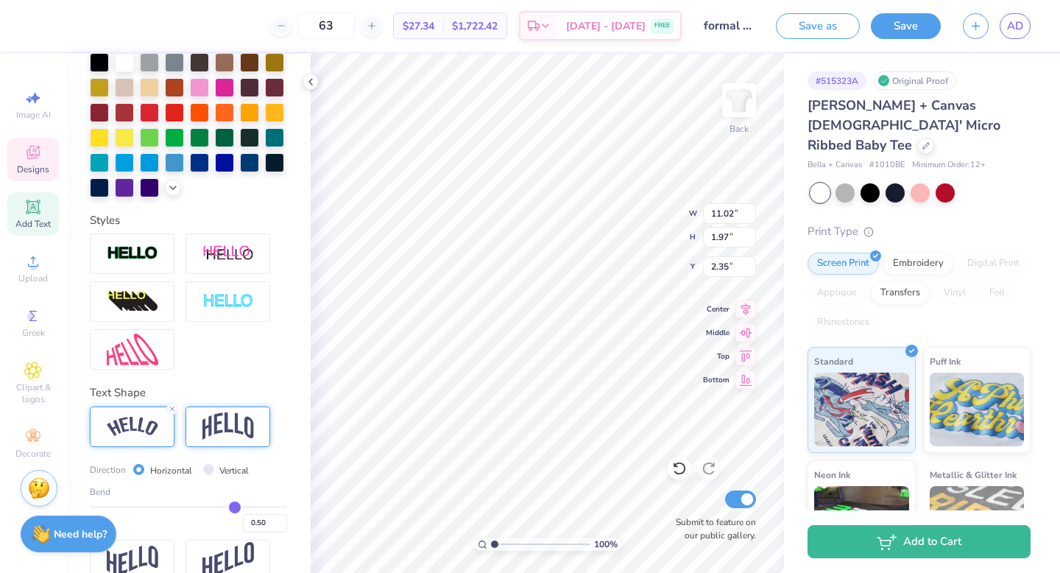
click at [223, 425] on img at bounding box center [228, 426] width 52 height 28
type input "10.57"
type input "2.56"
type input "2.11"
type input "0.57"
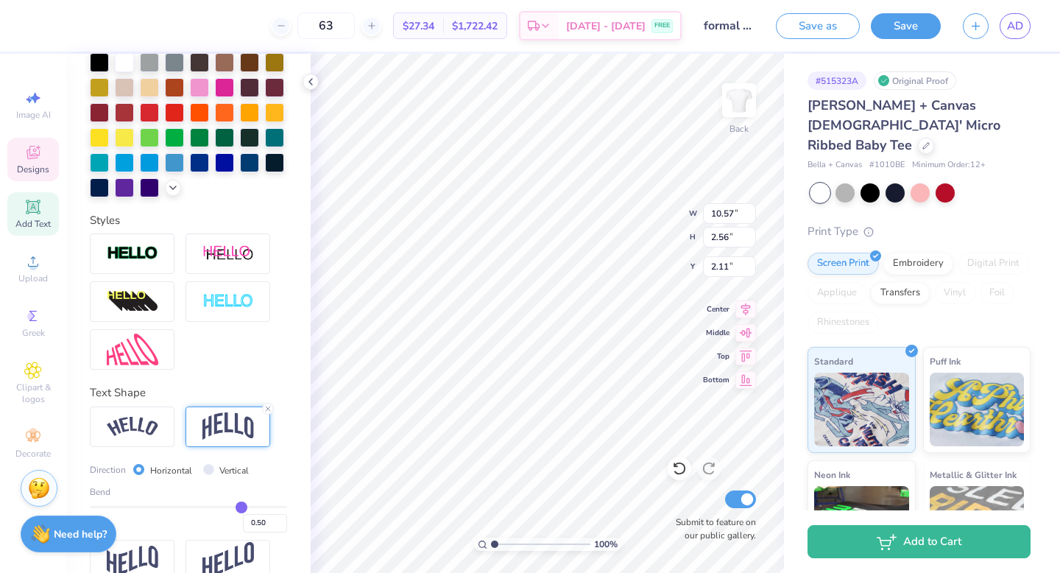
type input "0.57"
type input "0.55"
type input "0.51"
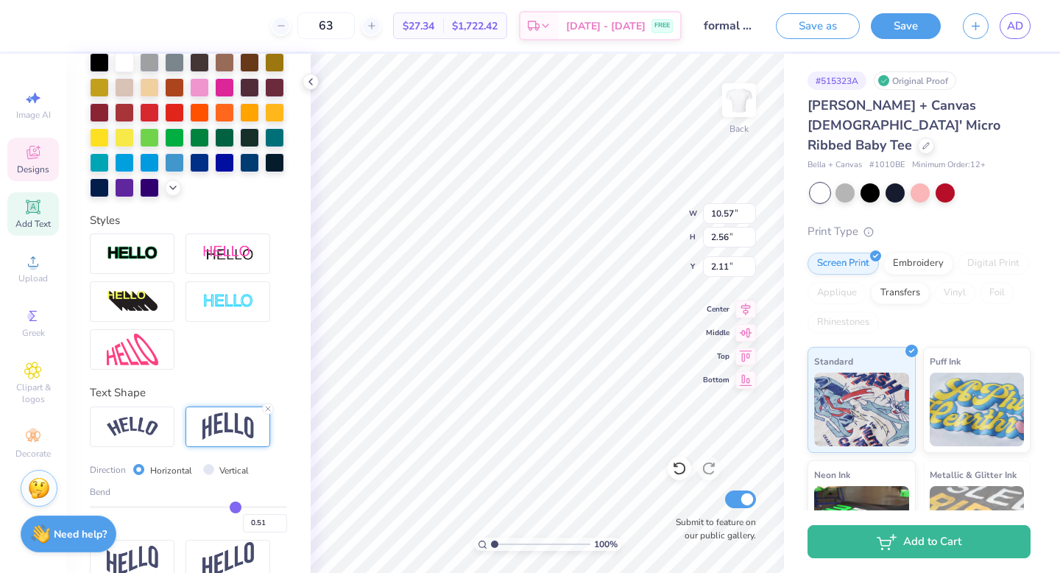
type input "0.47"
type input "0.45"
type input "0.43"
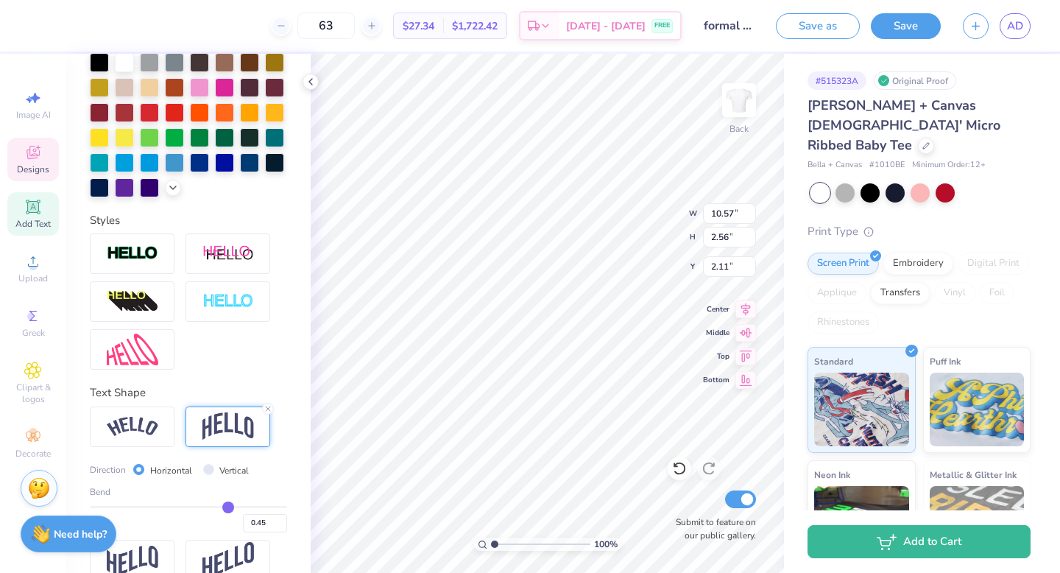
type input "0.43"
type input "0.41"
type input "0.4"
type input "0.40"
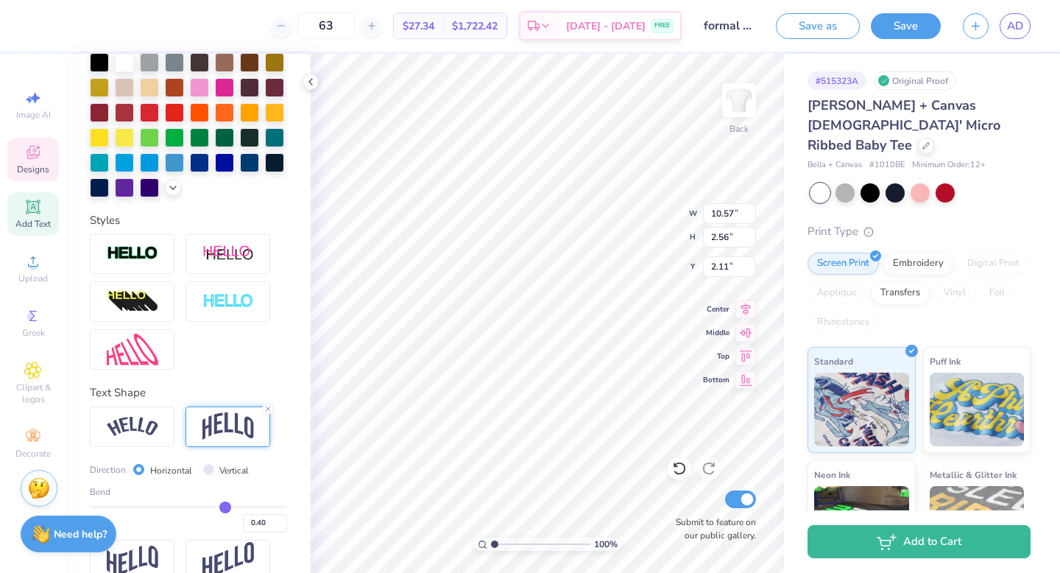
type input "0.38"
type input "0.37"
type input "0.35"
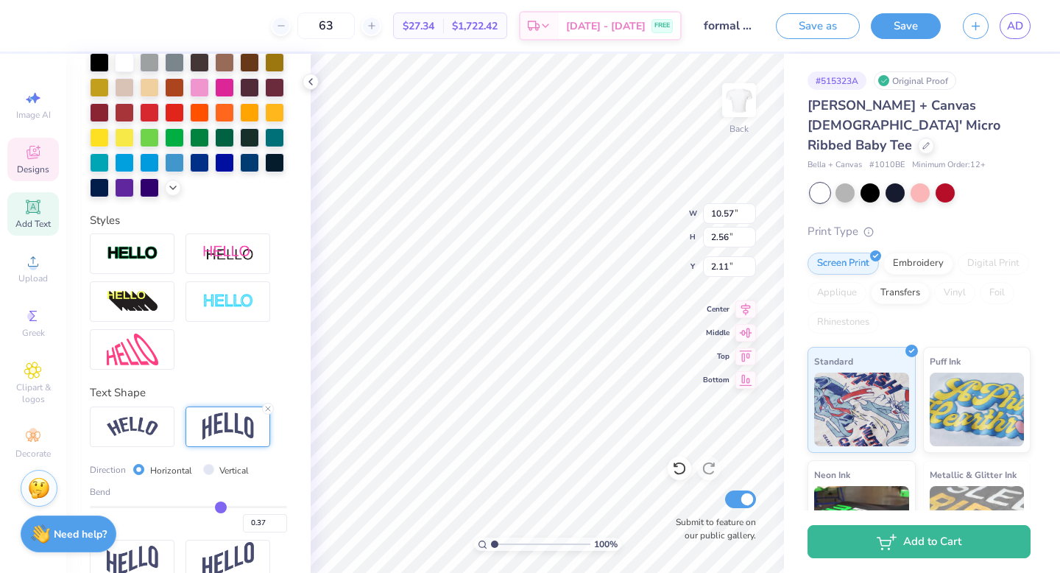
type input "0.35"
type input "0.34"
type input "0.32"
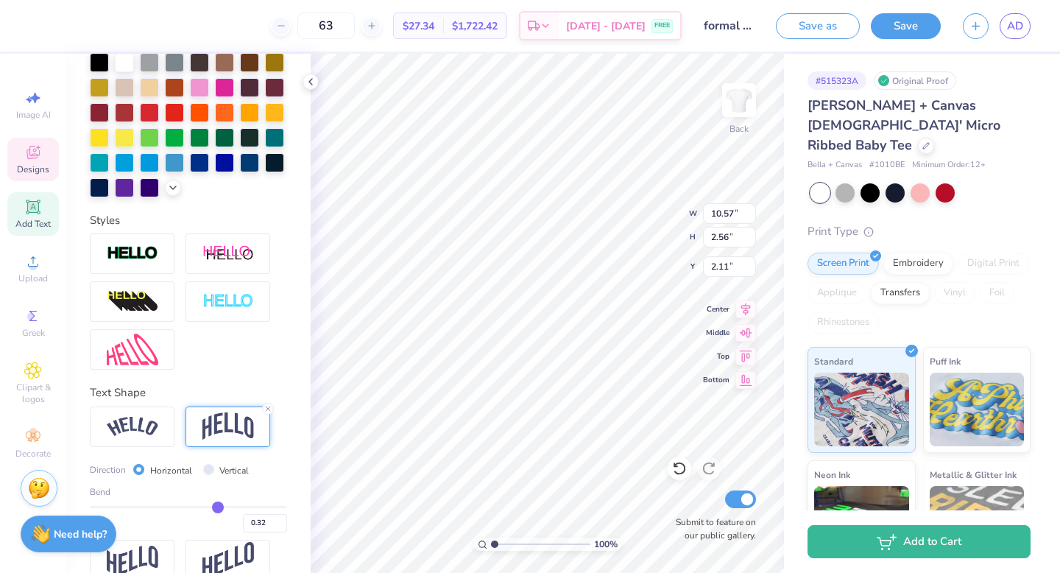
type input "0.31"
type input "0.29"
type input "0.28"
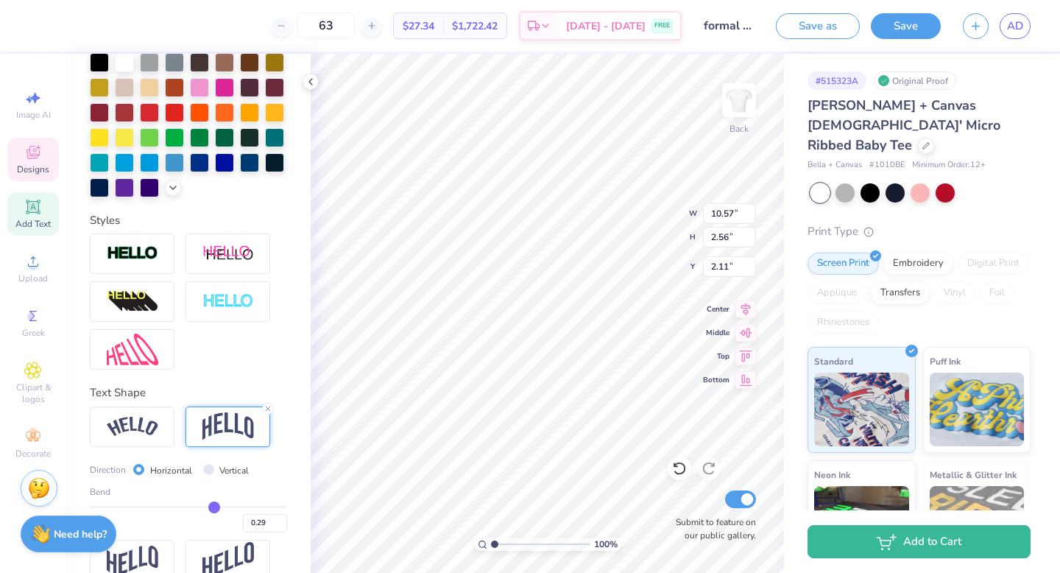
type input "0.28"
type input "0.27"
type input "0.26"
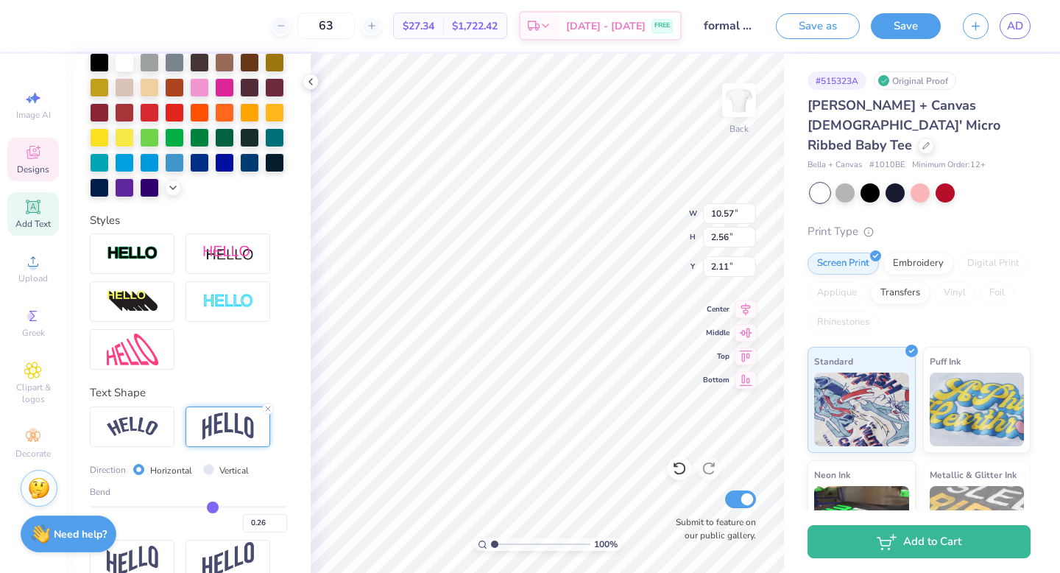
type input "0.24"
type input "0.22"
type input "0.21"
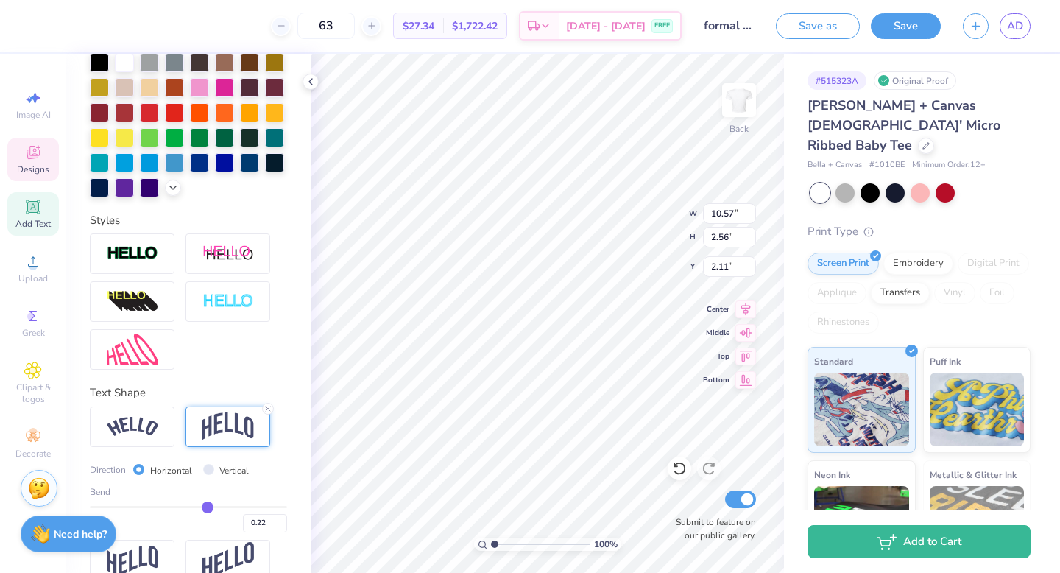
type input "0.21"
type input "0.2"
type input "0.20"
type input "0.19"
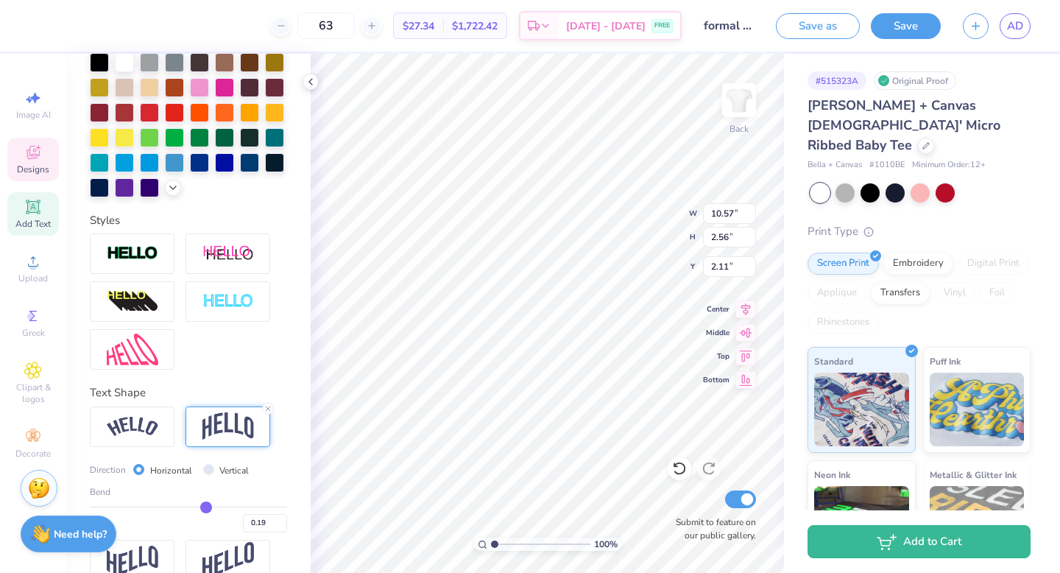
type input "0.18"
type input "0.17"
type input "0.16"
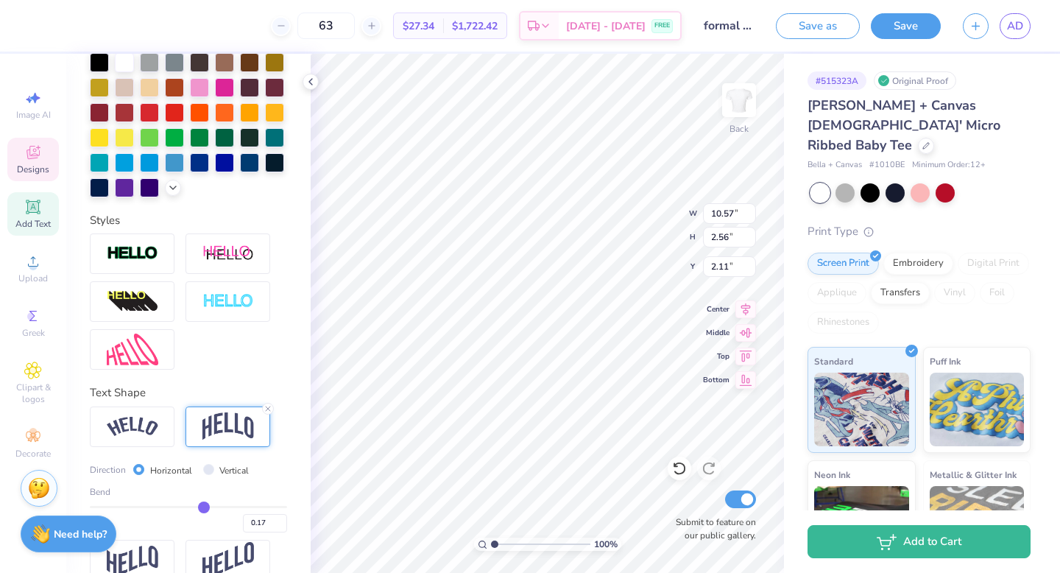
type input "0.16"
type input "-0.03"
type input "0.15"
drag, startPoint x: 241, startPoint y: 506, endPoint x: 185, endPoint y: 505, distance: 56.0
type input "-0.03"
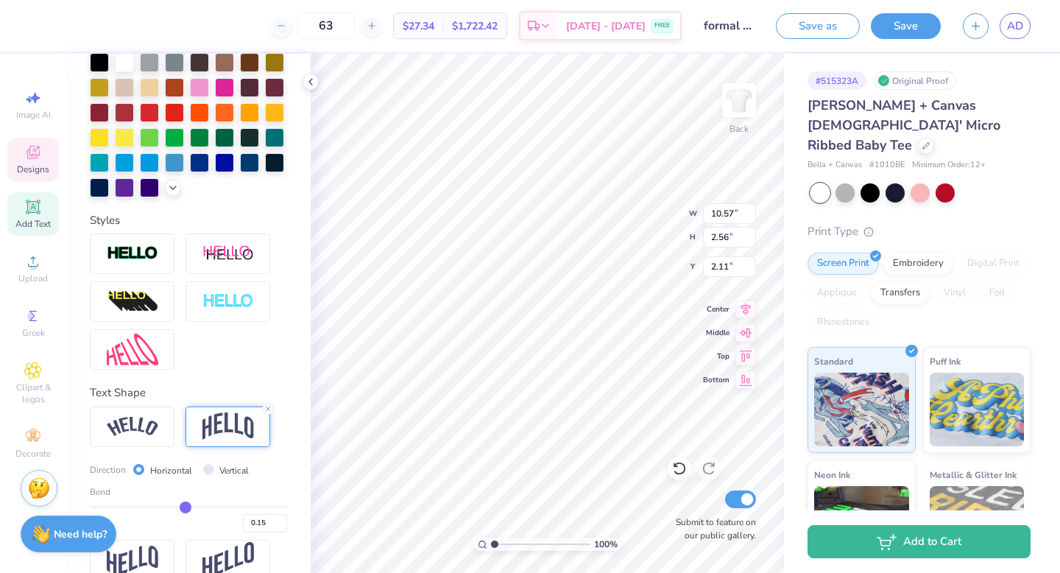
click at [185, 506] on input "range" at bounding box center [188, 507] width 197 height 2
type input "-0.03"
type input "1.06"
type input "2.86"
type input "0.58"
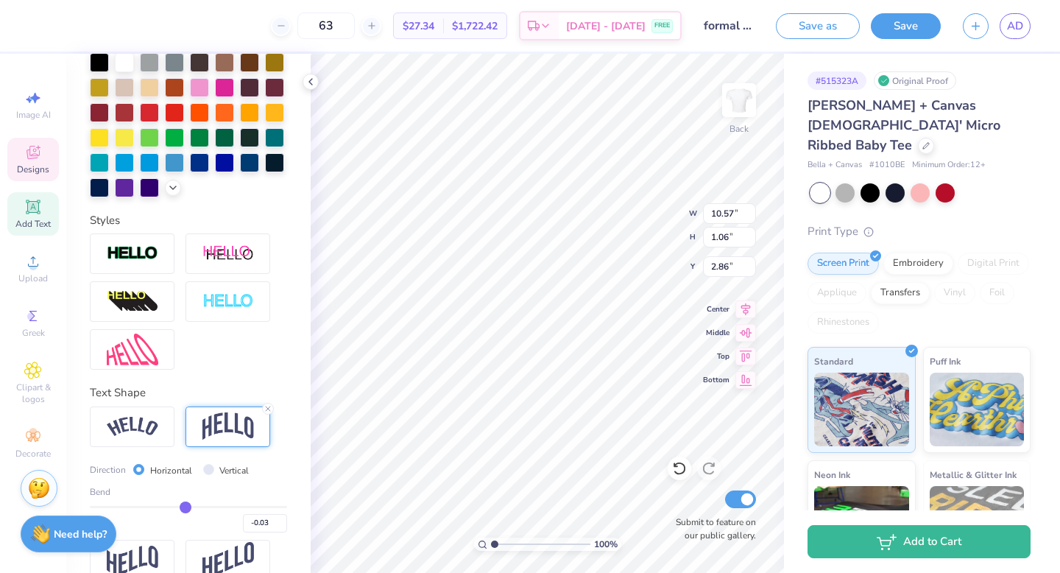
type input "3.17"
type input "-0.04"
type input "-0.02"
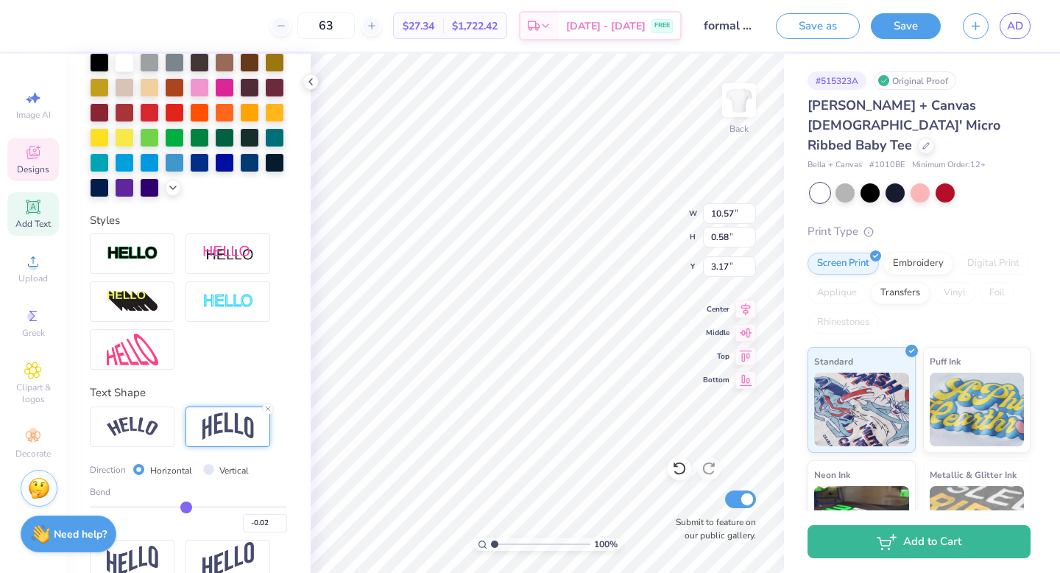
type input "0"
type input "0.00"
type input "0.03"
type input "0.06"
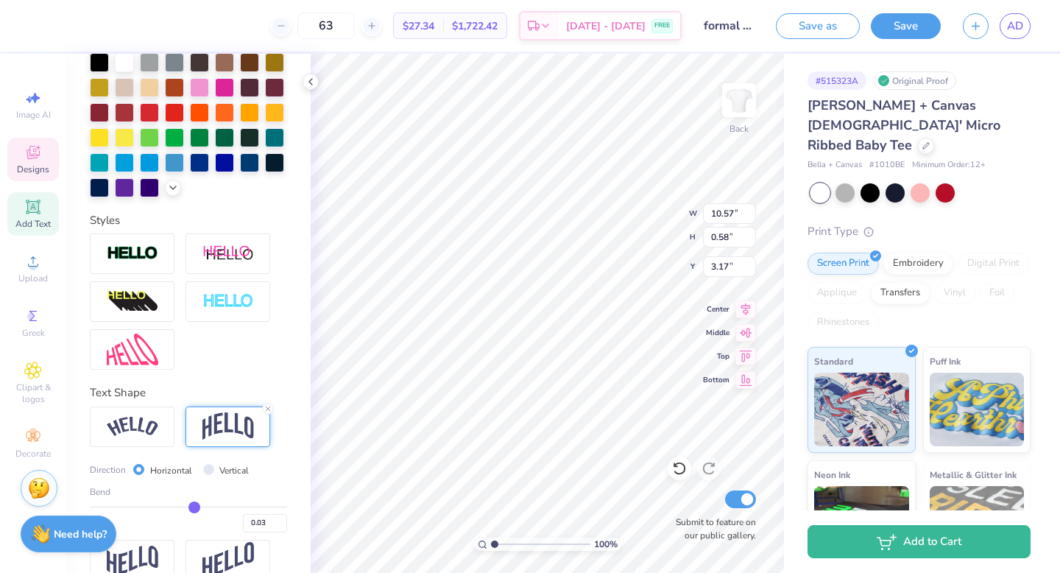
type input "0.06"
type input "0.09"
type input "0.13"
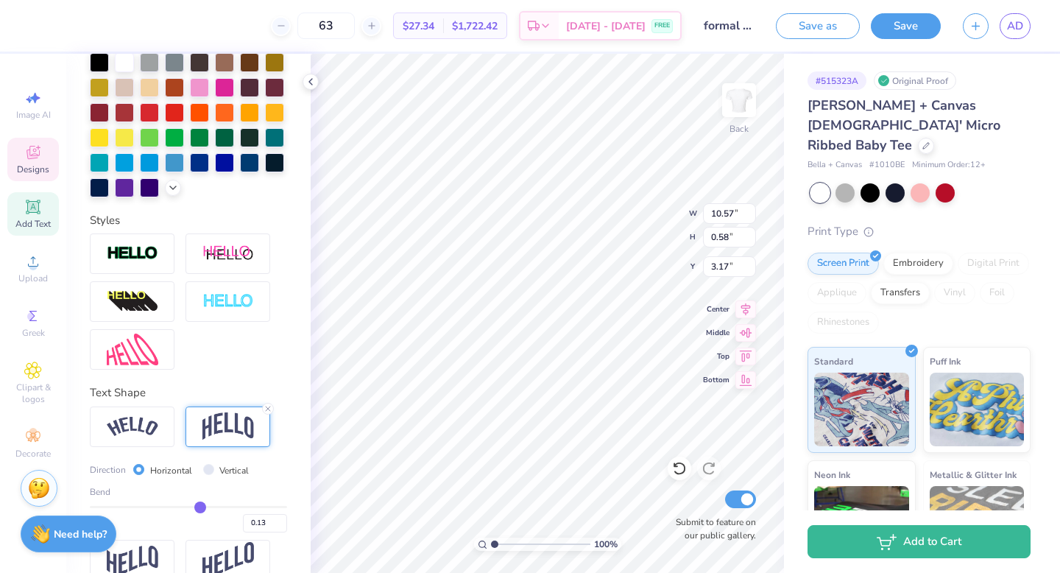
type input "0.16"
type input "0.19"
type input "0.22"
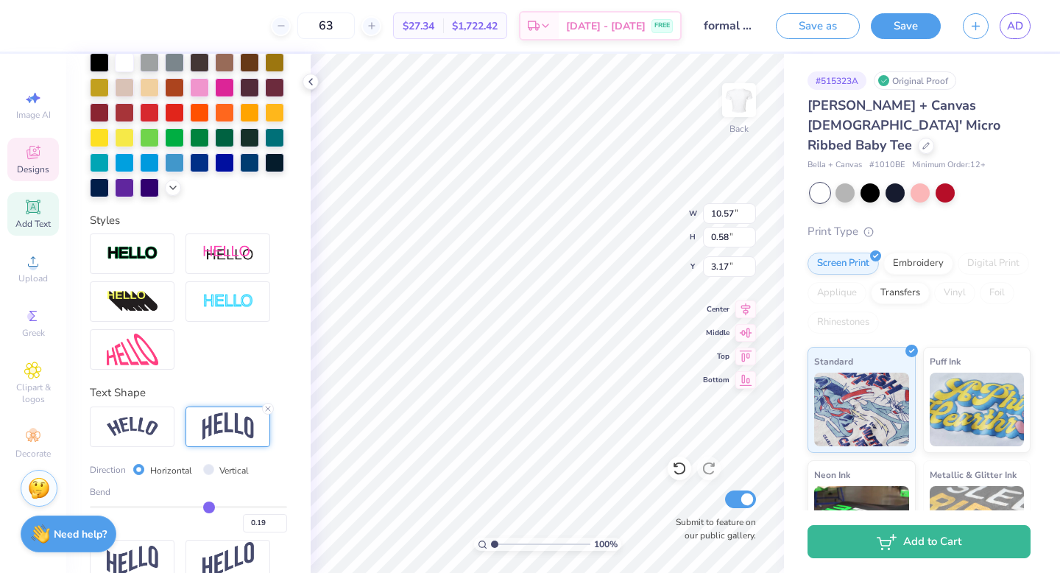
type input "0.22"
type input "0.25"
type input "0.28"
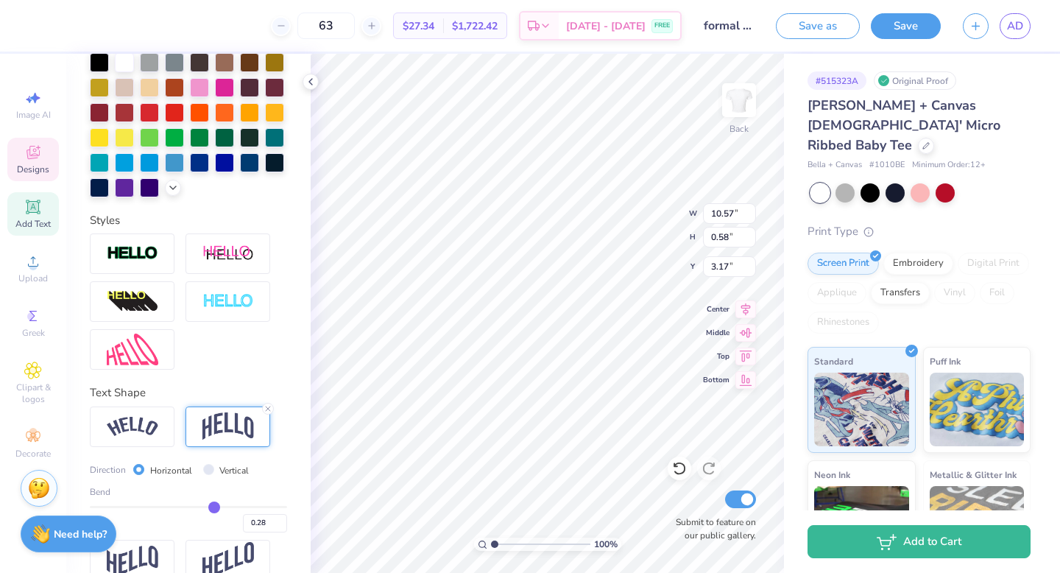
type input "0.3"
type input "0.30"
type input "0.31"
type input "0.32"
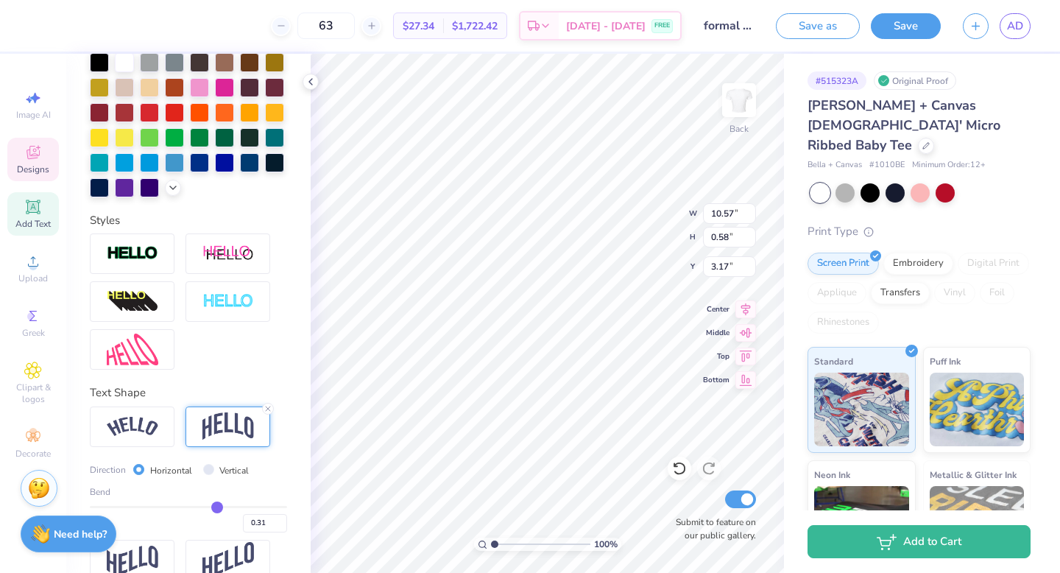
type input "0.32"
type input "0.34"
type input "0.36"
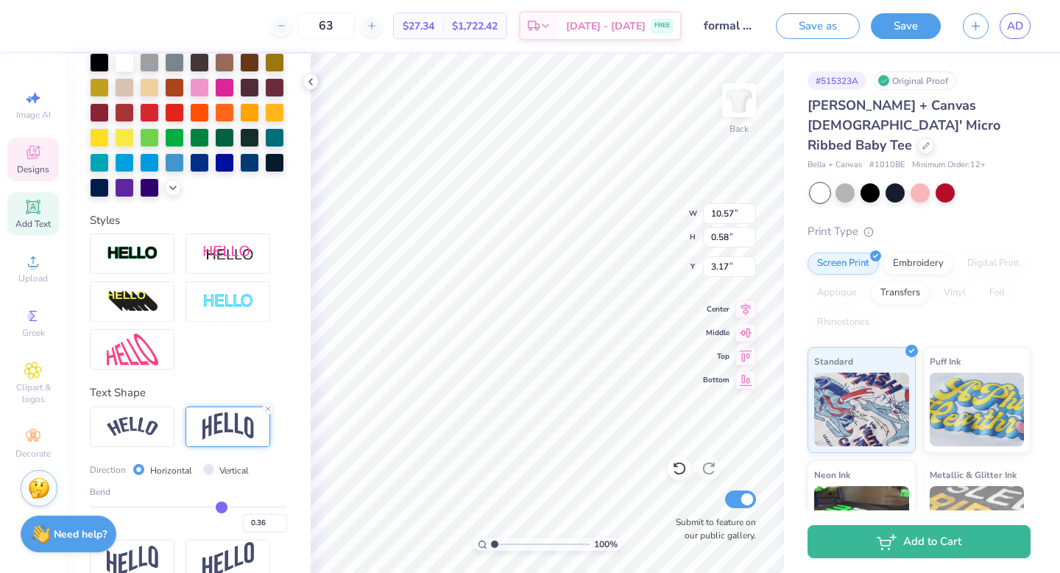
type input "0.39"
type input "0.42"
type input "0.45"
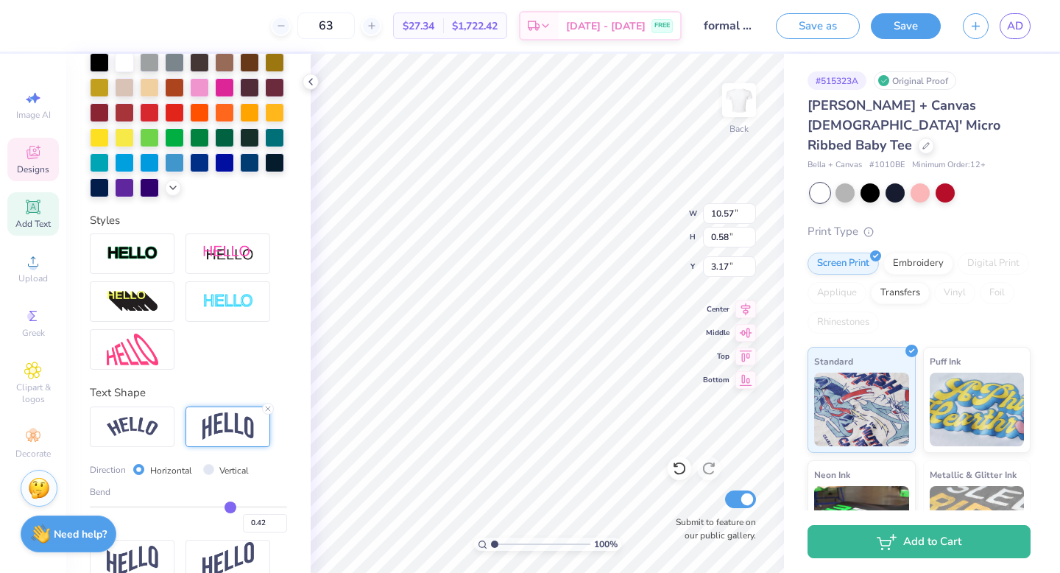
type input "0.45"
type input "0.47"
type input "0.48"
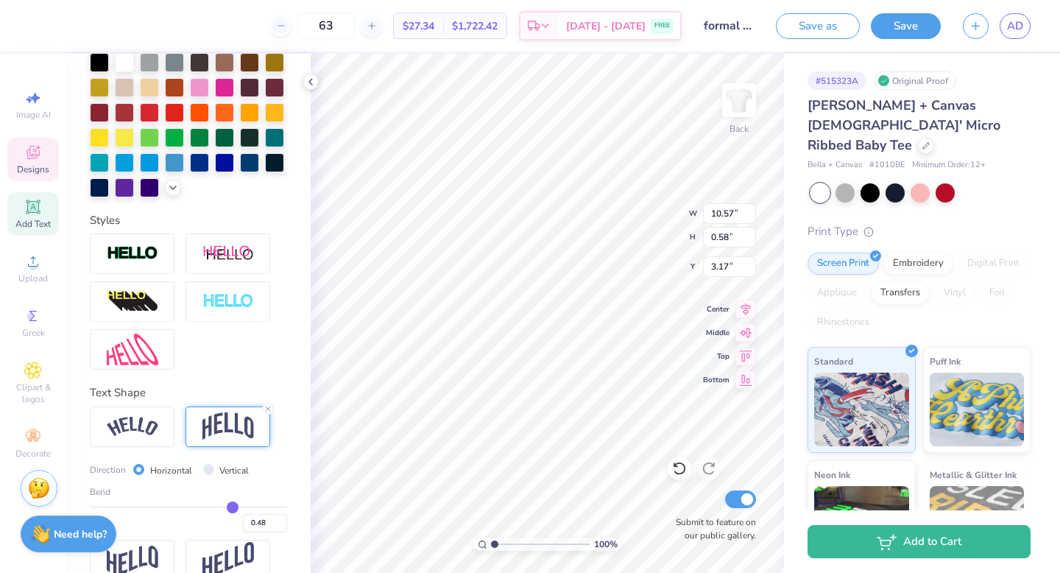
type input "0.49"
type input "0.51"
type input "0.53"
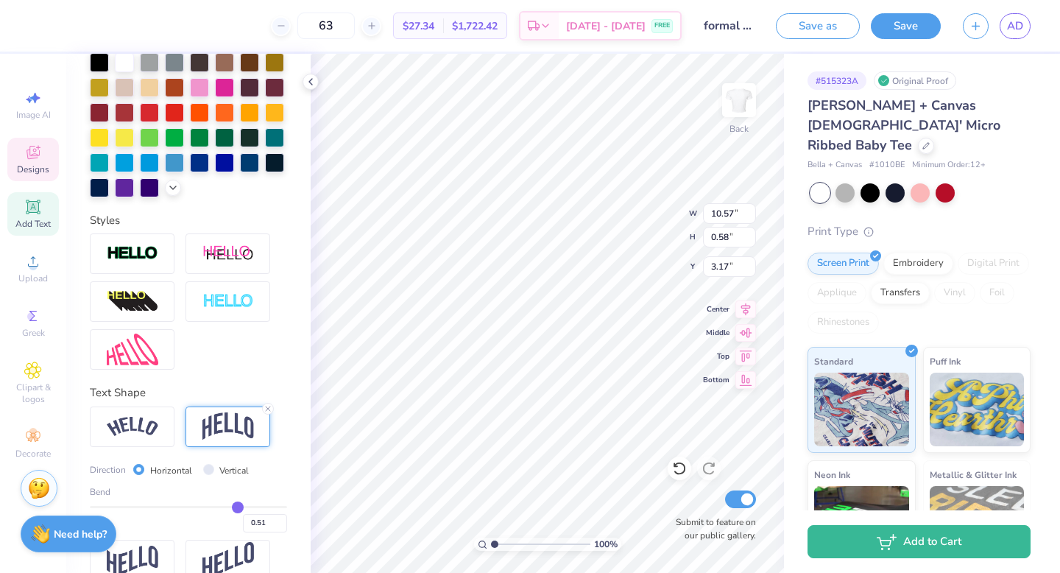
type input "0.53"
type input "0.56"
type input "0.59"
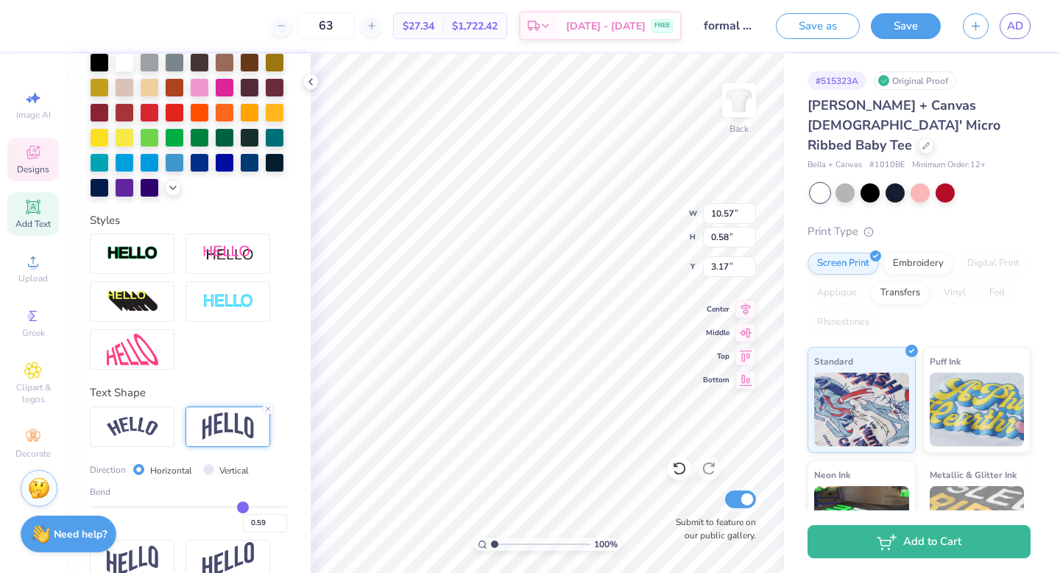
type input "0.62"
type input "0.63"
type input "0.64"
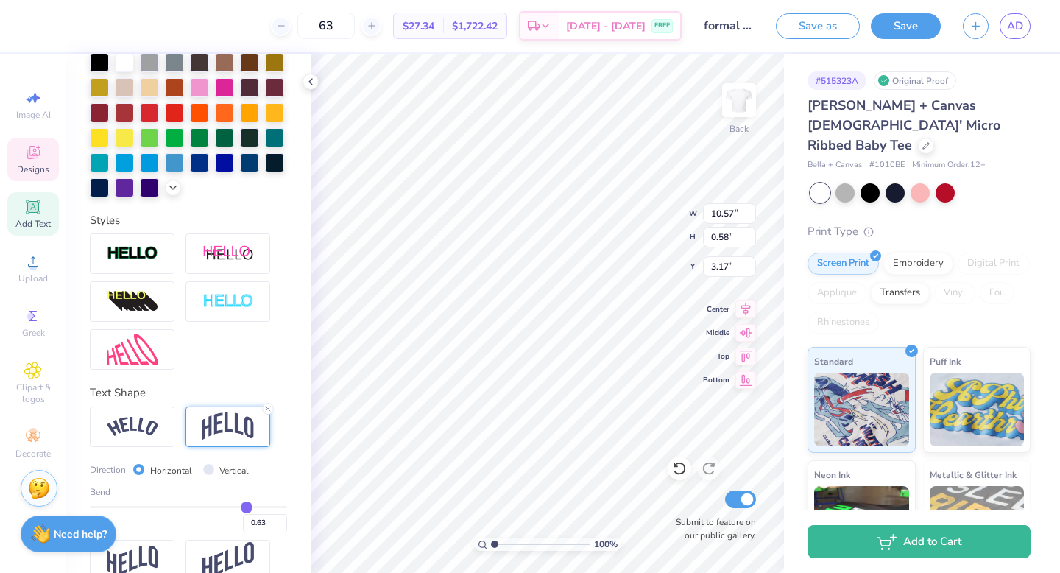
type input "0.64"
type input "0.65"
type input "0.66"
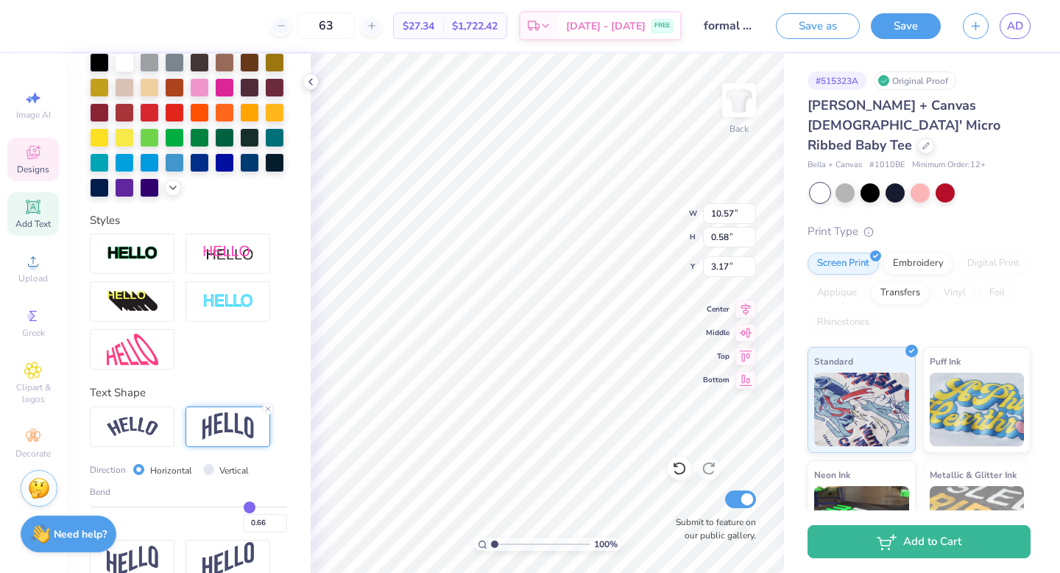
type input "0.67"
type input "0.68"
type input "0.69"
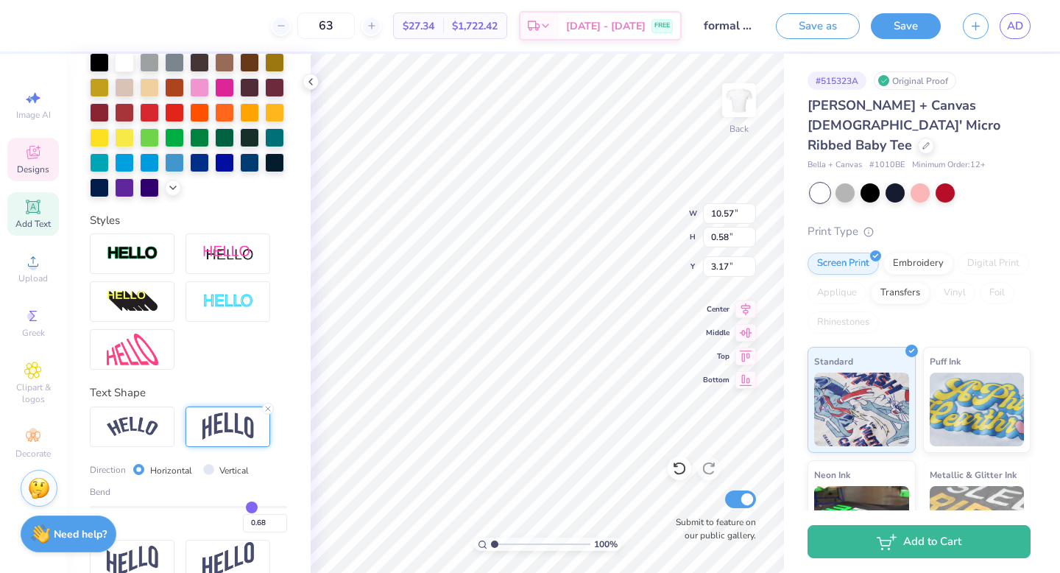
type input "0.69"
type input "0.7"
type input "0.70"
type input "0.71"
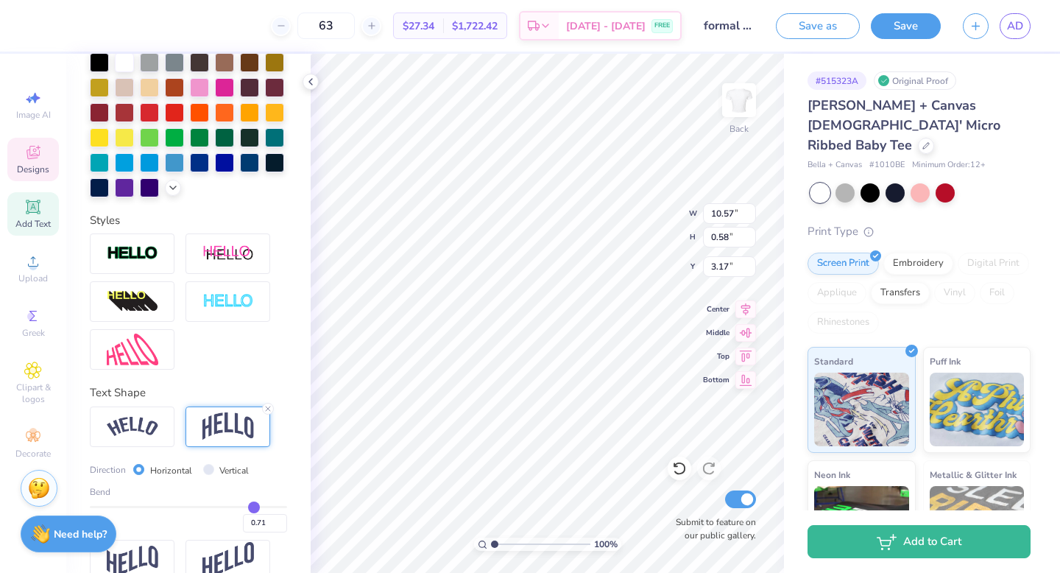
type input "0.72"
type input "0.74"
type input "0.76"
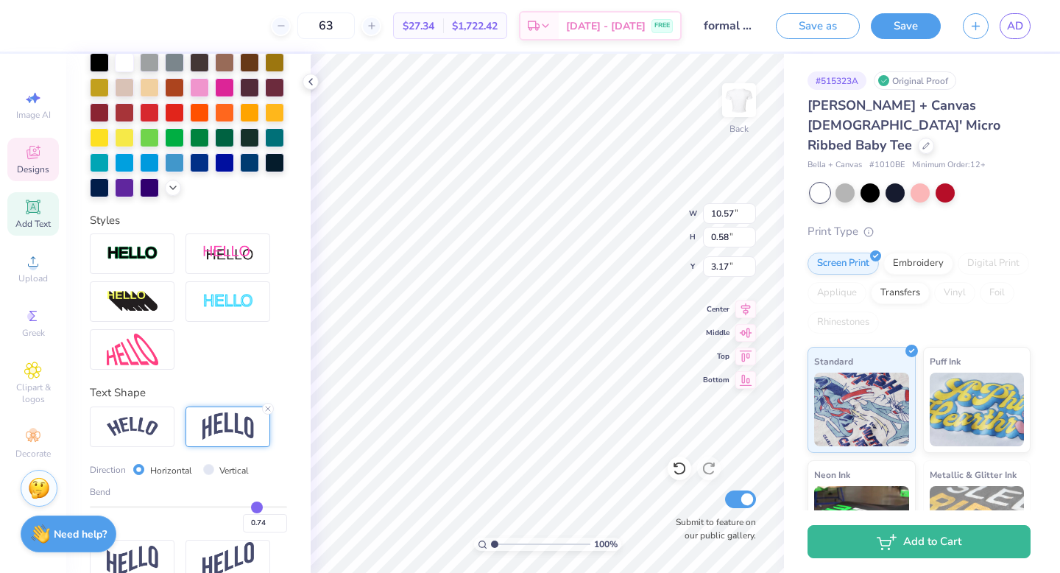
type input "0.76"
type input "0.77"
type input "0.78"
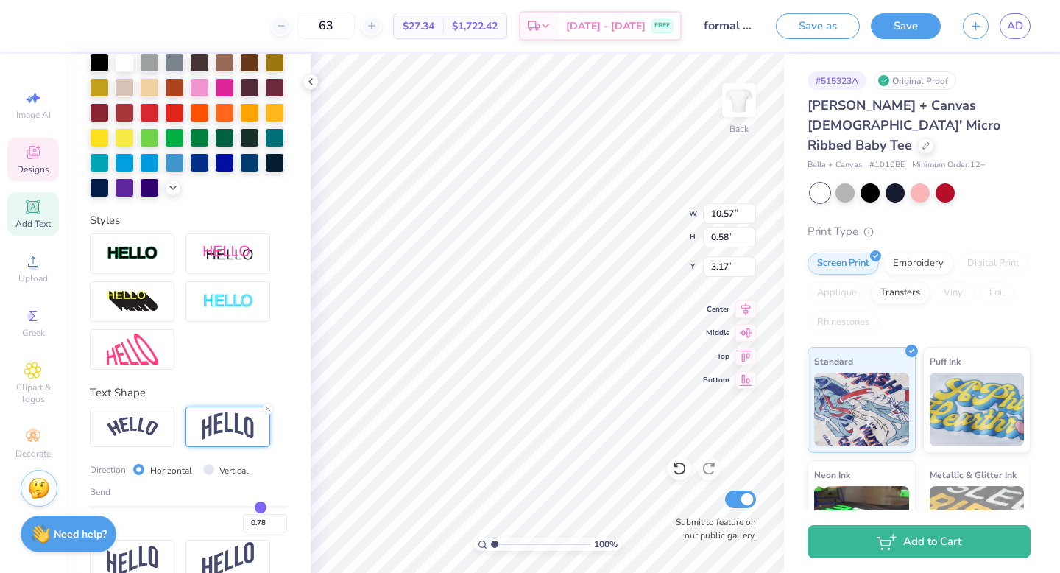
type input "0.79"
type input "0.8"
type input "0.80"
type input "0.8"
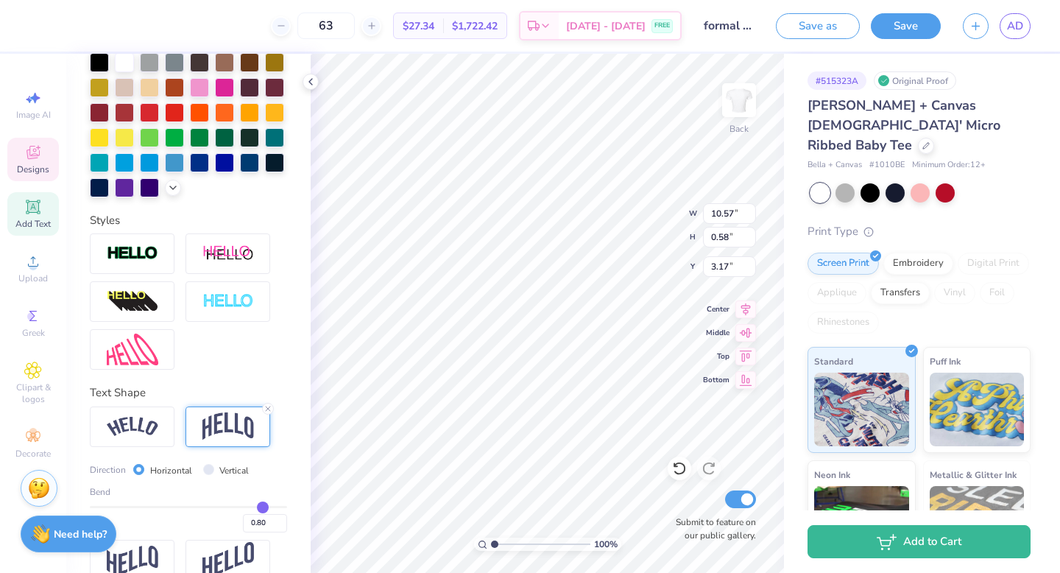
drag, startPoint x: 185, startPoint y: 504, endPoint x: 261, endPoint y: 505, distance: 76.5
click at [261, 506] on input "range" at bounding box center [188, 507] width 197 height 2
type input "4.20"
type input "1.29"
type input "0.81"
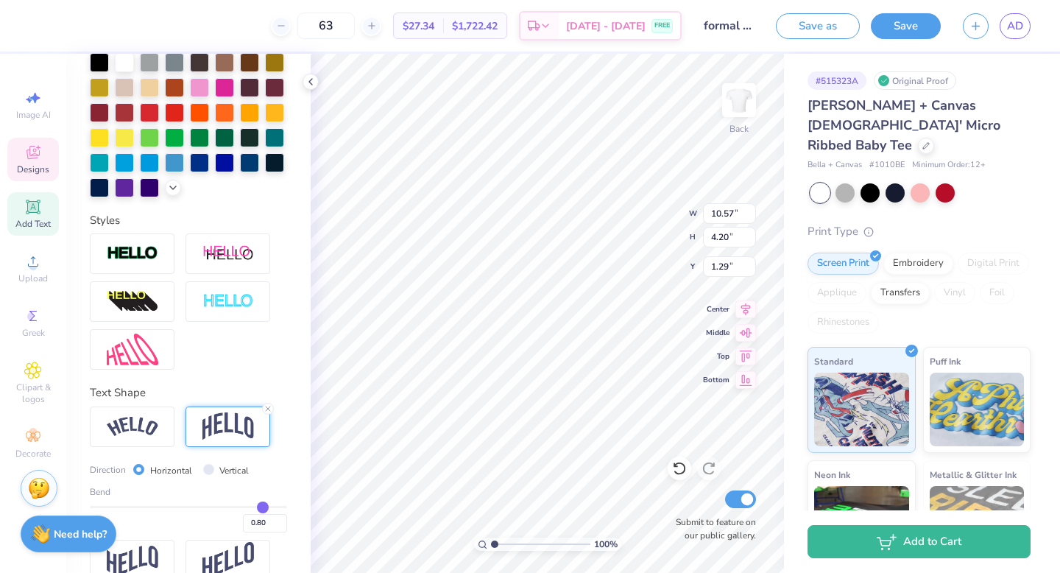
type input "0.81"
type input "0.8"
type input "0.80"
type input "0.78"
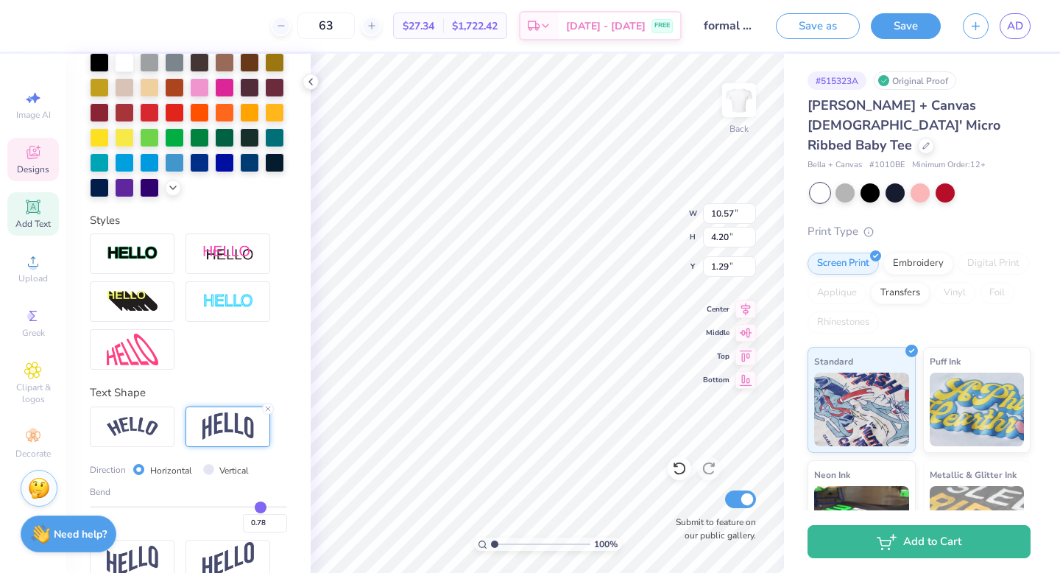
type input "0.75"
type input "0.73"
type input "0.71"
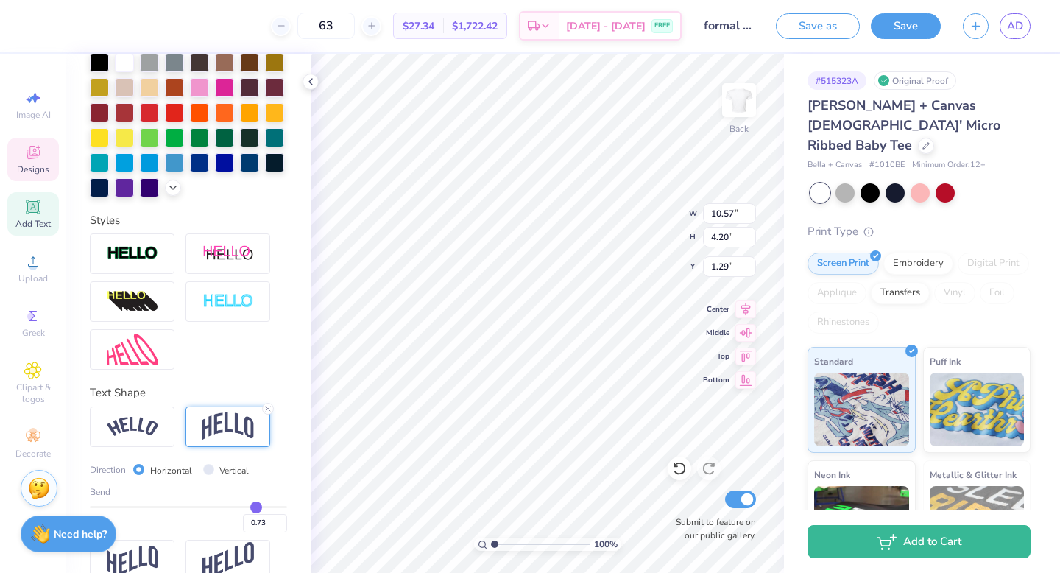
type input "0.71"
type input "0.69"
type input "0.65"
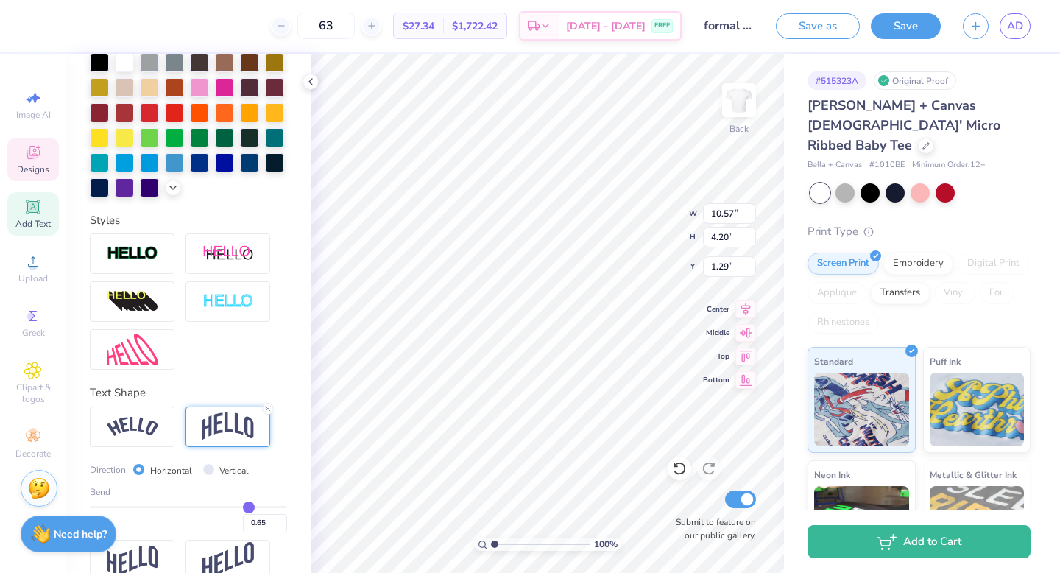
type input "0.6"
type input "0.60"
type input "0.57"
type input "0.52"
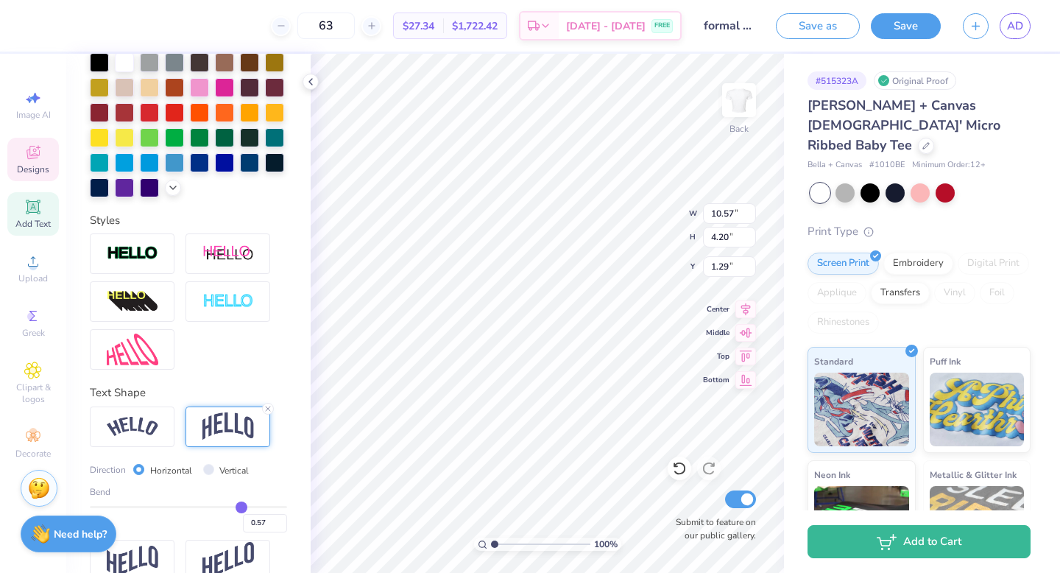
type input "0.52"
type input "0.49"
type input "0.45"
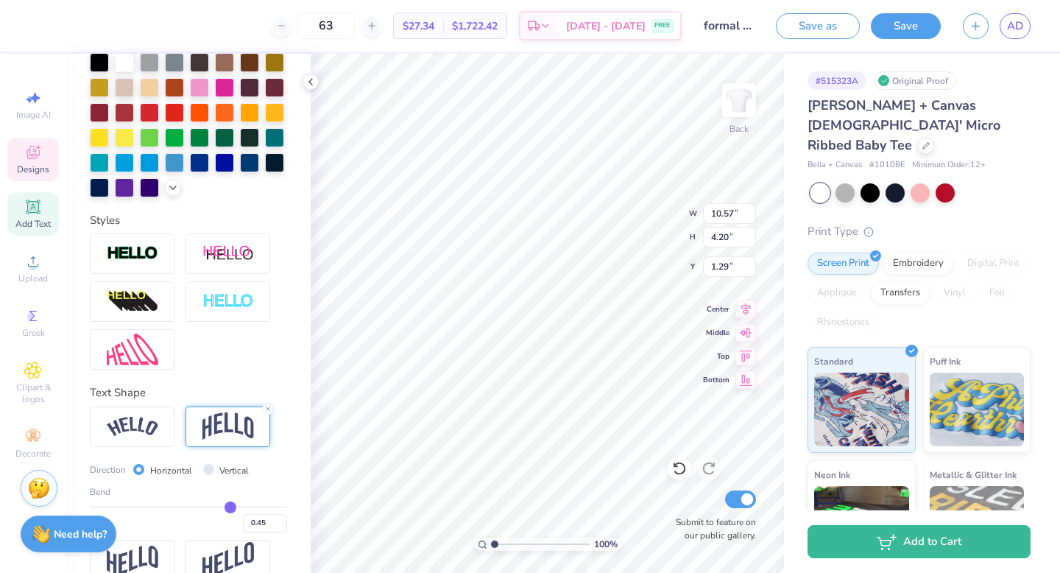
type input "0.42"
type input "0.4"
type input "0.40"
type input "0.38"
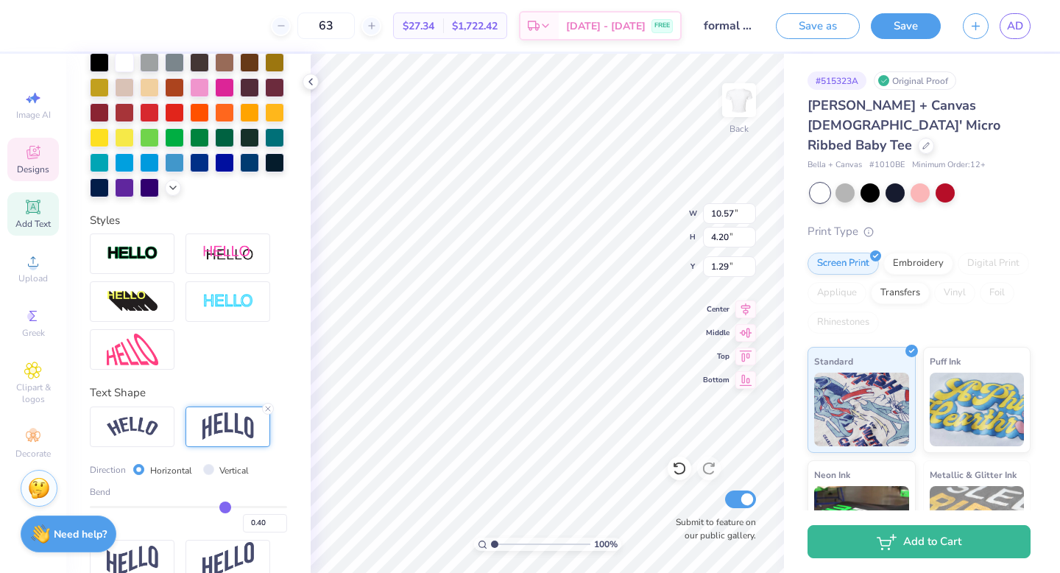
type input "0.38"
type input "0.35"
type input "0.34"
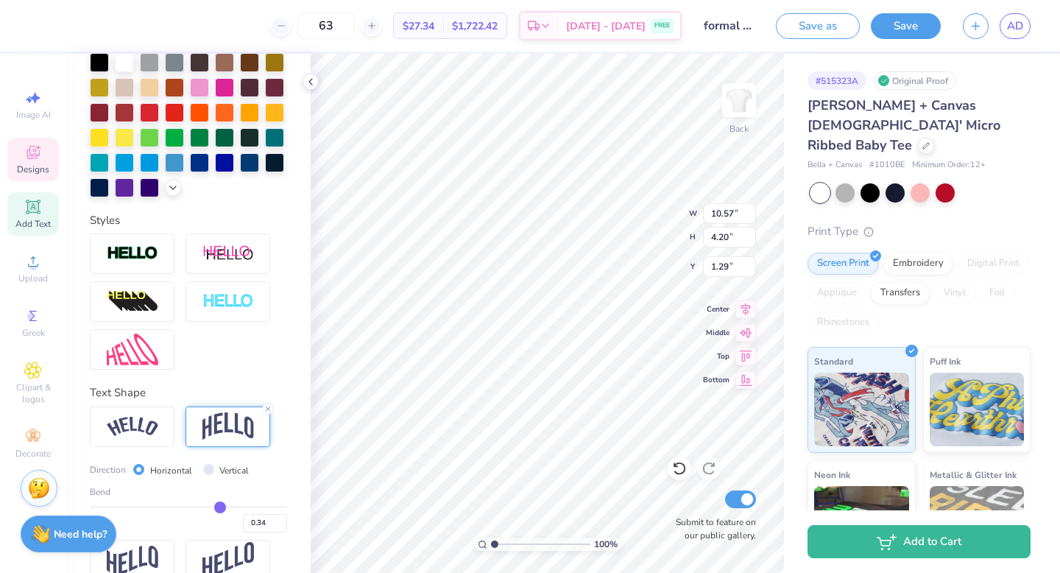
type input "0.32"
drag, startPoint x: 263, startPoint y: 502, endPoint x: 217, endPoint y: 504, distance: 46.4
type input "0.32"
click at [217, 506] on input "range" at bounding box center [188, 507] width 197 height 2
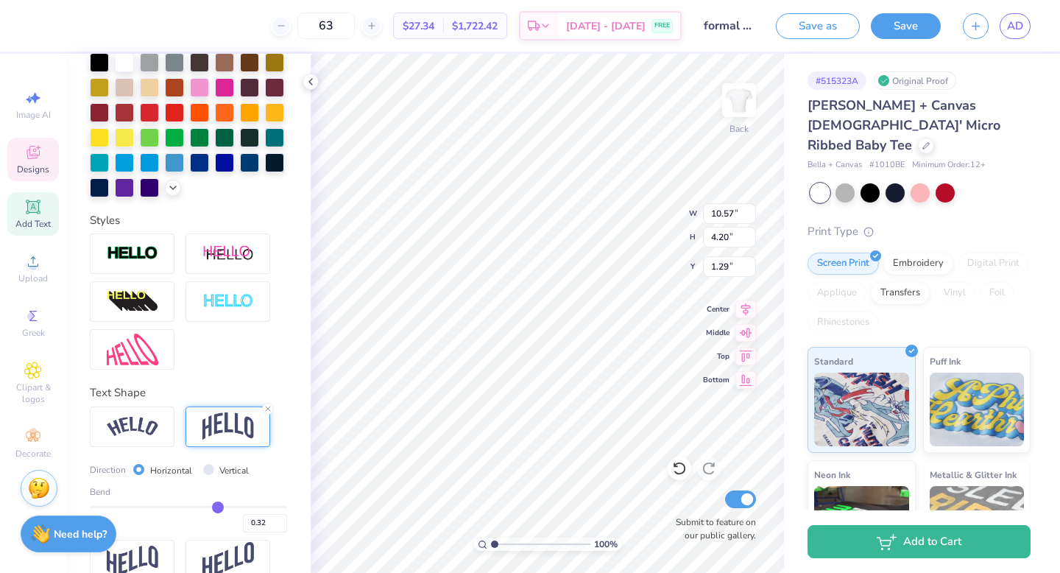
type input "1.74"
type input "2.52"
click at [682, 459] on div at bounding box center [680, 468] width 24 height 24
type input "4.20"
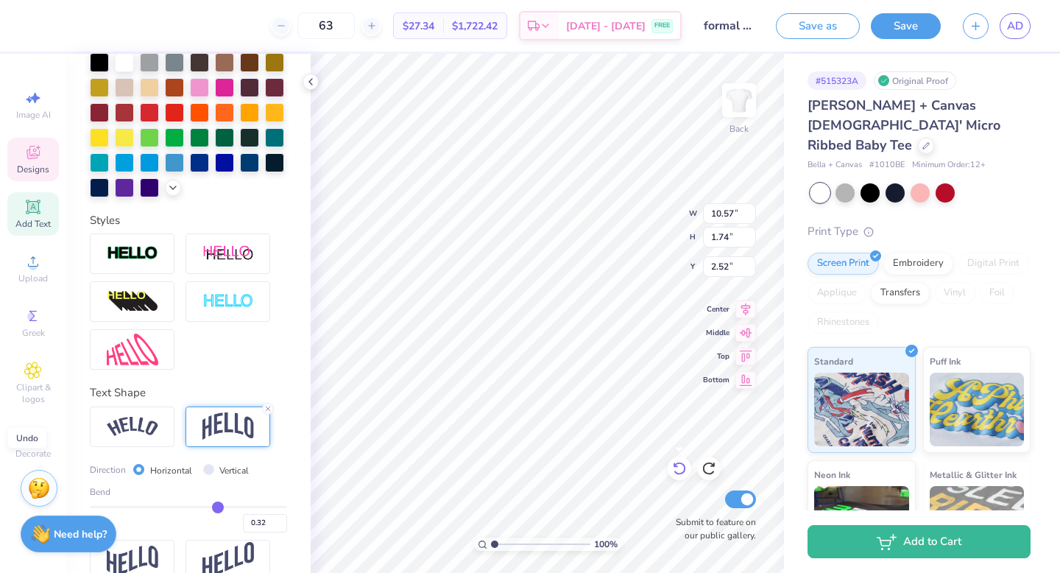
type input "1.29"
type input "0.8"
type input "0.58"
type input "3.17"
click at [49, 19] on div at bounding box center [39, 24] width 21 height 21
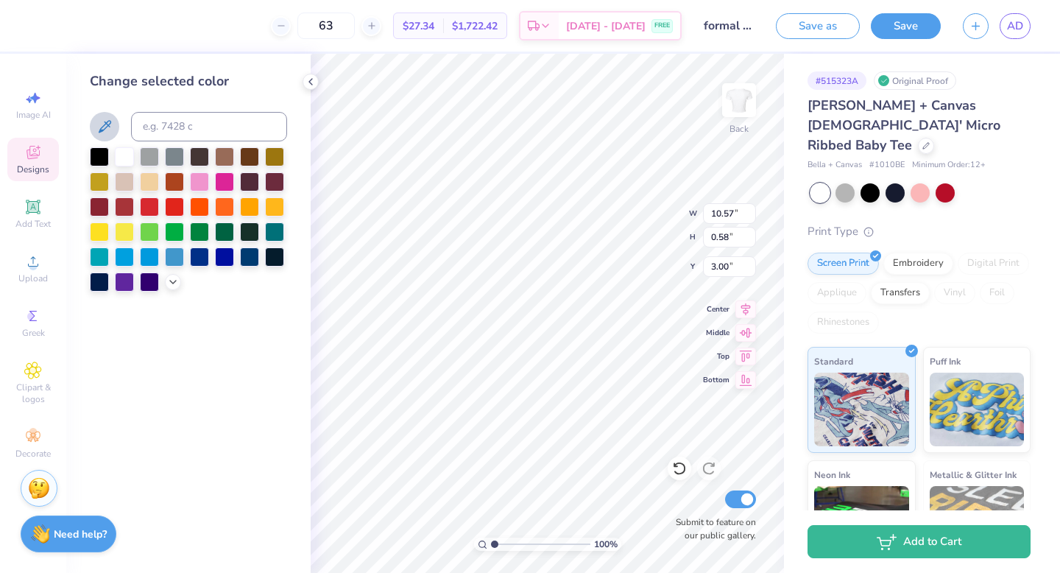
click at [102, 118] on icon at bounding box center [105, 127] width 18 height 18
click at [23, 195] on div "Add Text" at bounding box center [33, 213] width 52 height 43
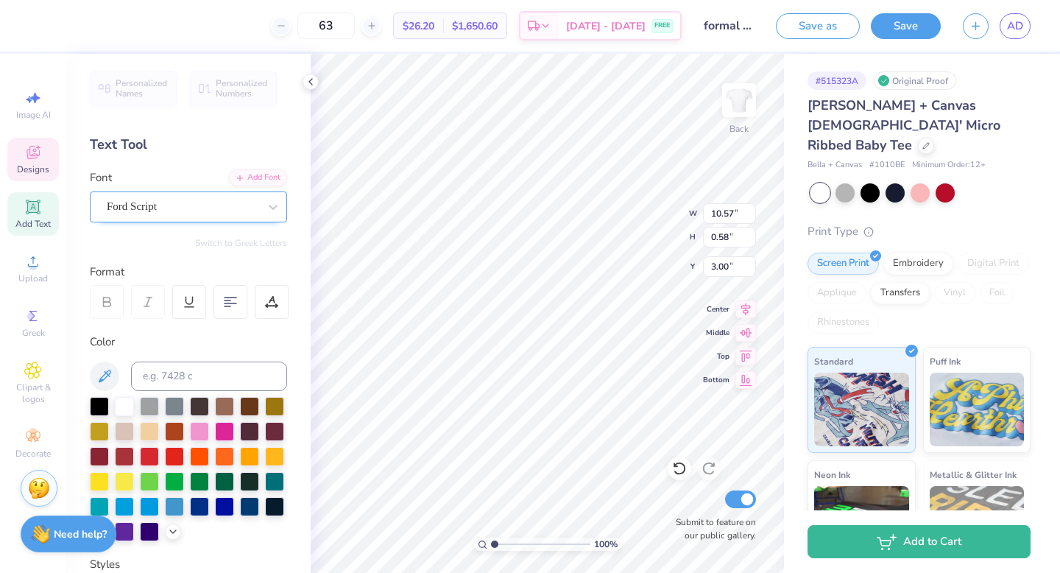
click at [216, 211] on div "Ford Script" at bounding box center [182, 206] width 155 height 23
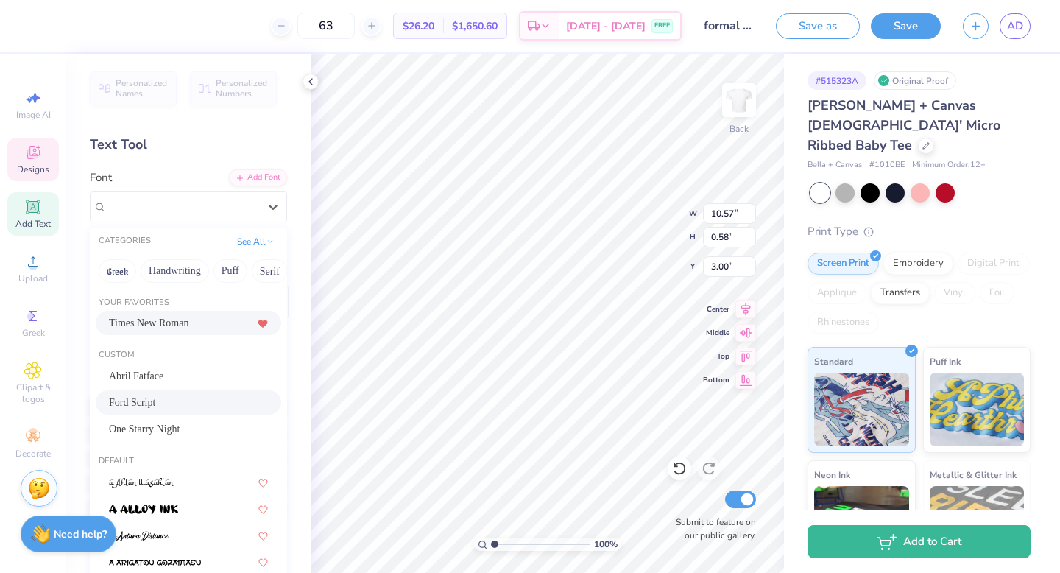
click at [199, 324] on div "Times New Roman" at bounding box center [188, 322] width 159 height 15
click at [177, 202] on div "Ford Script" at bounding box center [182, 206] width 155 height 23
click at [178, 371] on div "Abril Fatface" at bounding box center [188, 375] width 159 height 15
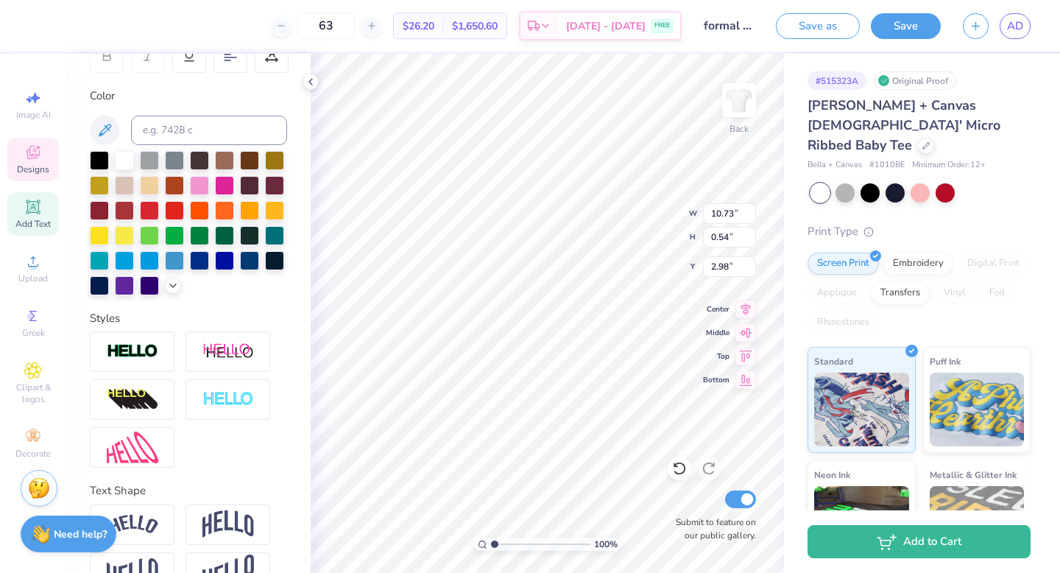
scroll to position [247, 0]
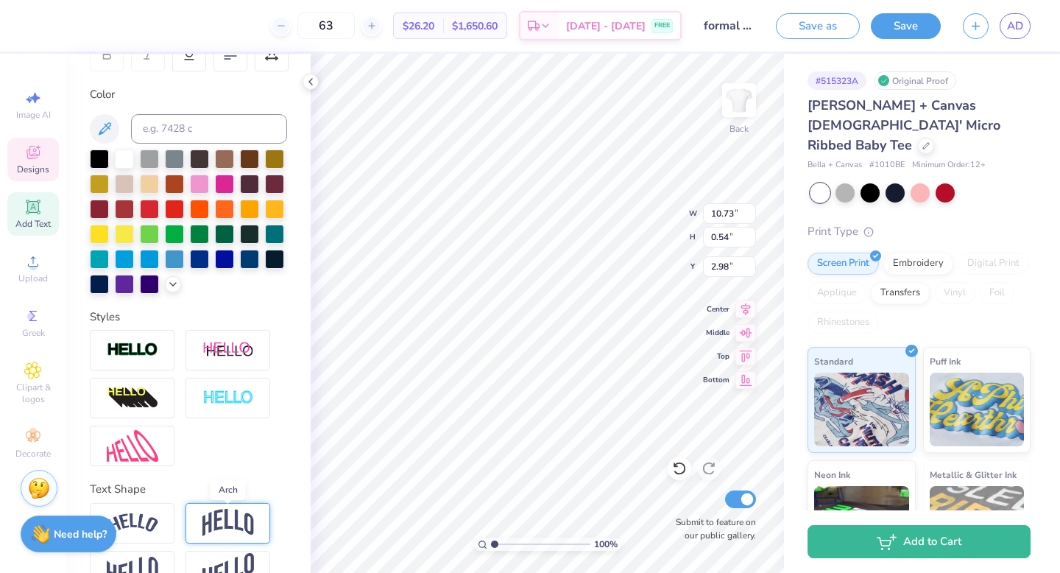
click at [213, 517] on img at bounding box center [228, 523] width 52 height 28
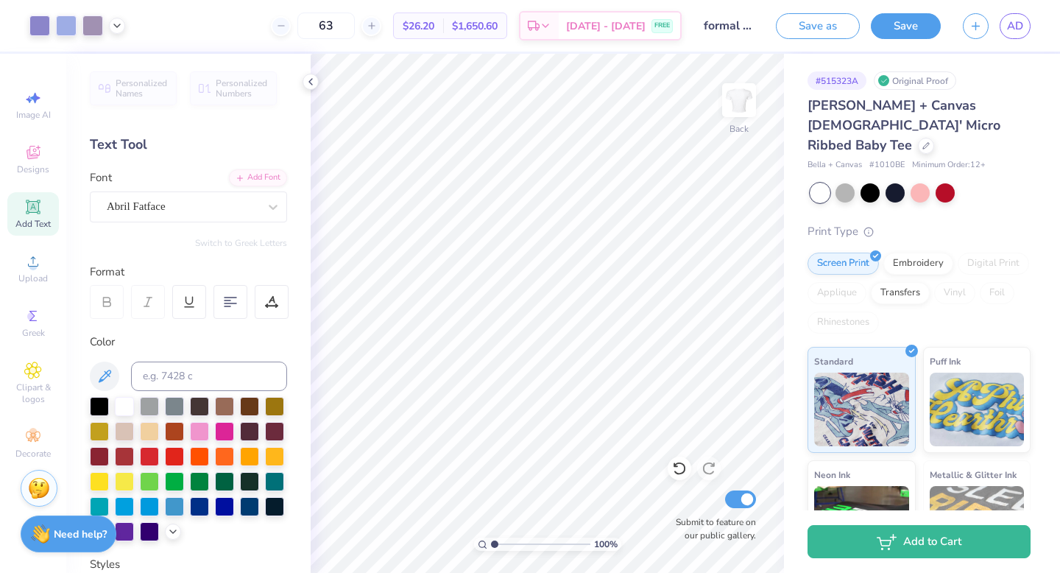
scroll to position [247, 0]
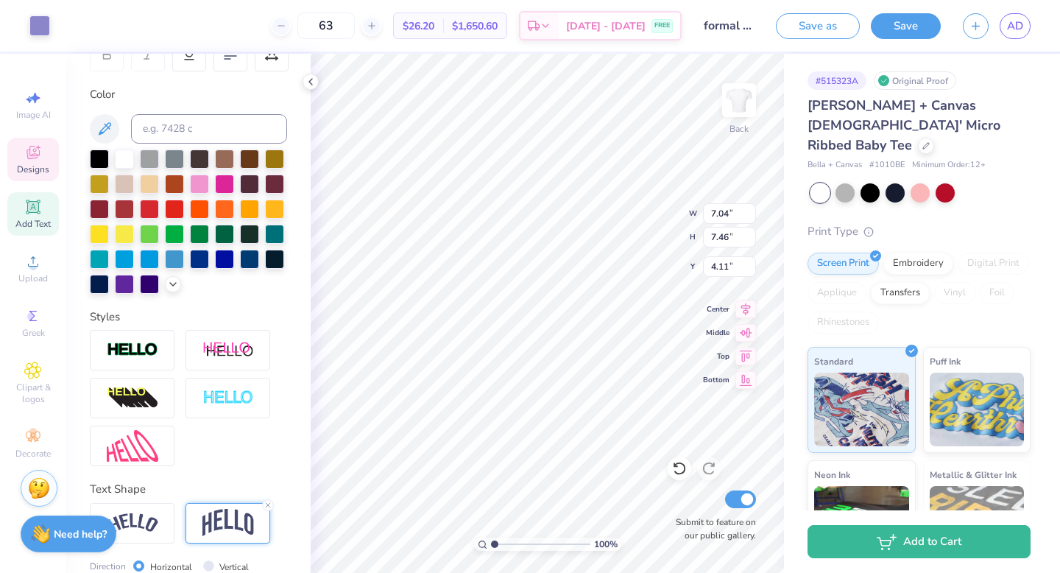
type input "7.38"
type input "5.49"
type input "-0.03"
type input "7.38"
type input "5.49"
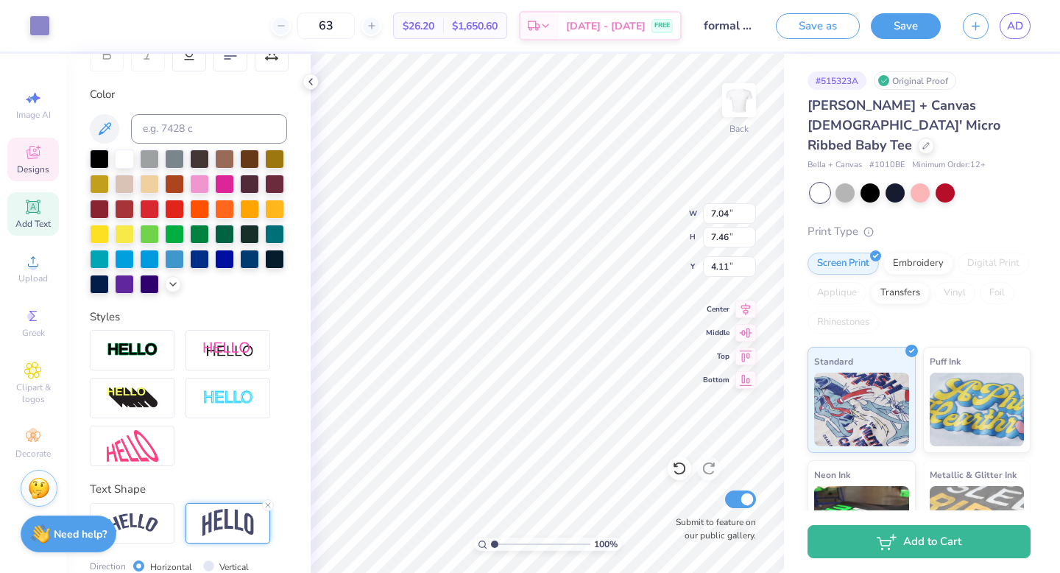
type input "3.00"
click at [268, 504] on line at bounding box center [268, 505] width 4 height 4
type input "8.88"
type input "2.22"
type input "3.95"
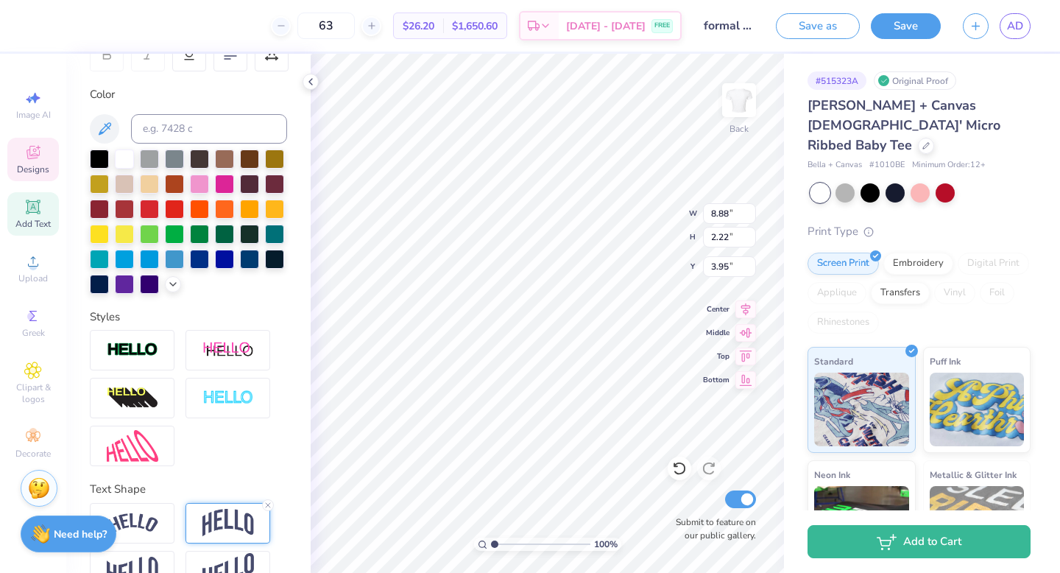
type input "0.45"
type input "4.83"
type input "7.04"
type input "7.46"
type input "4.10"
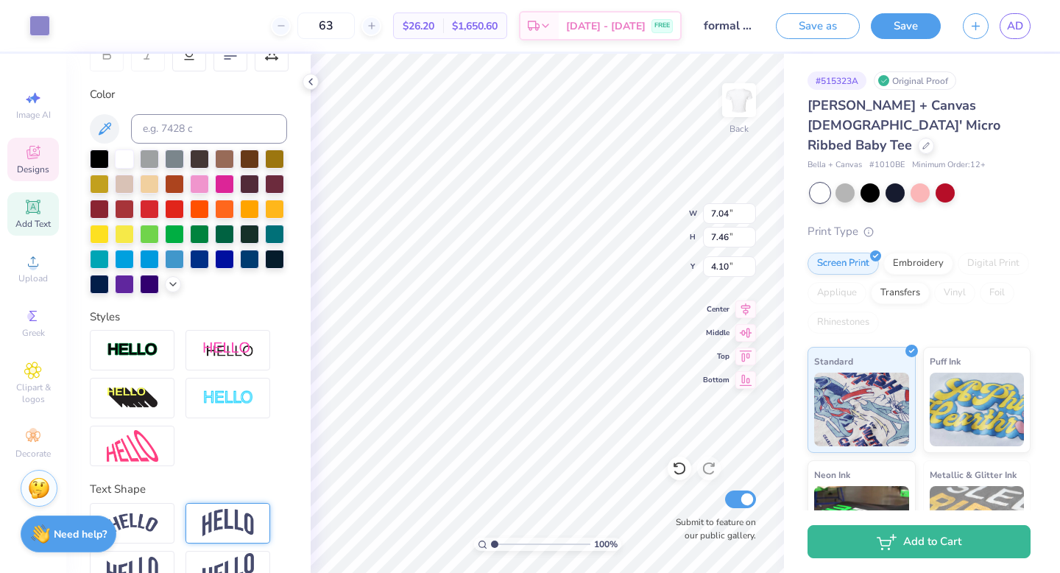
type input "8.88"
type input "0.45"
type input "4.83"
type textarea "Love Grows Where Delta Phi Epsilon Grows"
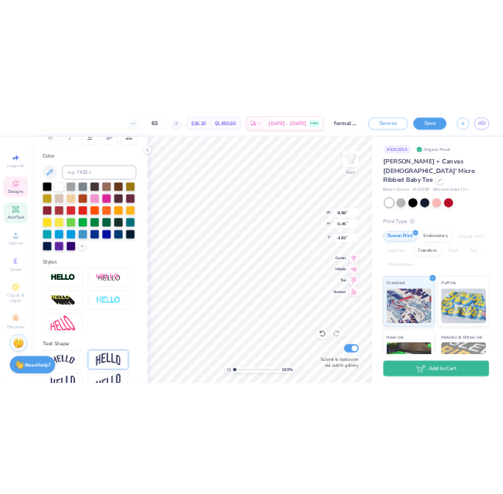
scroll to position [1, 4]
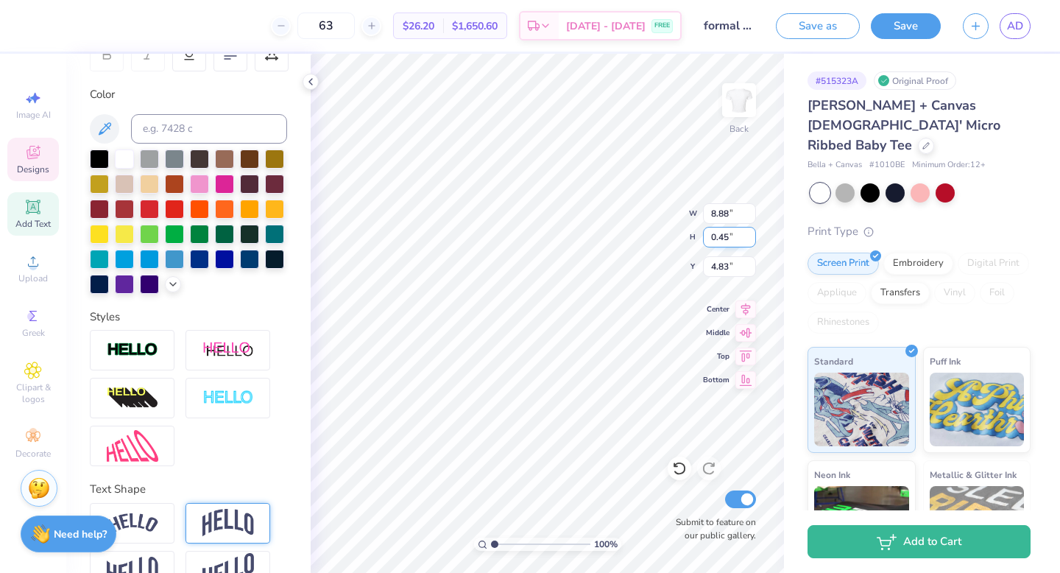
click at [748, 233] on input "0.46" at bounding box center [729, 237] width 53 height 21
click at [748, 233] on input "0.47" at bounding box center [729, 237] width 53 height 21
click at [748, 233] on input "0.48" at bounding box center [729, 237] width 53 height 21
click at [748, 233] on input "0.49" at bounding box center [729, 237] width 53 height 21
click at [748, 232] on input "0.5" at bounding box center [729, 237] width 53 height 21
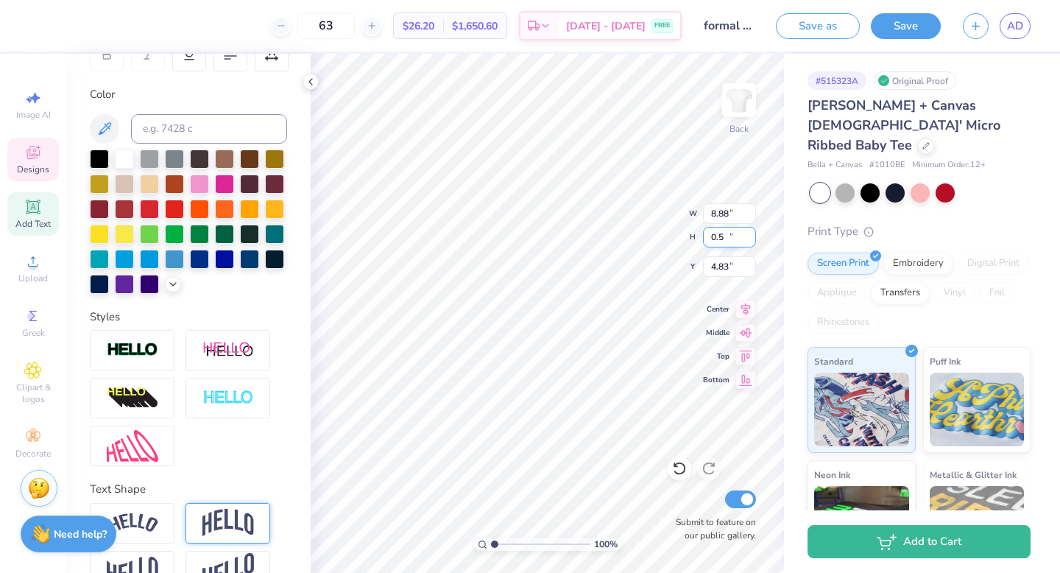
click at [748, 232] on input "0.51" at bounding box center [729, 237] width 53 height 21
click at [748, 232] on input "0.52" at bounding box center [729, 237] width 53 height 21
click at [748, 232] on input "0.53" at bounding box center [729, 237] width 53 height 21
click at [748, 232] on input "0.54" at bounding box center [729, 237] width 53 height 21
click at [748, 232] on input "0.55" at bounding box center [729, 237] width 53 height 21
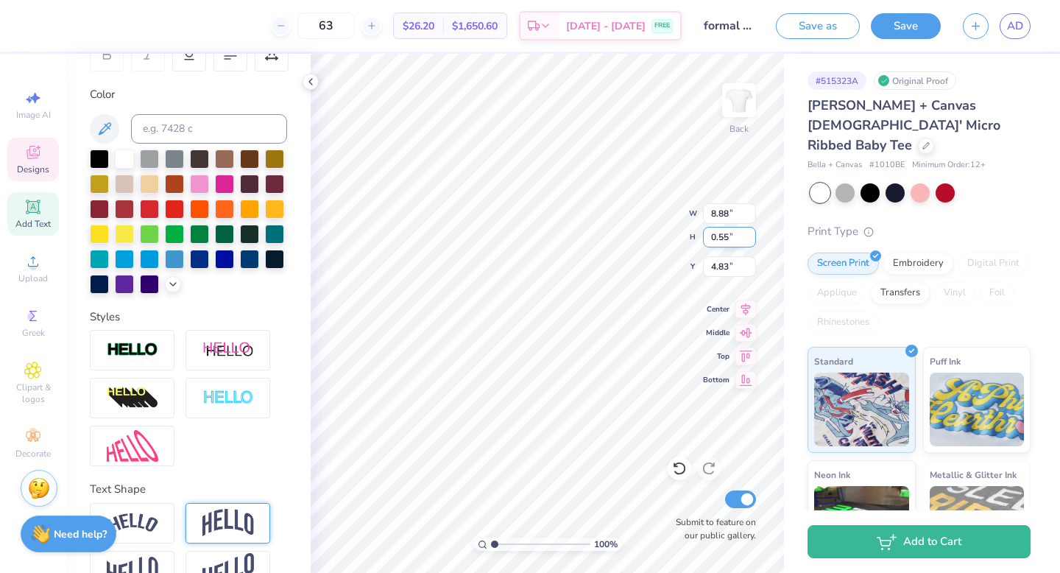
click at [748, 232] on input "0.56" at bounding box center [729, 237] width 53 height 21
type input "0.57"
click at [748, 232] on input "0.57" at bounding box center [729, 237] width 53 height 21
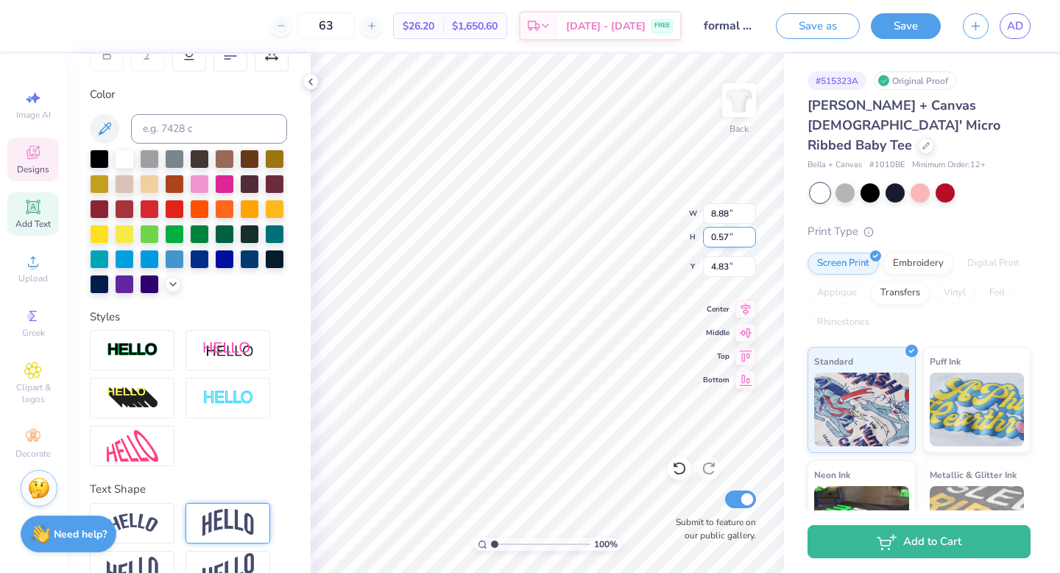
type input "4.94"
type input "0.99"
type input "4.59"
click at [748, 232] on input "0.99" at bounding box center [729, 237] width 53 height 21
click at [748, 232] on input "1" at bounding box center [729, 237] width 53 height 21
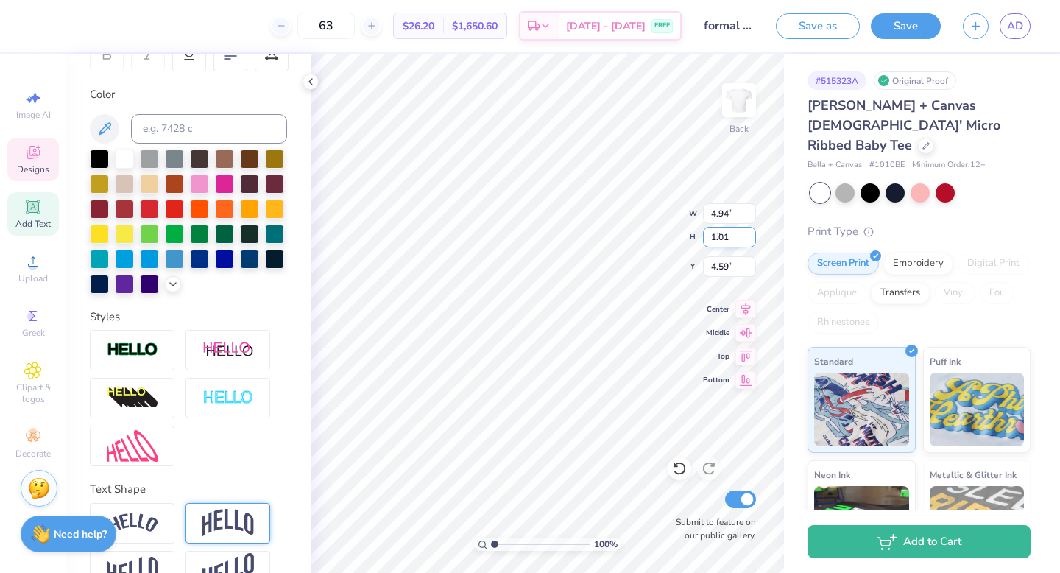
click at [748, 232] on input "1.01" at bounding box center [729, 237] width 53 height 21
click at [748, 232] on input "1.02" at bounding box center [729, 237] width 53 height 21
click at [748, 232] on input "1.03" at bounding box center [729, 237] width 53 height 21
click at [748, 232] on input "1.04" at bounding box center [729, 237] width 53 height 21
click at [748, 232] on input "1.05" at bounding box center [729, 237] width 53 height 21
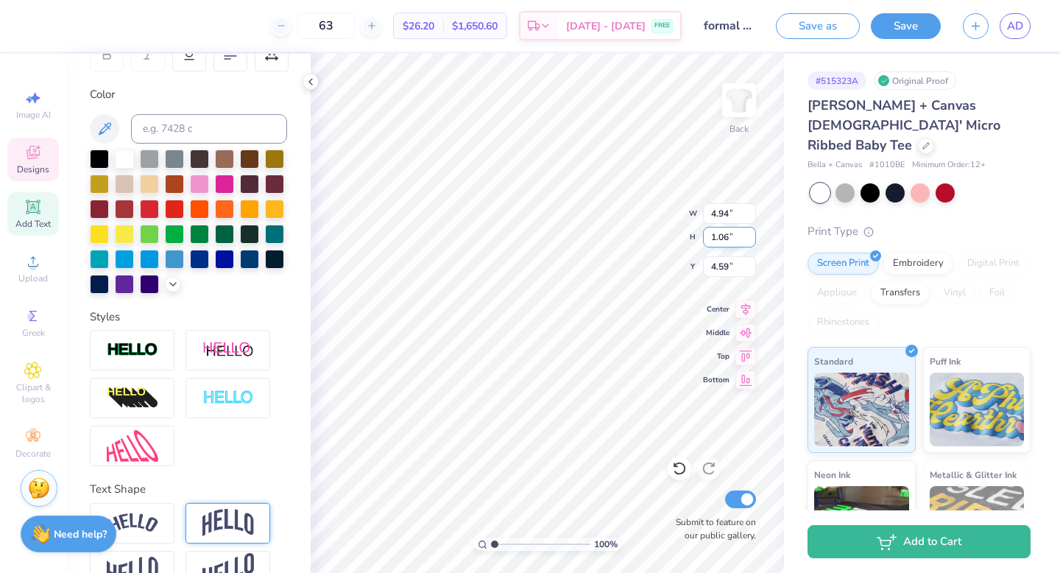
click at [748, 232] on input "1.06" at bounding box center [729, 237] width 53 height 21
click at [748, 232] on input "1.07" at bounding box center [729, 237] width 53 height 21
click at [748, 232] on input "1.08" at bounding box center [729, 237] width 53 height 21
click at [748, 232] on input "1.09" at bounding box center [729, 237] width 53 height 21
click at [748, 232] on input "1.1" at bounding box center [729, 237] width 53 height 21
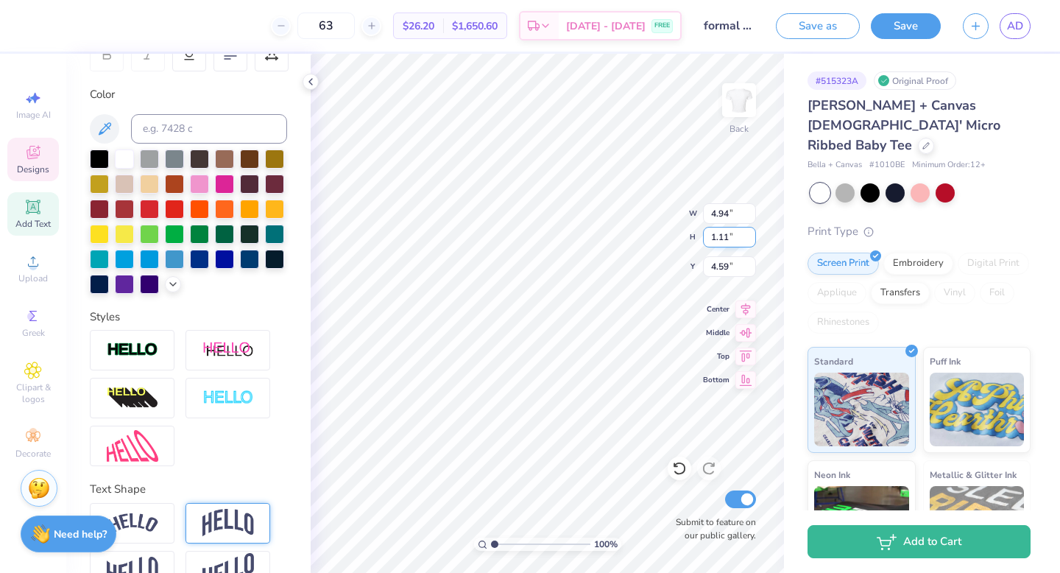
click at [748, 232] on input "1.11" at bounding box center [729, 237] width 53 height 21
click at [748, 232] on input "1.12" at bounding box center [729, 237] width 53 height 21
click at [748, 232] on input "1.13" at bounding box center [729, 237] width 53 height 21
click at [748, 232] on input "1.14" at bounding box center [729, 237] width 53 height 21
click at [748, 232] on input "1.15" at bounding box center [729, 237] width 53 height 21
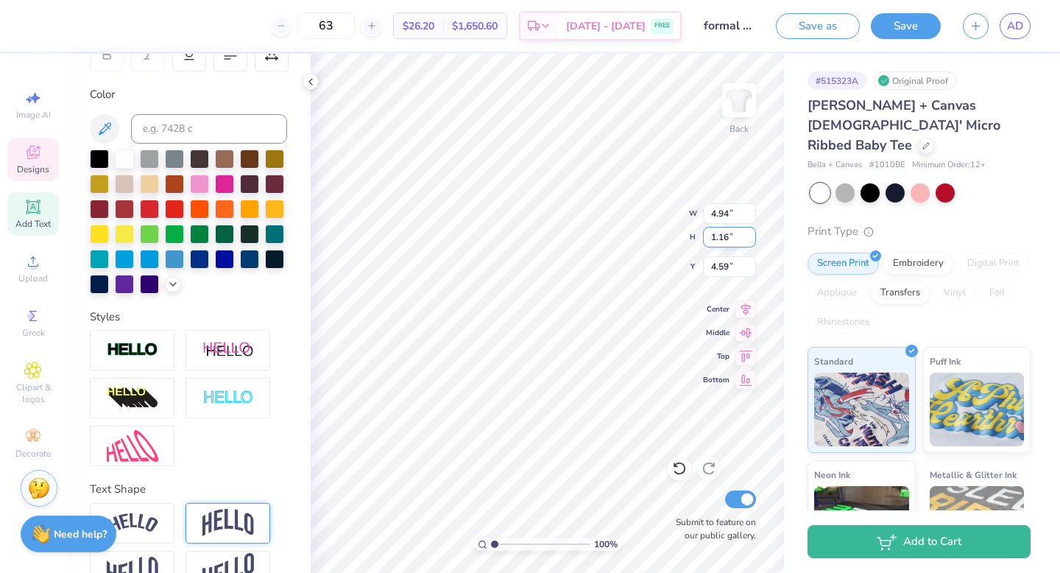
click at [748, 232] on input "1.16" at bounding box center [729, 237] width 53 height 21
click at [748, 232] on input "1.17" at bounding box center [729, 237] width 53 height 21
click at [748, 232] on input "1.18" at bounding box center [729, 237] width 53 height 21
click at [748, 232] on input "1.19" at bounding box center [729, 237] width 53 height 21
click at [748, 232] on input "1.2" at bounding box center [729, 237] width 53 height 21
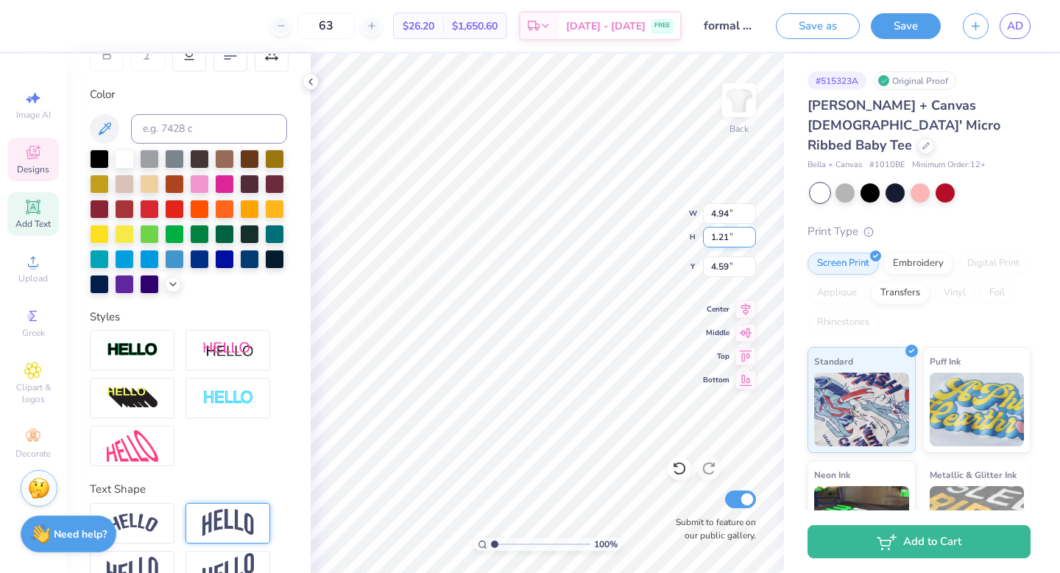
click at [748, 232] on input "1.21" at bounding box center [729, 237] width 53 height 21
click at [748, 232] on input "1.22" at bounding box center [729, 237] width 53 height 21
click at [748, 232] on input "1.23" at bounding box center [729, 237] width 53 height 21
click at [748, 232] on input "1.24" at bounding box center [729, 237] width 53 height 21
click at [748, 232] on input "1.25" at bounding box center [729, 237] width 53 height 21
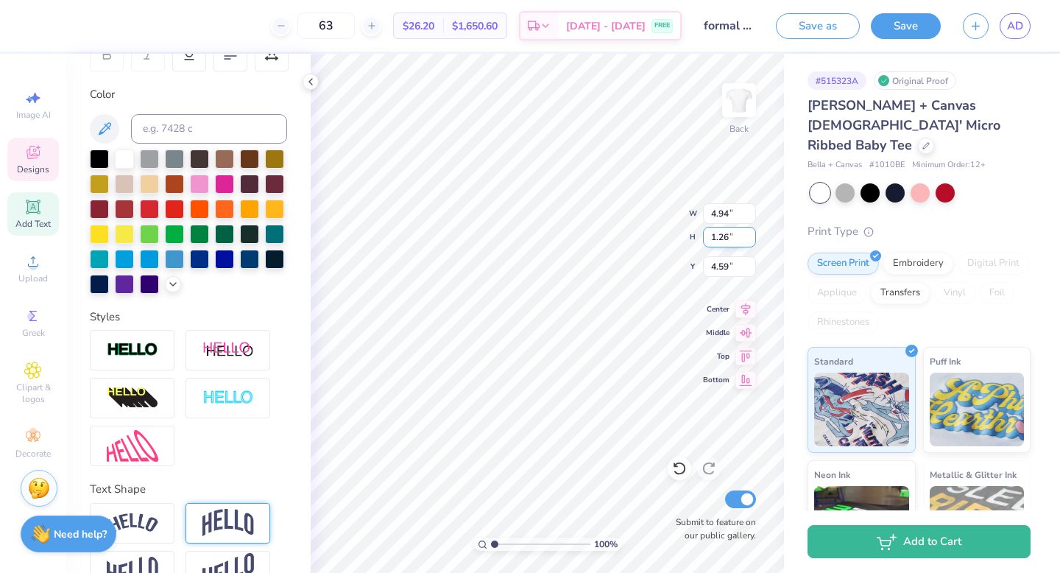
click at [748, 232] on input "1.26" at bounding box center [729, 237] width 53 height 21
click at [748, 232] on input "1.27" at bounding box center [729, 237] width 53 height 21
click at [748, 232] on input "1.28" at bounding box center [729, 237] width 53 height 21
click at [748, 232] on input "1.29" at bounding box center [729, 237] width 53 height 21
click at [748, 232] on input "1.3" at bounding box center [729, 237] width 53 height 21
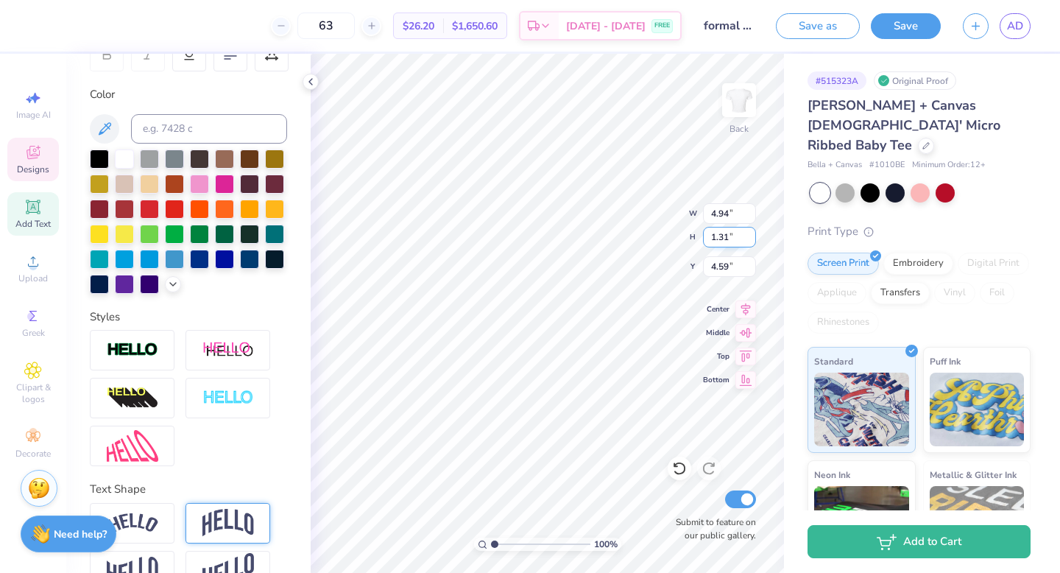
click at [748, 232] on input "1.31" at bounding box center [729, 237] width 53 height 21
click at [748, 232] on input "1.32" at bounding box center [729, 237] width 53 height 21
click at [748, 232] on input "1.33" at bounding box center [729, 237] width 53 height 21
click at [748, 232] on input "1.34" at bounding box center [729, 237] width 53 height 21
click at [748, 232] on input "1.35" at bounding box center [729, 237] width 53 height 21
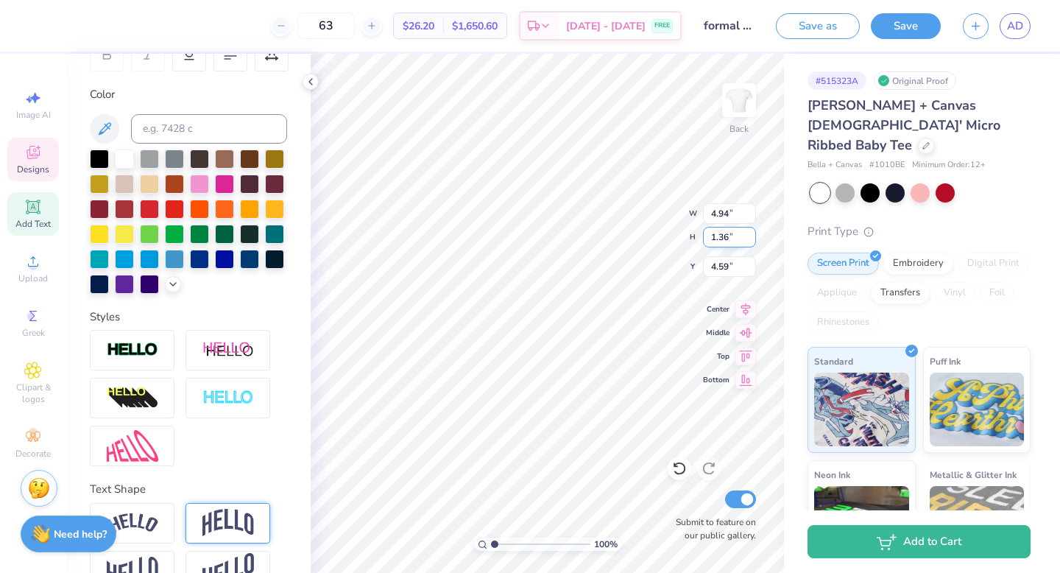
click at [748, 232] on input "1.36" at bounding box center [729, 237] width 53 height 21
click at [748, 232] on input "1.37" at bounding box center [729, 237] width 53 height 21
click at [748, 232] on input "1.38" at bounding box center [729, 237] width 53 height 21
click at [748, 232] on input "1.39" at bounding box center [729, 237] width 53 height 21
click at [748, 232] on input "1.4" at bounding box center [729, 237] width 53 height 21
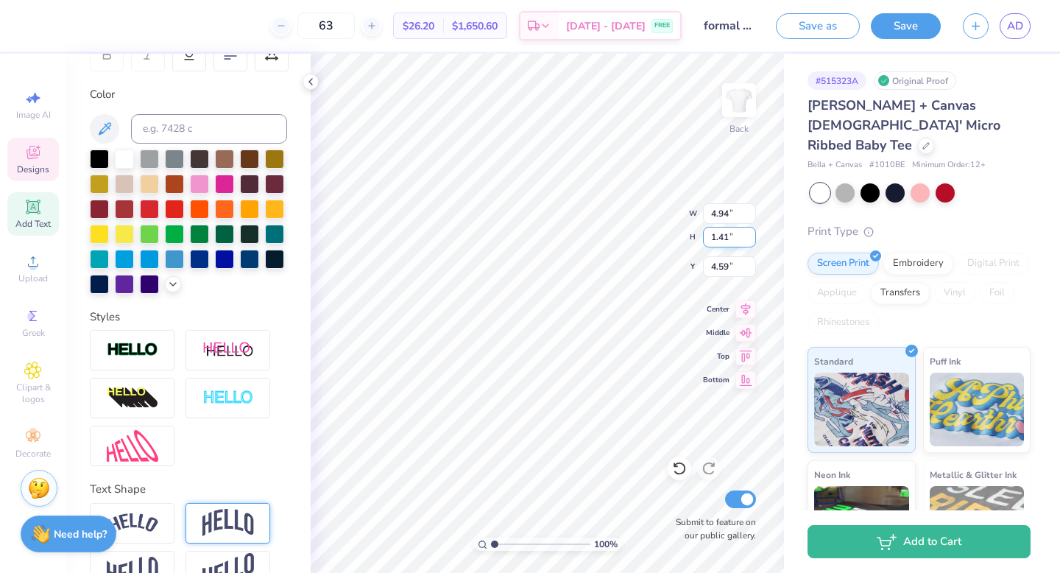
click at [748, 232] on input "1.41" at bounding box center [729, 237] width 53 height 21
click at [748, 232] on input "1.42" at bounding box center [729, 237] width 53 height 21
click at [748, 232] on input "1.43" at bounding box center [729, 237] width 53 height 21
click at [748, 232] on input "1.44" at bounding box center [729, 237] width 53 height 21
click at [748, 232] on input "1.45" at bounding box center [729, 237] width 53 height 21
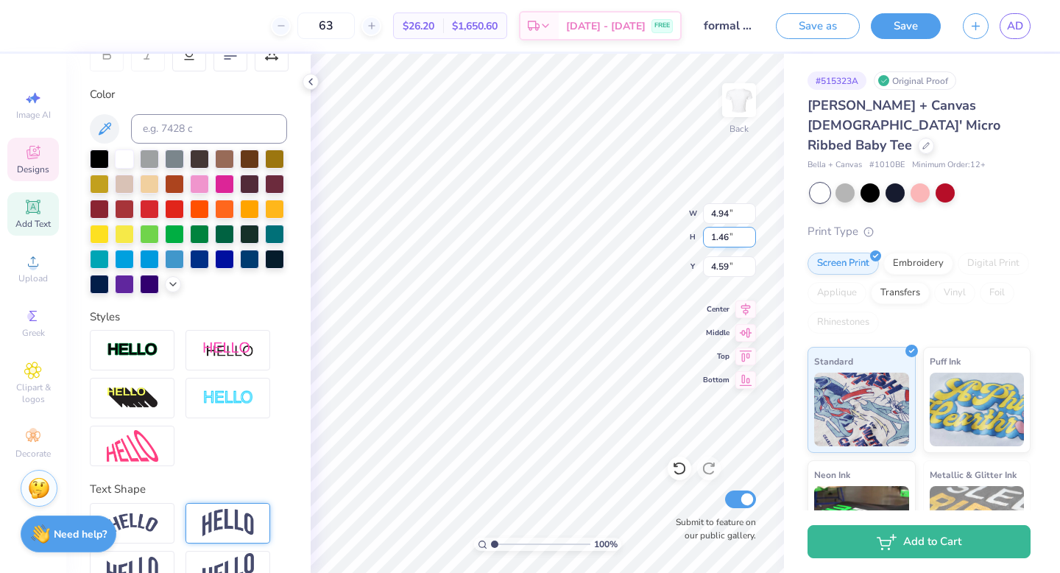
click at [748, 232] on input "1.46" at bounding box center [729, 237] width 53 height 21
click at [748, 232] on input "1.47" at bounding box center [729, 237] width 53 height 21
click at [748, 232] on input "1.48" at bounding box center [729, 237] width 53 height 21
click at [748, 232] on input "1.49" at bounding box center [729, 237] width 53 height 21
type input "1.5"
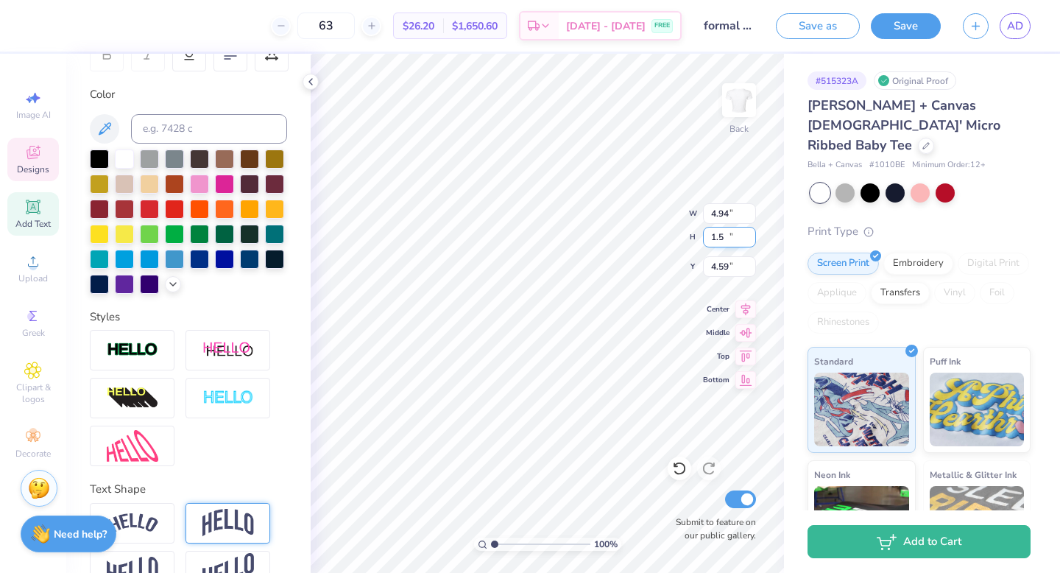
click at [748, 232] on input "1.5" at bounding box center [729, 237] width 53 height 21
type input "7.47"
type input "1.50"
type input "4.33"
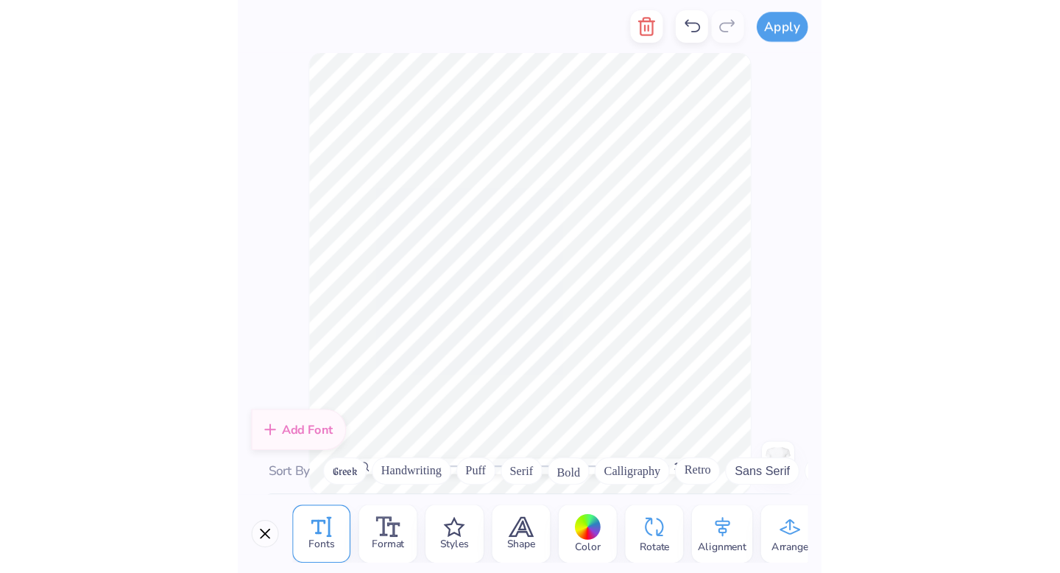
scroll to position [173, 0]
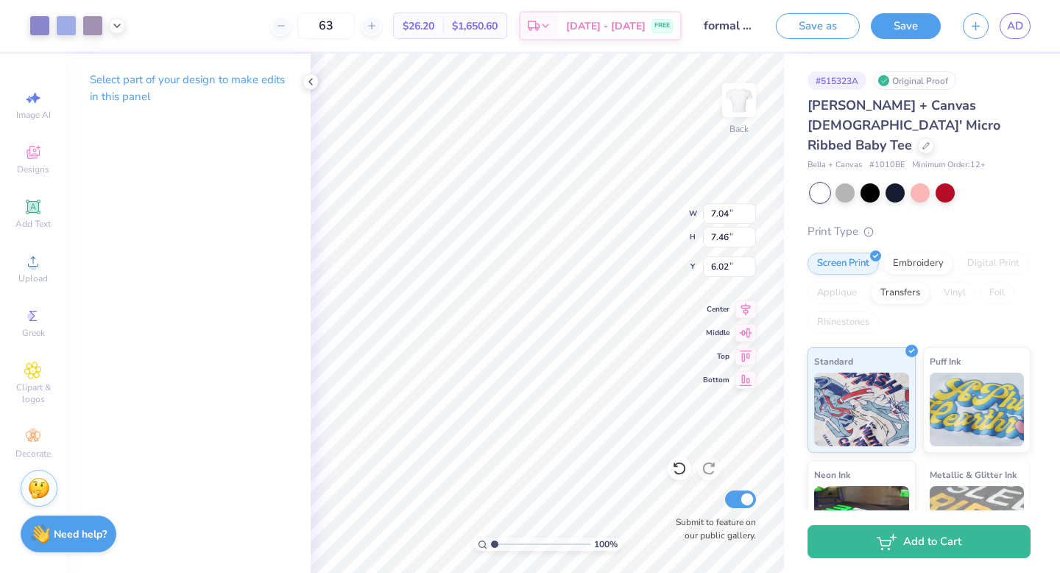
type input "3.09"
type input "3.27"
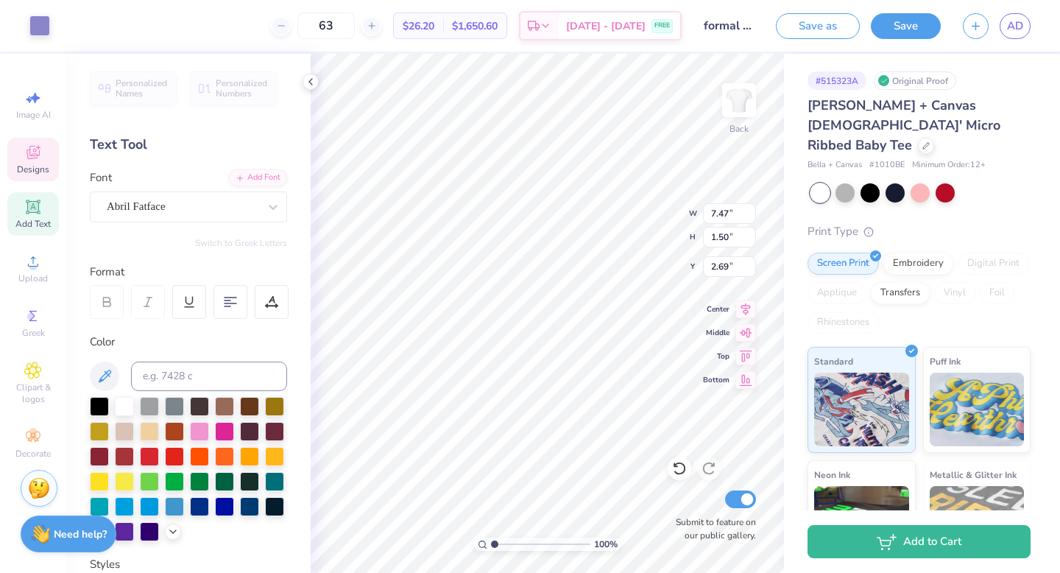
type input "2.69"
type textarea "Love Grows Where Delta Phi Epsilon Grows"
type input "2.25"
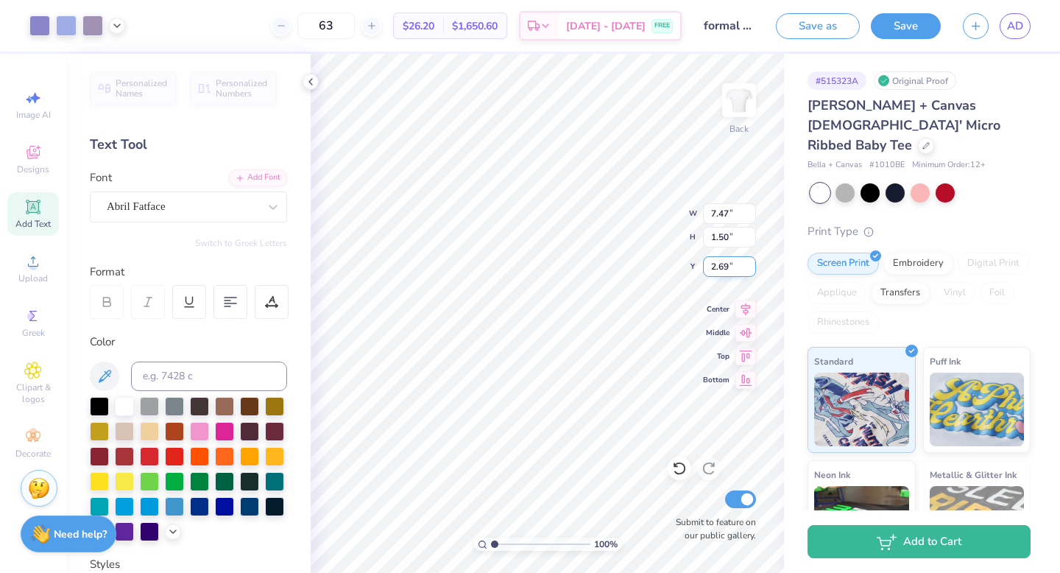
type input "2.39"
type input "0.61"
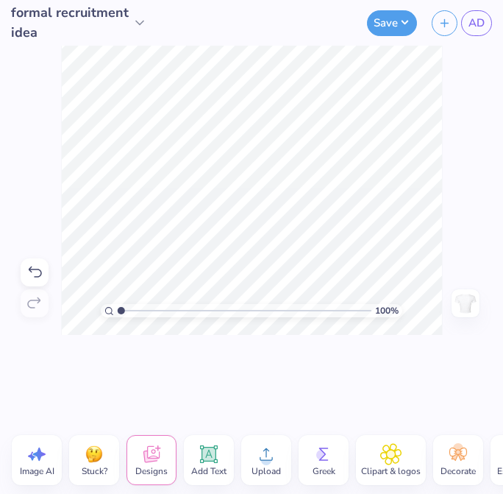
scroll to position [0, 1]
type textarea "Delta Phi Epsilon Grows"
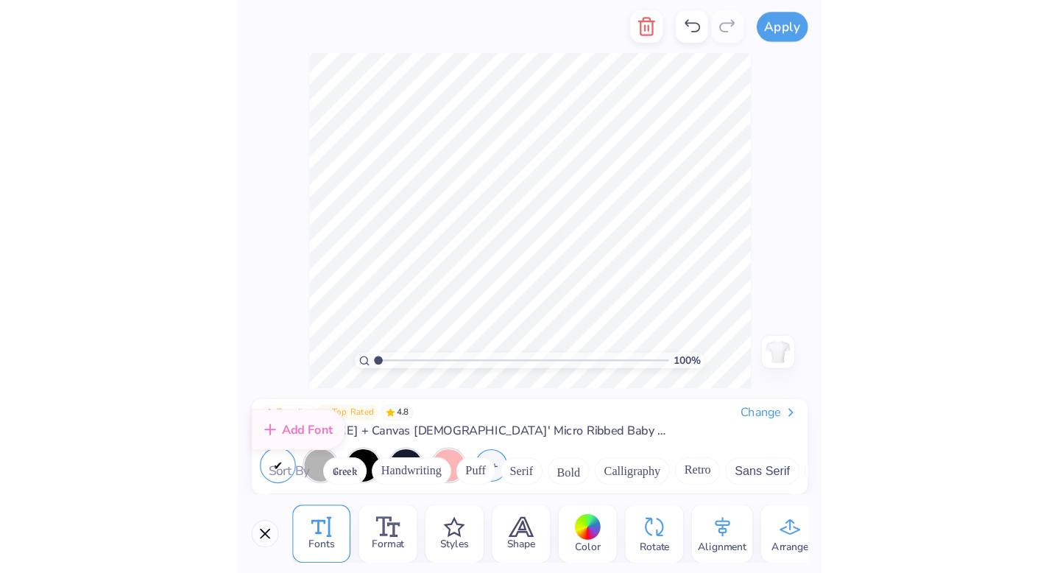
scroll to position [173, 0]
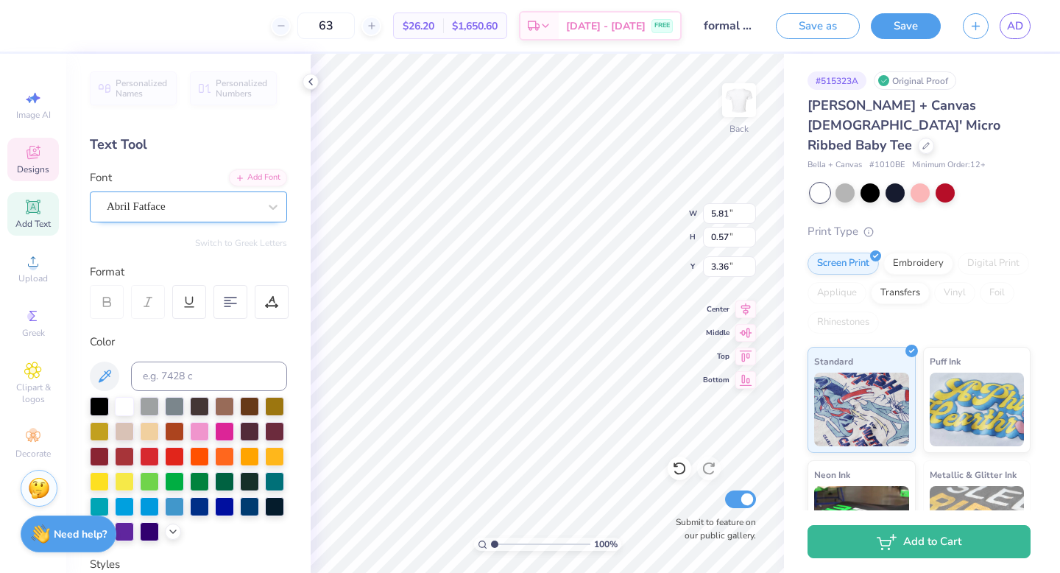
click at [146, 218] on div "Abril Fatface" at bounding box center [188, 206] width 197 height 31
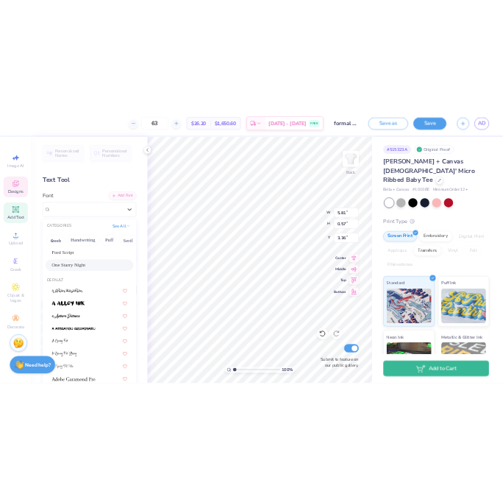
scroll to position [107, 0]
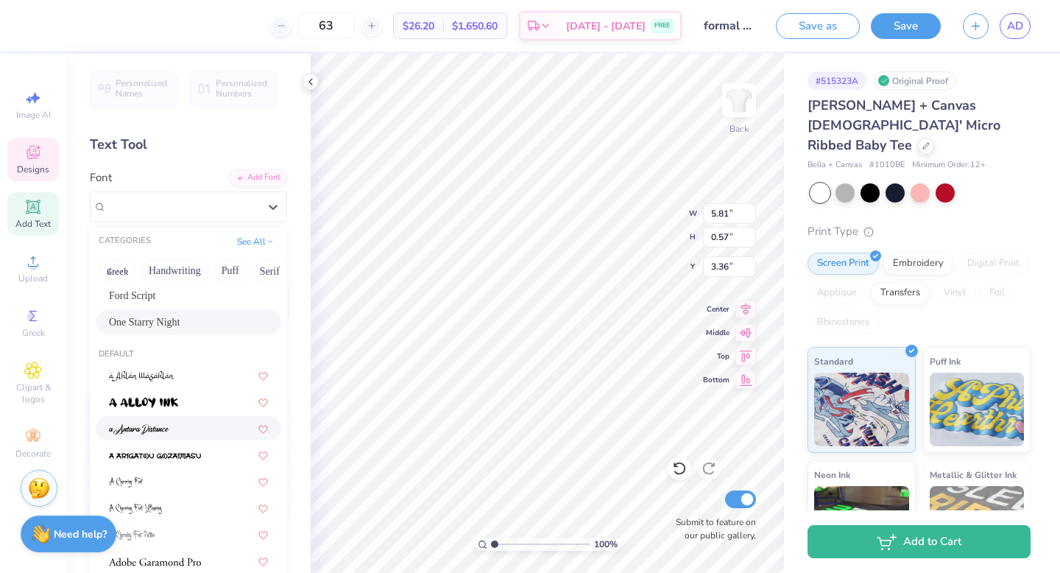
click at [183, 422] on div at bounding box center [188, 427] width 159 height 15
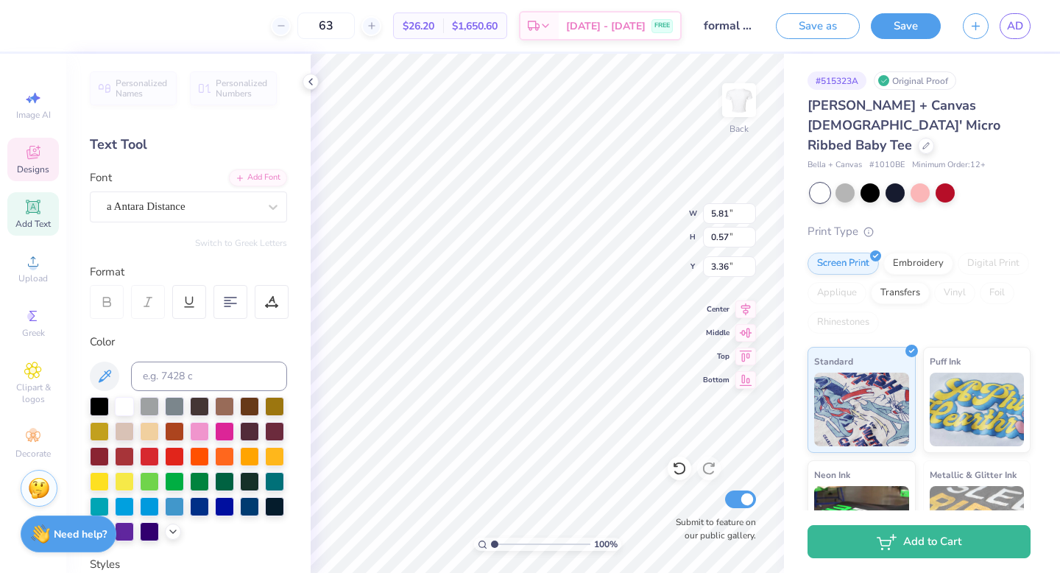
type input "4.19"
type input "0.79"
type input "3.26"
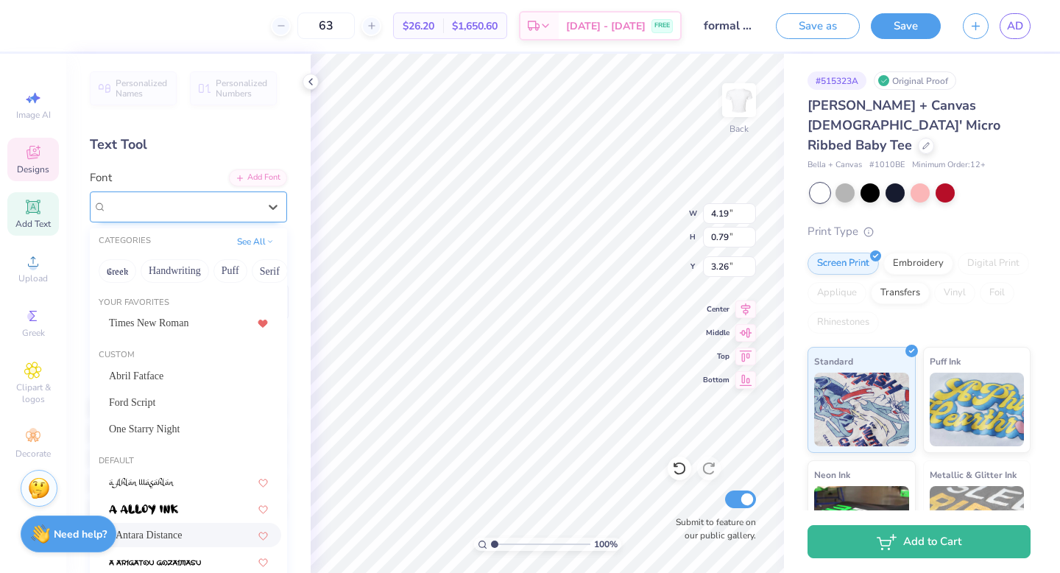
click at [139, 199] on div "a Antara Distance" at bounding box center [182, 206] width 155 height 23
click at [164, 397] on div "Ford Script" at bounding box center [188, 402] width 159 height 15
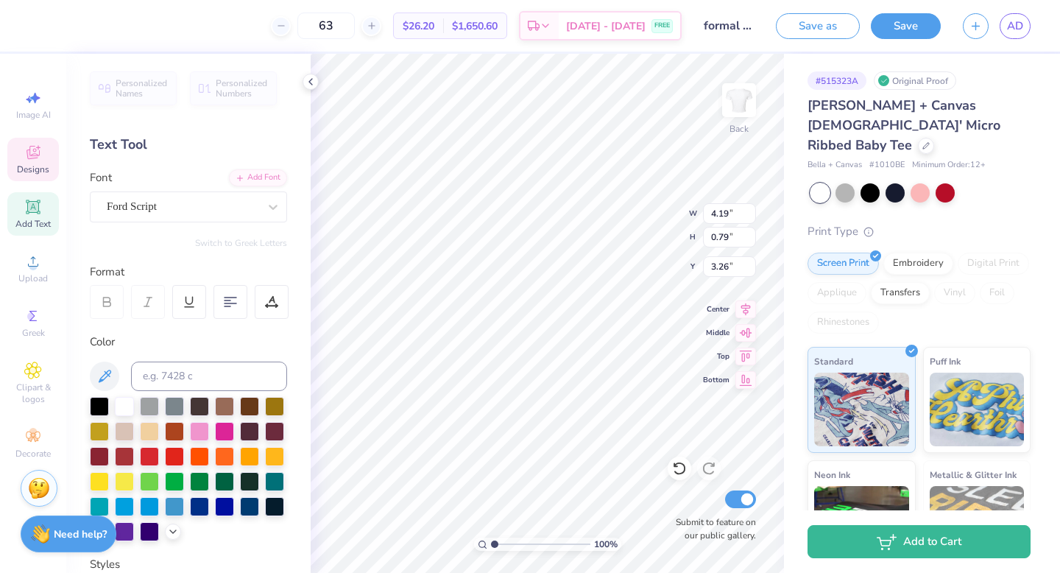
type input "5.60"
type input "0.52"
type input "3.41"
click at [503, 232] on input "0.53" at bounding box center [729, 237] width 53 height 21
click at [503, 232] on input "0.54" at bounding box center [729, 237] width 53 height 21
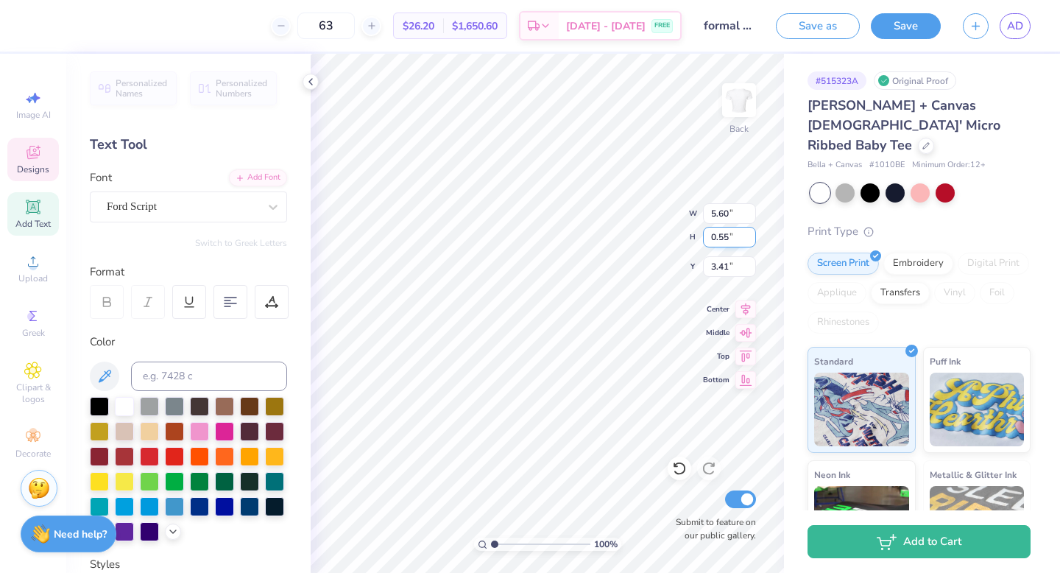
click at [503, 232] on input "0.55" at bounding box center [729, 237] width 53 height 21
click at [503, 232] on input "0.56" at bounding box center [729, 237] width 53 height 21
click at [503, 232] on input "0.57" at bounding box center [729, 237] width 53 height 21
click at [503, 232] on input "0.58" at bounding box center [729, 237] width 53 height 21
click at [503, 232] on input "0.59" at bounding box center [729, 237] width 53 height 21
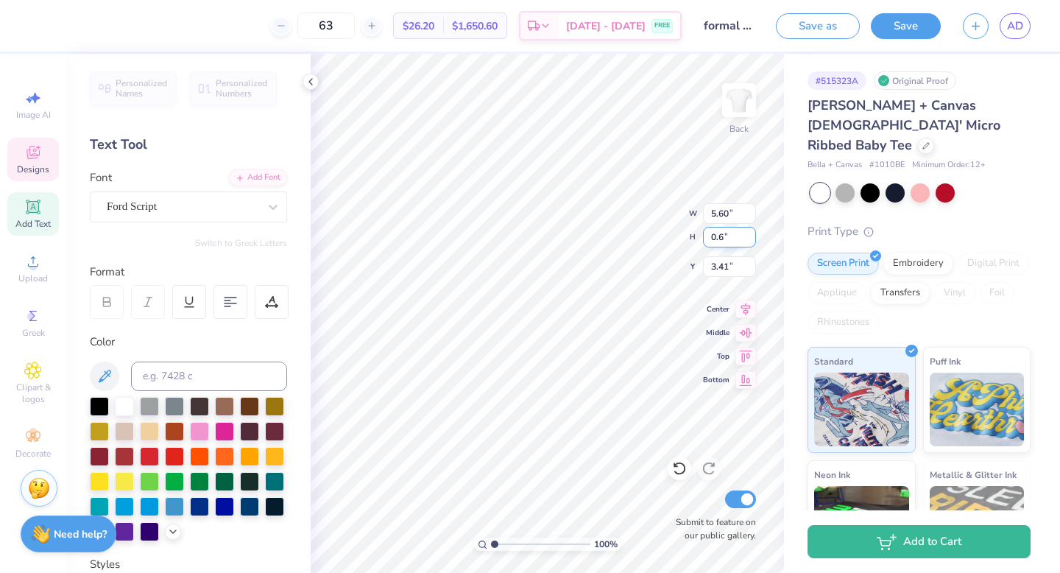
click at [503, 232] on input "0.6" at bounding box center [729, 237] width 53 height 21
click at [503, 232] on input "0.61" at bounding box center [729, 237] width 53 height 21
click at [503, 232] on input "0.62" at bounding box center [729, 237] width 53 height 21
click at [503, 232] on input "0.63" at bounding box center [729, 237] width 53 height 21
click at [503, 232] on input "0.64" at bounding box center [729, 237] width 53 height 21
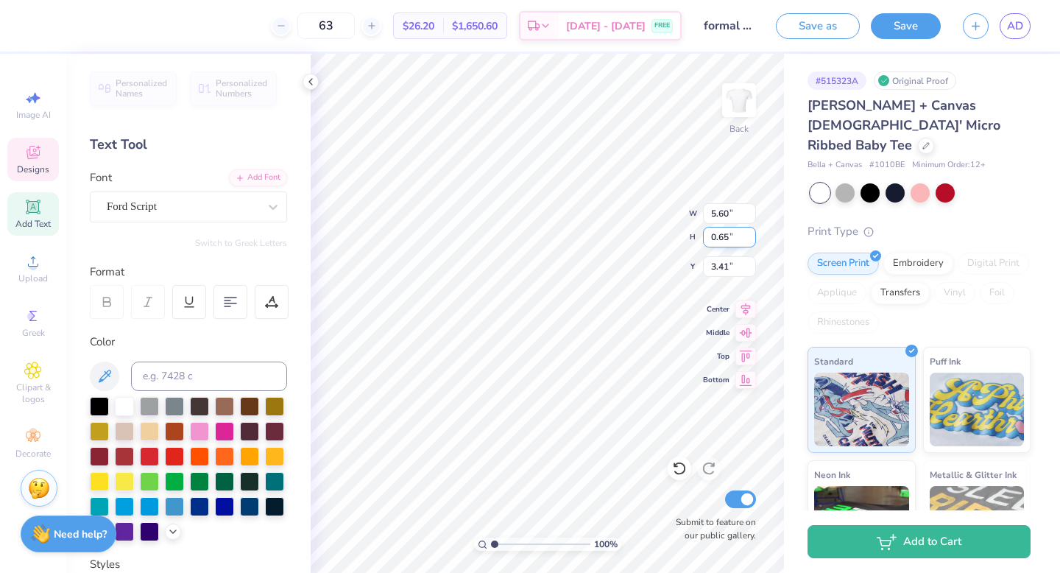
click at [503, 232] on input "0.65" at bounding box center [729, 237] width 53 height 21
click at [503, 232] on input "0.66" at bounding box center [729, 237] width 53 height 21
click at [503, 232] on input "0.67" at bounding box center [729, 237] width 53 height 21
click at [503, 232] on input "0.68" at bounding box center [729, 237] width 53 height 21
click at [503, 232] on input "0.69" at bounding box center [729, 237] width 53 height 21
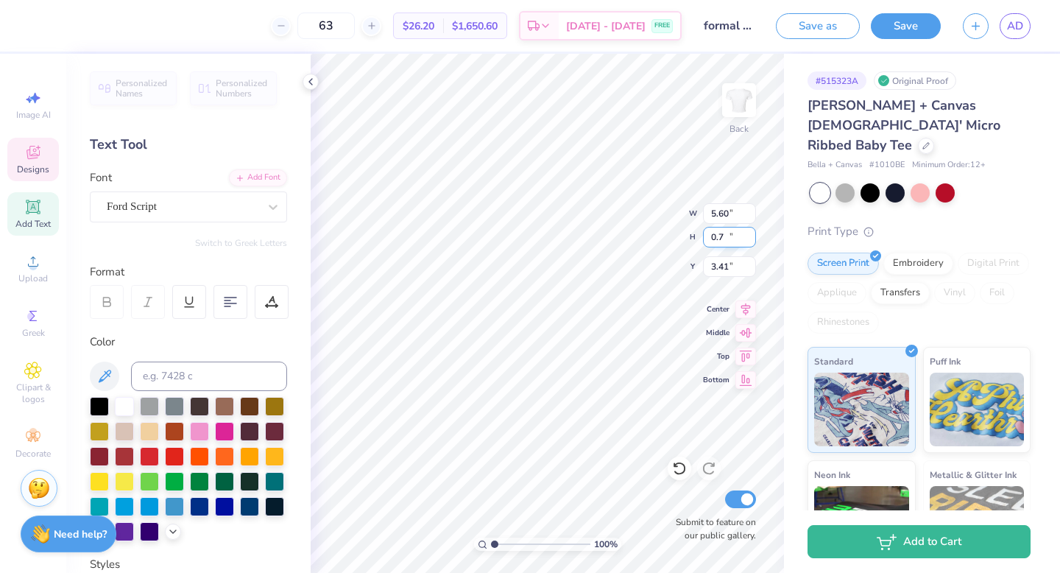
type input "0.7"
click at [503, 232] on input "0.7" at bounding box center [729, 237] width 53 height 21
type input "7.56"
type input "0.70"
type input "3.32"
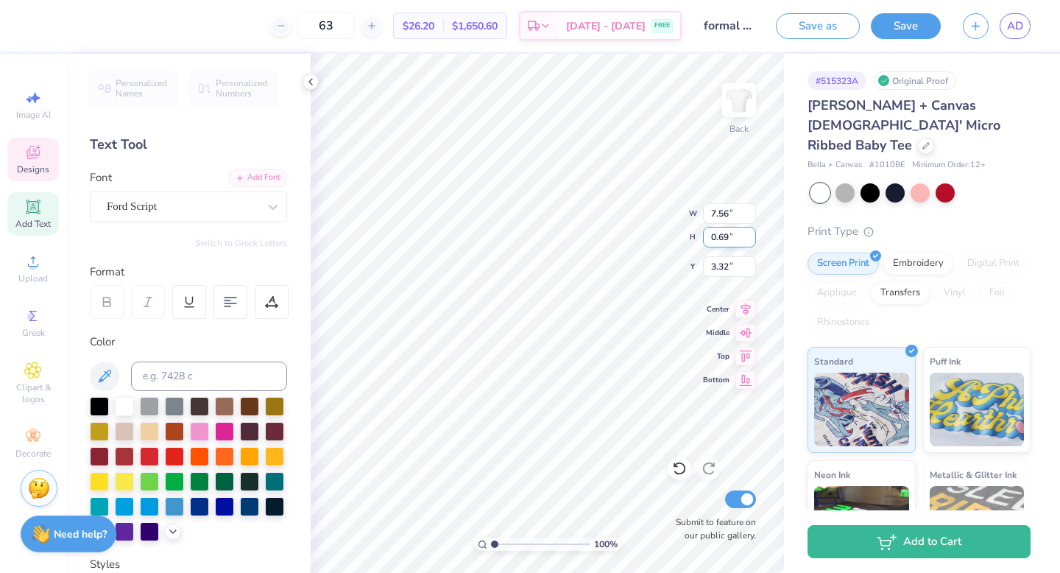
click at [503, 241] on input "0.69" at bounding box center [729, 237] width 53 height 21
click at [503, 241] on input "0.68" at bounding box center [729, 237] width 53 height 21
click at [503, 241] on input "0.67" at bounding box center [729, 237] width 53 height 21
click at [503, 241] on input "0.66" at bounding box center [729, 237] width 53 height 21
click at [503, 241] on input "0.65" at bounding box center [729, 237] width 53 height 21
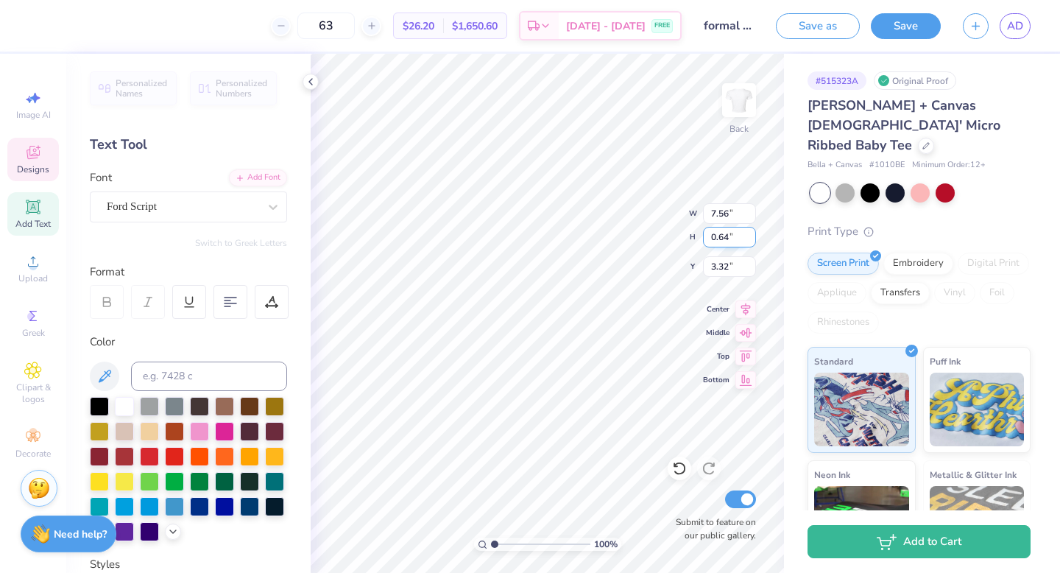
click at [503, 241] on input "0.64" at bounding box center [729, 237] width 53 height 21
click at [503, 241] on input "0.63" at bounding box center [729, 237] width 53 height 21
click at [503, 241] on input "0.62" at bounding box center [729, 237] width 53 height 21
click at [503, 241] on input "0.61" at bounding box center [729, 237] width 53 height 21
type input "0.6"
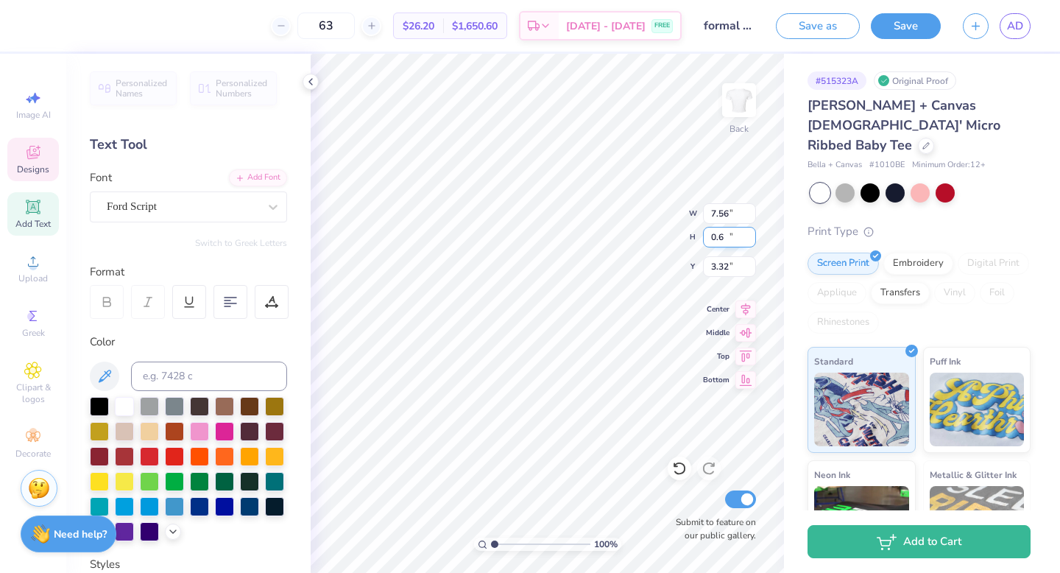
click at [503, 241] on input "0.6" at bounding box center [729, 237] width 53 height 21
type input "6.48"
type input "0.60"
type input "3.37"
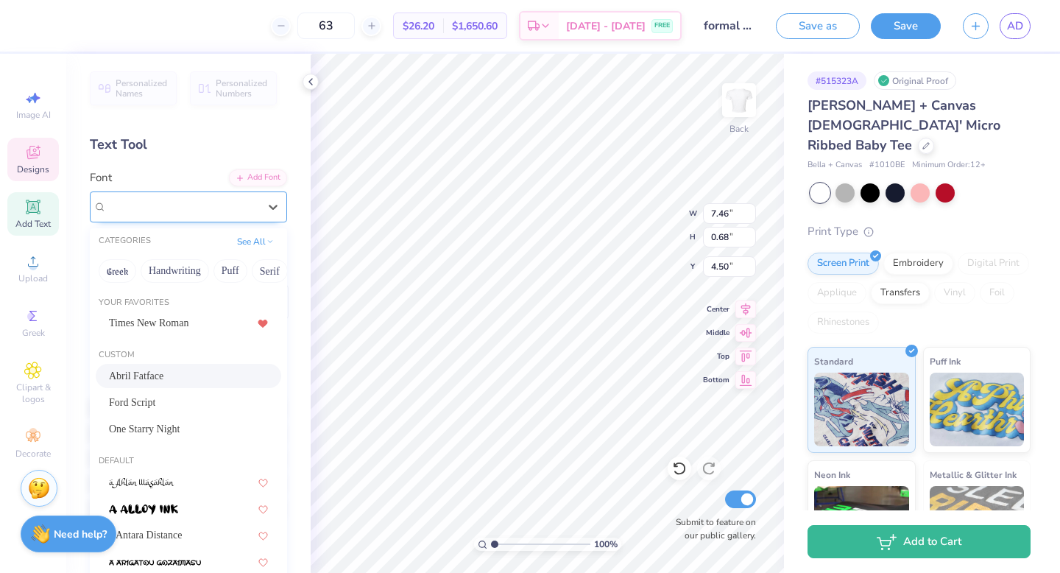
click at [172, 208] on div "Abril Fatface" at bounding box center [182, 206] width 155 height 23
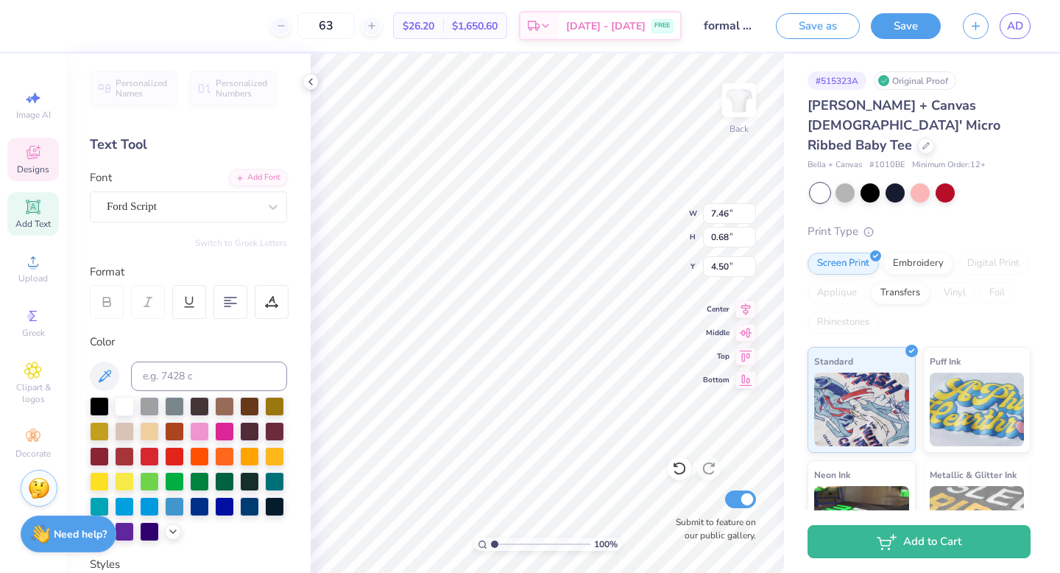
type input "7.41"
type input "0.67"
type input "4.52"
